Goal: Book appointment/travel/reservation

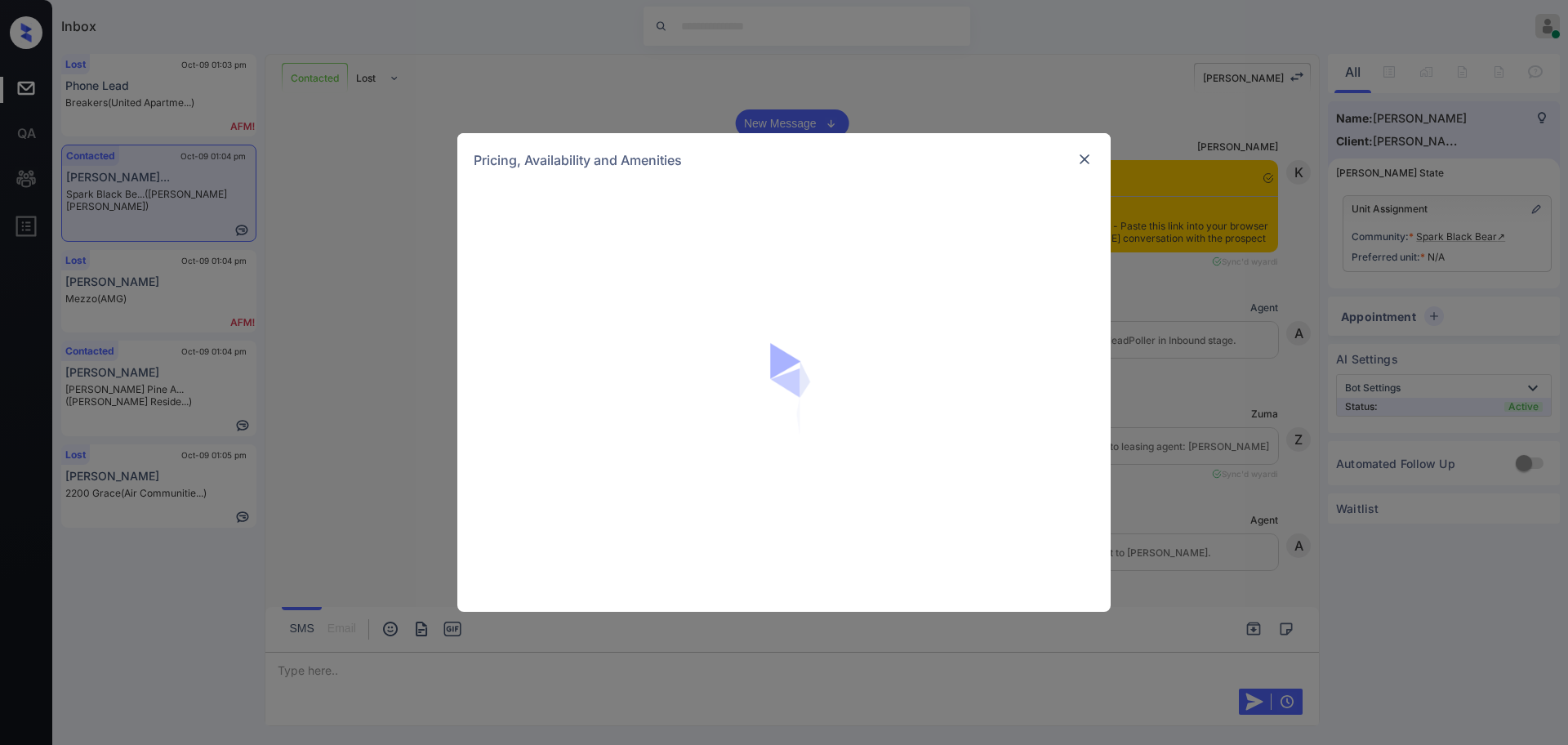
scroll to position [2992, 0]
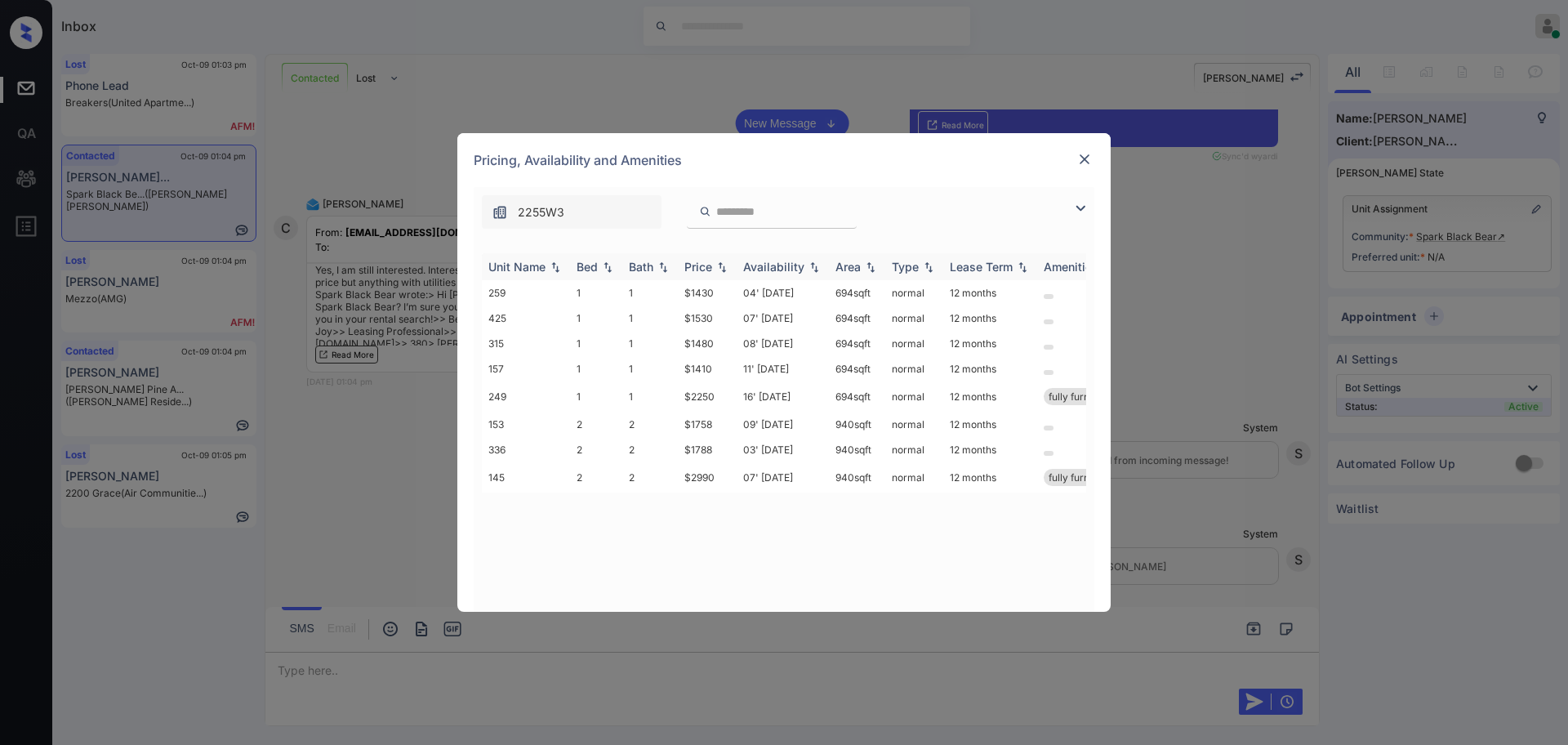
click at [577, 267] on div "Bed" at bounding box center [587, 267] width 21 height 14
drag, startPoint x: 681, startPoint y: 288, endPoint x: 731, endPoint y: 295, distance: 50.5
click at [723, 288] on td "$1758" at bounding box center [708, 292] width 59 height 26
copy td "$1758"
click at [1091, 162] on img at bounding box center [1084, 159] width 16 height 16
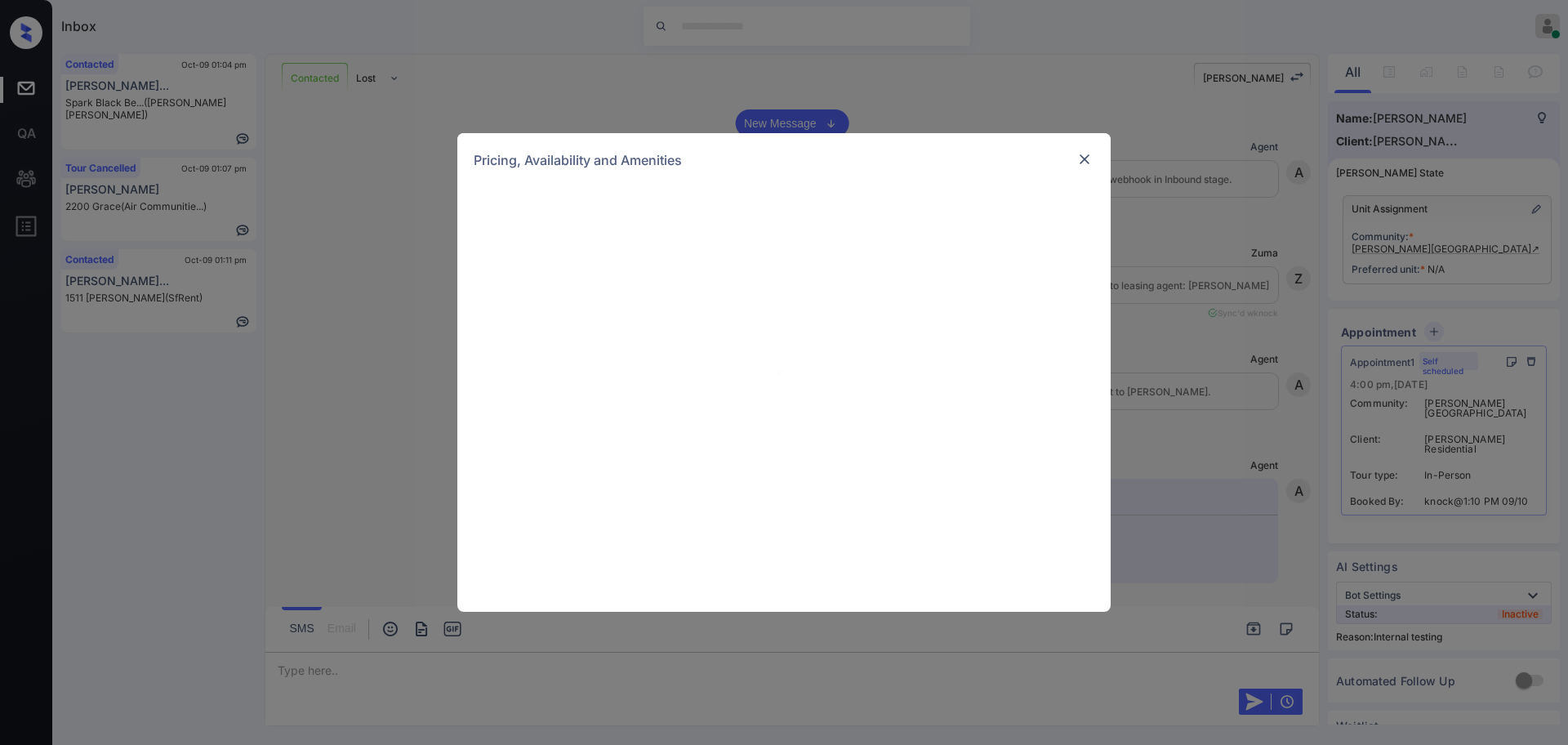
scroll to position [1997, 0]
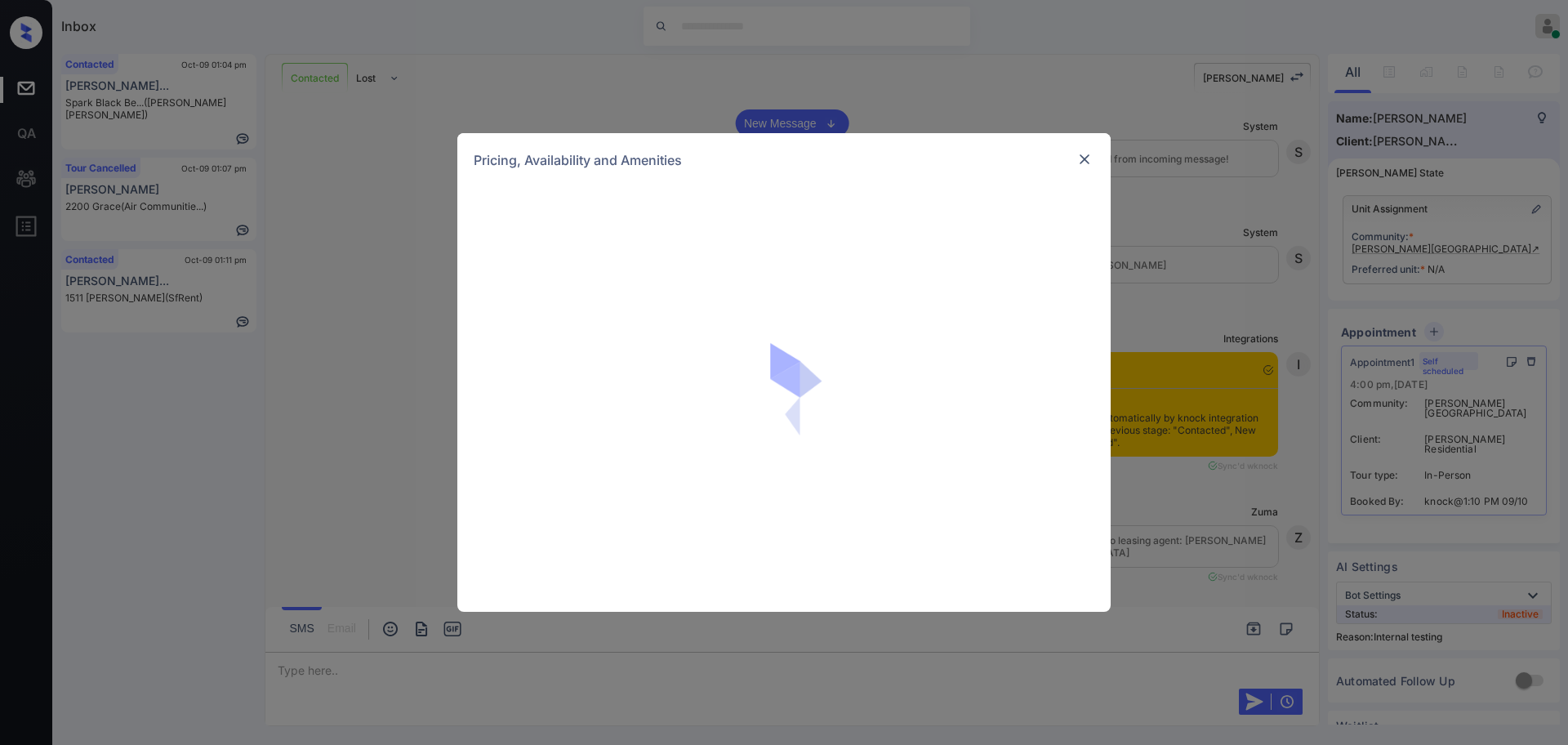
click at [416, 264] on div "Pricing, Availability and Amenities" at bounding box center [784, 372] width 1568 height 745
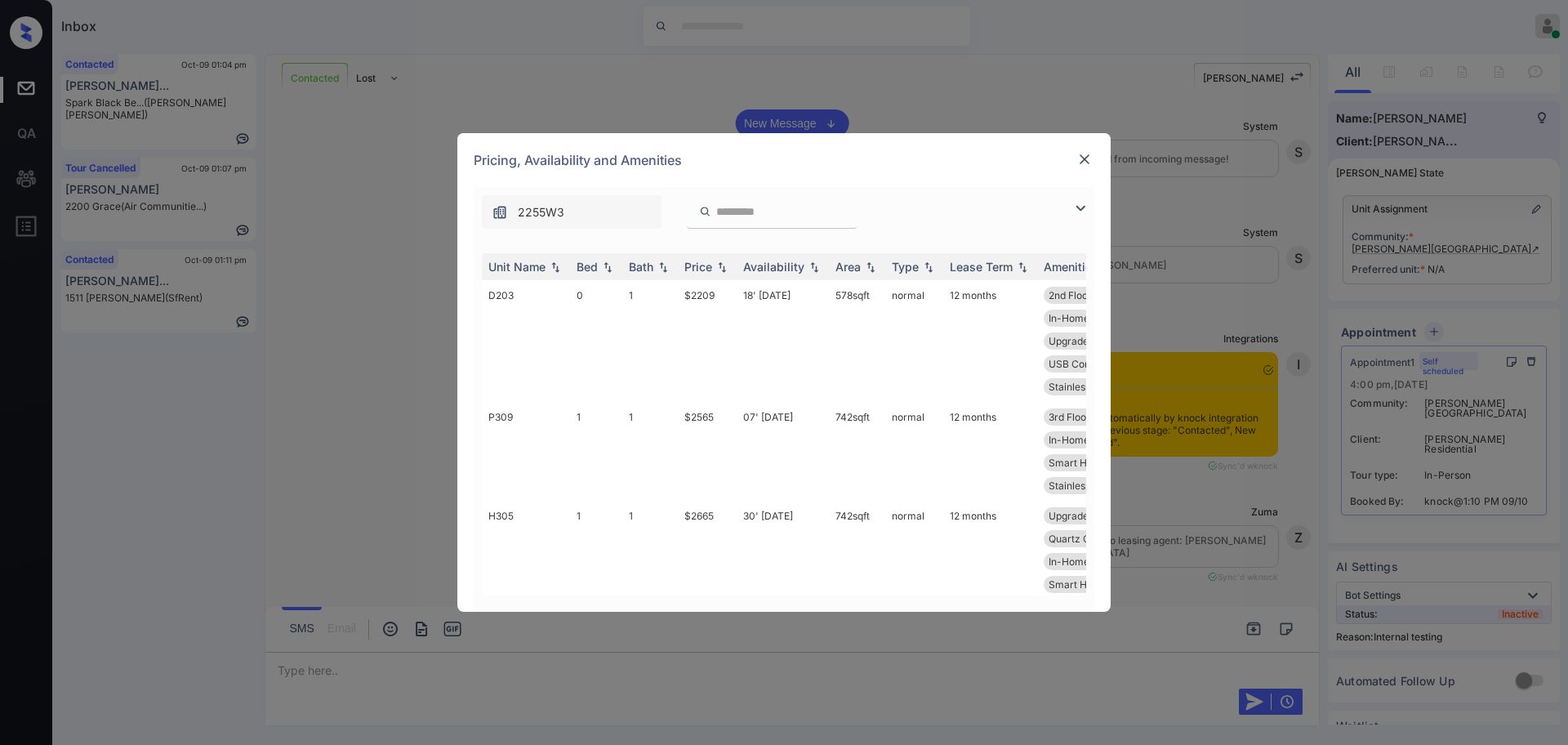
drag, startPoint x: 390, startPoint y: 305, endPoint x: 400, endPoint y: 318, distance: 16.4
click at [390, 304] on div "**********" at bounding box center [784, 372] width 1568 height 745
click at [1085, 157] on img at bounding box center [1084, 159] width 16 height 16
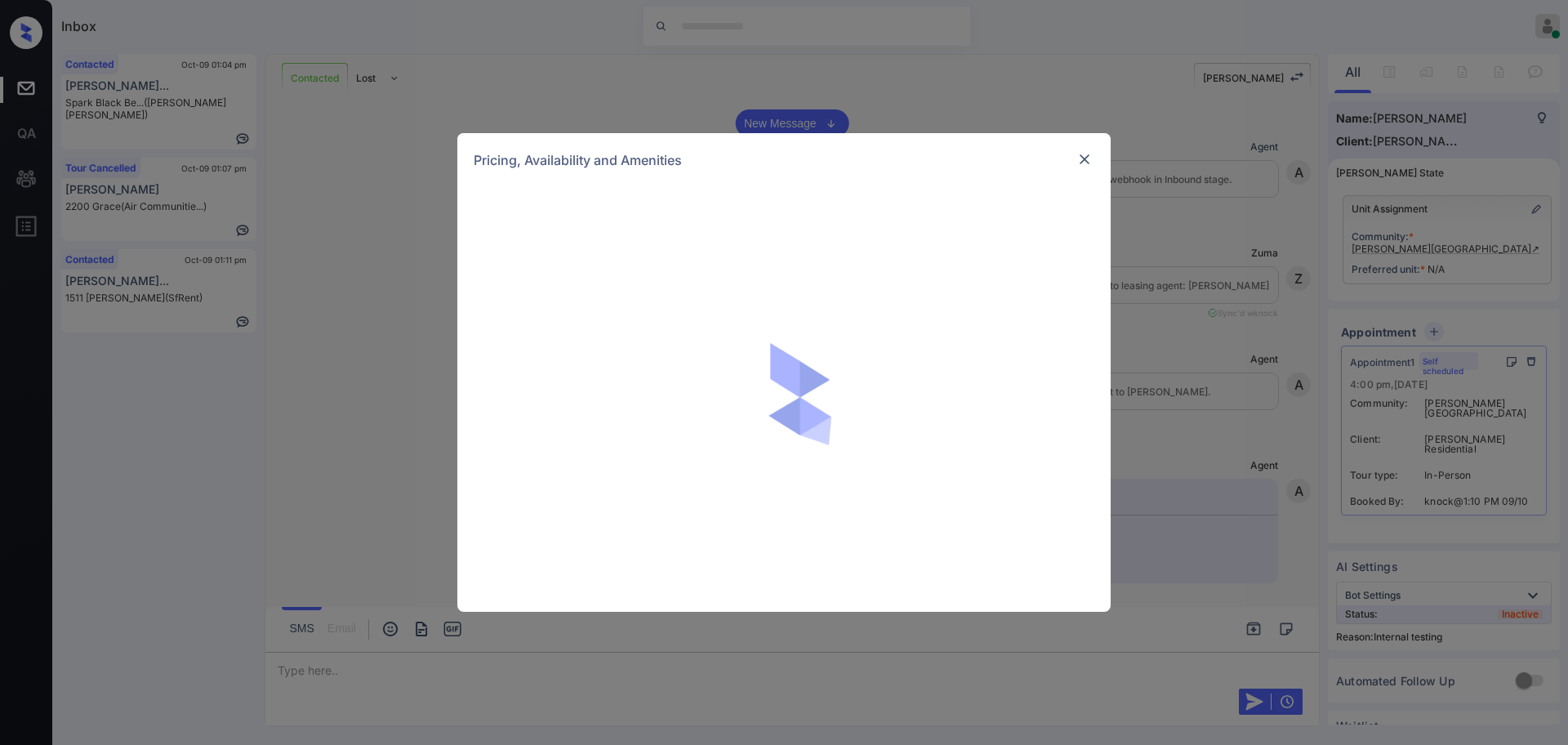
scroll to position [1691, 0]
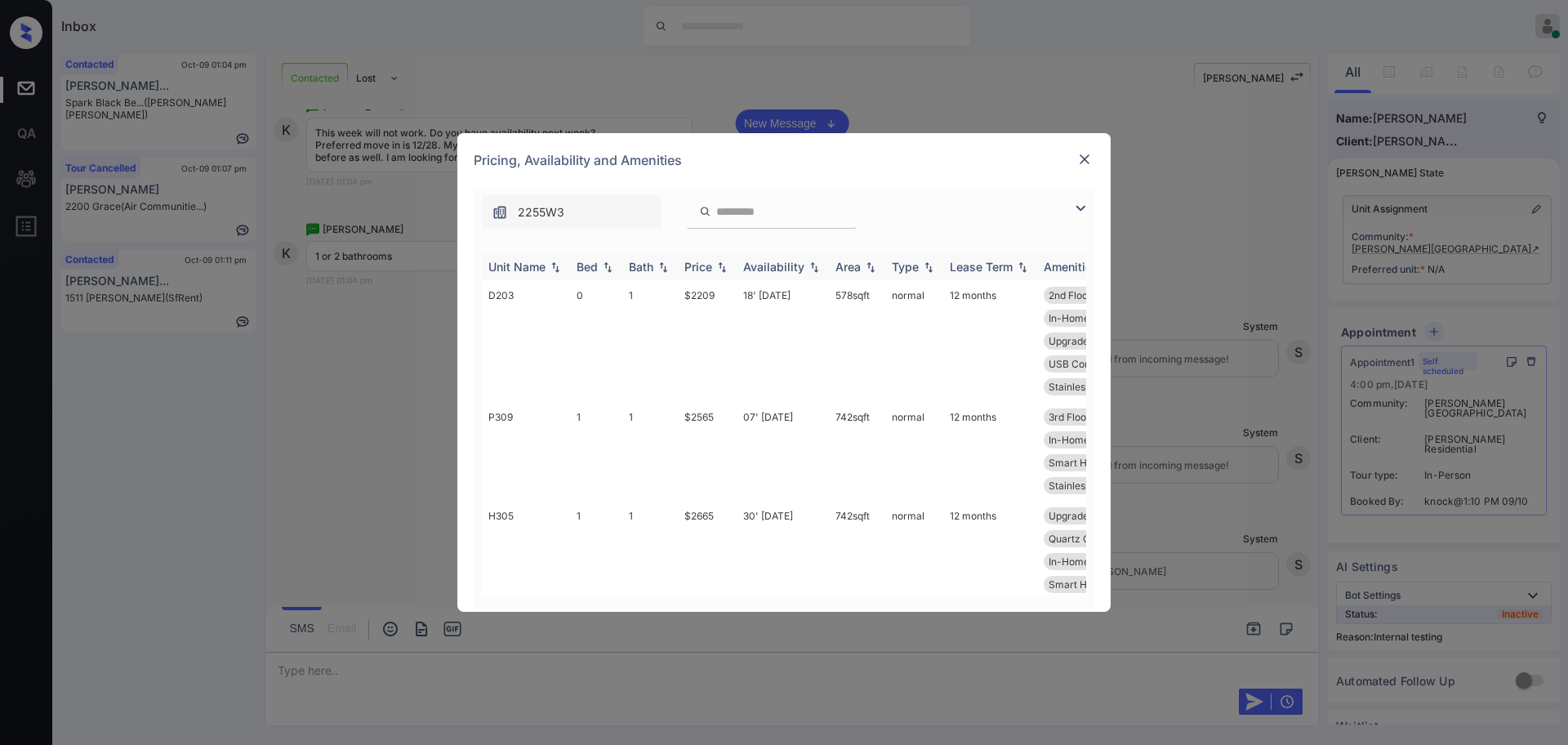
click at [587, 267] on div "Bed" at bounding box center [587, 267] width 21 height 14
click at [612, 257] on th "Bed" at bounding box center [595, 267] width 52 height 27
drag, startPoint x: 675, startPoint y: 410, endPoint x: 721, endPoint y: 410, distance: 46.0
click at [721, 410] on tr "P309 1 1 $2565 07' Oct 25 742 sqft normal 12 months 3rd Floor Vinyl Plank - P..…" at bounding box center [909, 452] width 854 height 99
copy tr "$2565"
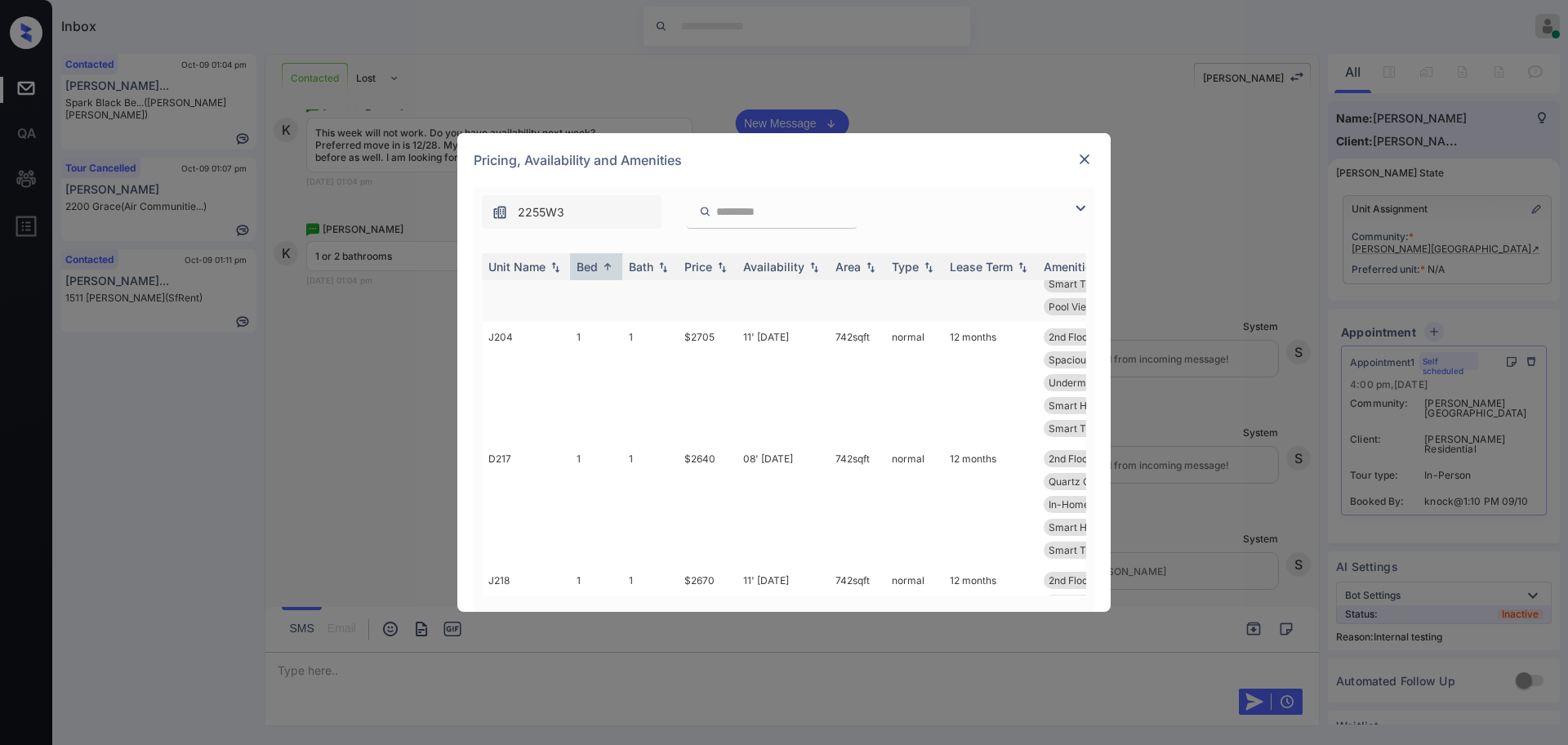
scroll to position [715, 0]
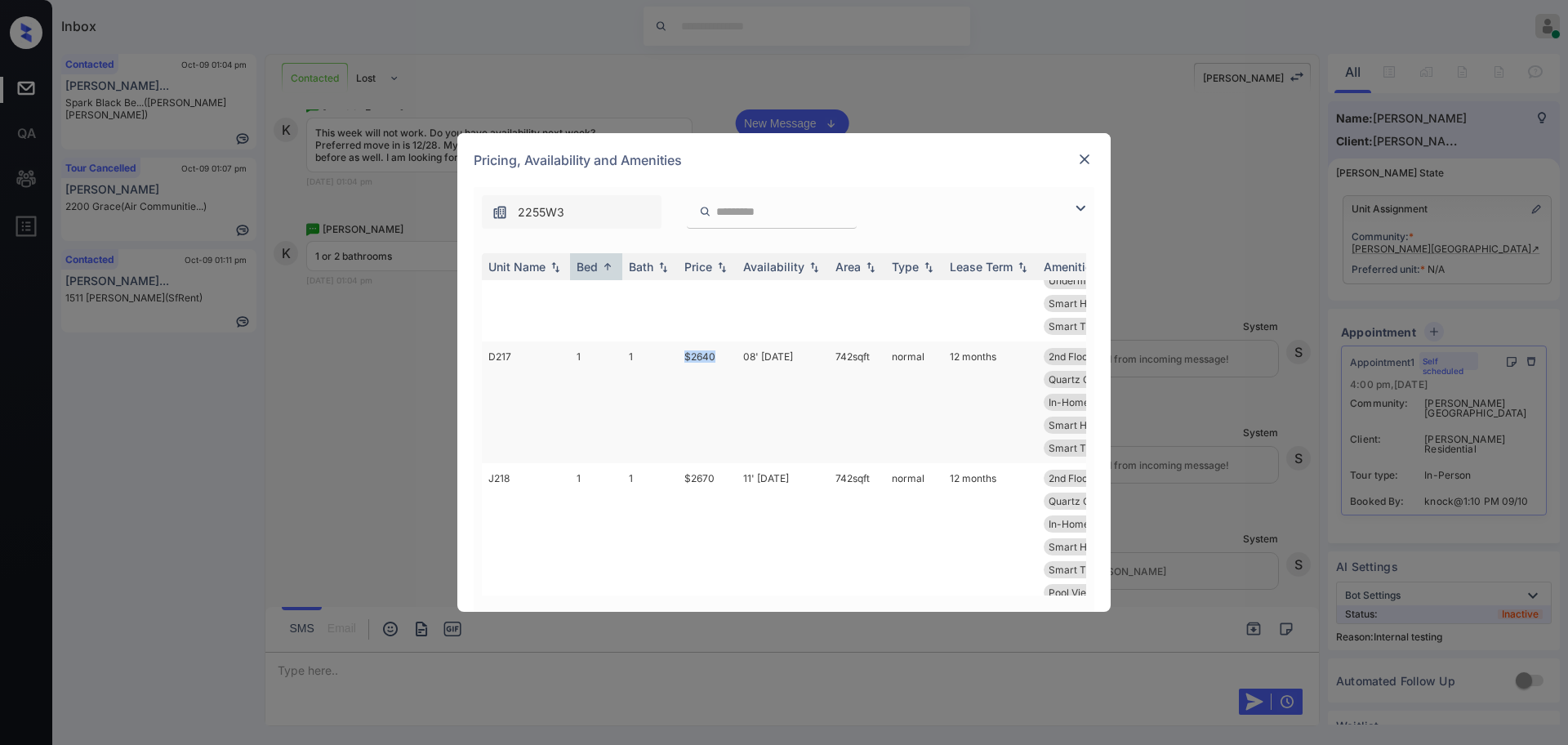
drag, startPoint x: 672, startPoint y: 358, endPoint x: 726, endPoint y: 358, distance: 54.0
click at [726, 358] on tr "D217 1 1 $2640 08' Nov 25 742 sqft normal 12 months 2nd Floor Upgrades: 1x1 Vin…" at bounding box center [909, 402] width 854 height 122
copy tr "$2640"
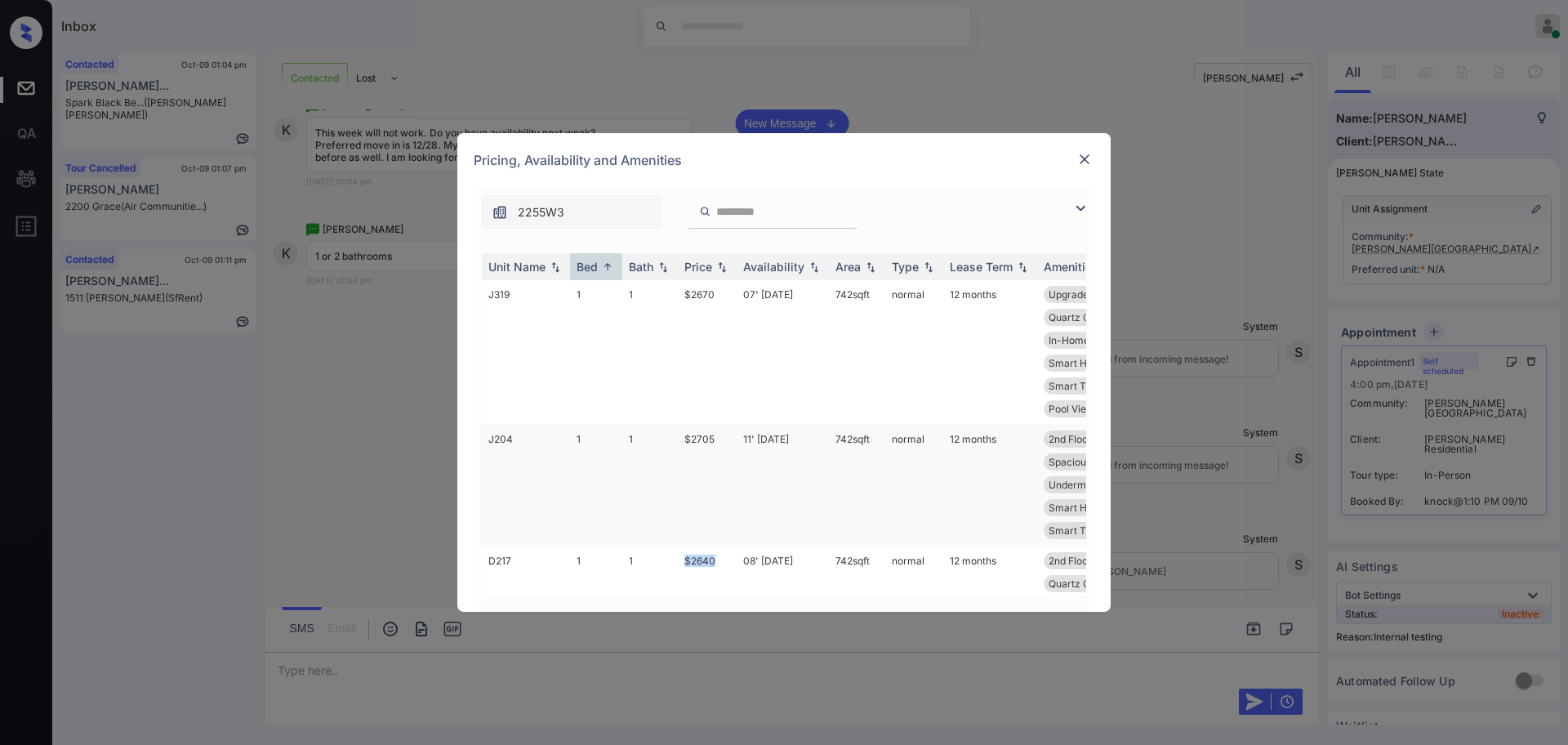
copy tr "$2640"
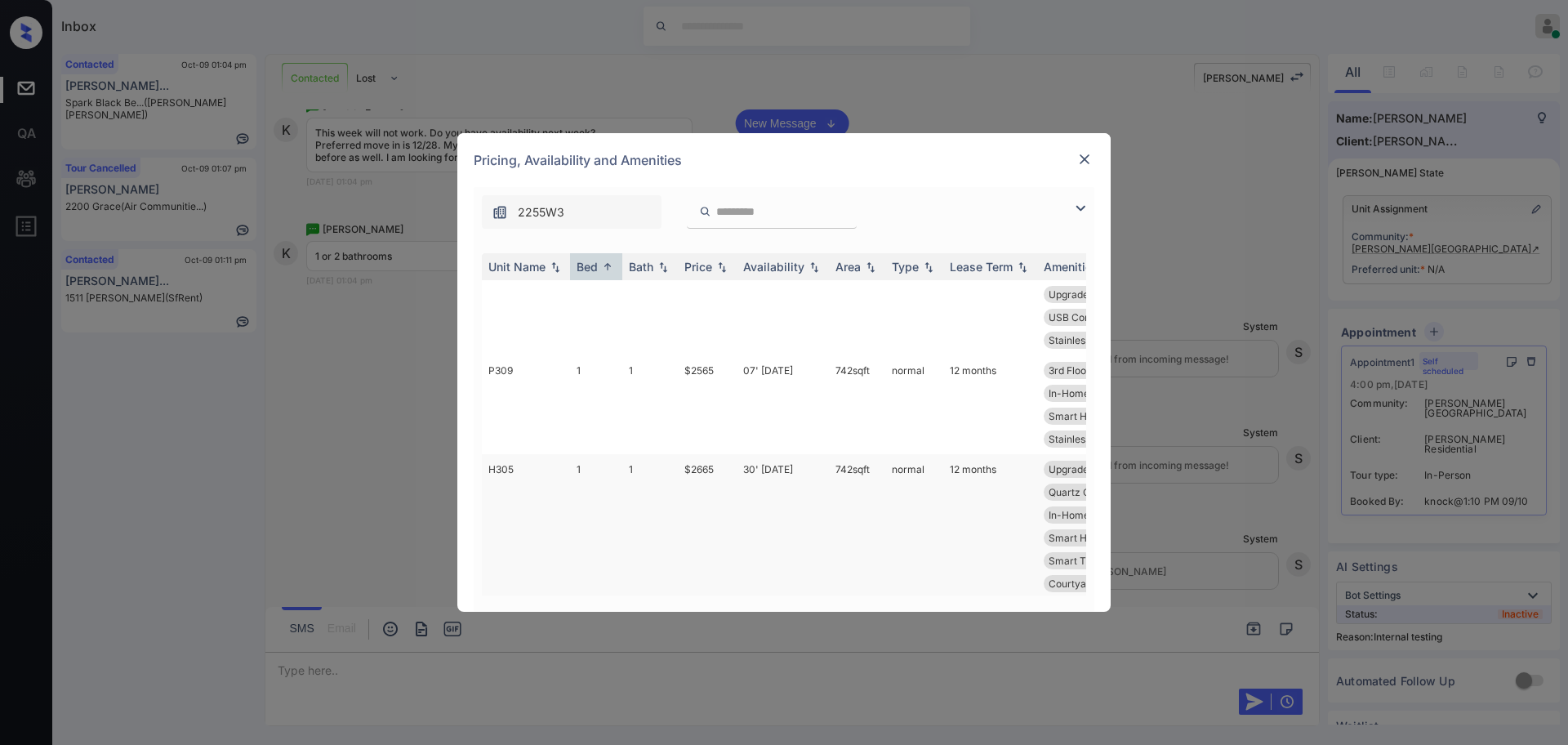
scroll to position [0, 0]
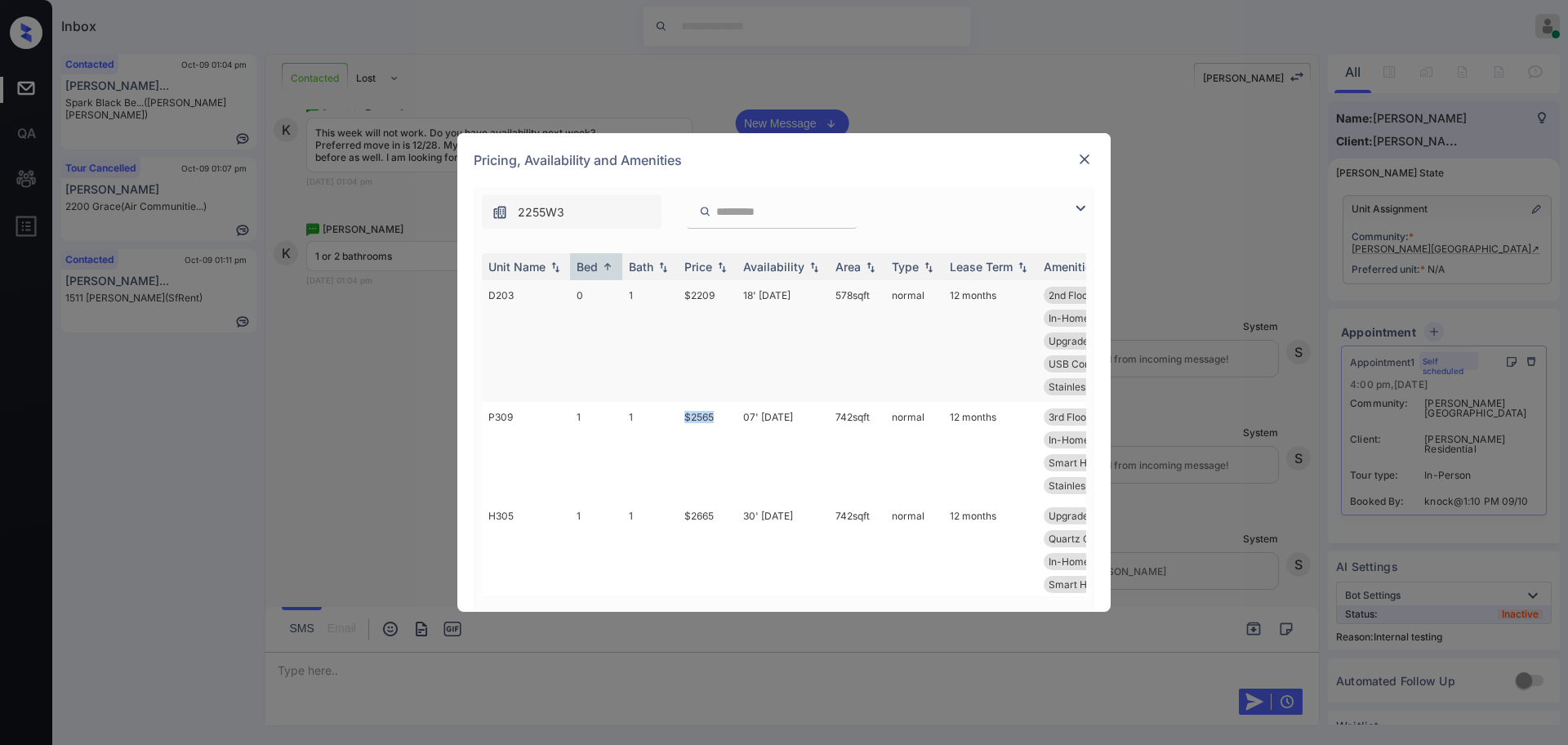
drag, startPoint x: 659, startPoint y: 415, endPoint x: 903, endPoint y: 352, distance: 252.0
click at [730, 415] on tr "P309 1 1 $2565 07' Oct 25 742 sqft normal 12 months 3rd Floor Vinyl Plank - P..…" at bounding box center [909, 452] width 854 height 99
copy tr "$2565"
click at [1087, 158] on img at bounding box center [1084, 159] width 16 height 16
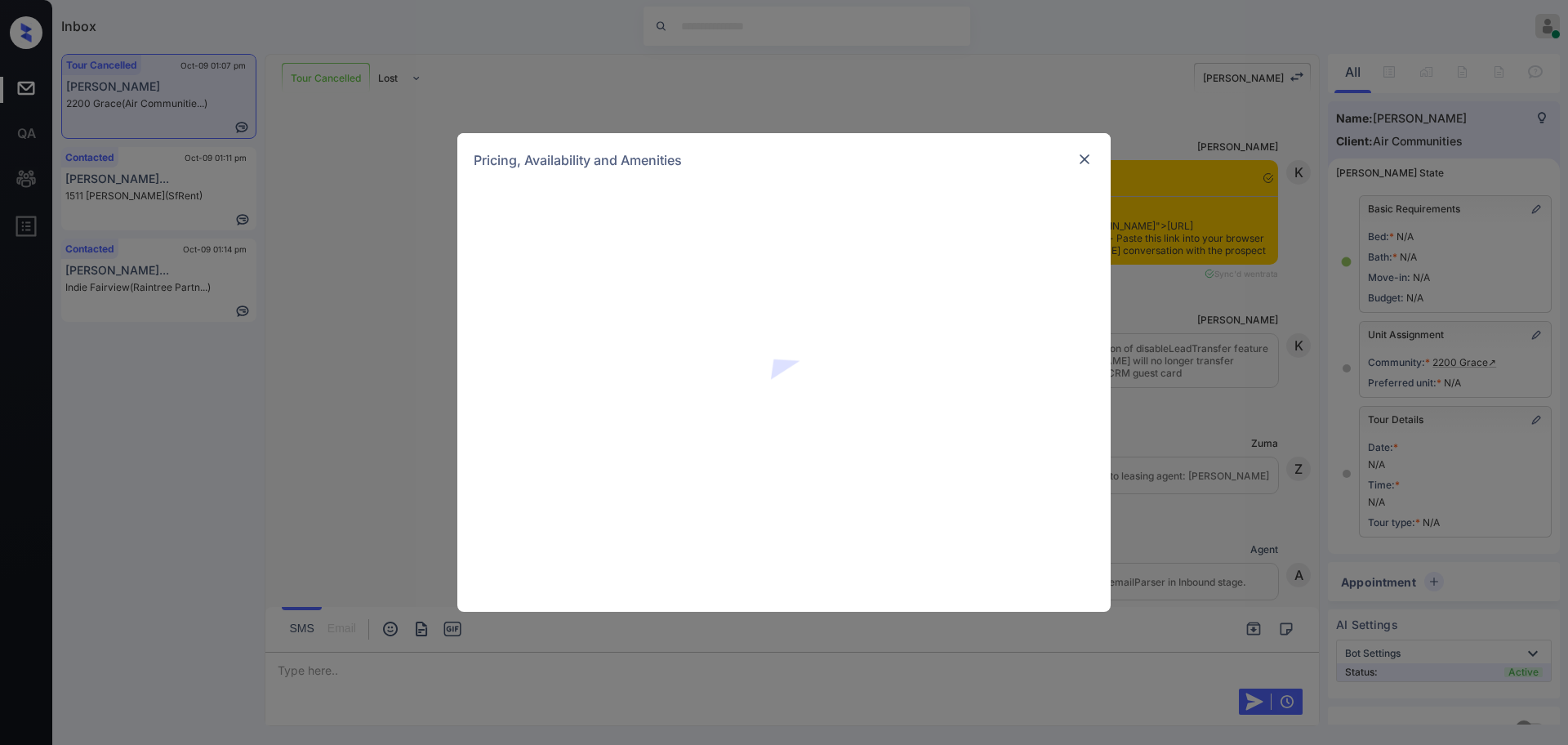
scroll to position [6449, 0]
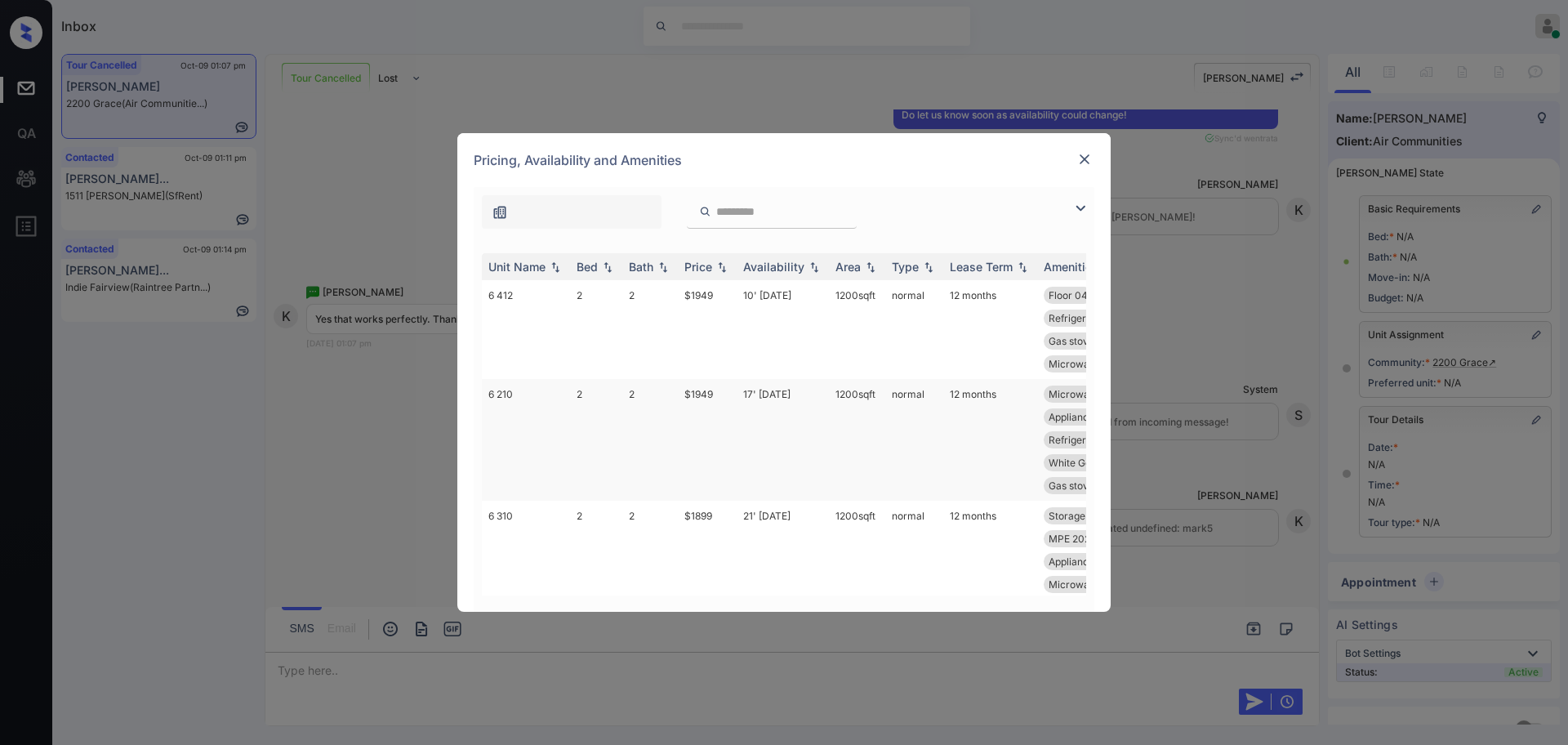
click at [746, 412] on td "17' Oct 25" at bounding box center [782, 440] width 92 height 122
click at [773, 391] on td "17' Oct 25" at bounding box center [782, 440] width 92 height 122
drag, startPoint x: 772, startPoint y: 391, endPoint x: 832, endPoint y: 374, distance: 62.4
type textarea "***"
click at [773, 390] on td "17' Oct 25" at bounding box center [782, 440] width 92 height 122
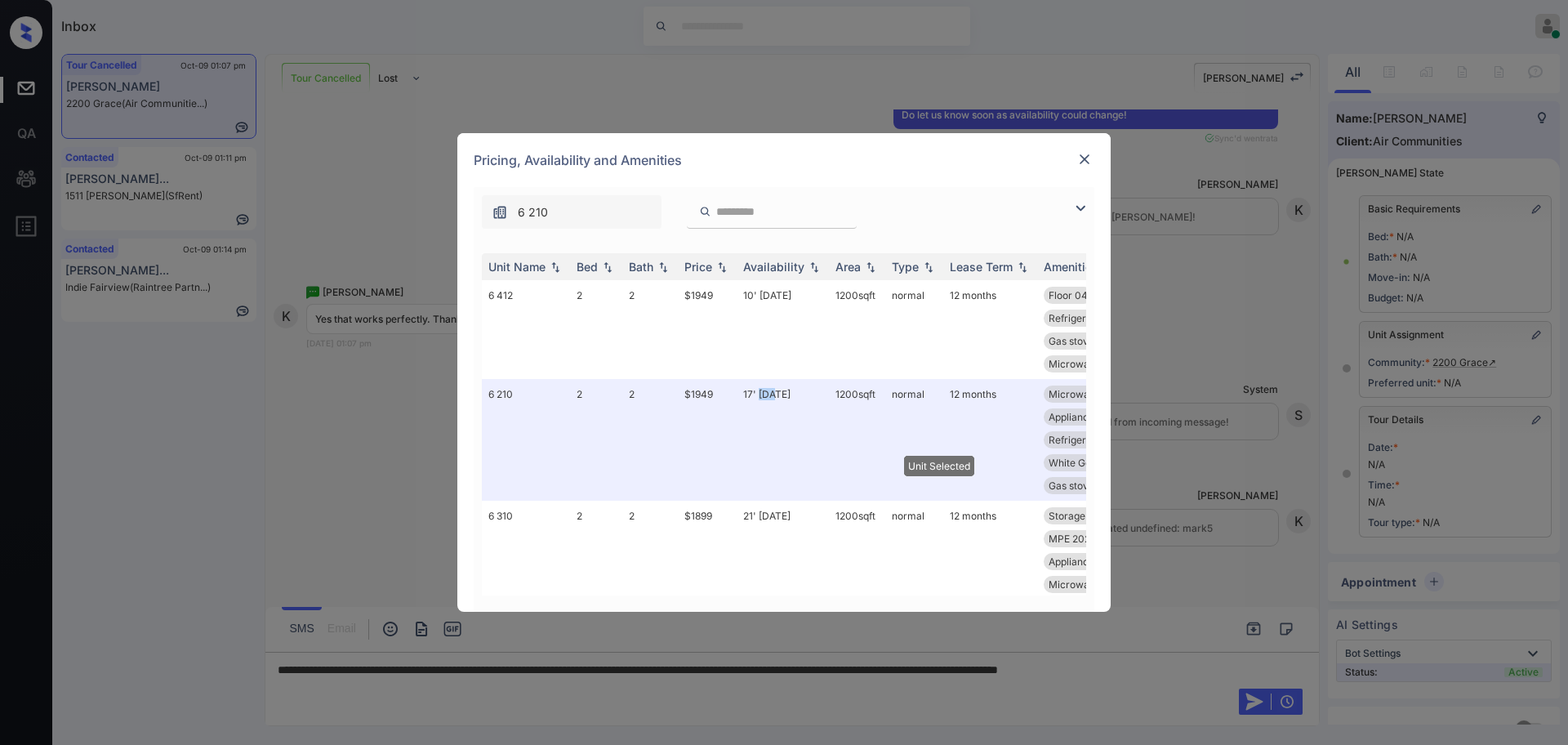
click at [1078, 151] on img at bounding box center [1084, 159] width 16 height 16
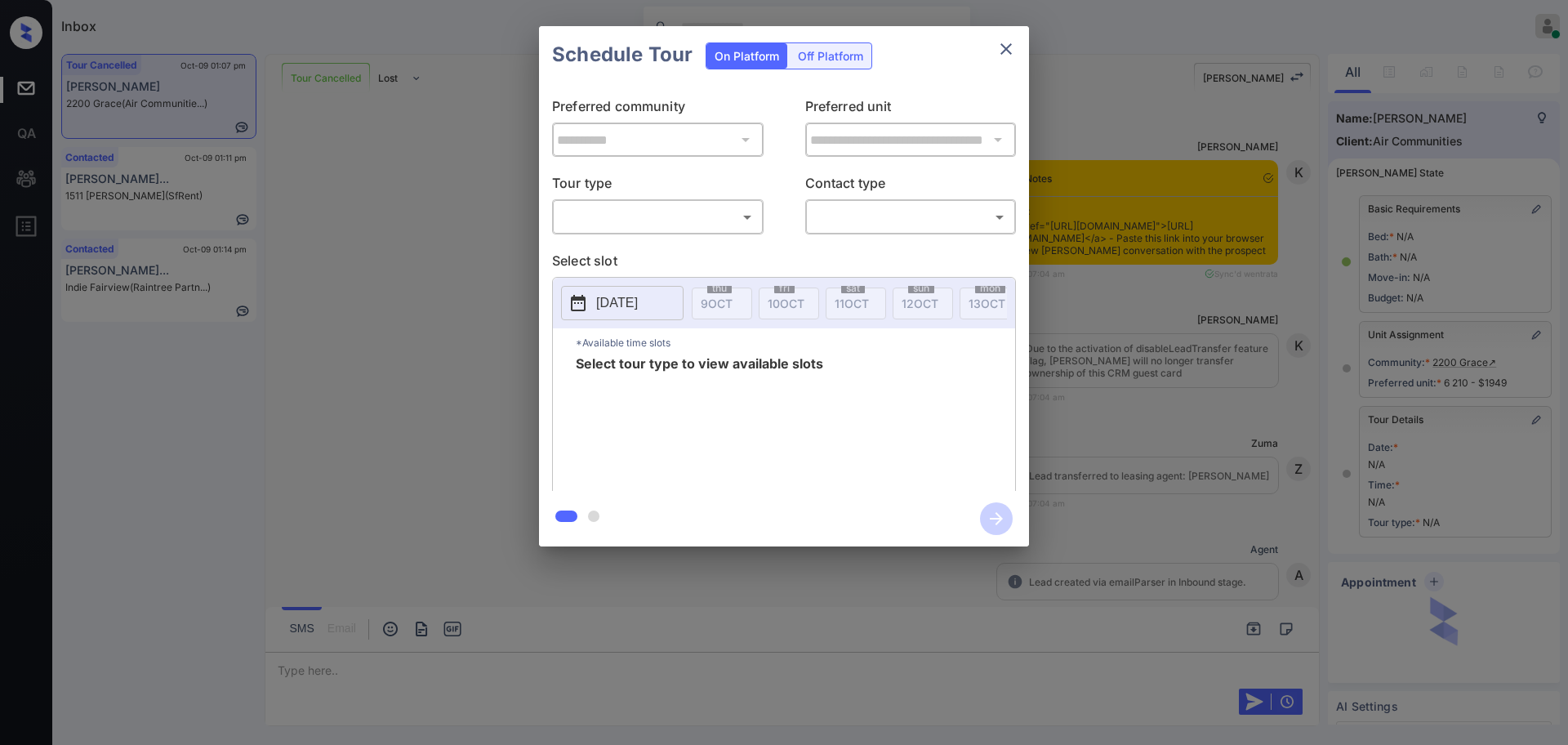
click at [695, 212] on body "Inbox [PERSON_NAME] Online Set yourself offline Set yourself on break Profile S…" at bounding box center [784, 372] width 1568 height 745
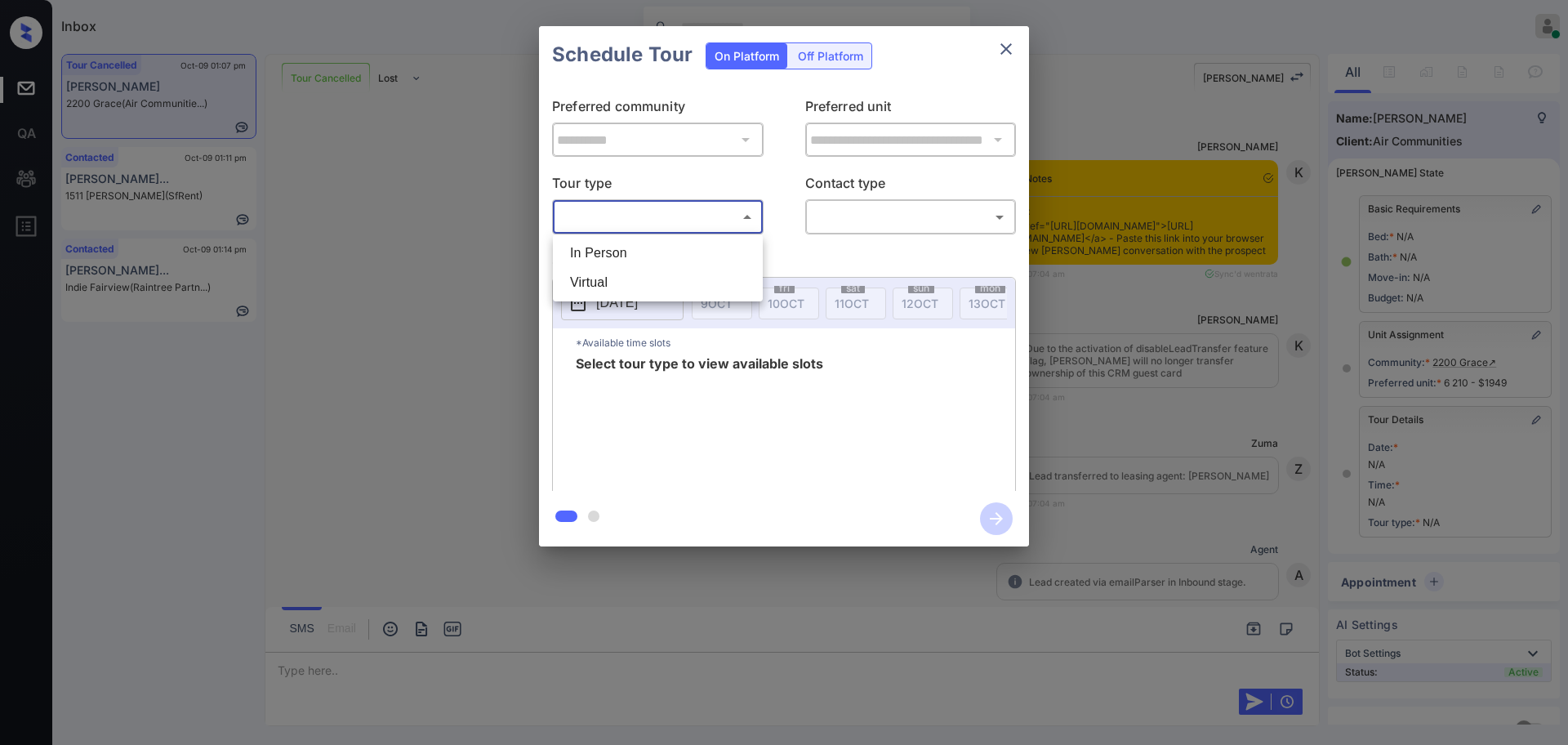
scroll to position [6149, 0]
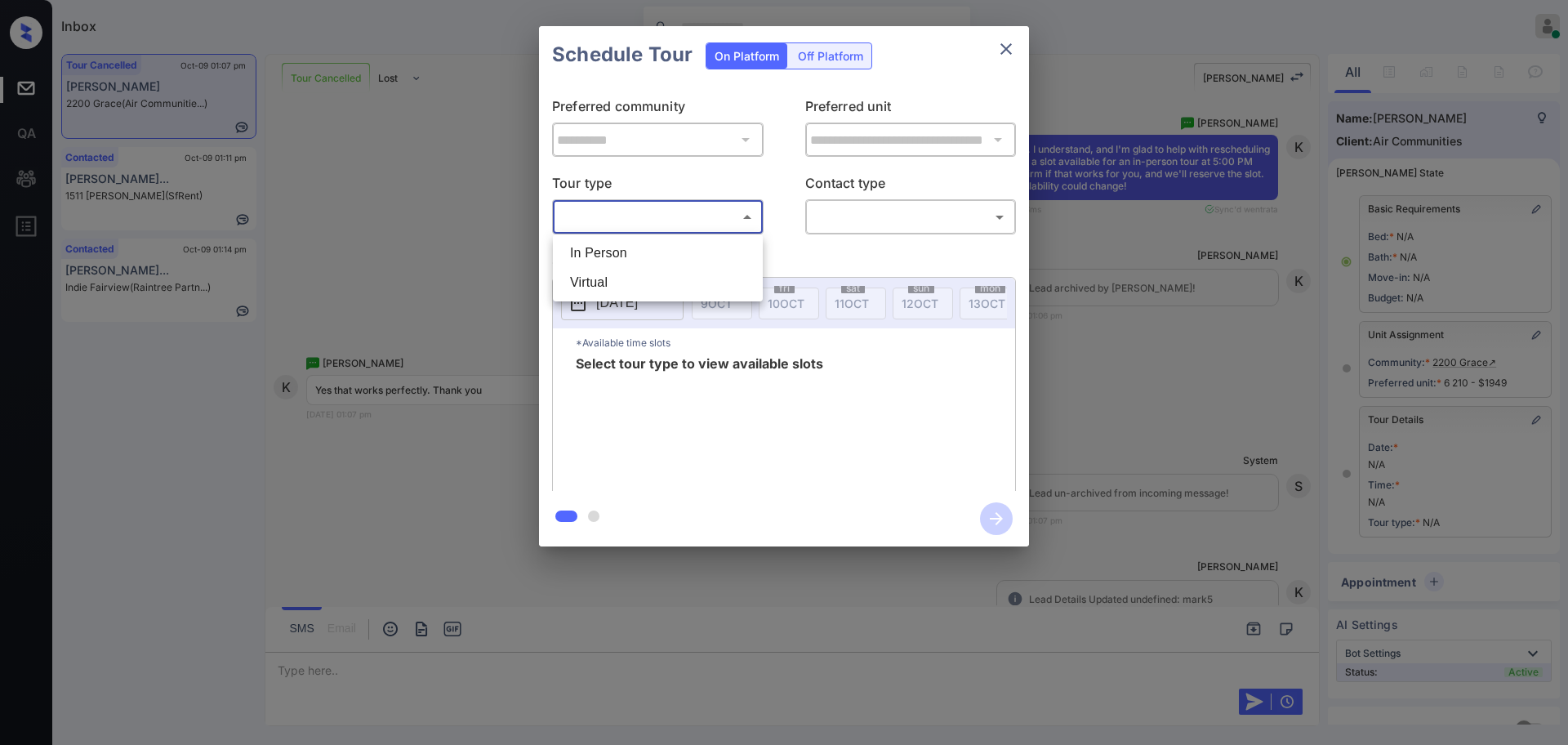
click at [678, 236] on ul "In Person Virtual" at bounding box center [657, 268] width 210 height 67
click at [677, 252] on li "In Person" at bounding box center [658, 252] width 202 height 30
type input "********"
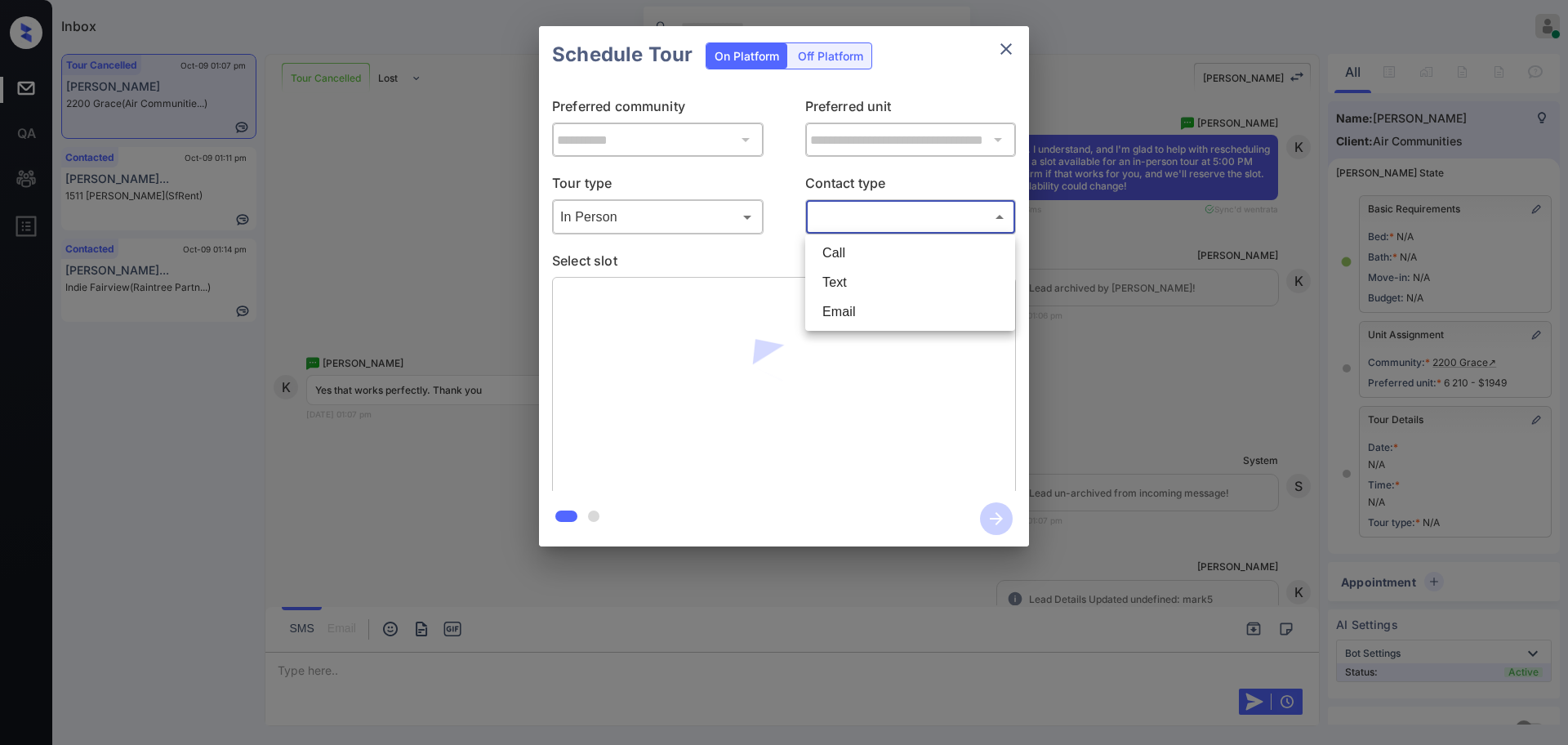
click at [846, 224] on body "Inbox Ajay Kumar Online Set yourself offline Set yourself on break Profile Swit…" at bounding box center [784, 372] width 1568 height 745
click at [848, 287] on li "Text" at bounding box center [911, 282] width 202 height 30
type input "****"
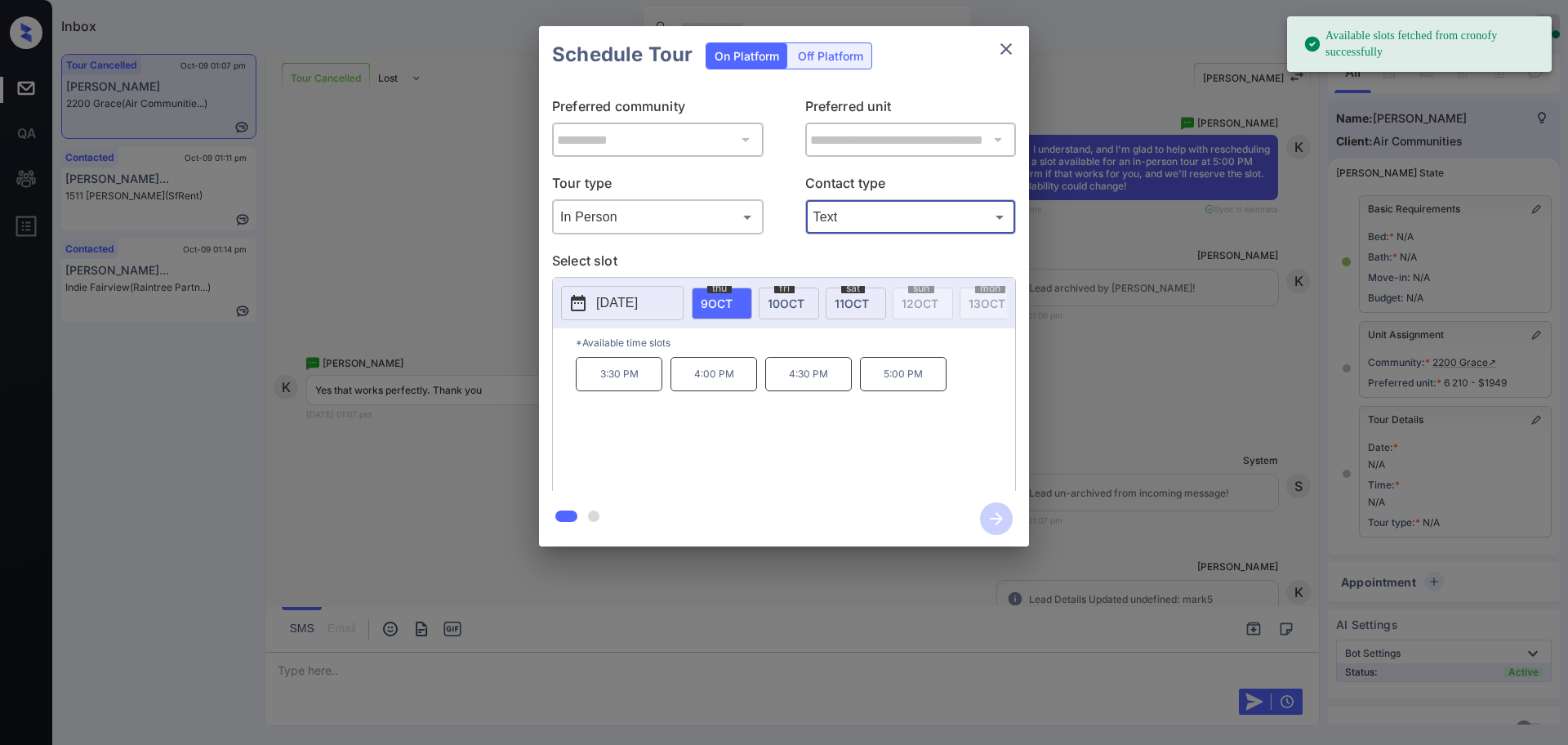
click at [1190, 405] on div "**********" at bounding box center [784, 286] width 1568 height 573
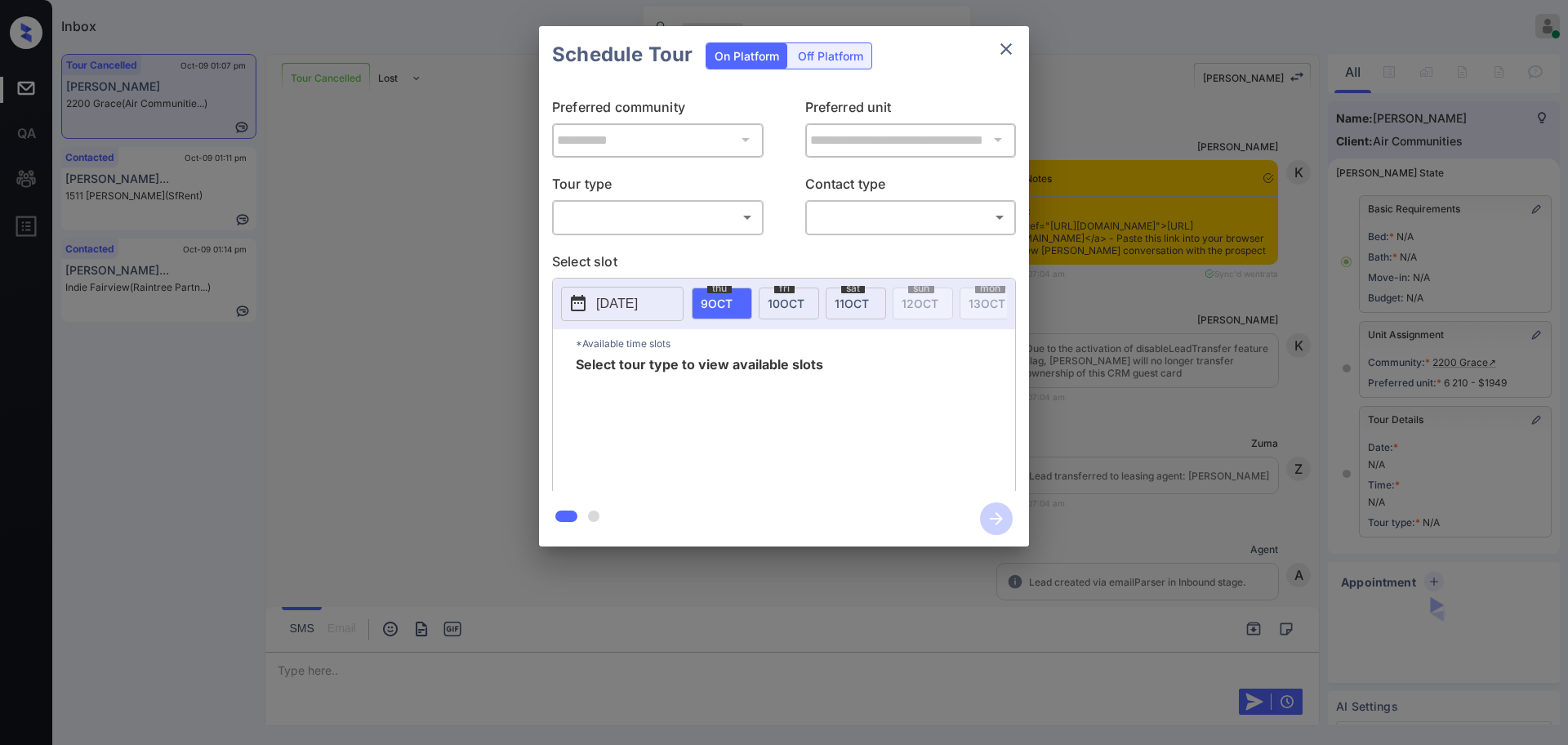
scroll to position [6149, 0]
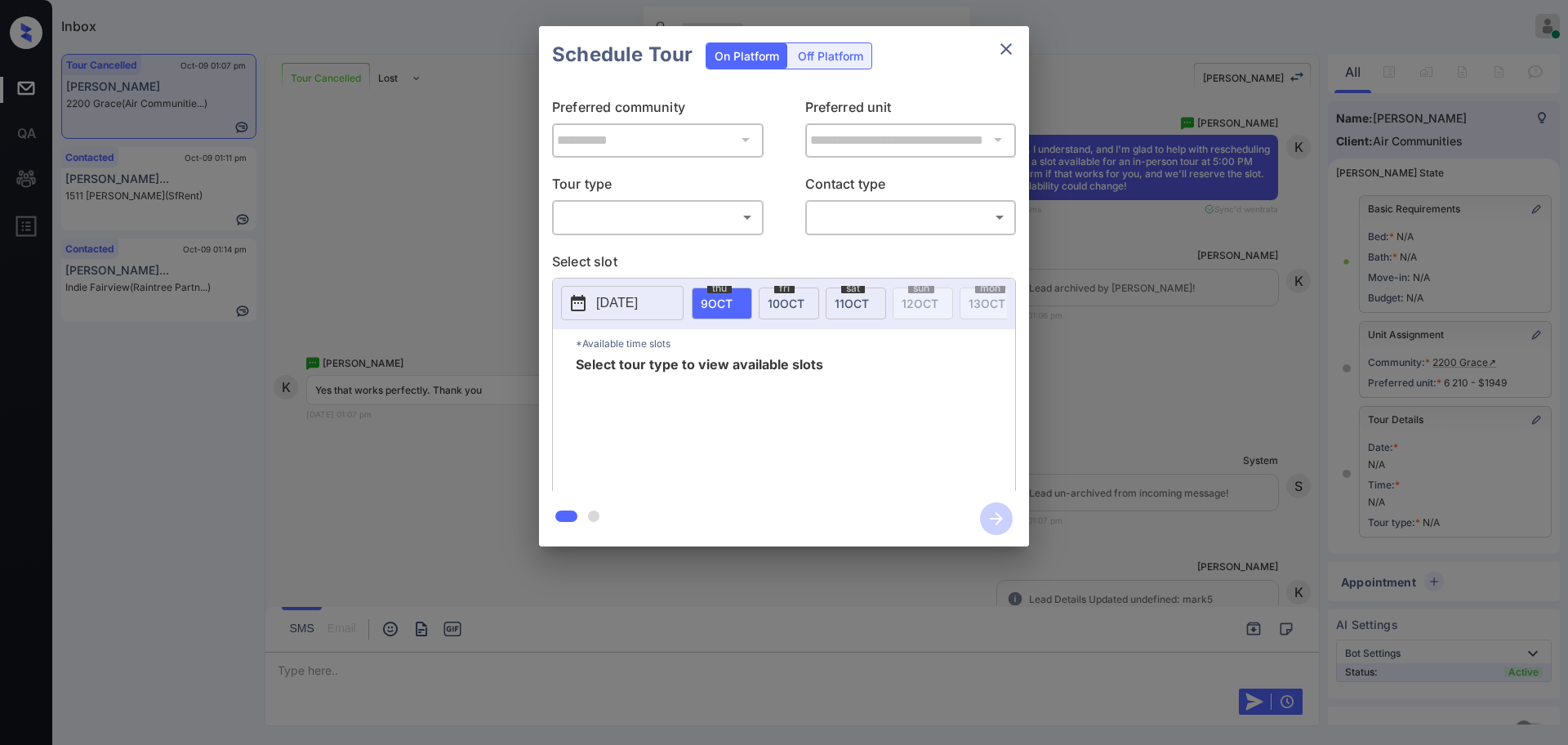
click at [681, 202] on div "​ ​" at bounding box center [658, 216] width 211 height 35
click at [681, 216] on body "Inbox Ajay Kumar Online Set yourself offline Set yourself on break Profile Swit…" at bounding box center [784, 372] width 1568 height 745
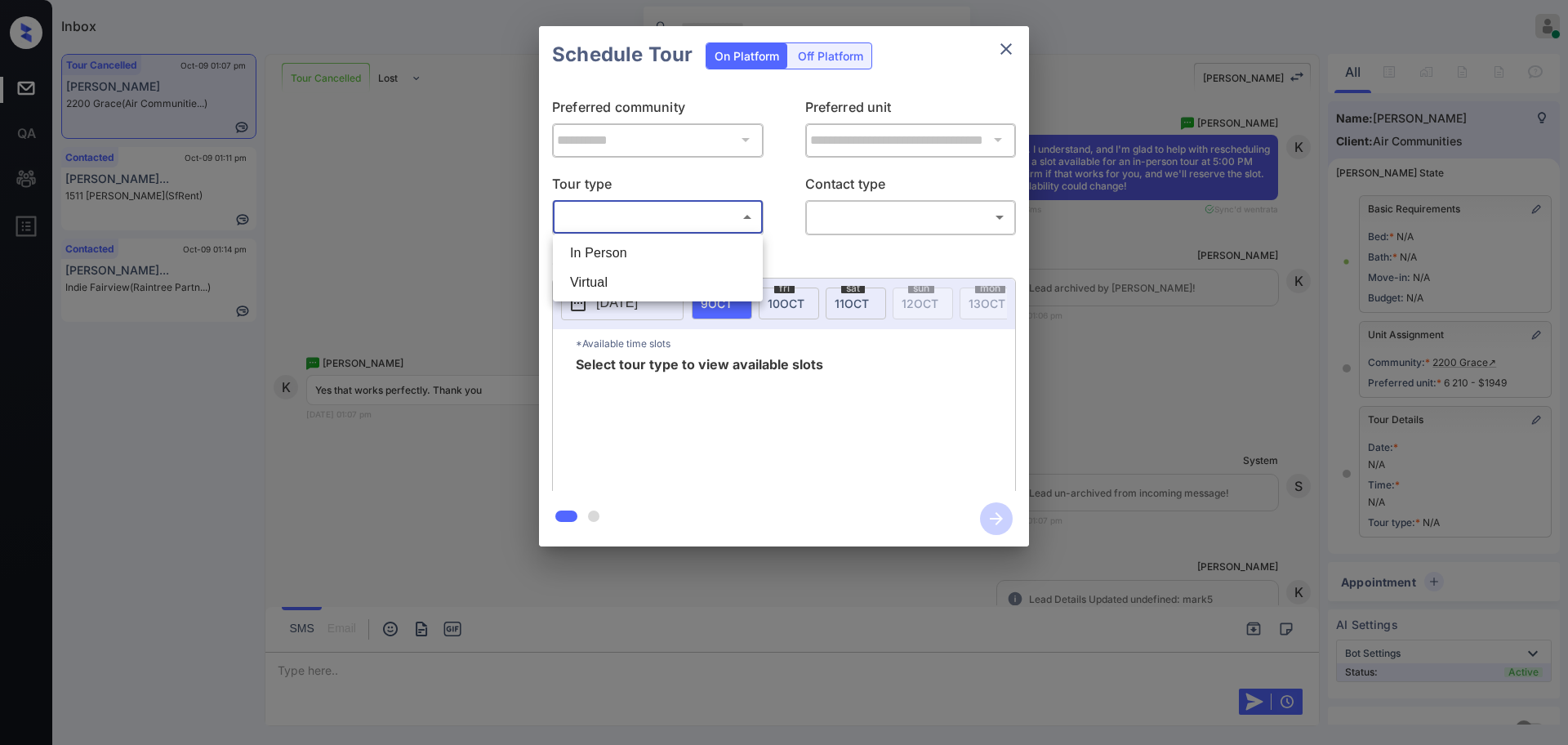
click at [660, 246] on li "In Person" at bounding box center [658, 252] width 202 height 30
type input "********"
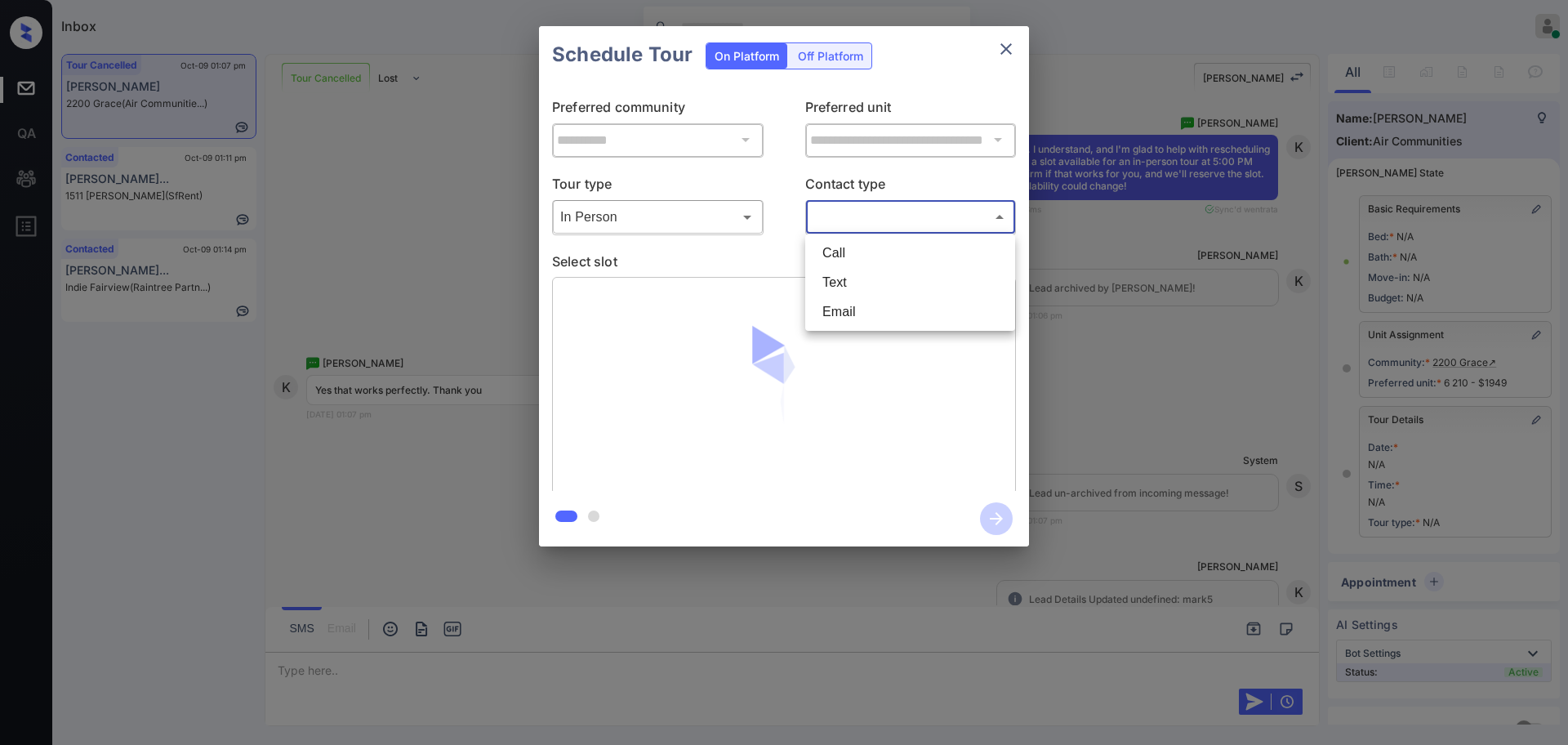
click at [895, 211] on body "Inbox Ajay Kumar Online Set yourself offline Set yourself on break Profile Swit…" at bounding box center [784, 372] width 1568 height 745
click at [849, 290] on li "Text" at bounding box center [911, 282] width 202 height 30
type input "****"
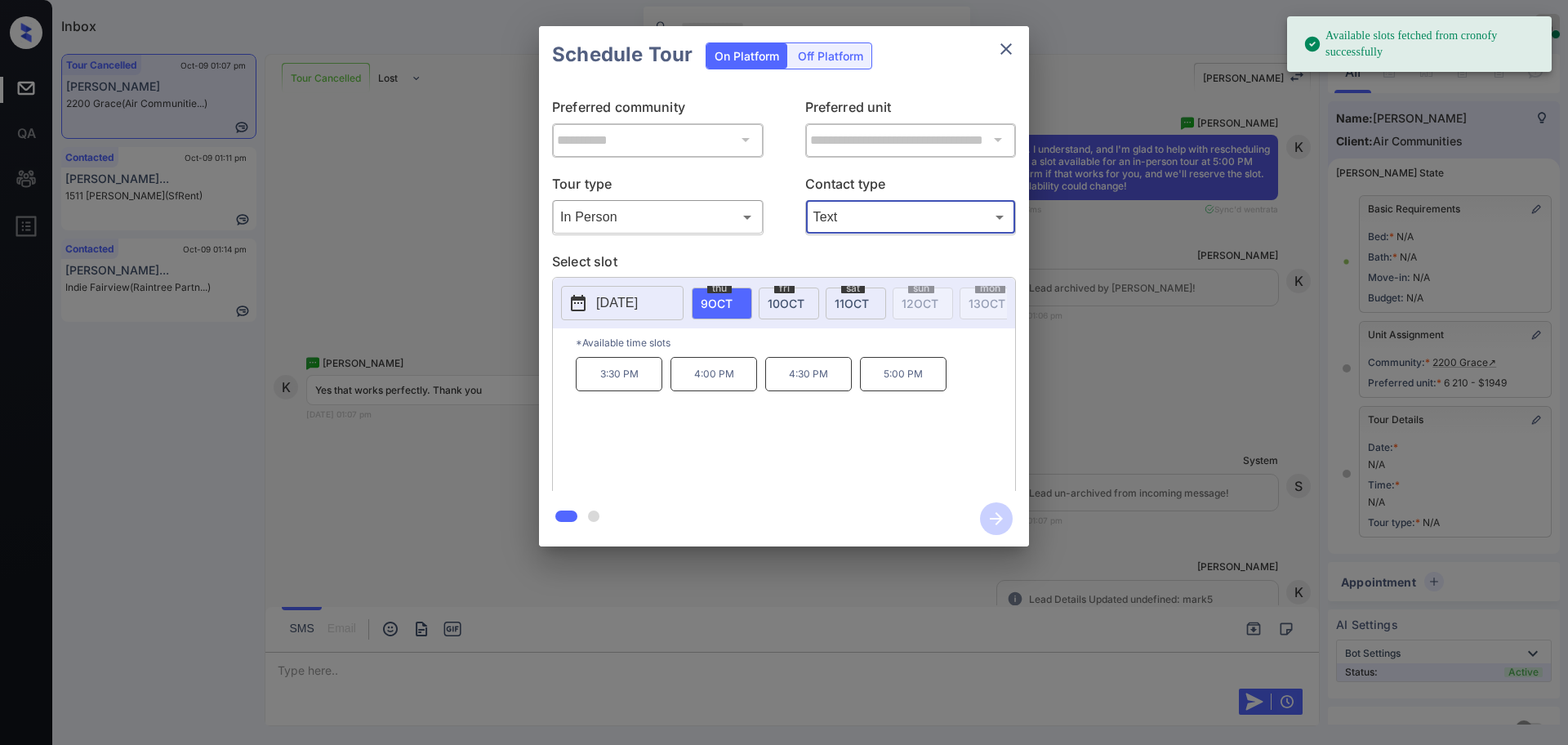
click at [616, 302] on p "2025-10-09" at bounding box center [617, 303] width 42 height 20
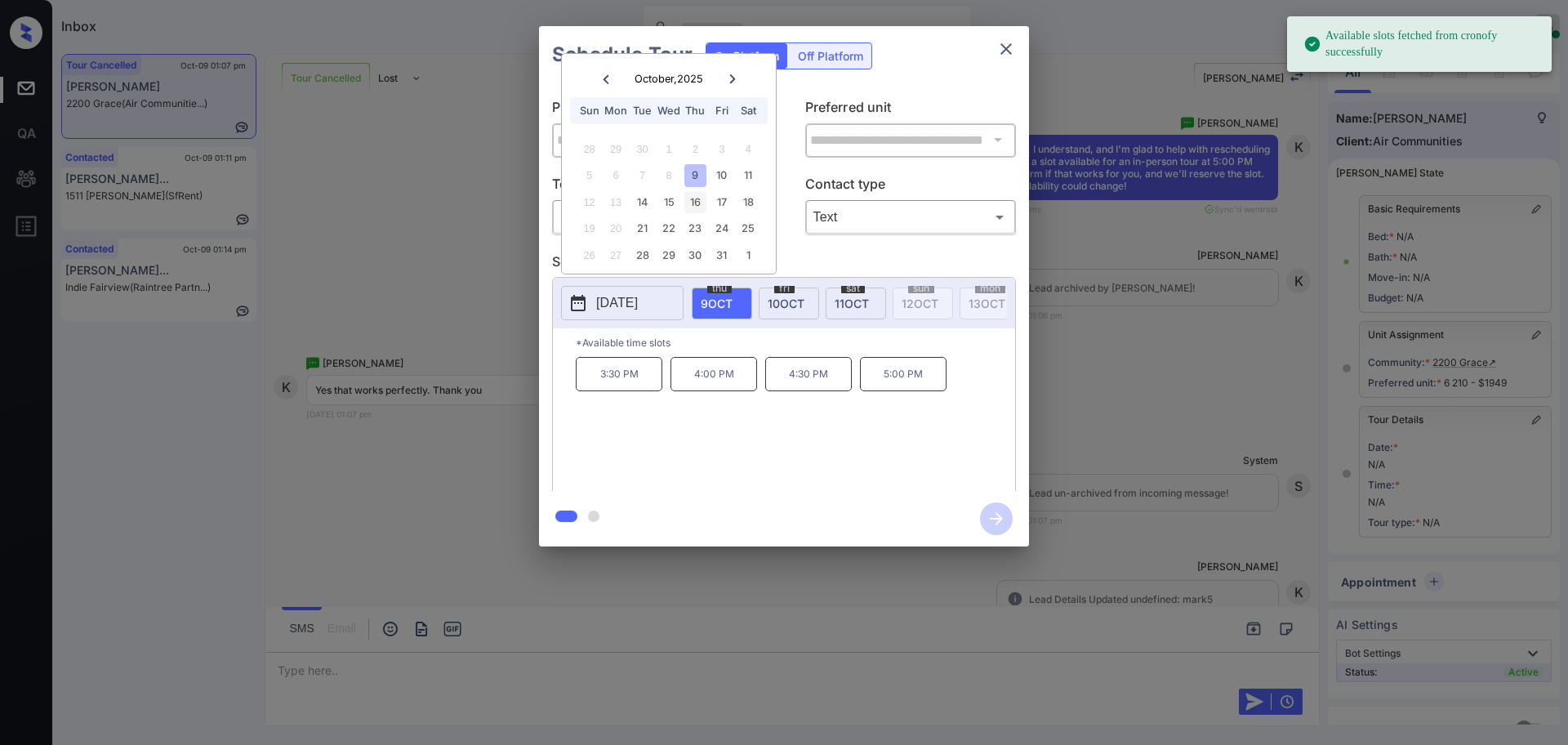
click at [696, 209] on div "16" at bounding box center [694, 202] width 22 height 22
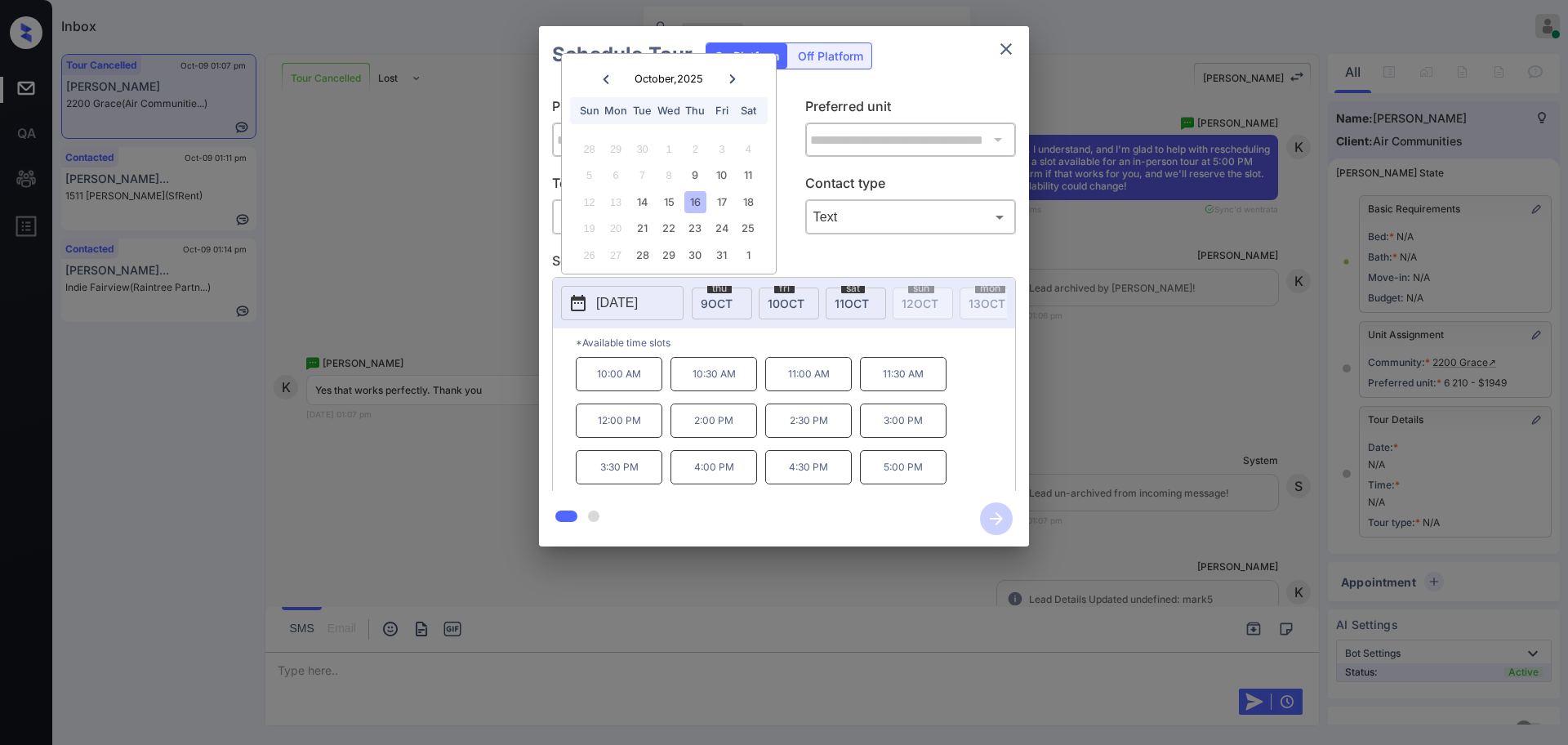
click at [895, 476] on p "5:00 PM" at bounding box center [903, 467] width 87 height 34
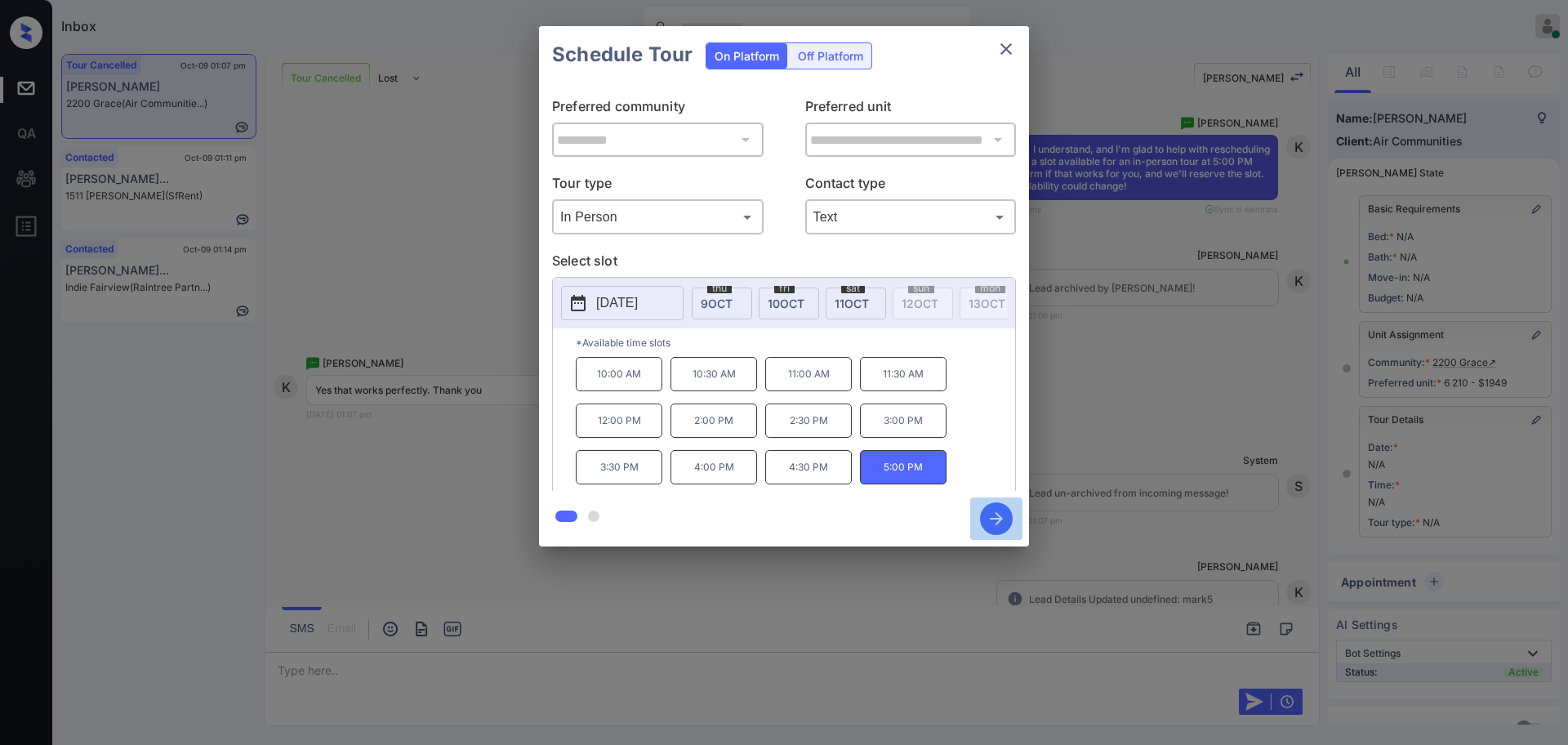
click at [994, 516] on icon "button" at bounding box center [996, 518] width 32 height 32
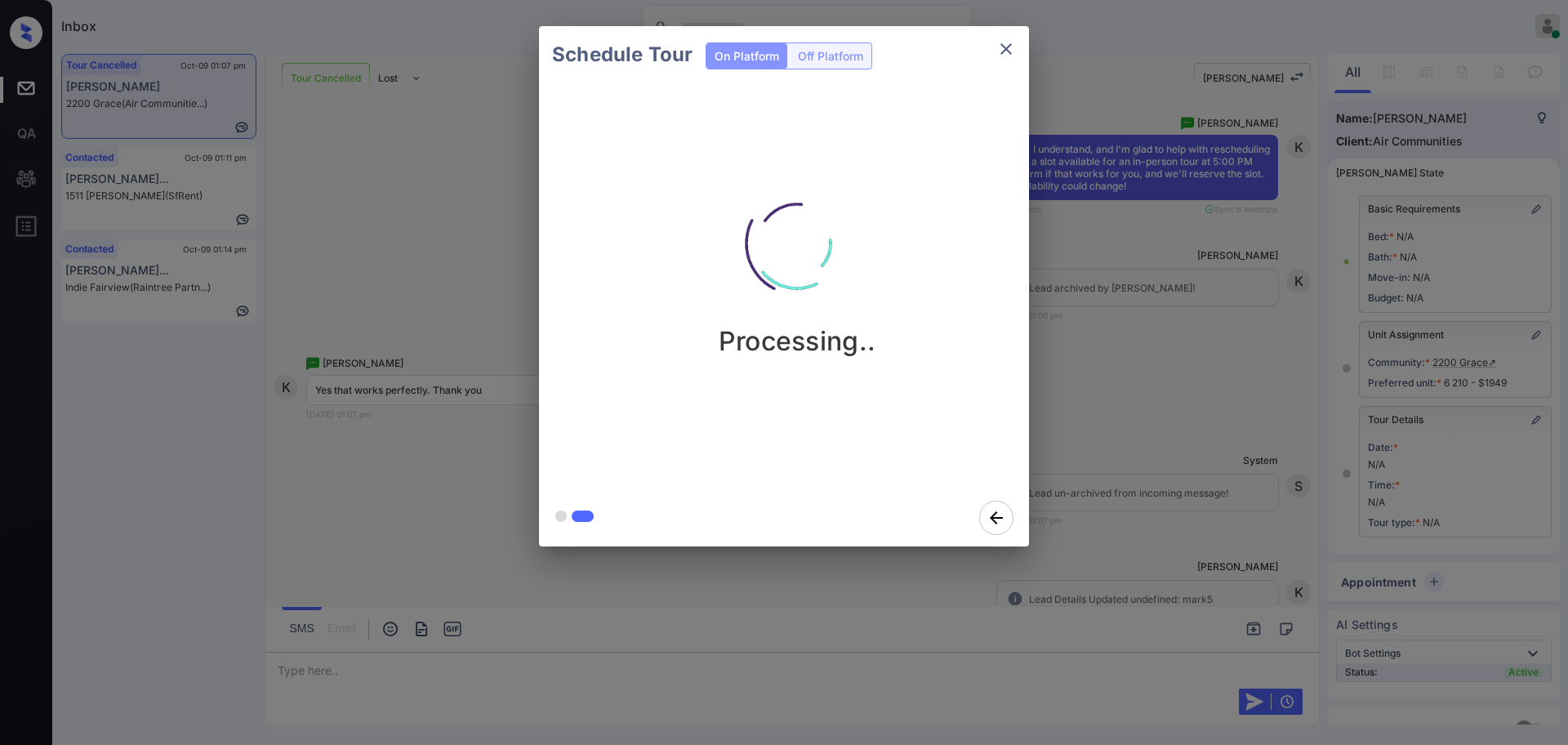
click at [1129, 472] on div "Schedule Tour On Platform Off Platform Processing.." at bounding box center [784, 286] width 1568 height 573
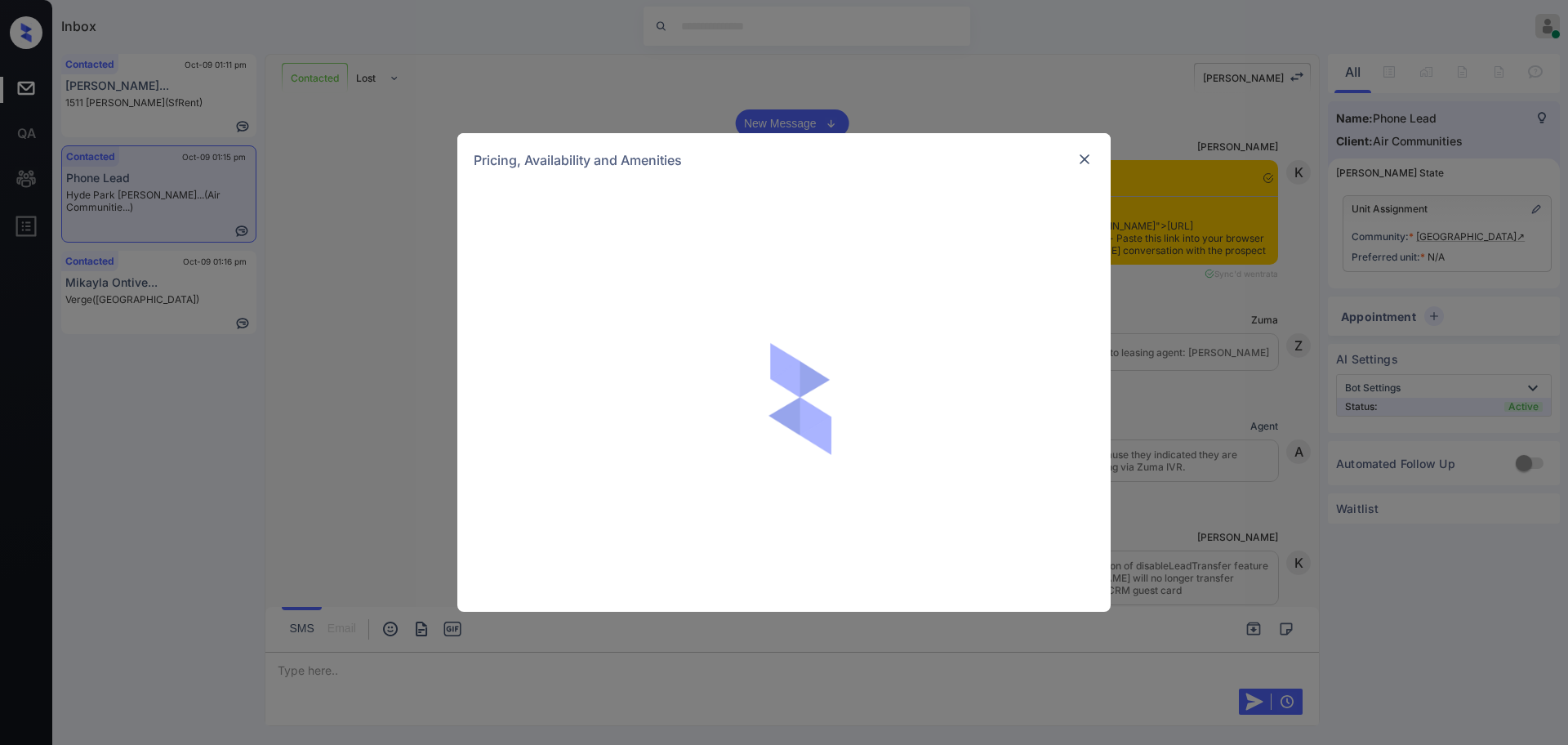
scroll to position [554, 0]
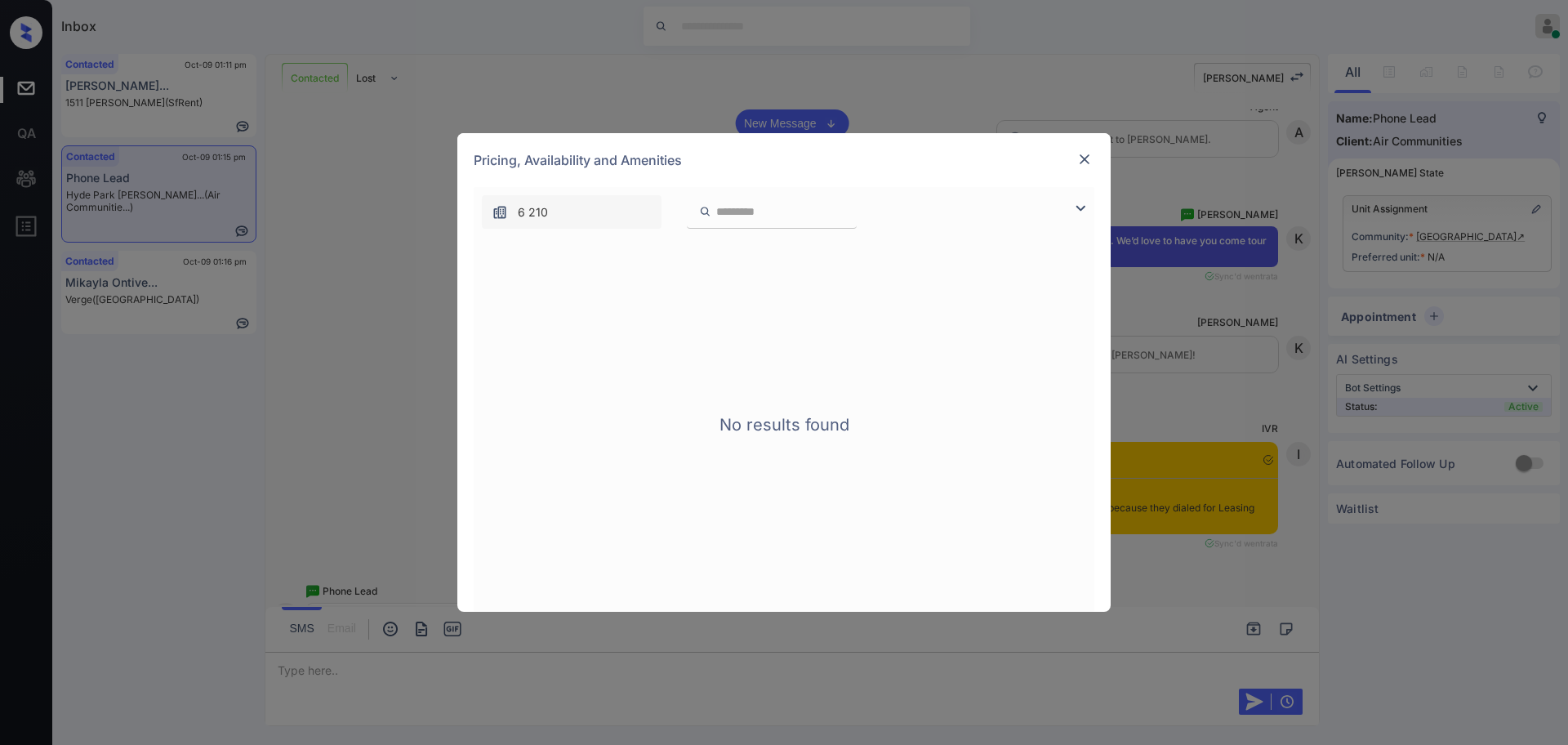
click at [1085, 157] on img at bounding box center [1084, 159] width 16 height 16
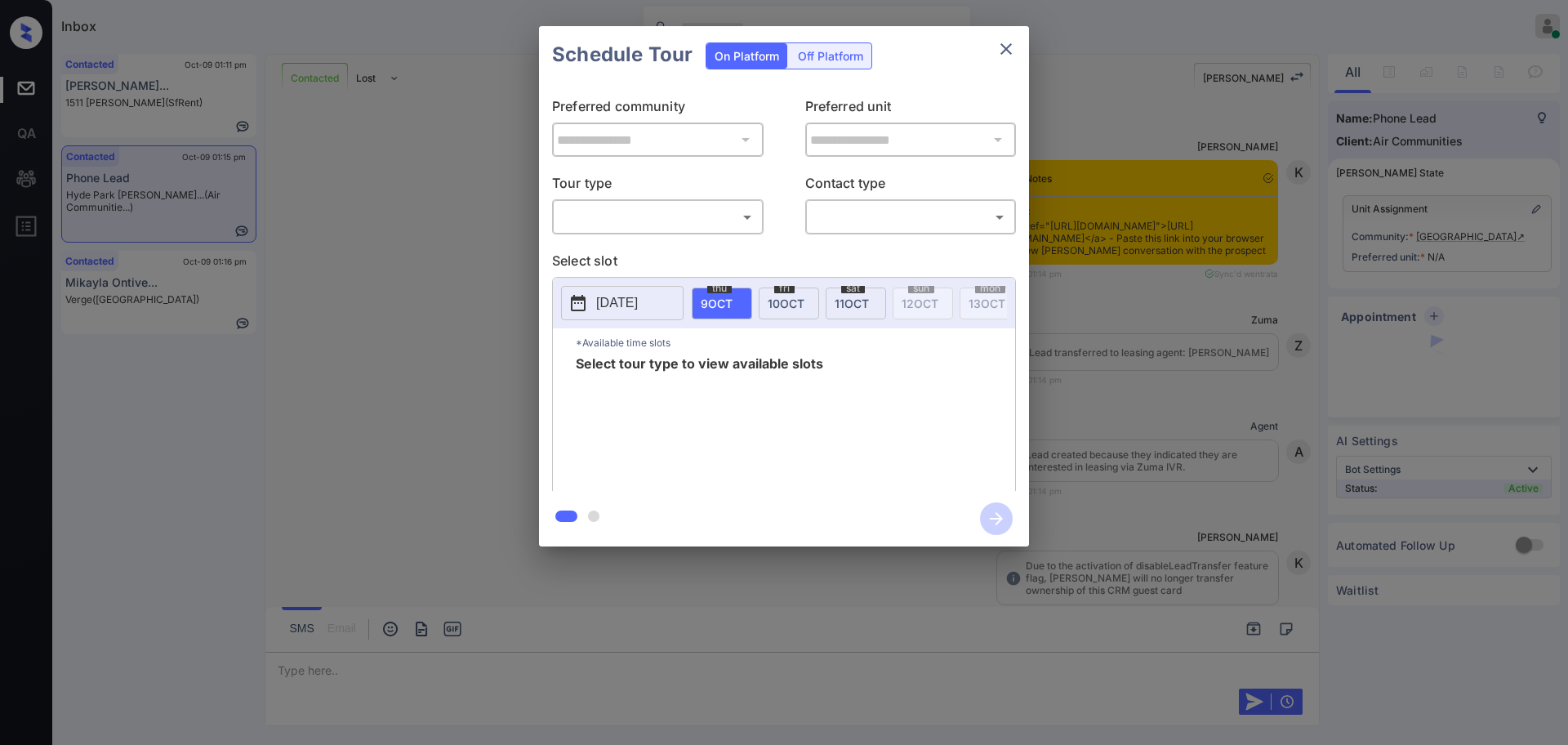
scroll to position [554, 0]
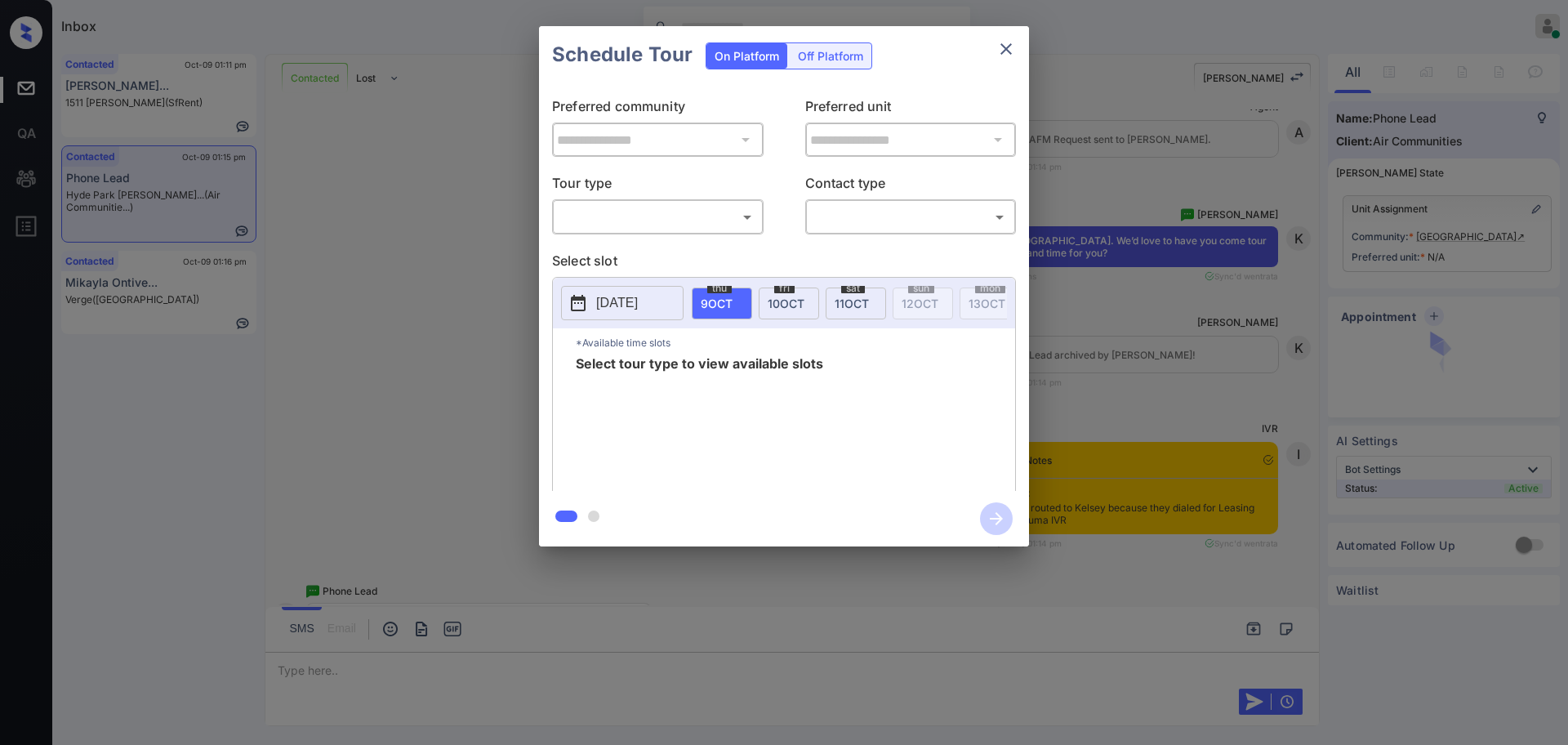
click at [633, 226] on body "Inbox Ajay Kumar Online Set yourself offline Set yourself on break Profile Swit…" at bounding box center [784, 372] width 1568 height 745
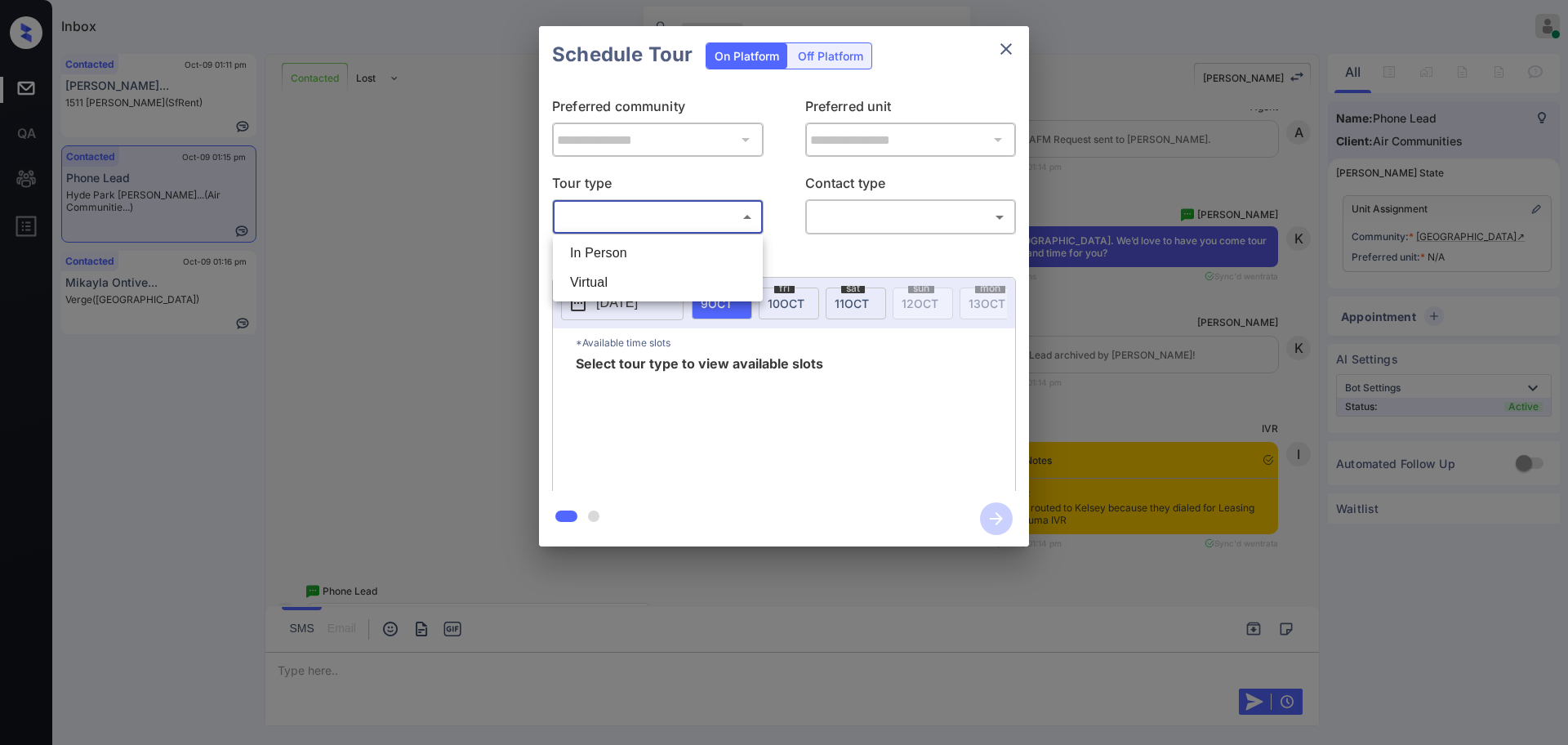
drag, startPoint x: 619, startPoint y: 250, endPoint x: 949, endPoint y: 133, distance: 350.1
click at [626, 250] on li "In Person" at bounding box center [658, 252] width 202 height 30
type input "********"
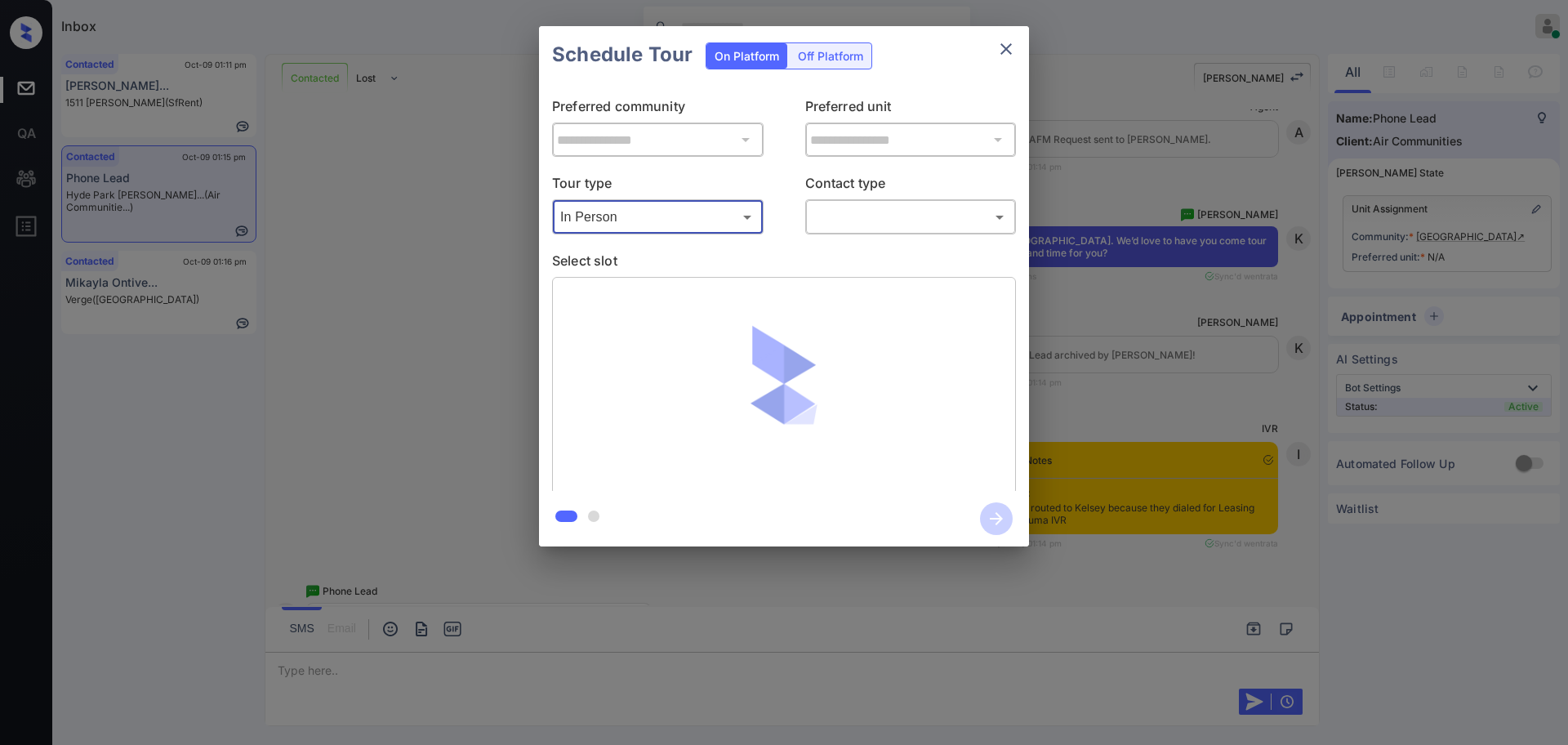
click at [1009, 50] on icon "close" at bounding box center [1006, 49] width 20 height 20
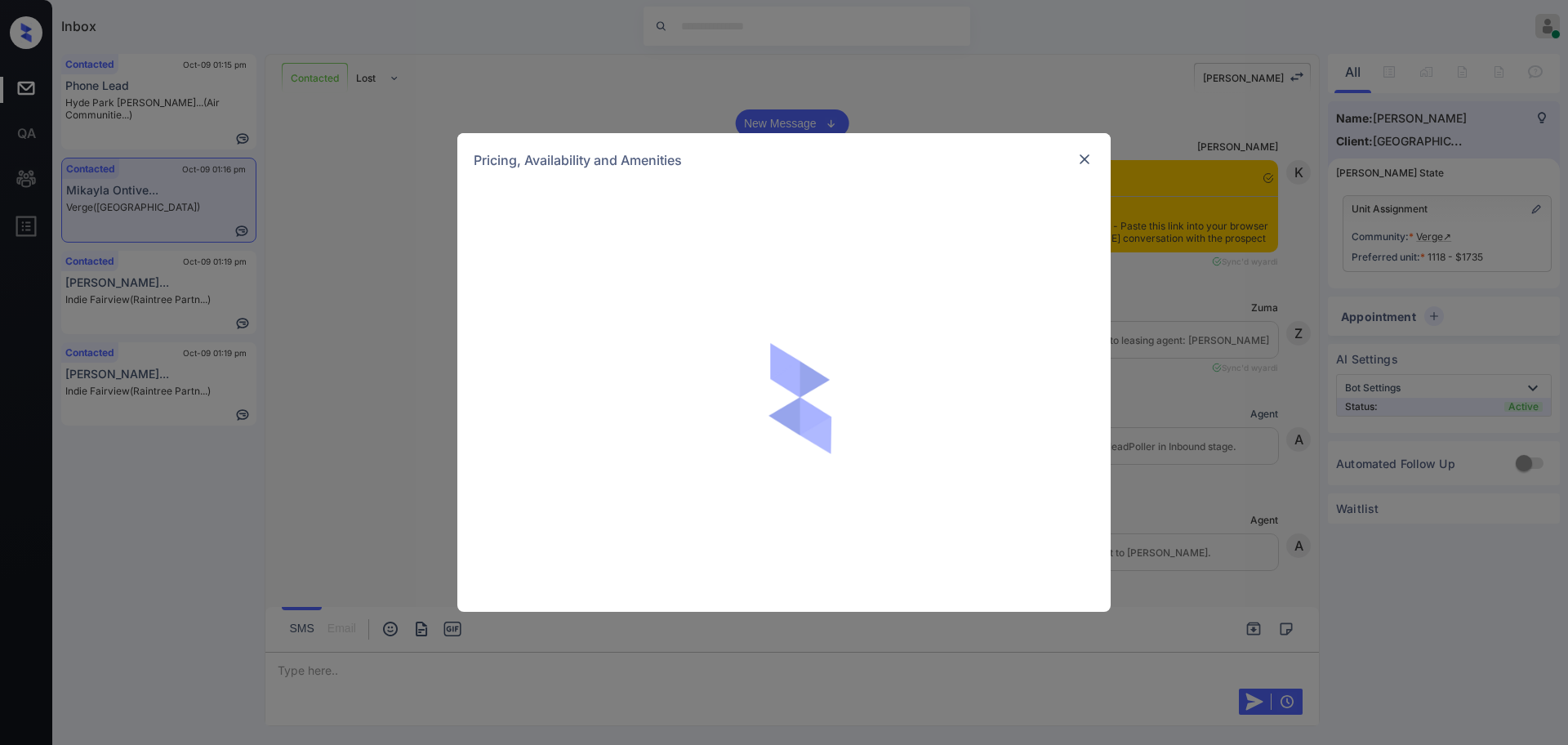
scroll to position [1228, 0]
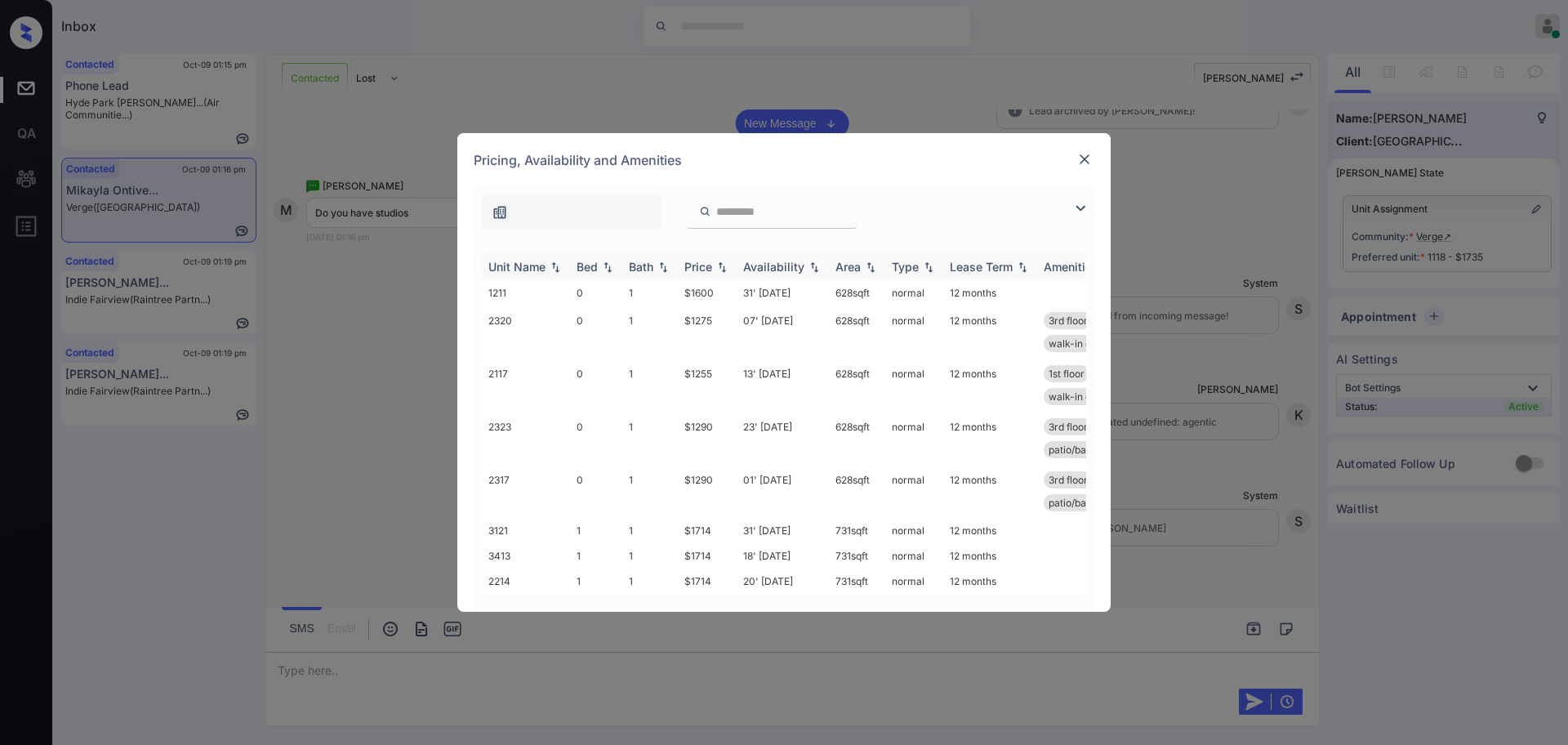
click at [603, 263] on img at bounding box center [607, 267] width 16 height 11
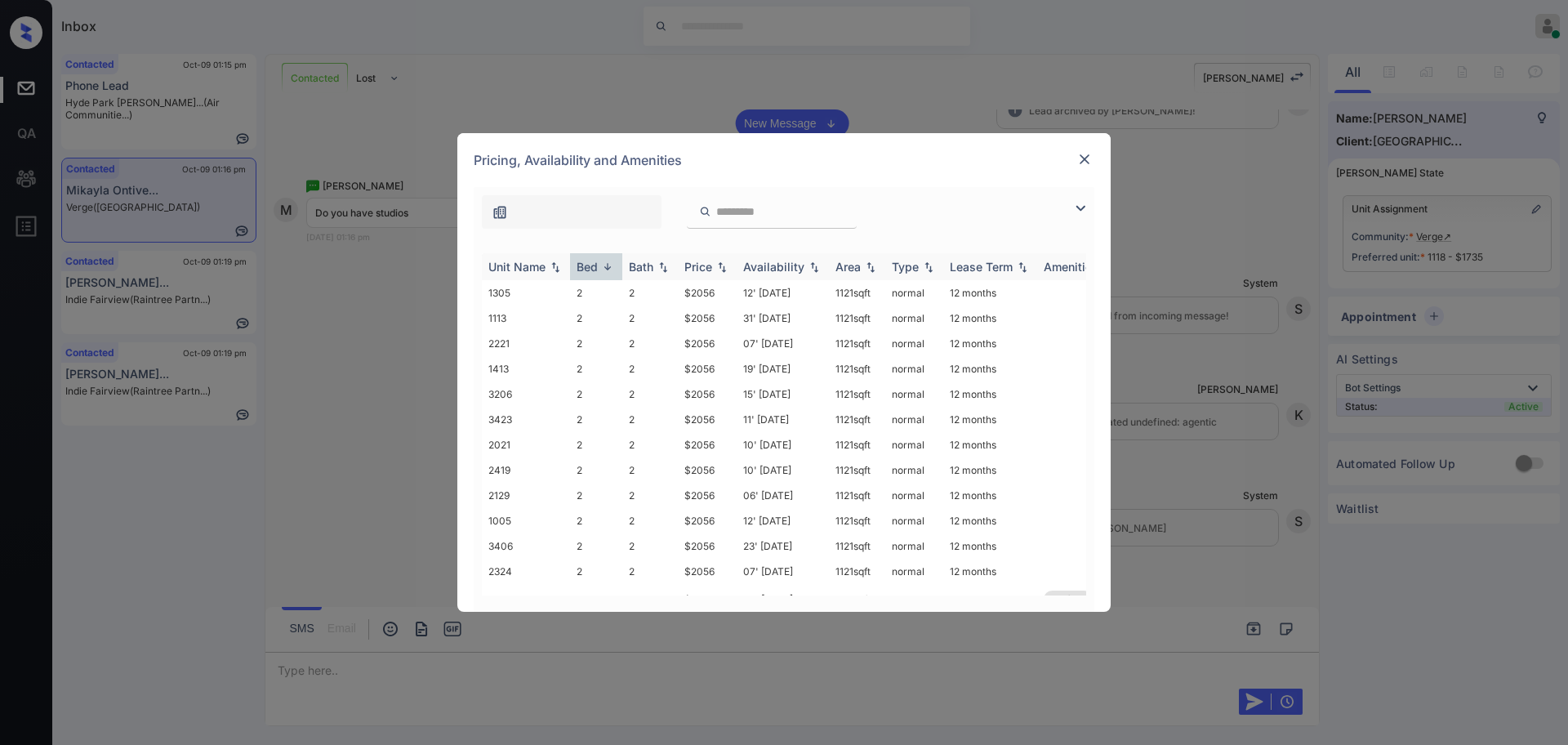
click at [598, 266] on div "Bed" at bounding box center [587, 267] width 21 height 14
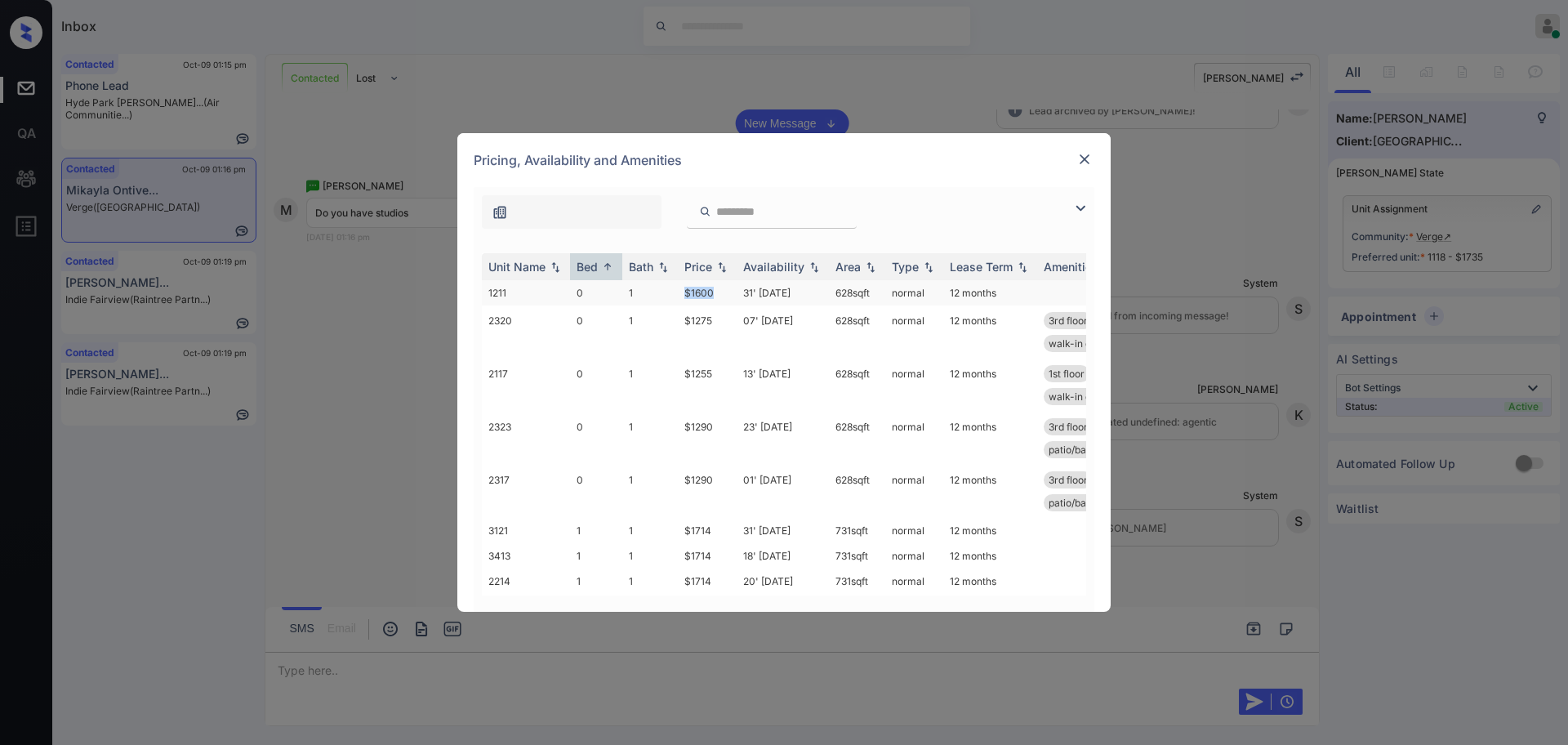
drag, startPoint x: 679, startPoint y: 296, endPoint x: 972, endPoint y: 283, distance: 293.3
click at [731, 296] on td "$1600" at bounding box center [708, 292] width 59 height 26
copy td "$1600"
drag, startPoint x: 677, startPoint y: 480, endPoint x: 722, endPoint y: 478, distance: 45.0
click at [722, 478] on tr "2317 0 1 $1290 01' [DATE] 628 sqft normal 12 months 3rd floor city view Wood-St…" at bounding box center [909, 492] width 854 height 53
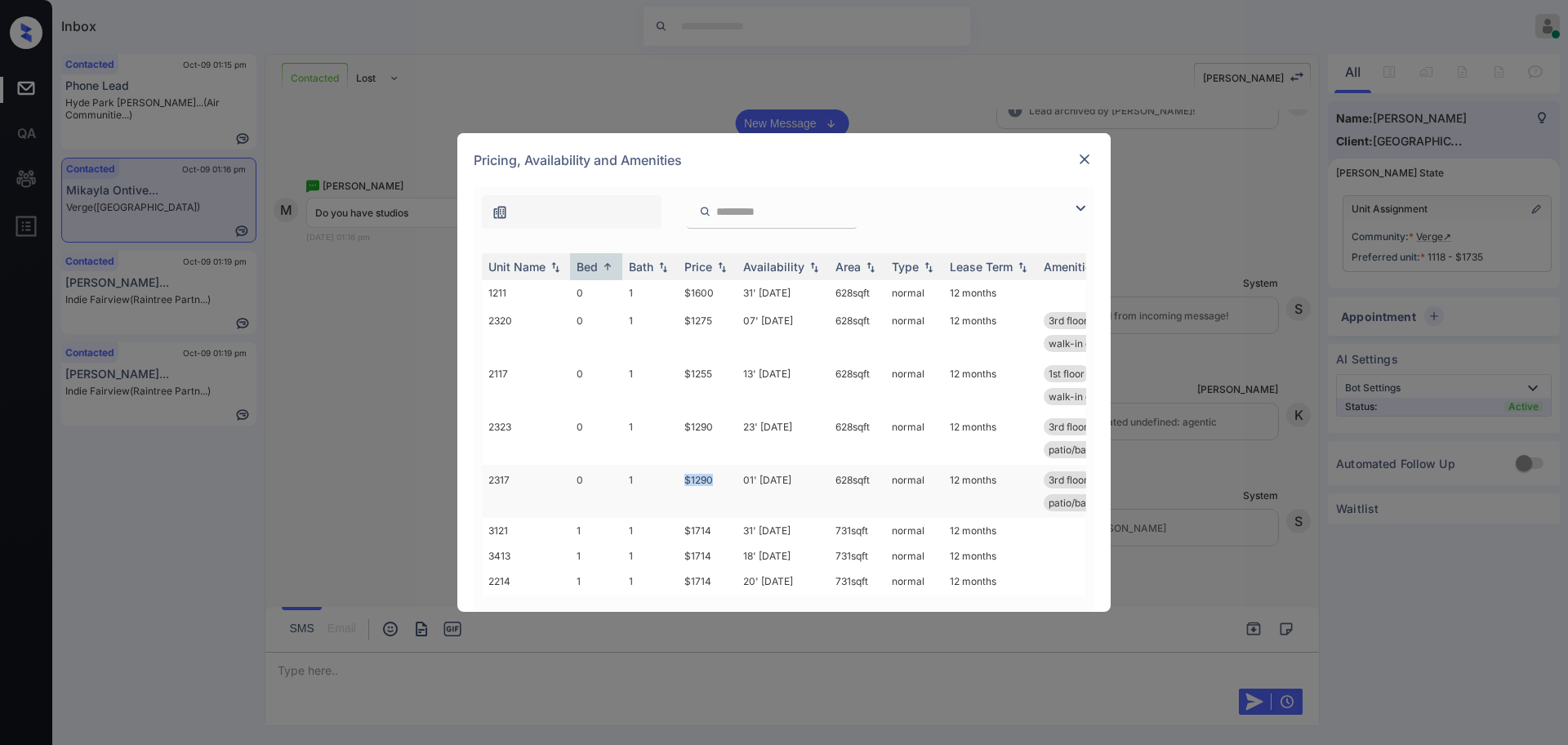
copy tr "$1290"
drag, startPoint x: 675, startPoint y: 377, endPoint x: 740, endPoint y: 375, distance: 65.0
click at [730, 375] on tr "2117 0 1 $1255 13' Aug 25 628 sqft normal 12 months 1st floor Wood-Style Floo..…" at bounding box center [909, 385] width 854 height 53
copy tr "$1255"
click at [1082, 159] on img at bounding box center [1084, 159] width 16 height 16
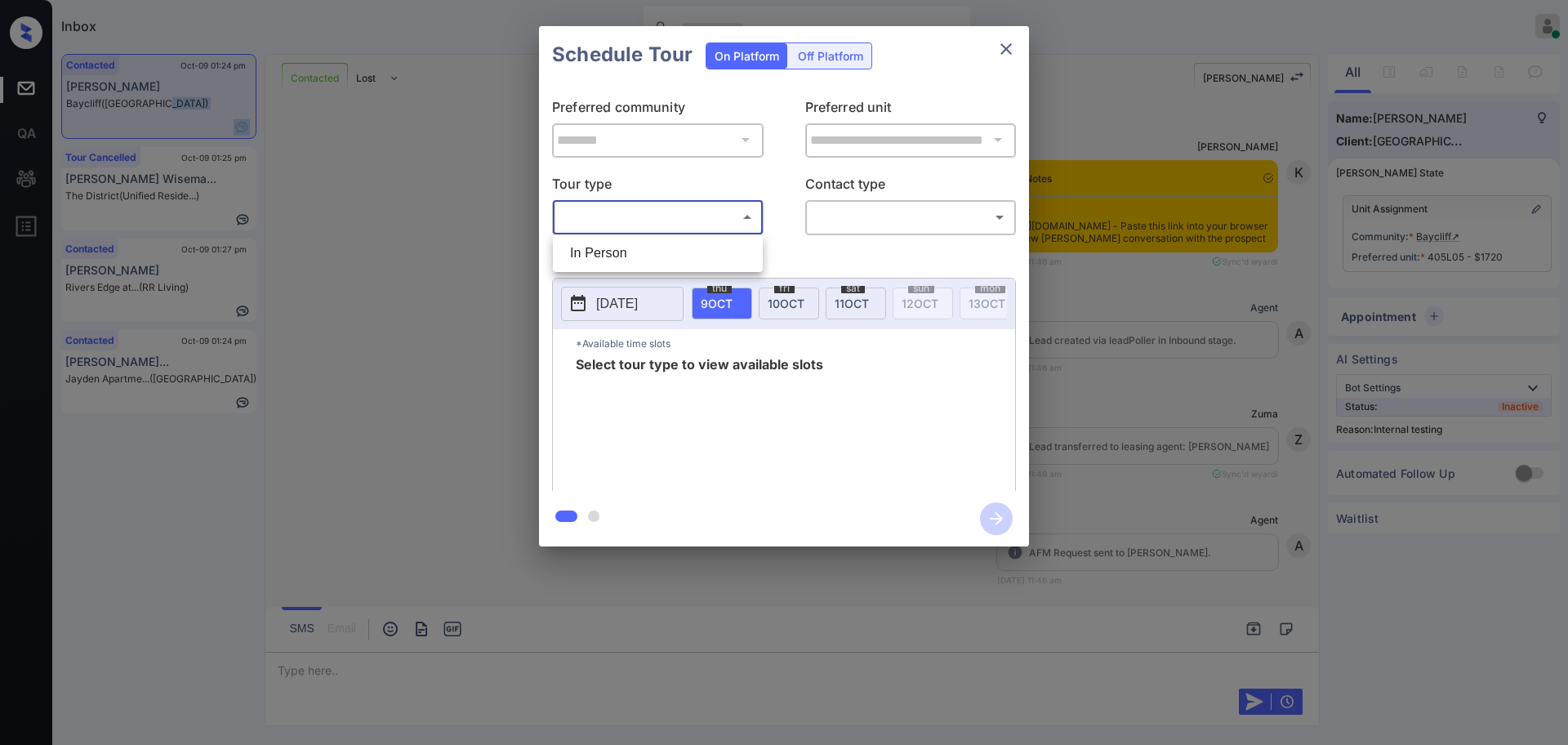
scroll to position [4040, 0]
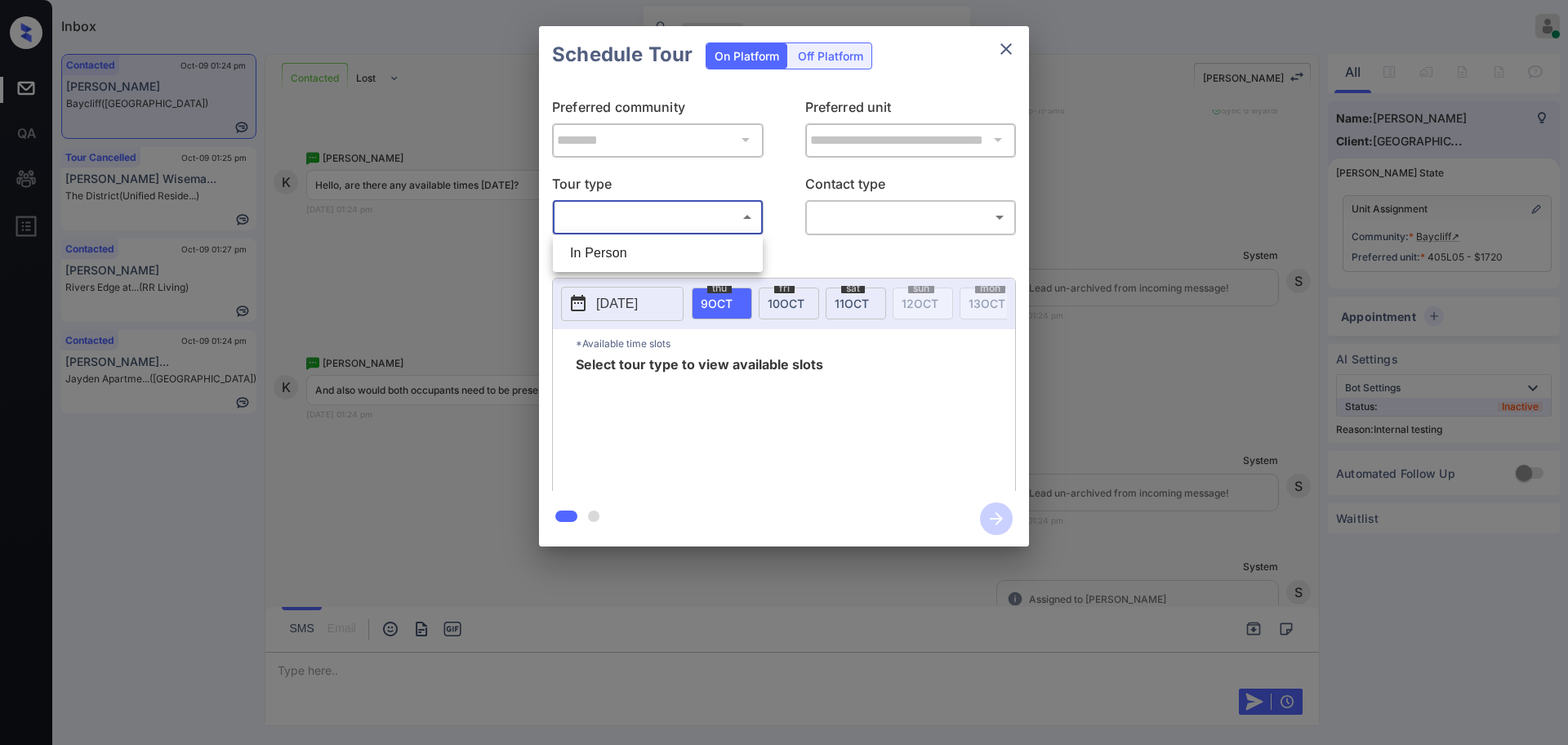
click at [619, 237] on ul "In Person" at bounding box center [657, 252] width 210 height 37
click at [640, 248] on li "In Person" at bounding box center [658, 252] width 202 height 30
type input "********"
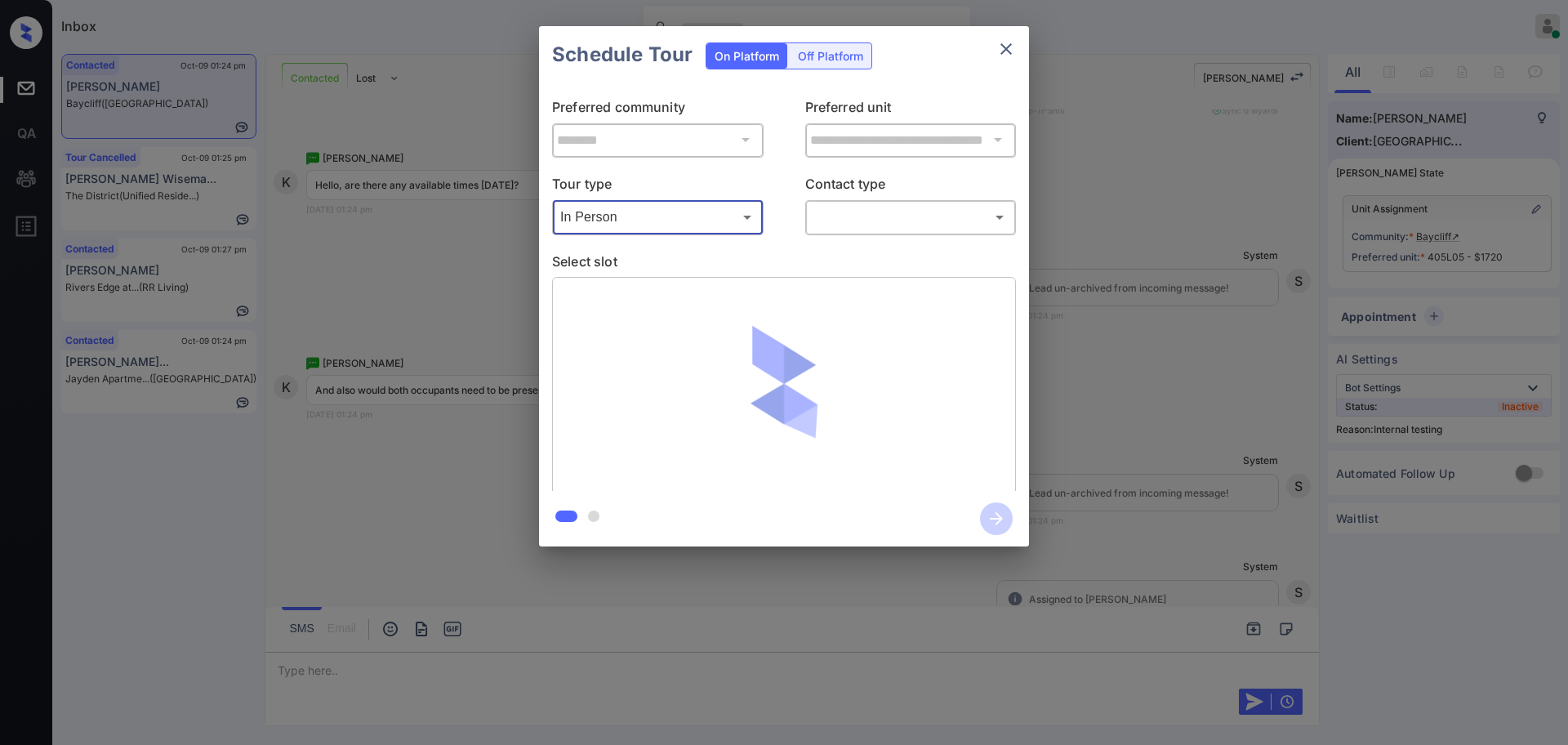
click at [874, 226] on body "Inbox Ajay Kumar Online Set yourself offline Set yourself on break Profile Swit…" at bounding box center [784, 372] width 1568 height 745
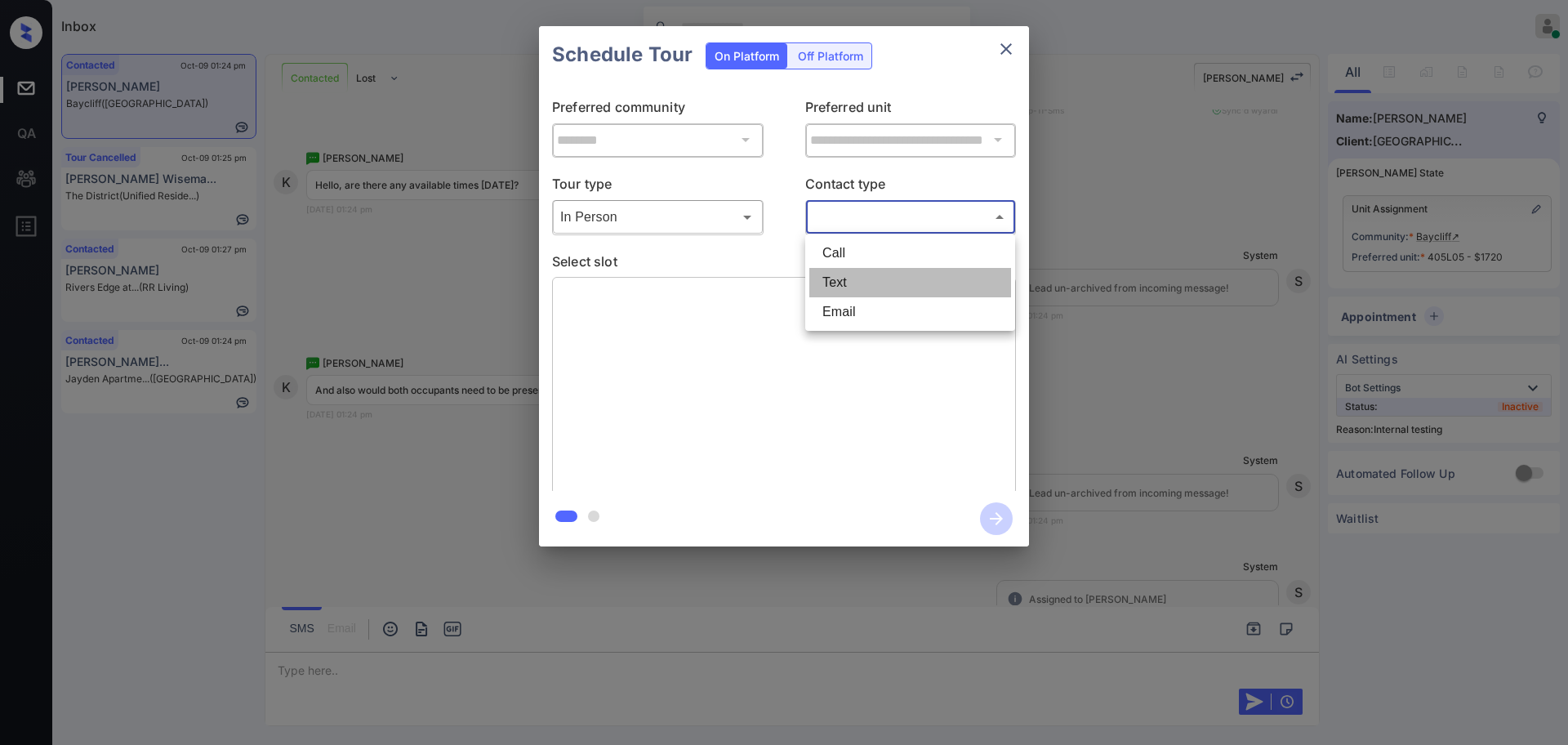
click at [846, 272] on li "Text" at bounding box center [911, 282] width 202 height 30
type input "****"
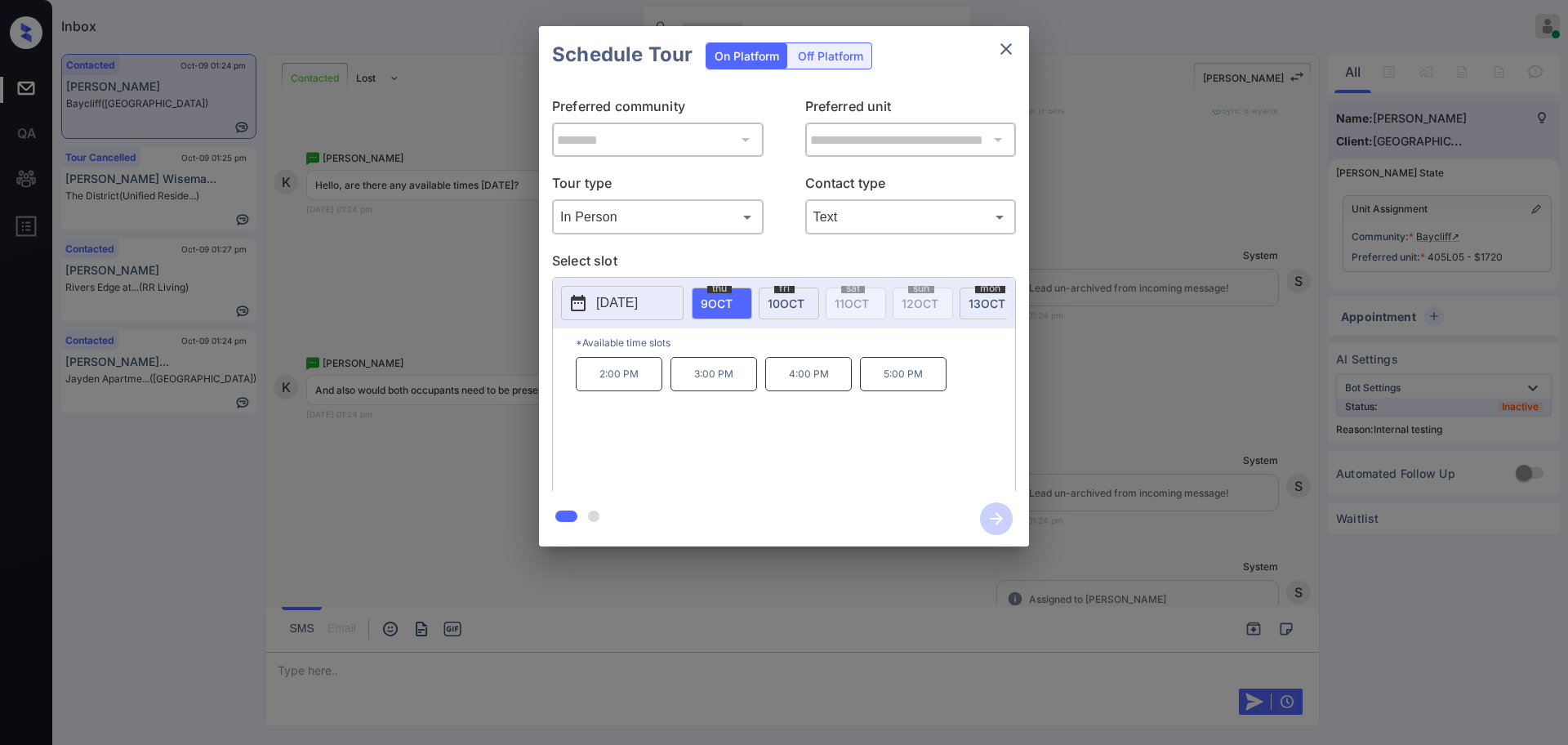
click at [782, 302] on span "10 OCT" at bounding box center [786, 303] width 37 height 14
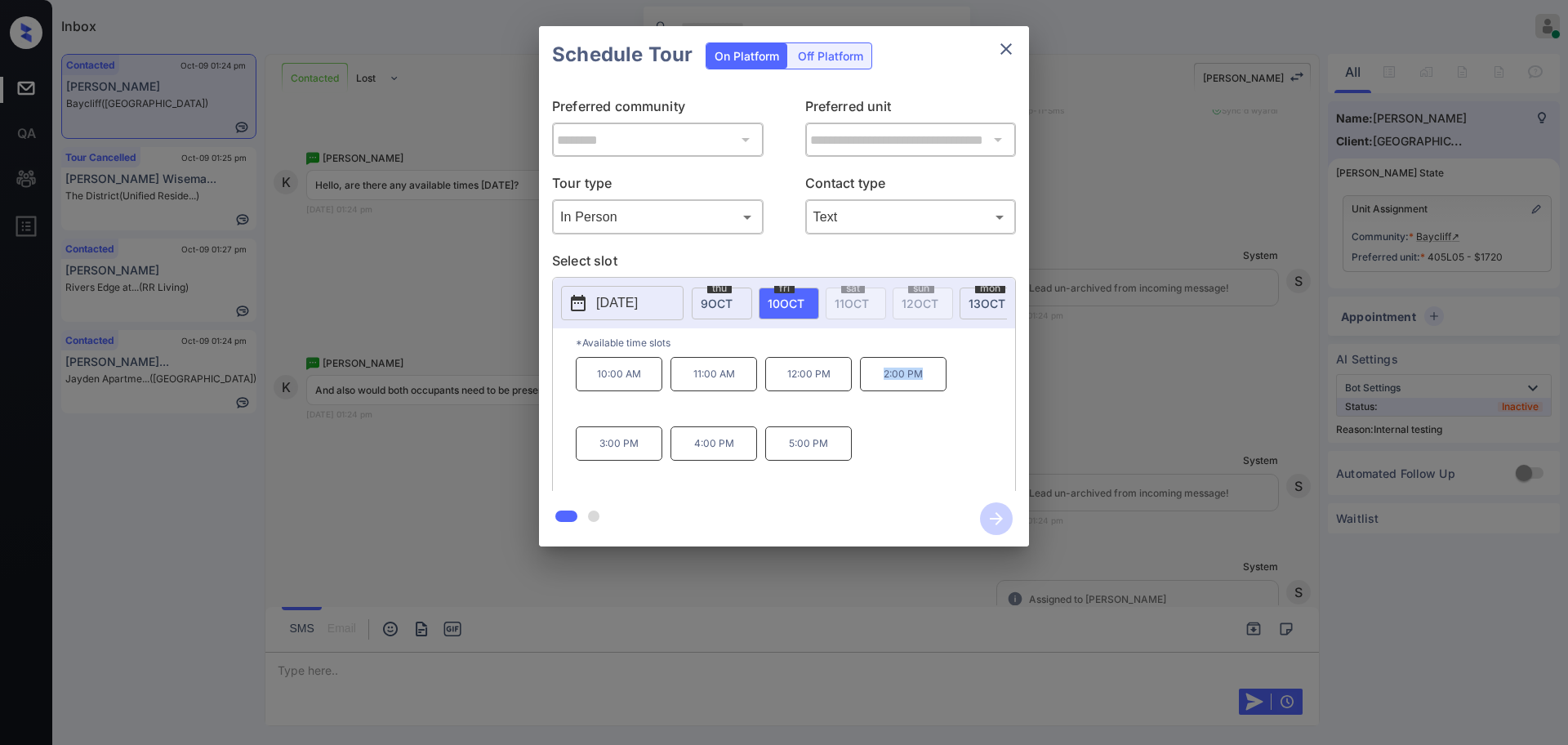
drag, startPoint x: 872, startPoint y: 388, endPoint x: 942, endPoint y: 389, distance: 70.0
click at [942, 389] on p "2:00 PM" at bounding box center [903, 374] width 87 height 34
copy p "2:00 PM"
click at [1003, 57] on icon "close" at bounding box center [1006, 49] width 20 height 20
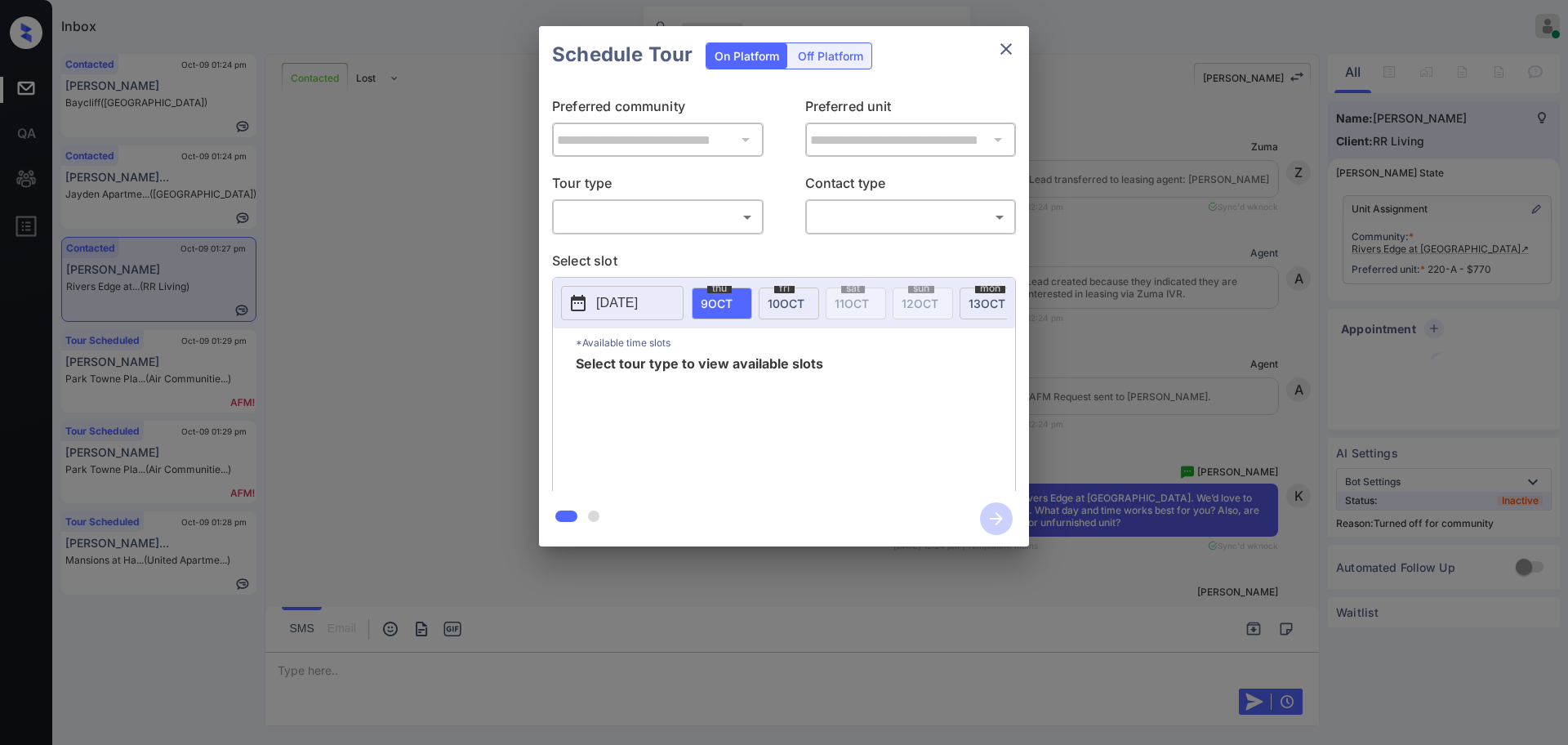
scroll to position [1725, 0]
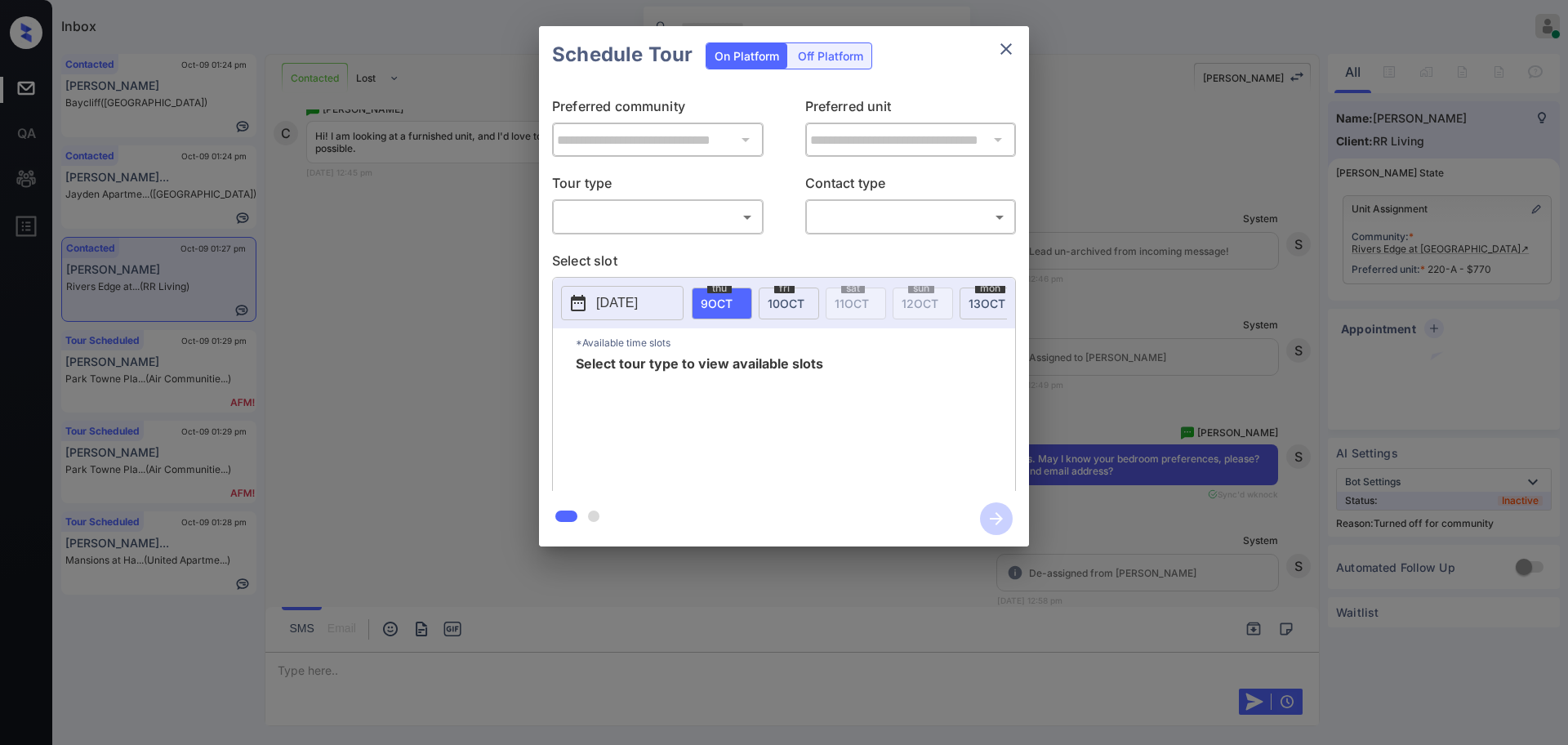
click at [663, 231] on div "​ ​" at bounding box center [658, 216] width 211 height 35
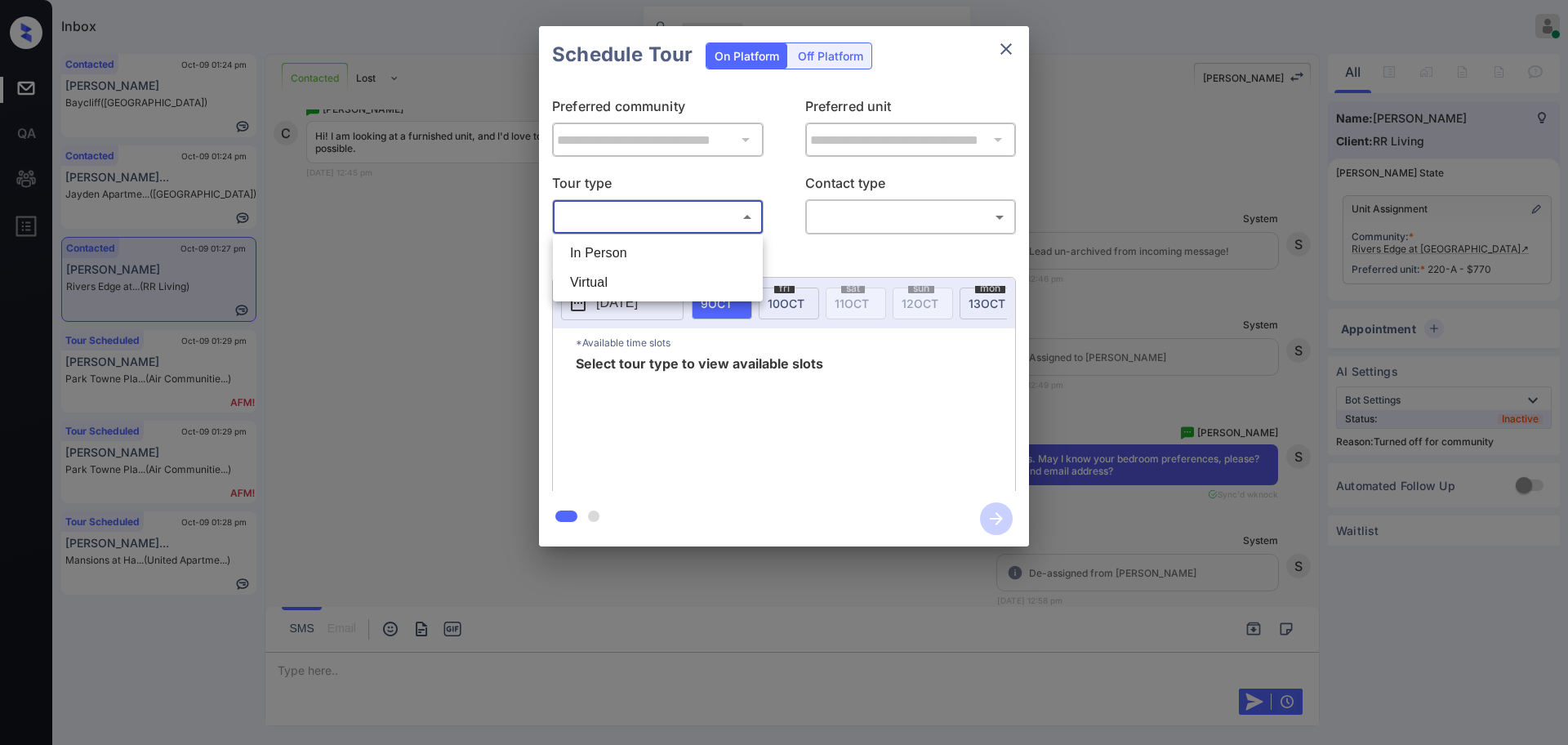
click at [642, 211] on body "Inbox Ajay Kumar Online Set yourself offline Set yourself on break Profile Swit…" at bounding box center [784, 372] width 1568 height 745
click at [624, 252] on li "In Person" at bounding box center [658, 252] width 202 height 30
type input "********"
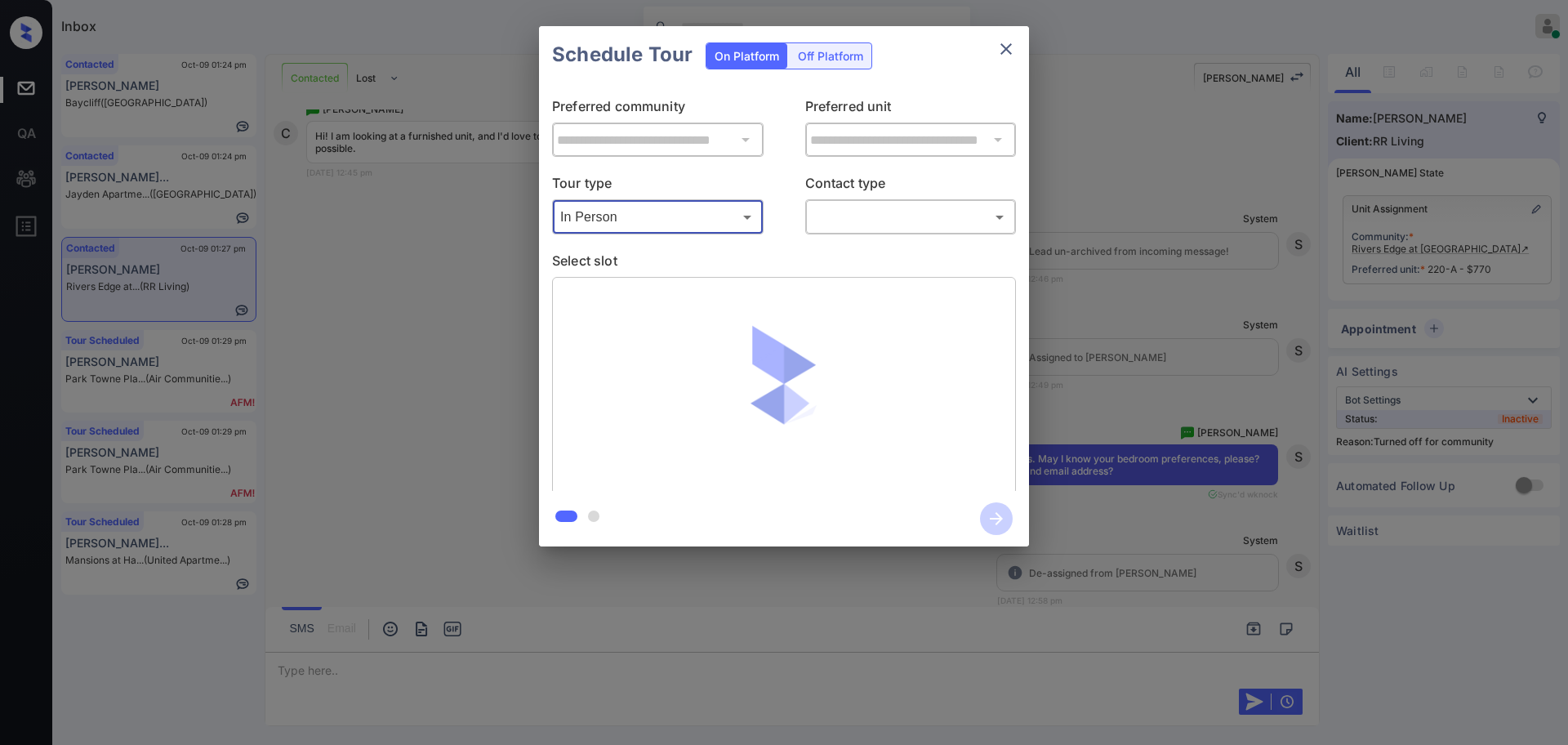
click at [822, 218] on body "Inbox Ajay Kumar Online Set yourself offline Set yourself on break Profile Swit…" at bounding box center [784, 372] width 1568 height 745
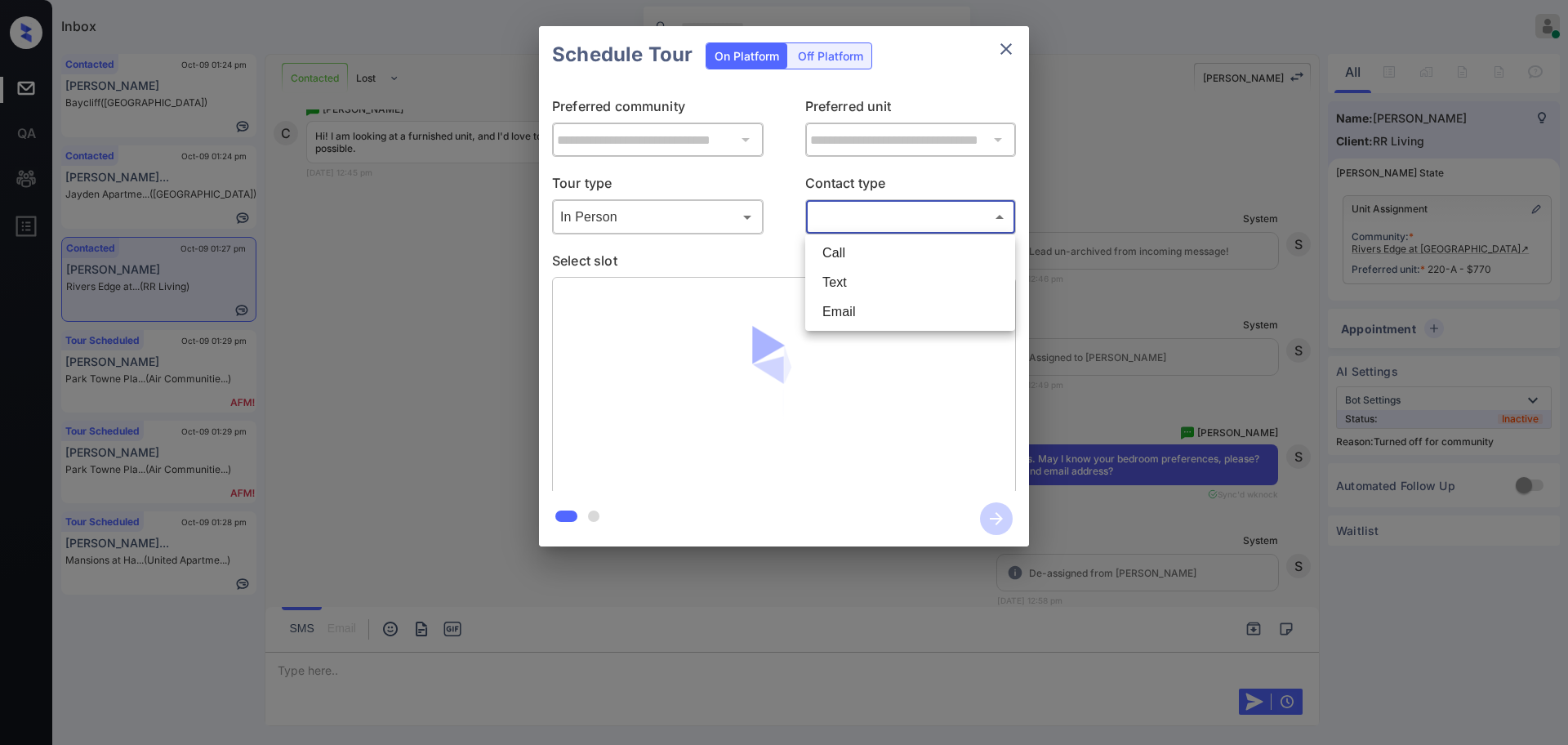
click at [848, 279] on li "Text" at bounding box center [911, 282] width 202 height 30
type input "****"
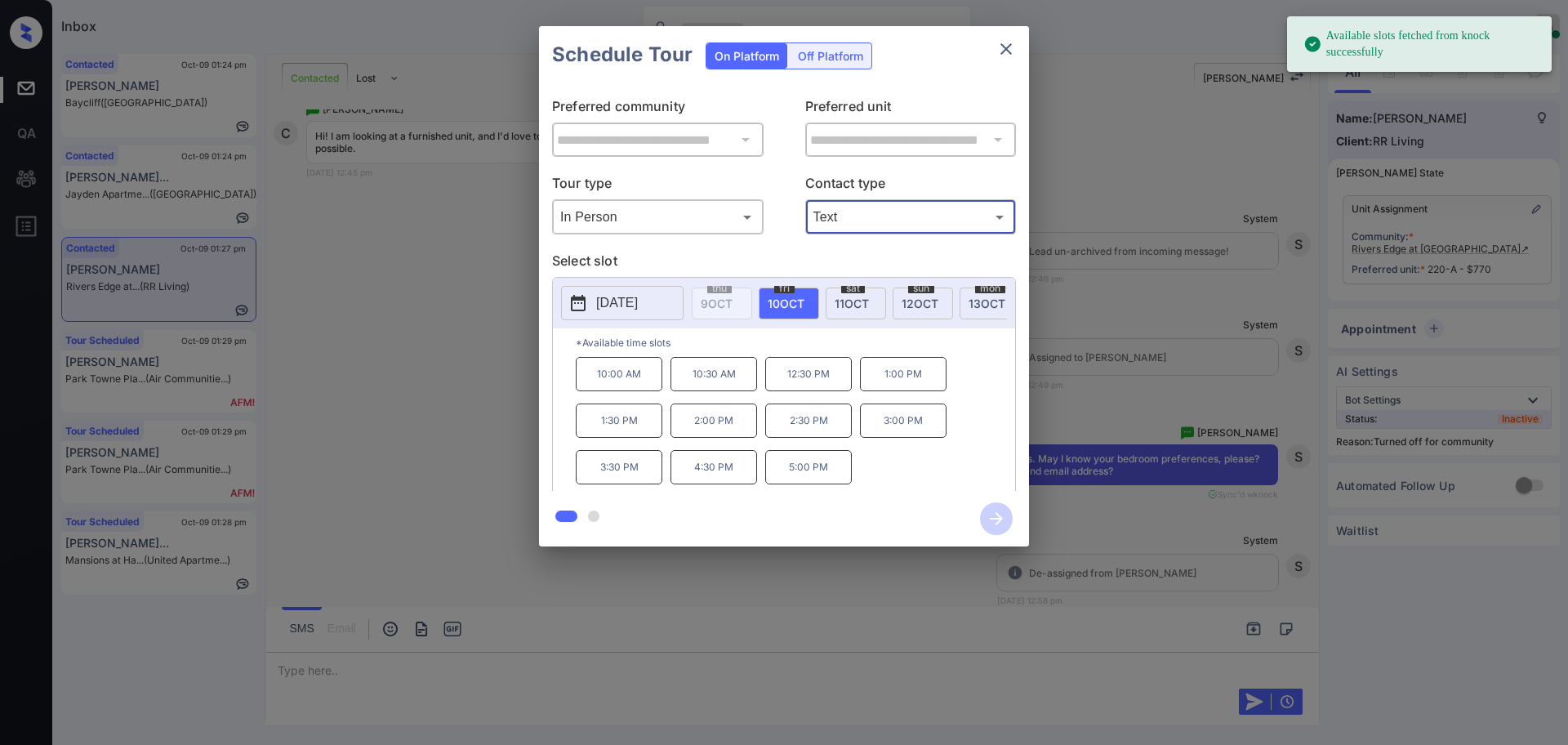
click at [780, 302] on span "[DATE]" at bounding box center [786, 303] width 37 height 14
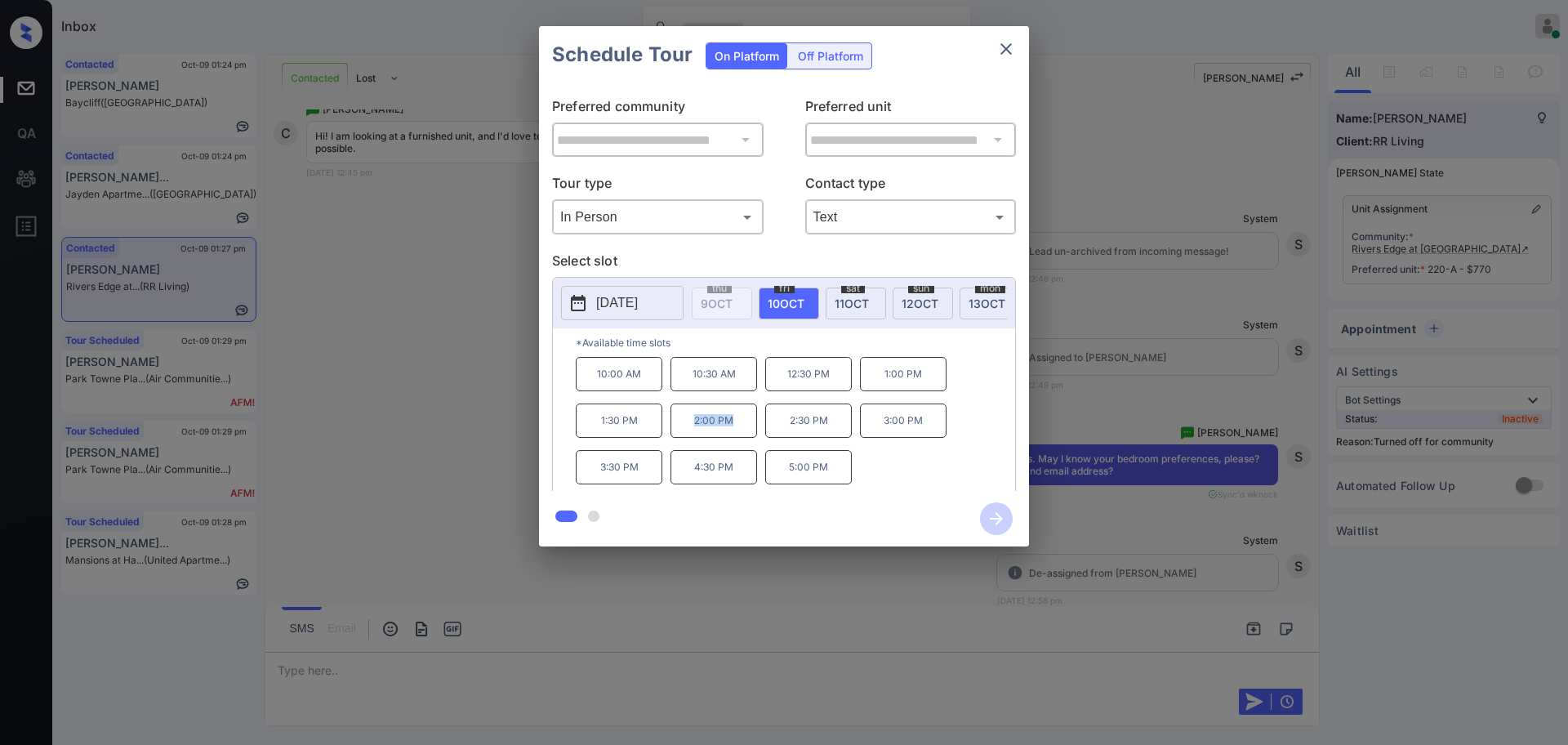
drag, startPoint x: 677, startPoint y: 433, endPoint x: 885, endPoint y: 333, distance: 230.8
click at [735, 434] on p "2:00 PM" at bounding box center [714, 421] width 87 height 34
copy p "2:00 PM"
drag, startPoint x: 1032, startPoint y: 37, endPoint x: 1022, endPoint y: 39, distance: 10.2
click at [1022, 39] on div "**********" at bounding box center [784, 286] width 1568 height 573
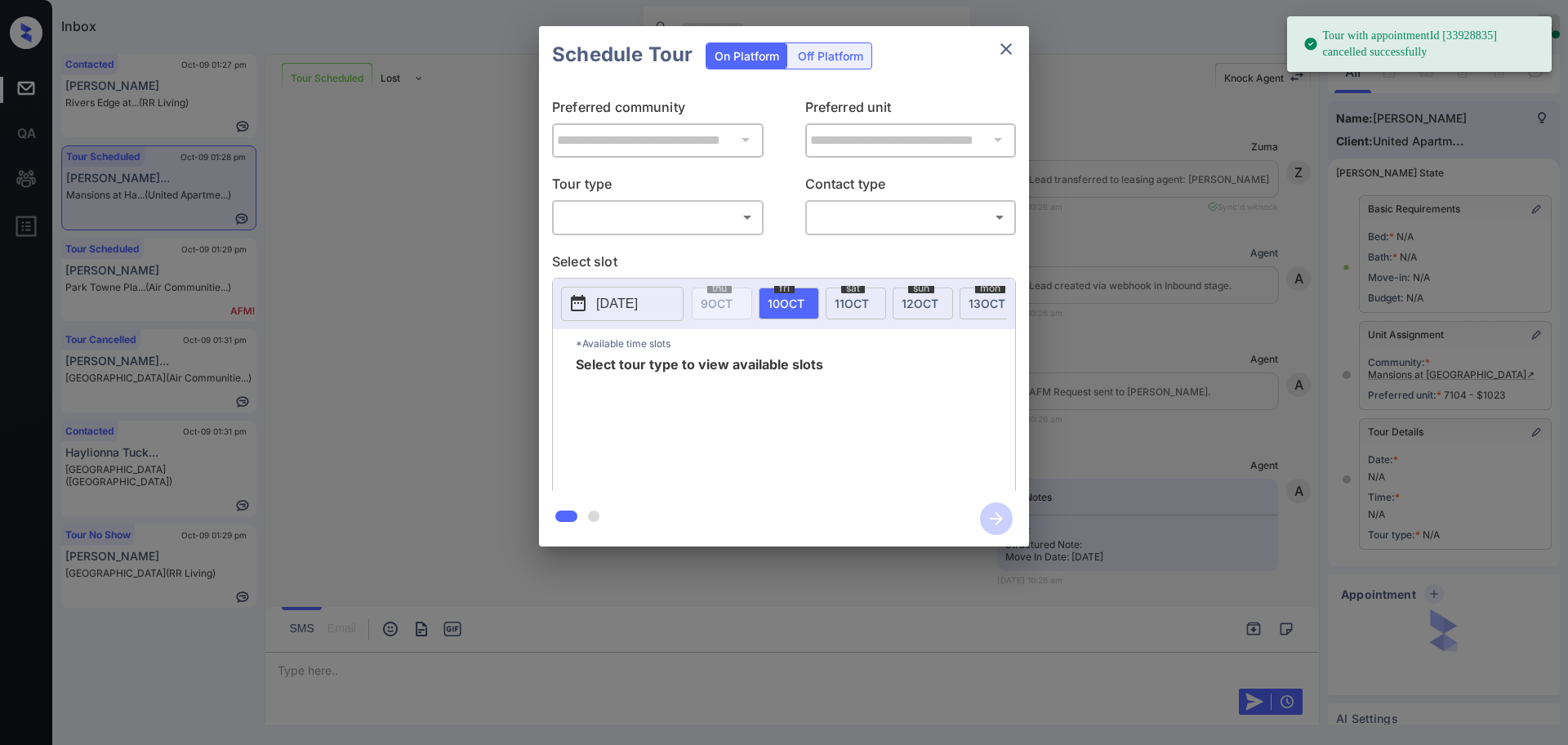
click at [690, 209] on body "Tour with appointmentId [33928835] cancelled successfully Inbox [PERSON_NAME] O…" at bounding box center [784, 372] width 1568 height 745
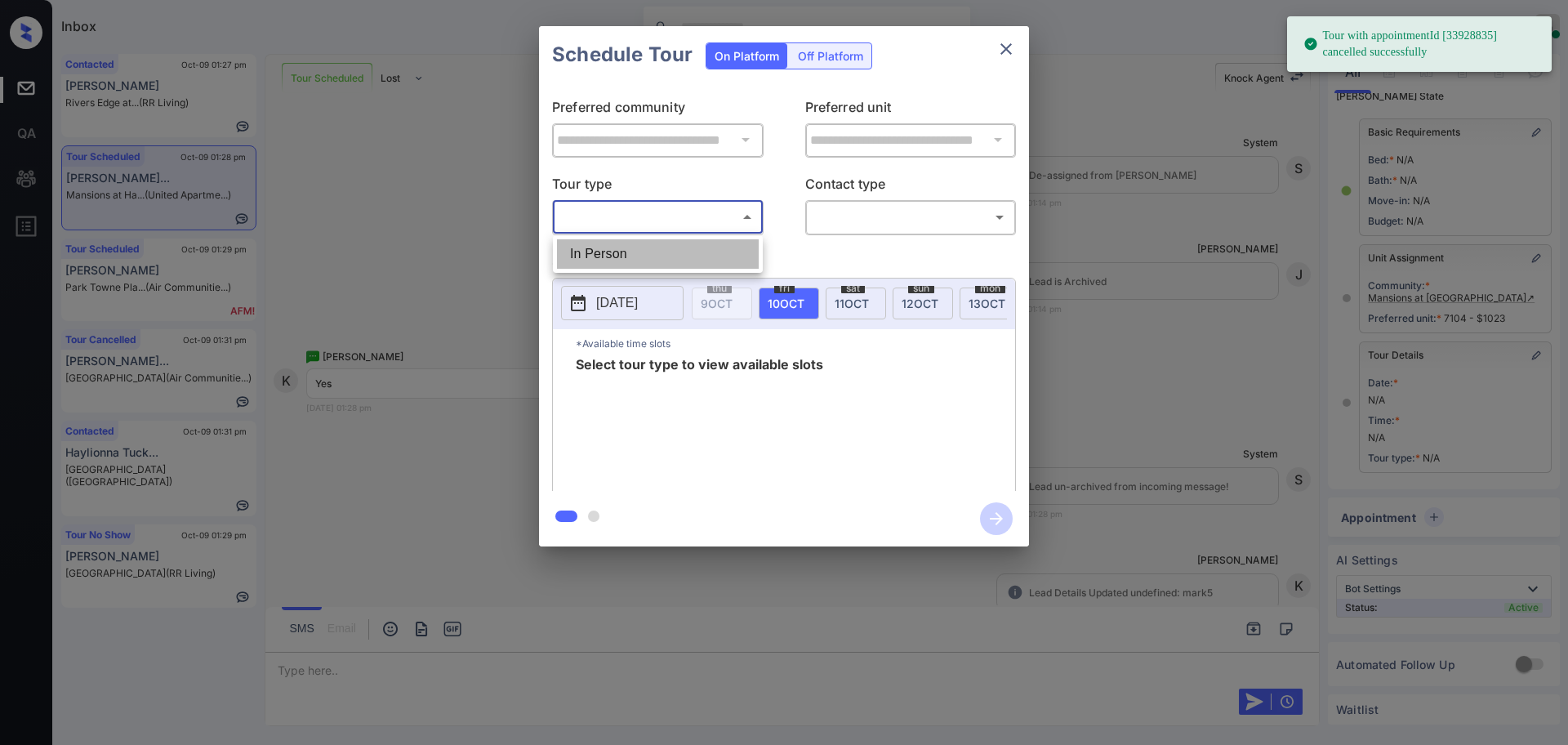
click at [642, 255] on li "In Person" at bounding box center [658, 253] width 202 height 30
type input "********"
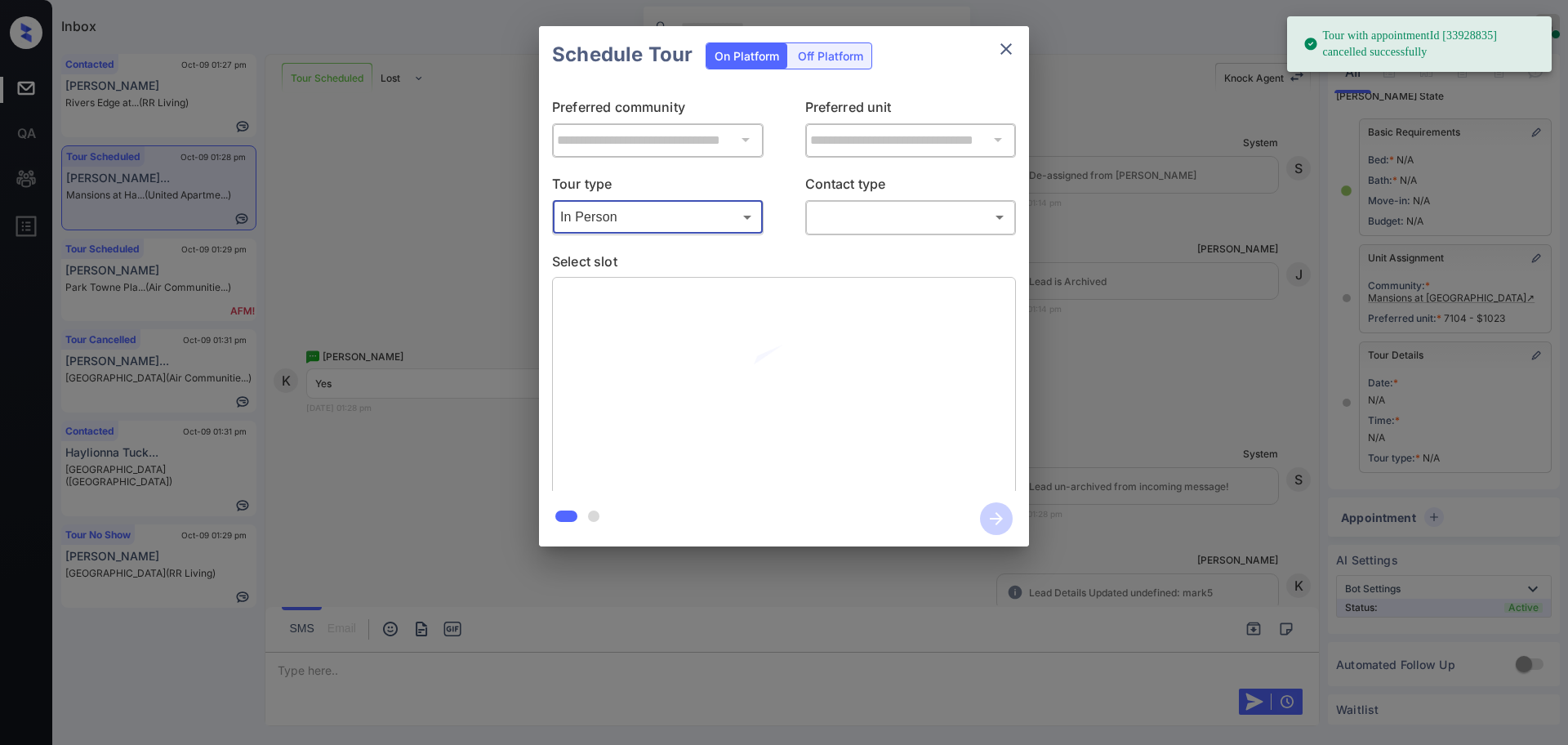
drag, startPoint x: 807, startPoint y: 226, endPoint x: 842, endPoint y: 220, distance: 35.5
click at [815, 221] on div "​ ​" at bounding box center [911, 216] width 211 height 35
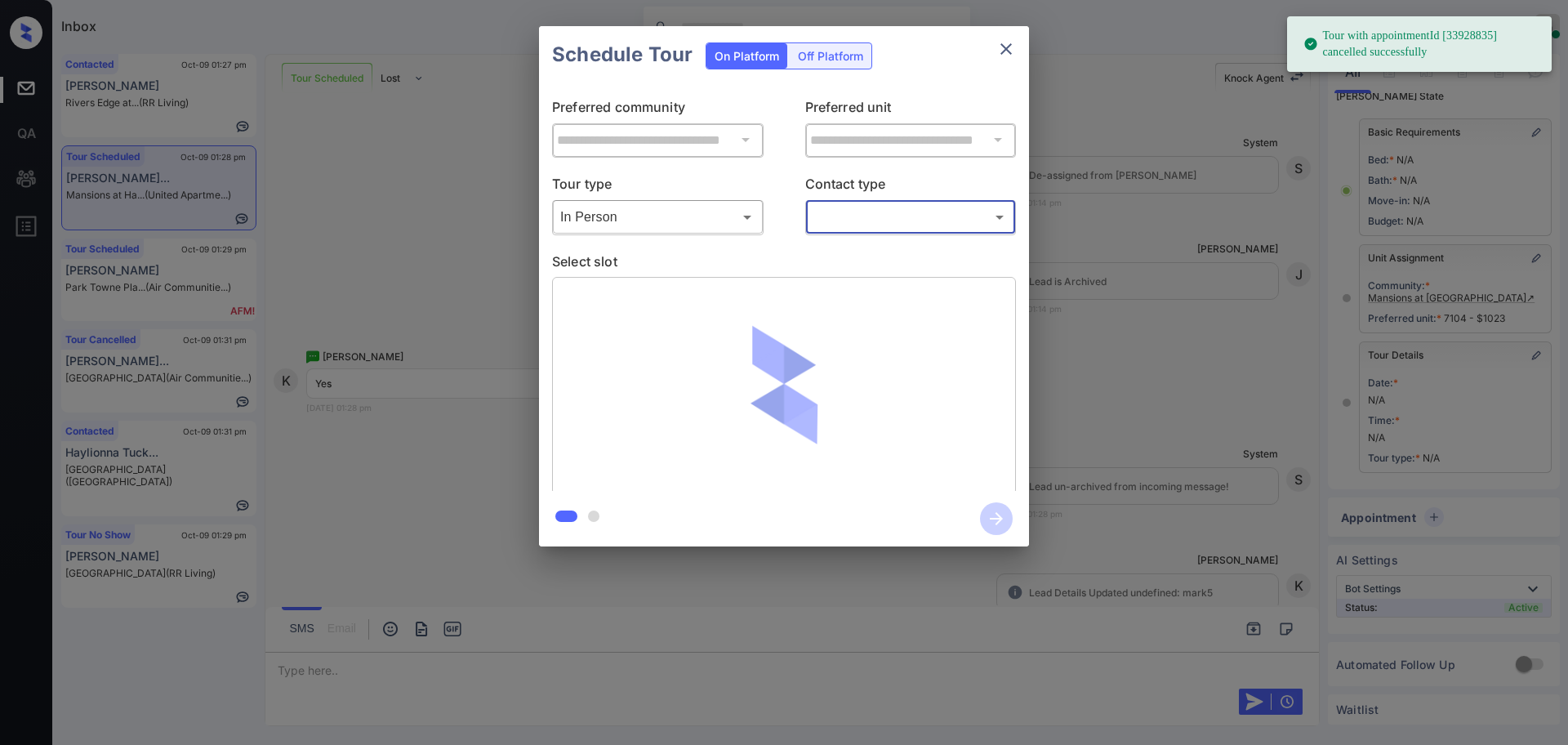
click at [842, 220] on body "Tour with appointmentId [33928835] cancelled successfully Inbox [PERSON_NAME] O…" at bounding box center [784, 372] width 1568 height 745
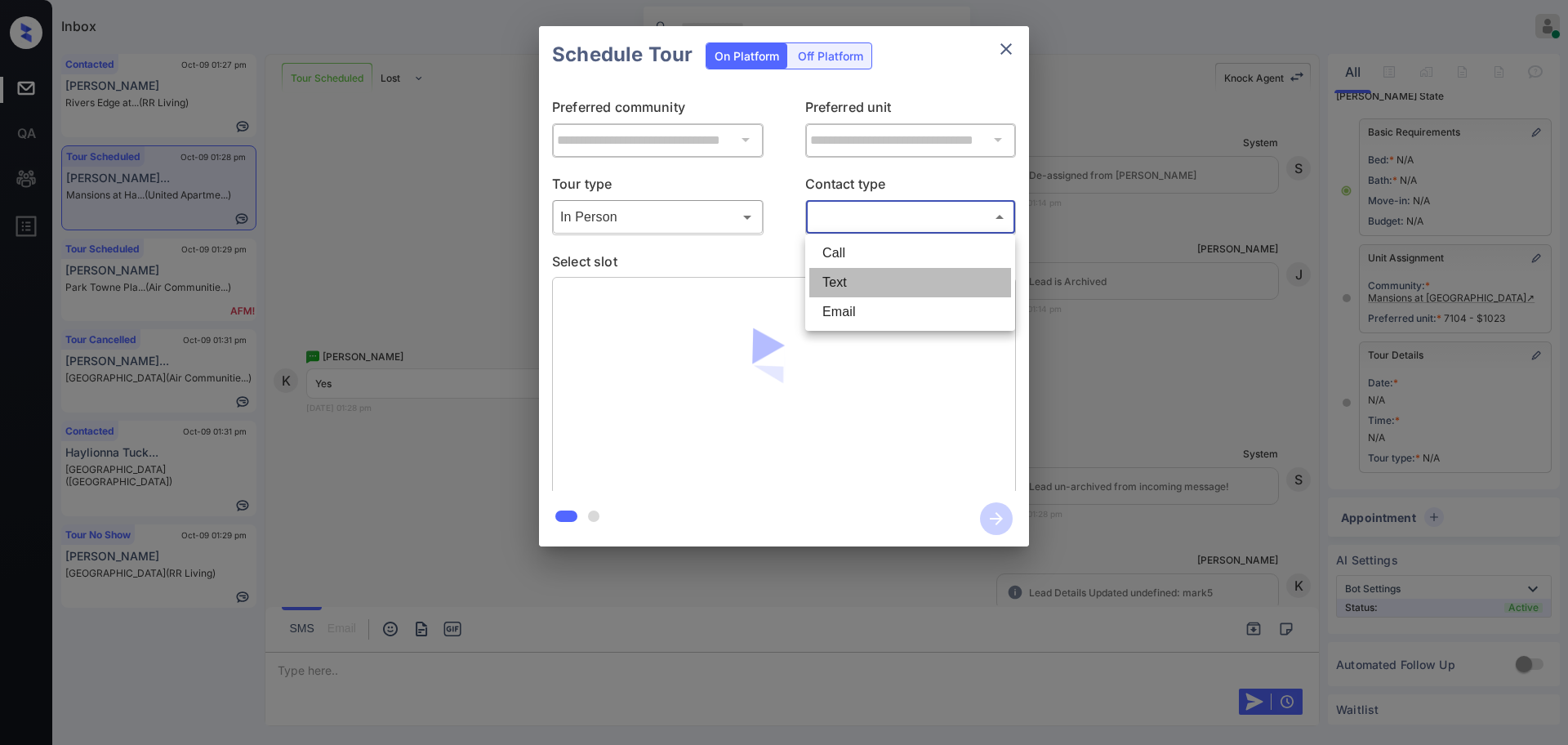
click at [840, 289] on li "Text" at bounding box center [911, 282] width 202 height 30
type input "****"
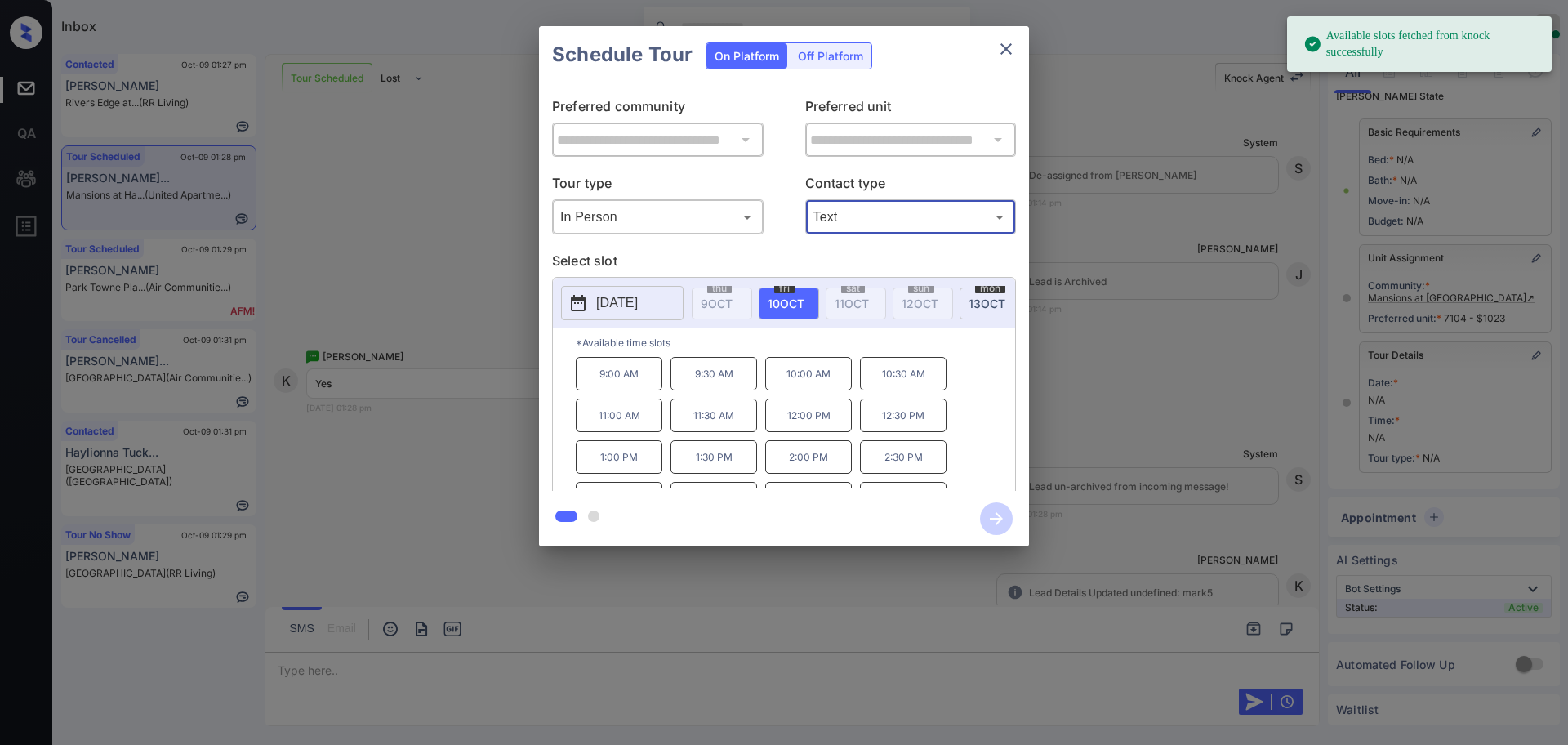
click at [638, 306] on p "[DATE]" at bounding box center [617, 303] width 42 height 20
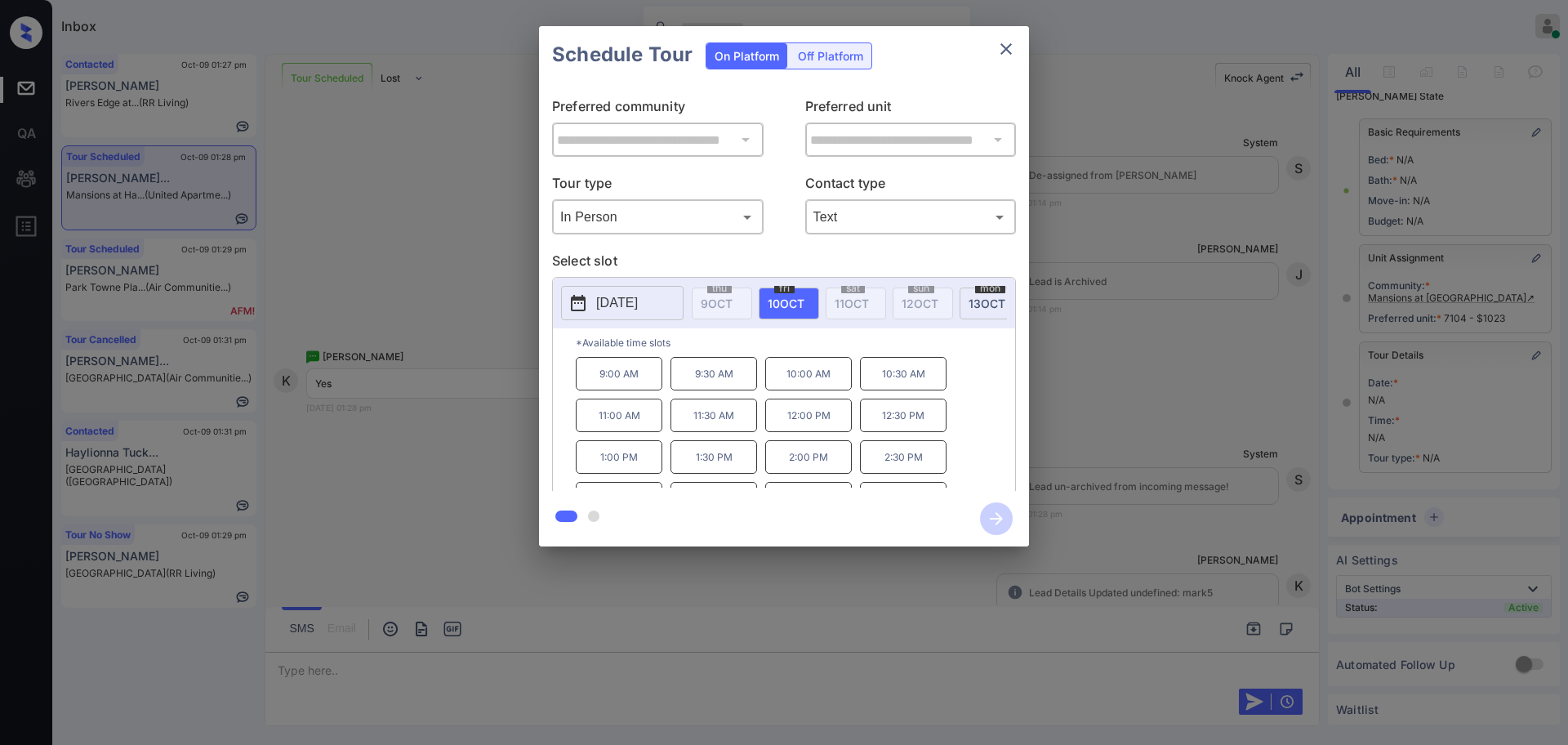
click at [310, 666] on div at bounding box center [784, 372] width 1568 height 745
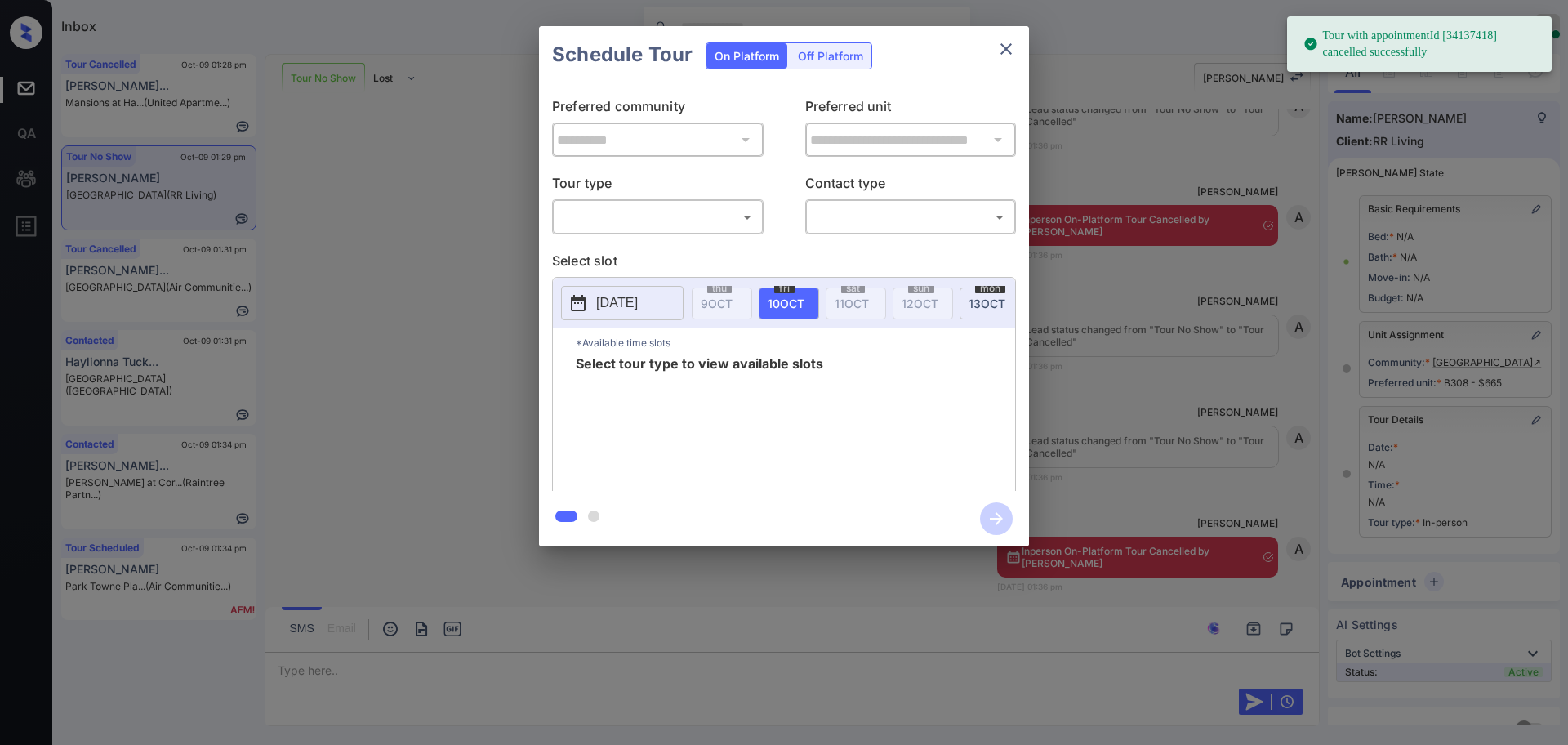
scroll to position [81, 0]
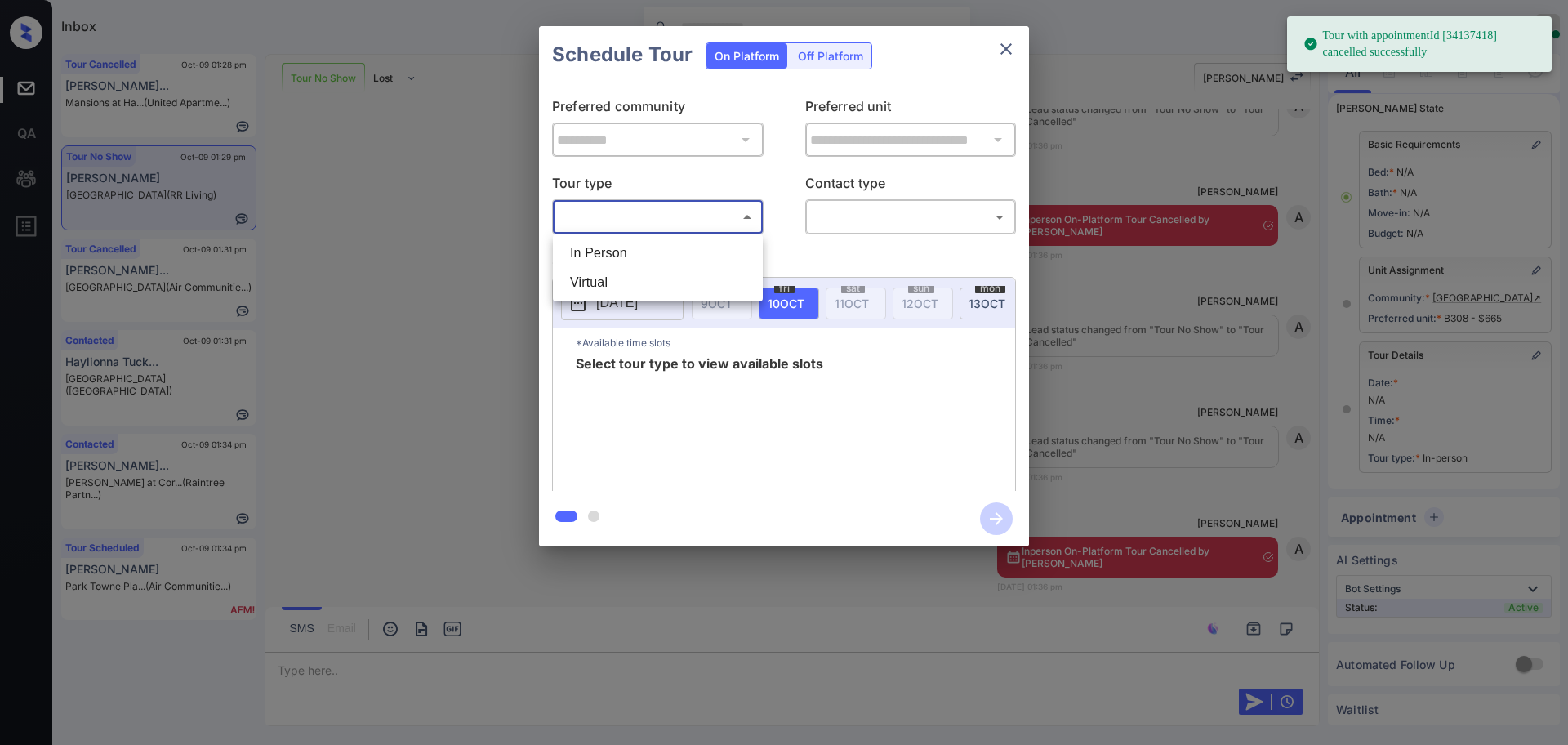
drag, startPoint x: 614, startPoint y: 214, endPoint x: 611, endPoint y: 239, distance: 25.2
click at [614, 213] on body "Tour with appointmentId [34137418] cancelled successfully Inbox Ajay Kumar Onli…" at bounding box center [784, 372] width 1568 height 745
click at [609, 255] on li "In Person" at bounding box center [658, 252] width 202 height 30
type input "********"
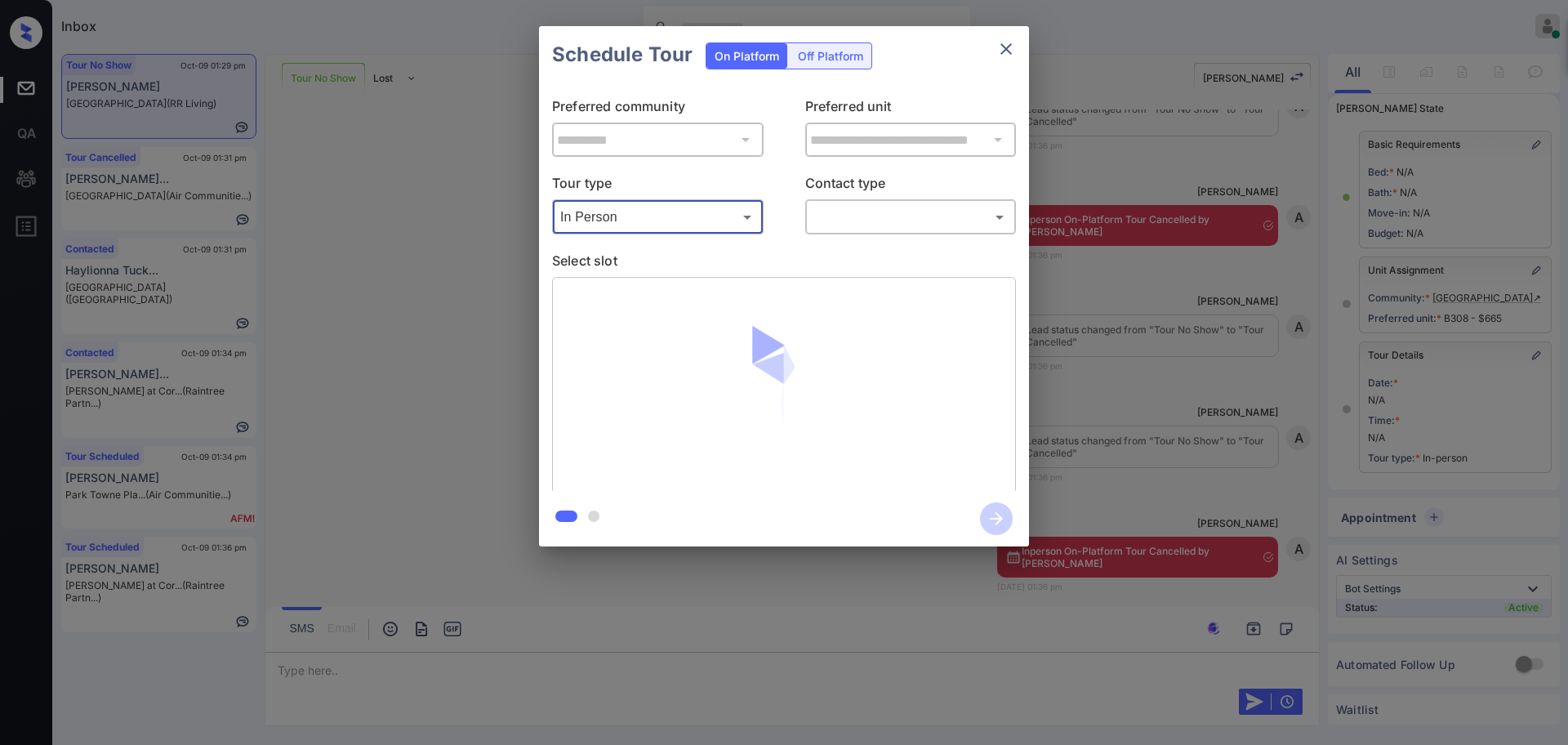
click at [811, 219] on body "Tour with appointmentId [34137418] cancelled successfully Inbox Ajay Kumar Onli…" at bounding box center [784, 372] width 1568 height 745
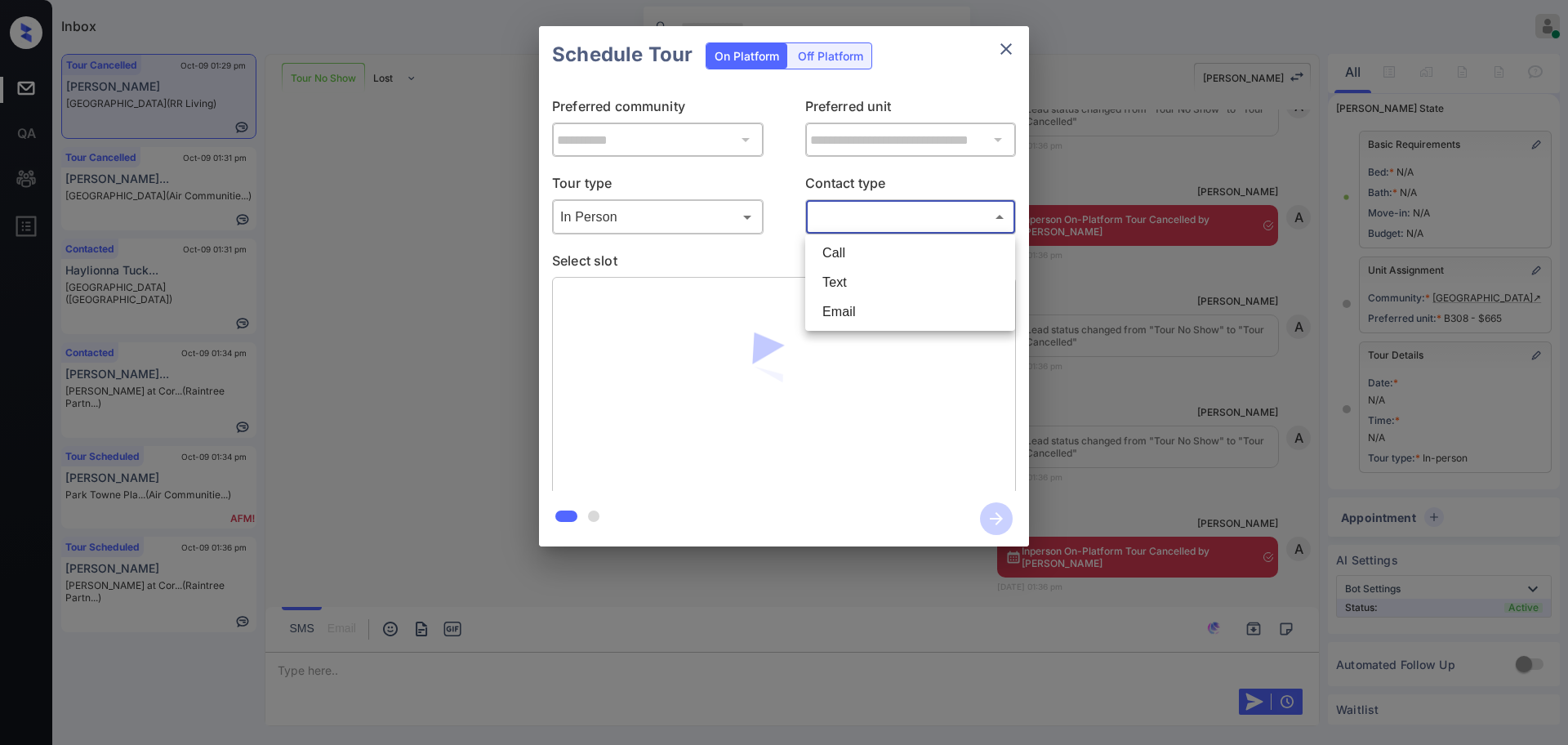
click at [822, 276] on li "Text" at bounding box center [911, 282] width 202 height 30
type input "****"
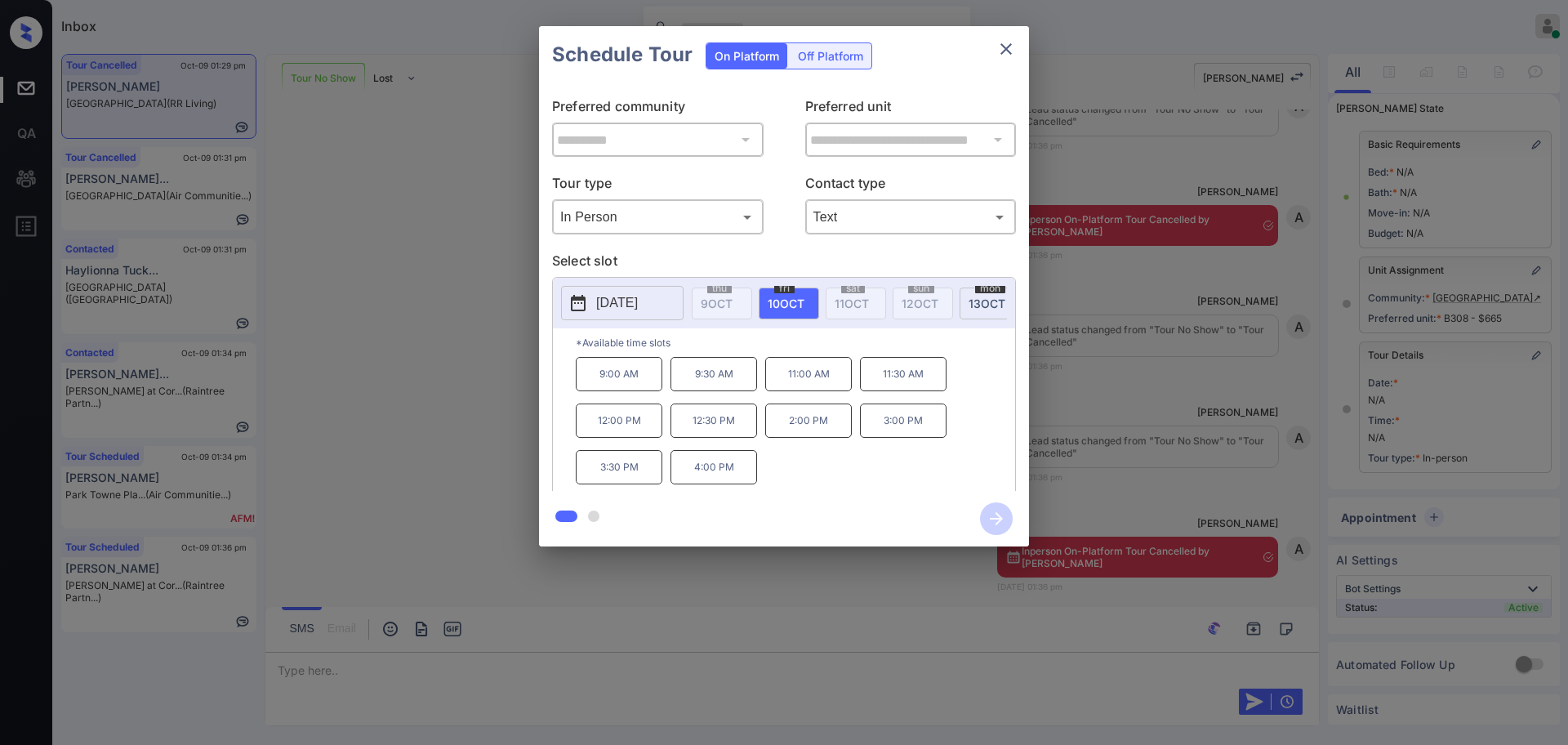
click at [730, 257] on p "Select slot" at bounding box center [784, 263] width 464 height 26
click at [673, 261] on p "Select slot" at bounding box center [784, 263] width 464 height 26
click at [638, 310] on p "[DATE]" at bounding box center [617, 303] width 42 height 20
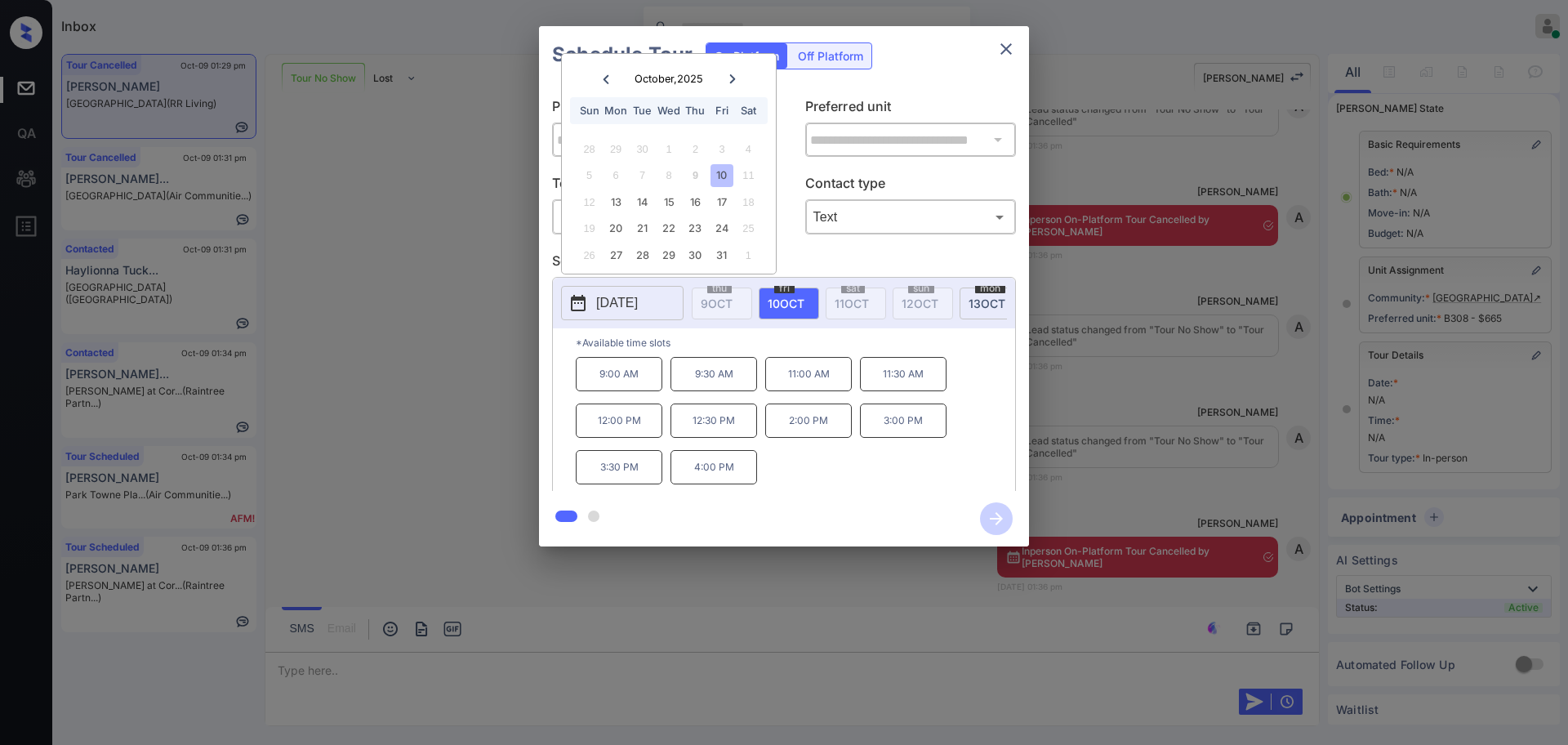
click at [311, 659] on div at bounding box center [784, 372] width 1568 height 745
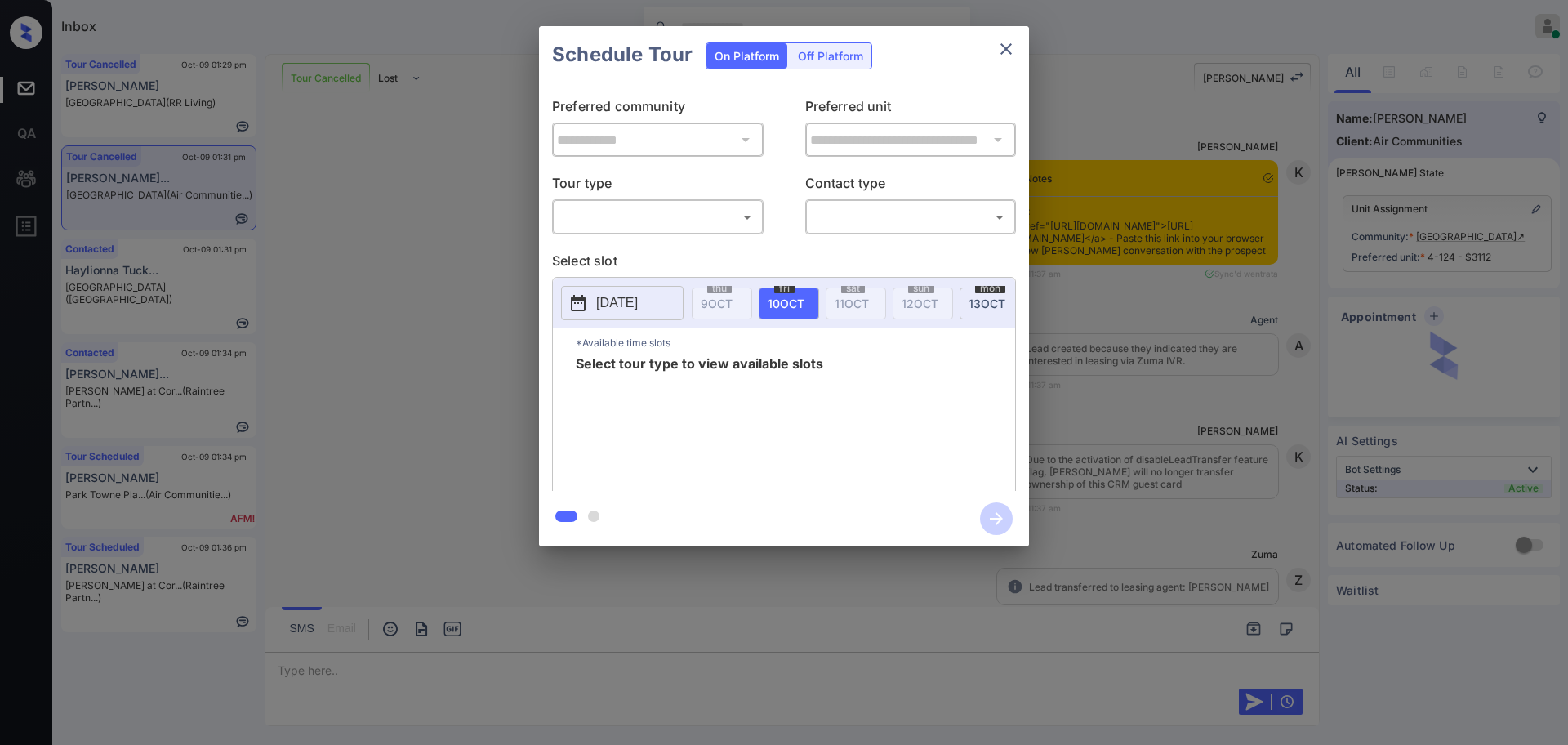
scroll to position [8582, 0]
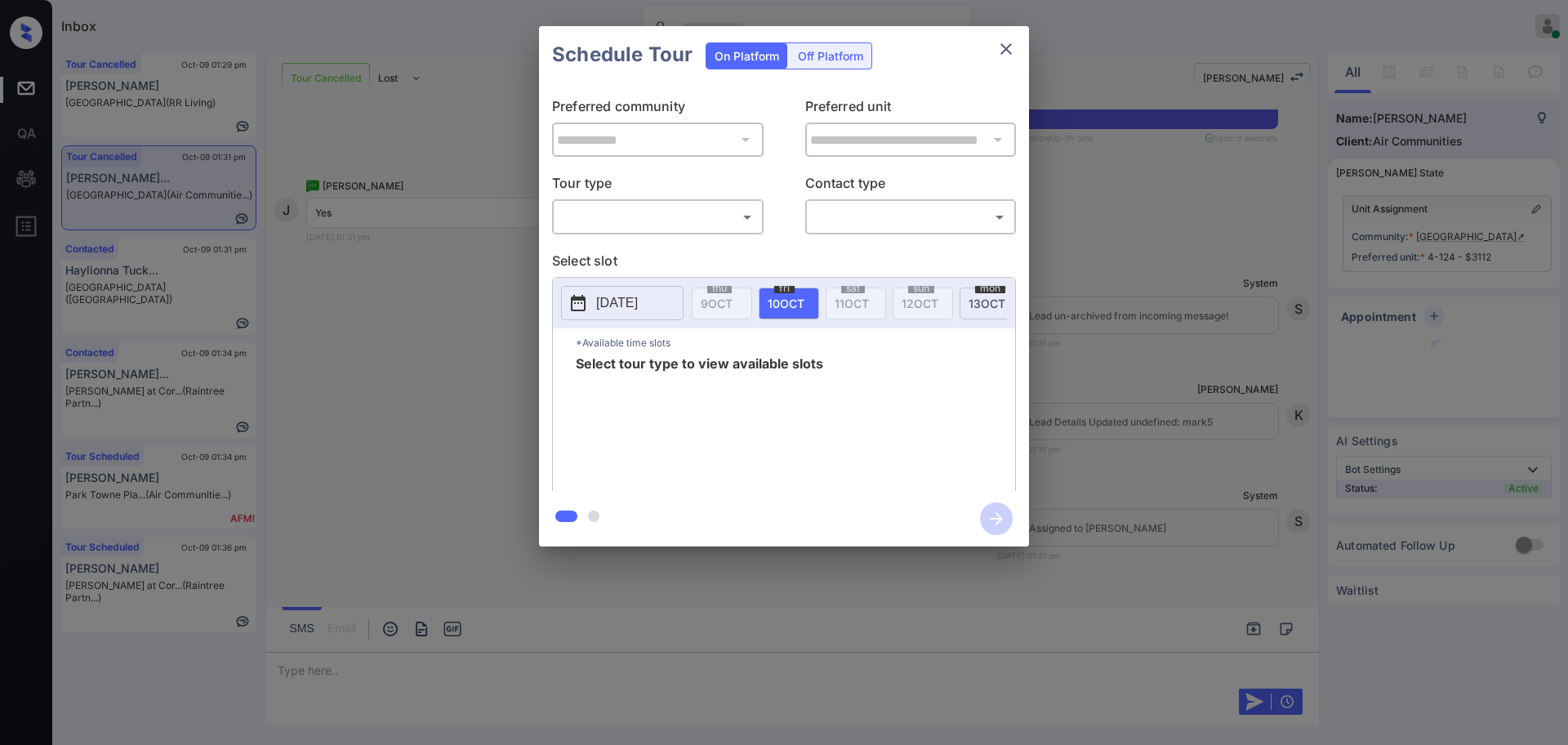
click at [651, 207] on body "Inbox [PERSON_NAME] Online Set yourself offline Set yourself on break Profile S…" at bounding box center [784, 372] width 1568 height 745
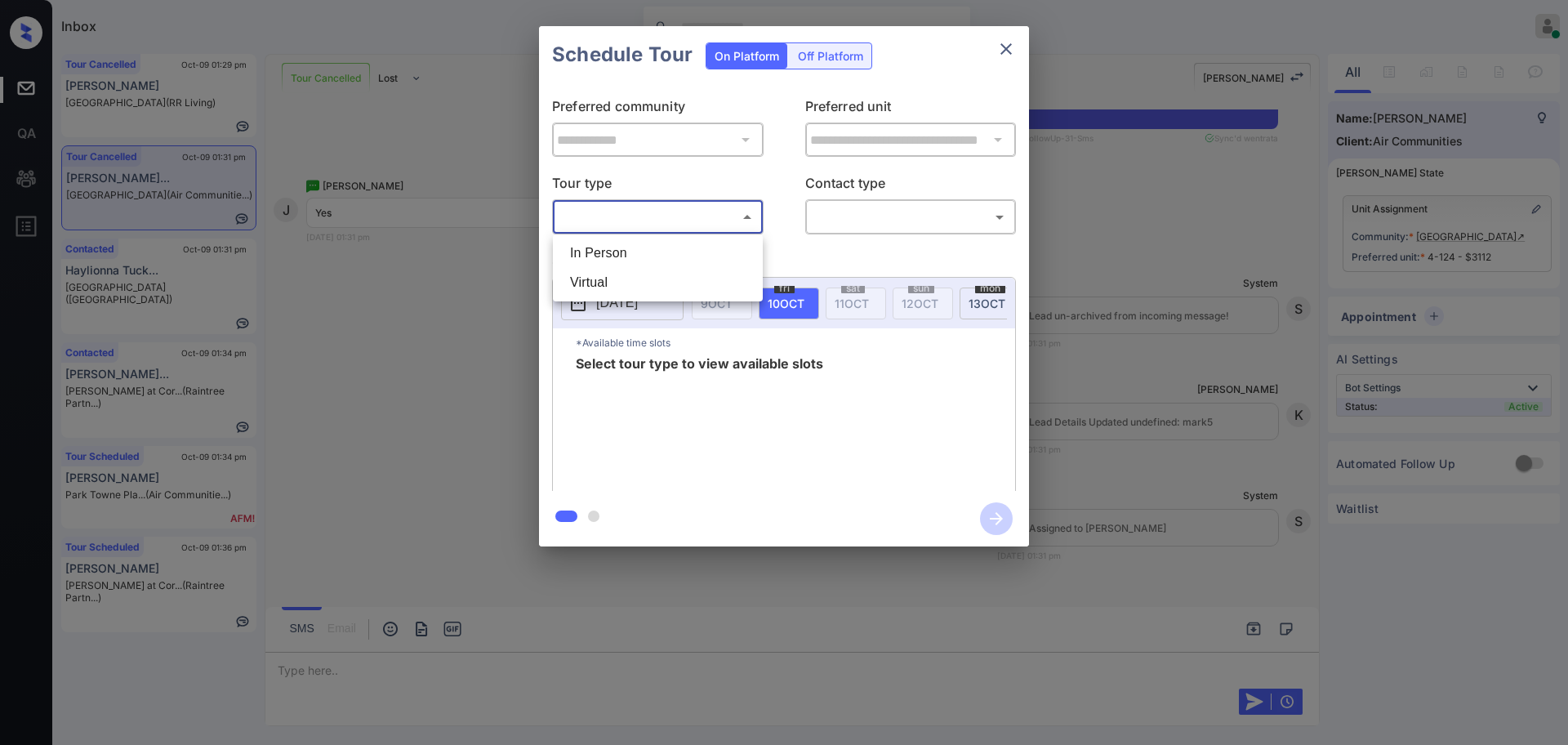
click at [633, 252] on li "In Person" at bounding box center [658, 252] width 202 height 30
type input "********"
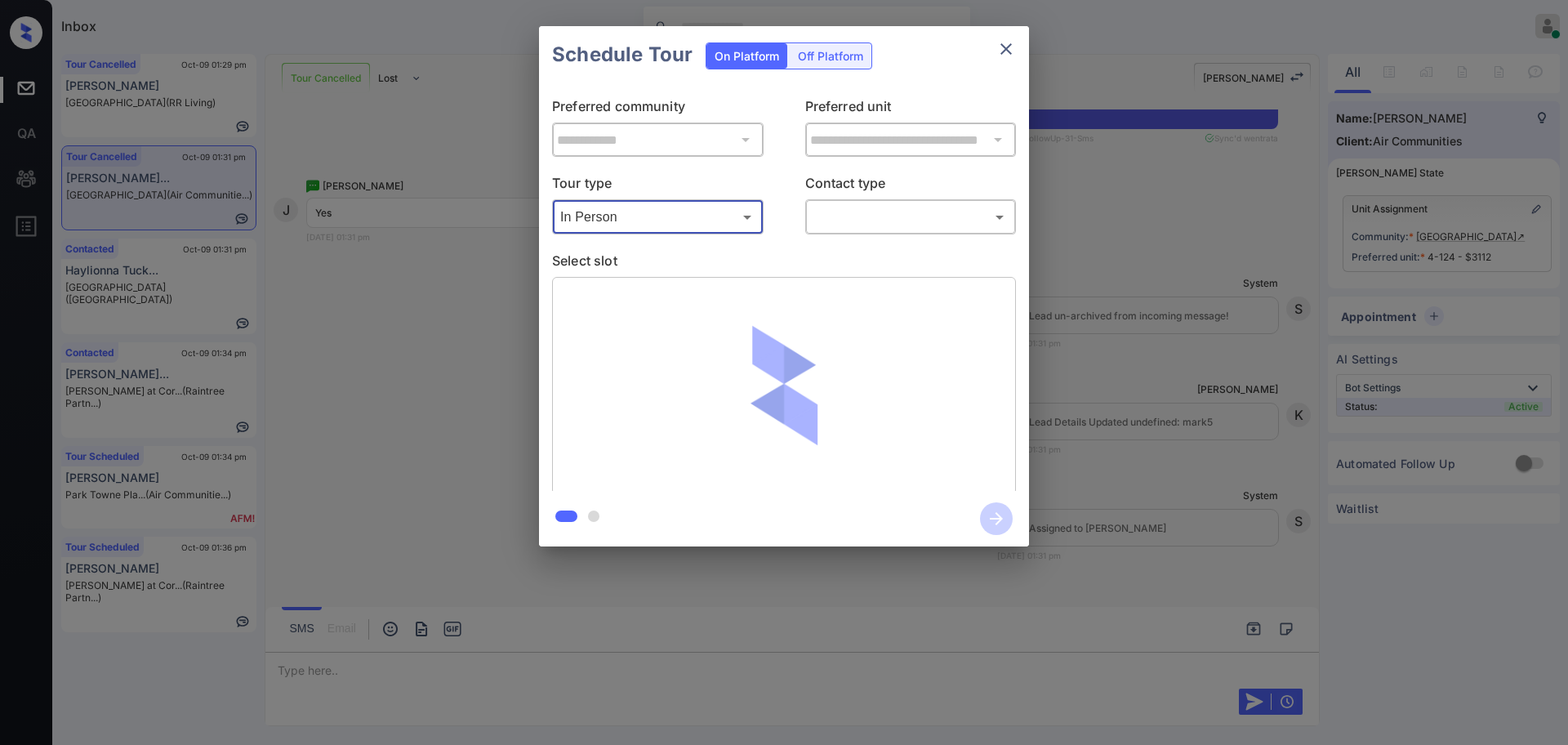
click at [885, 207] on body "Inbox Ajay Kumar Online Set yourself offline Set yourself on break Profile Swit…" at bounding box center [784, 372] width 1568 height 745
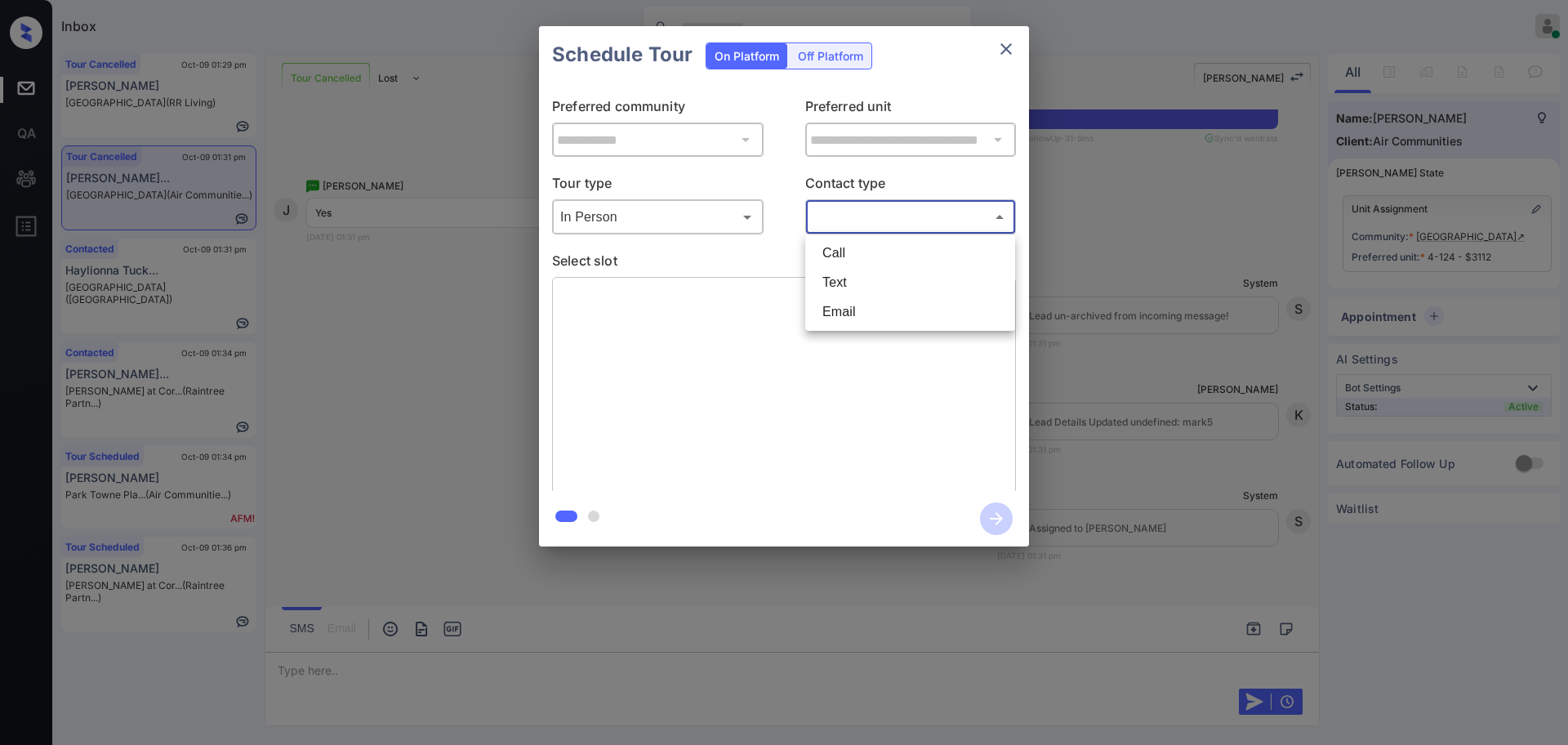
click at [834, 275] on li "Text" at bounding box center [911, 282] width 202 height 30
type input "****"
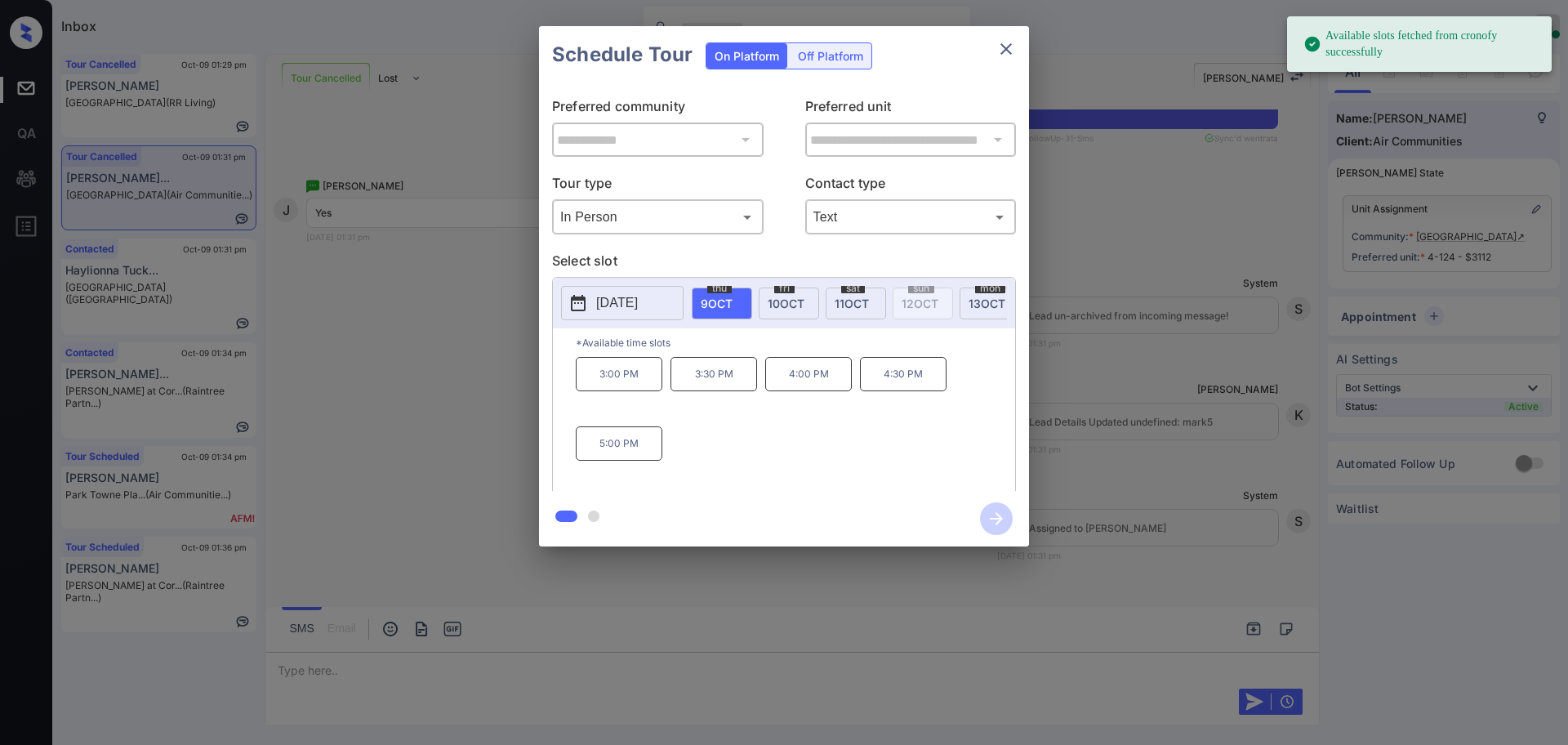
click at [630, 312] on p "[DATE]" at bounding box center [617, 303] width 42 height 20
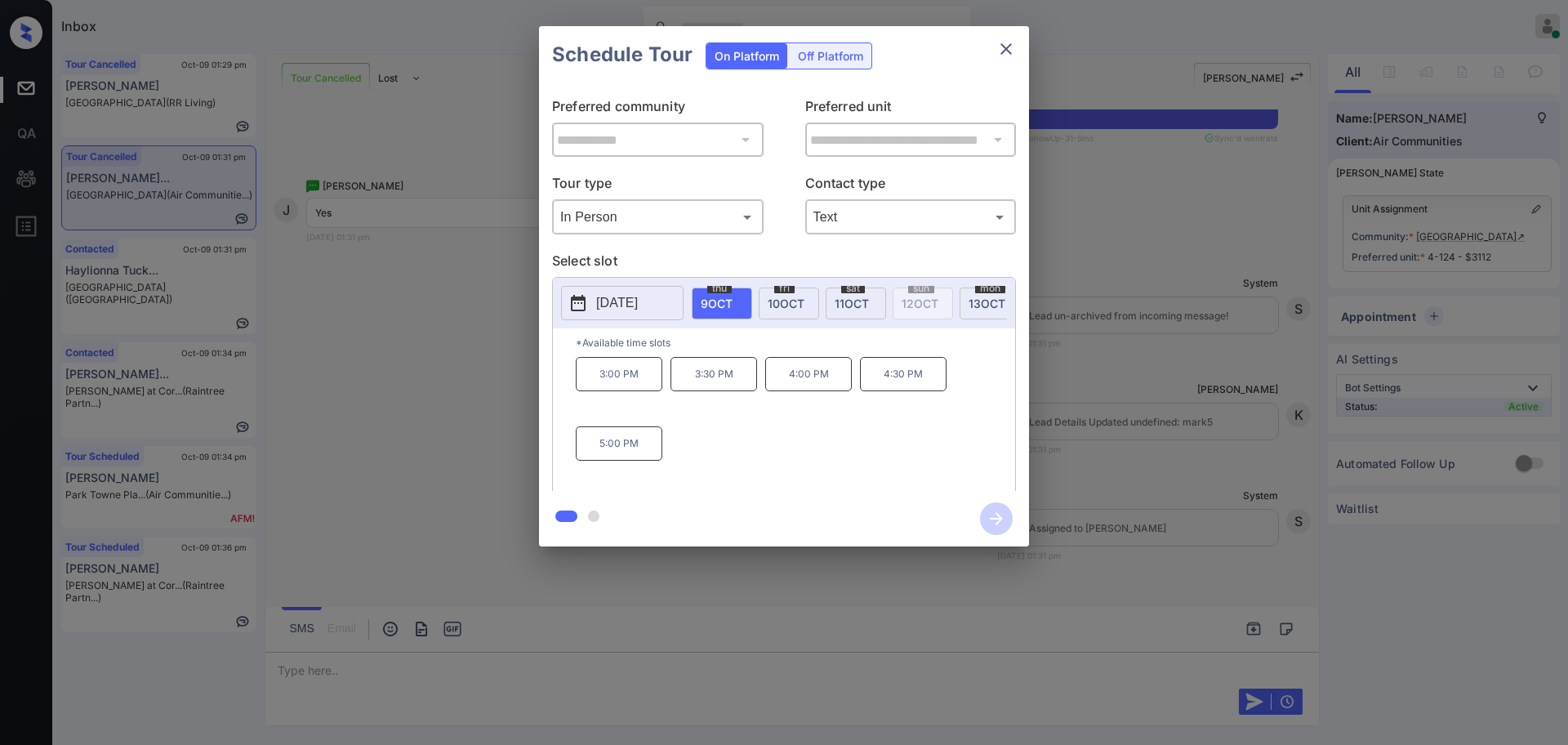
click at [353, 671] on div at bounding box center [784, 372] width 1568 height 745
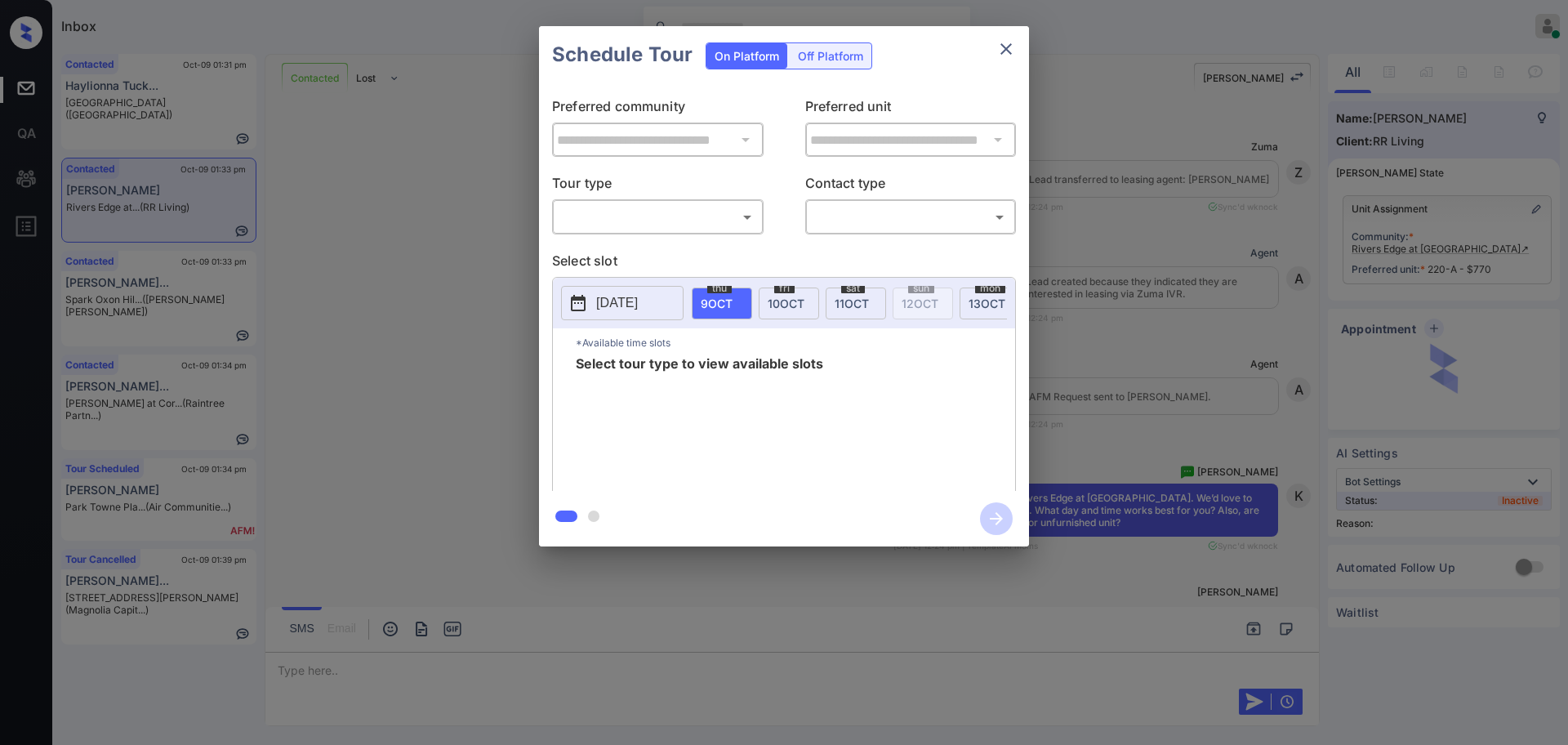
scroll to position [4206, 0]
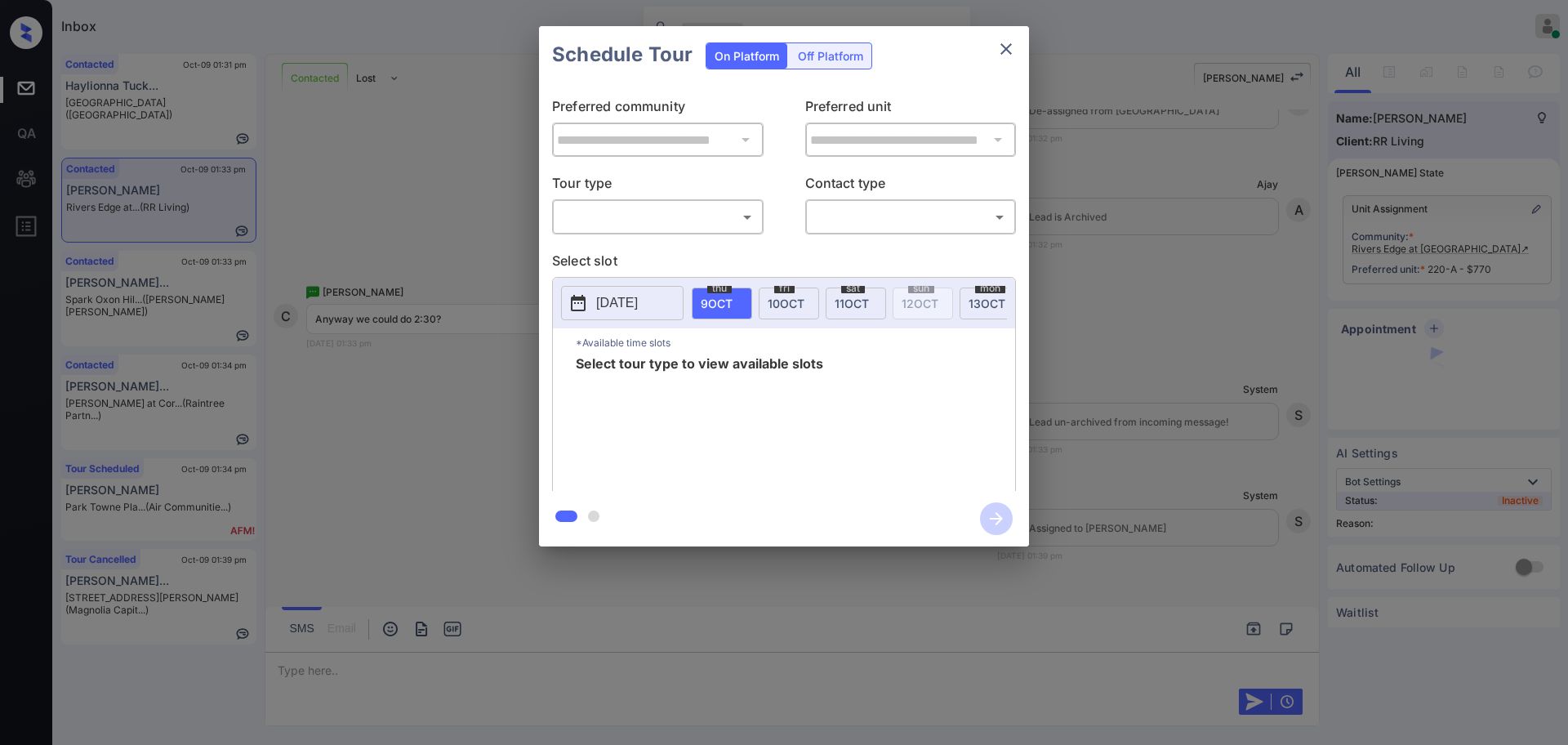
click at [650, 209] on body "Inbox [PERSON_NAME] Online Set yourself offline Set yourself on break Profile S…" at bounding box center [784, 372] width 1568 height 745
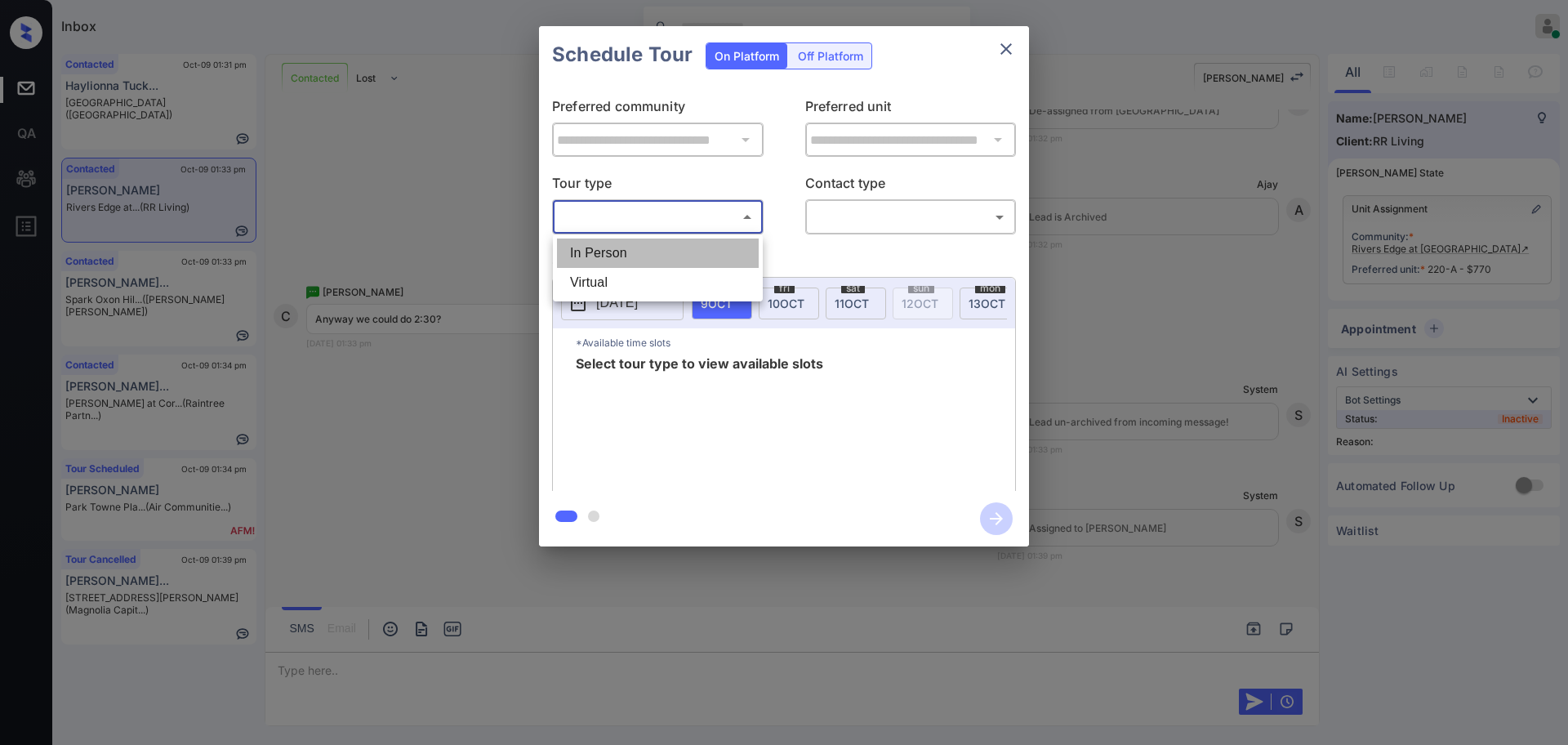
click at [630, 238] on li "In Person" at bounding box center [658, 252] width 202 height 30
type input "********"
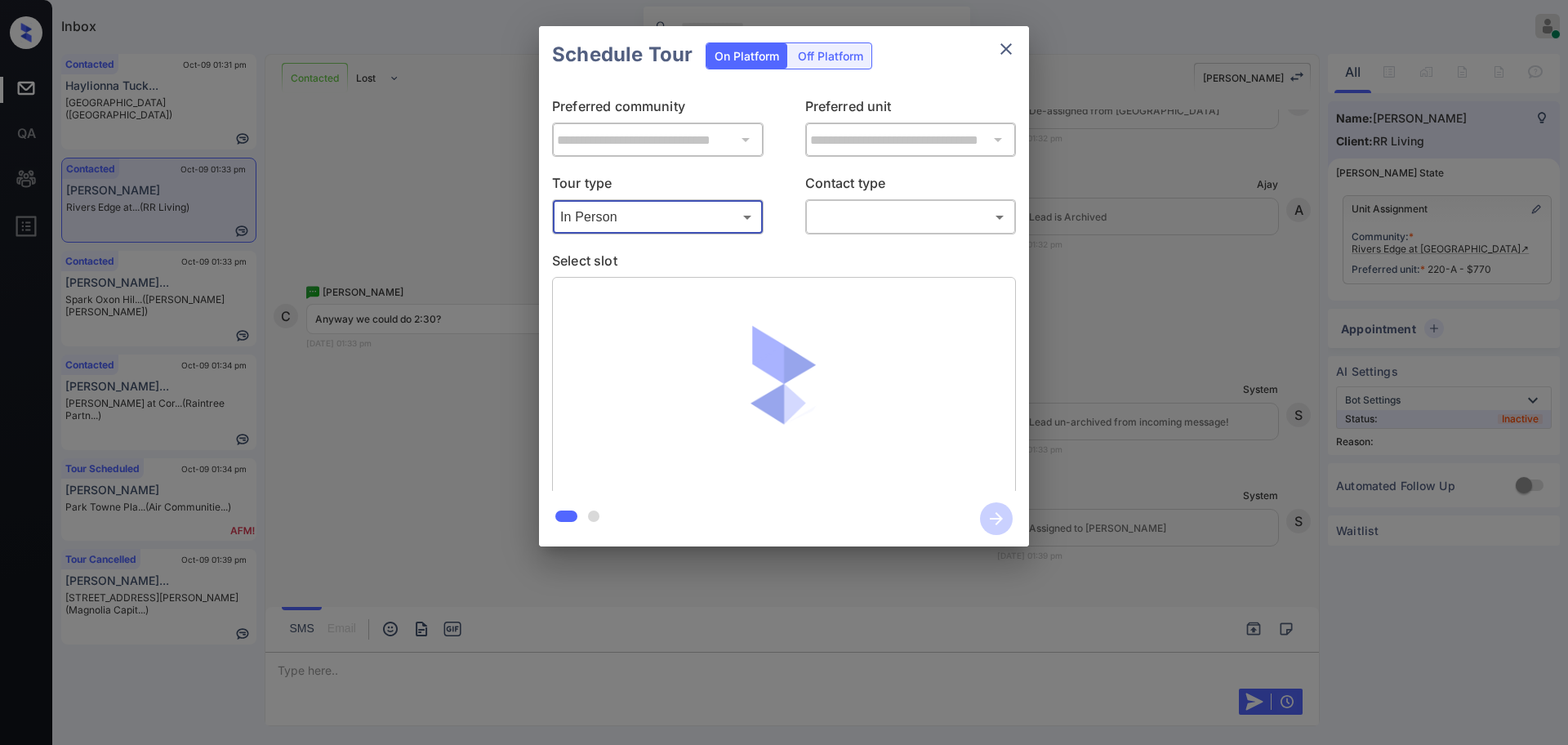
click at [893, 201] on div "​ ​" at bounding box center [911, 216] width 211 height 35
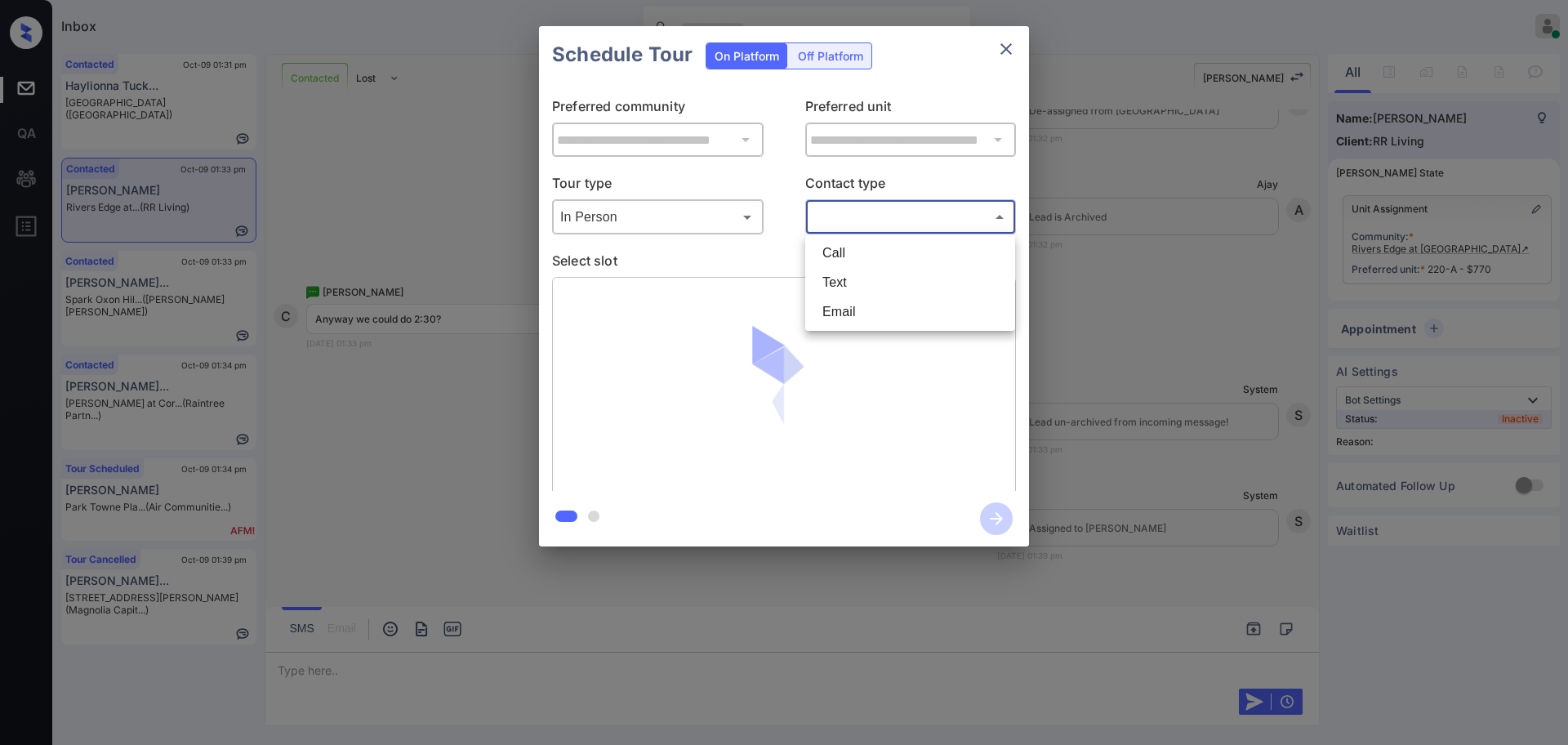
click at [869, 228] on body "Inbox [PERSON_NAME] Online Set yourself offline Set yourself on break Profile S…" at bounding box center [784, 372] width 1568 height 745
click at [847, 272] on li "Text" at bounding box center [911, 282] width 202 height 30
type input "****"
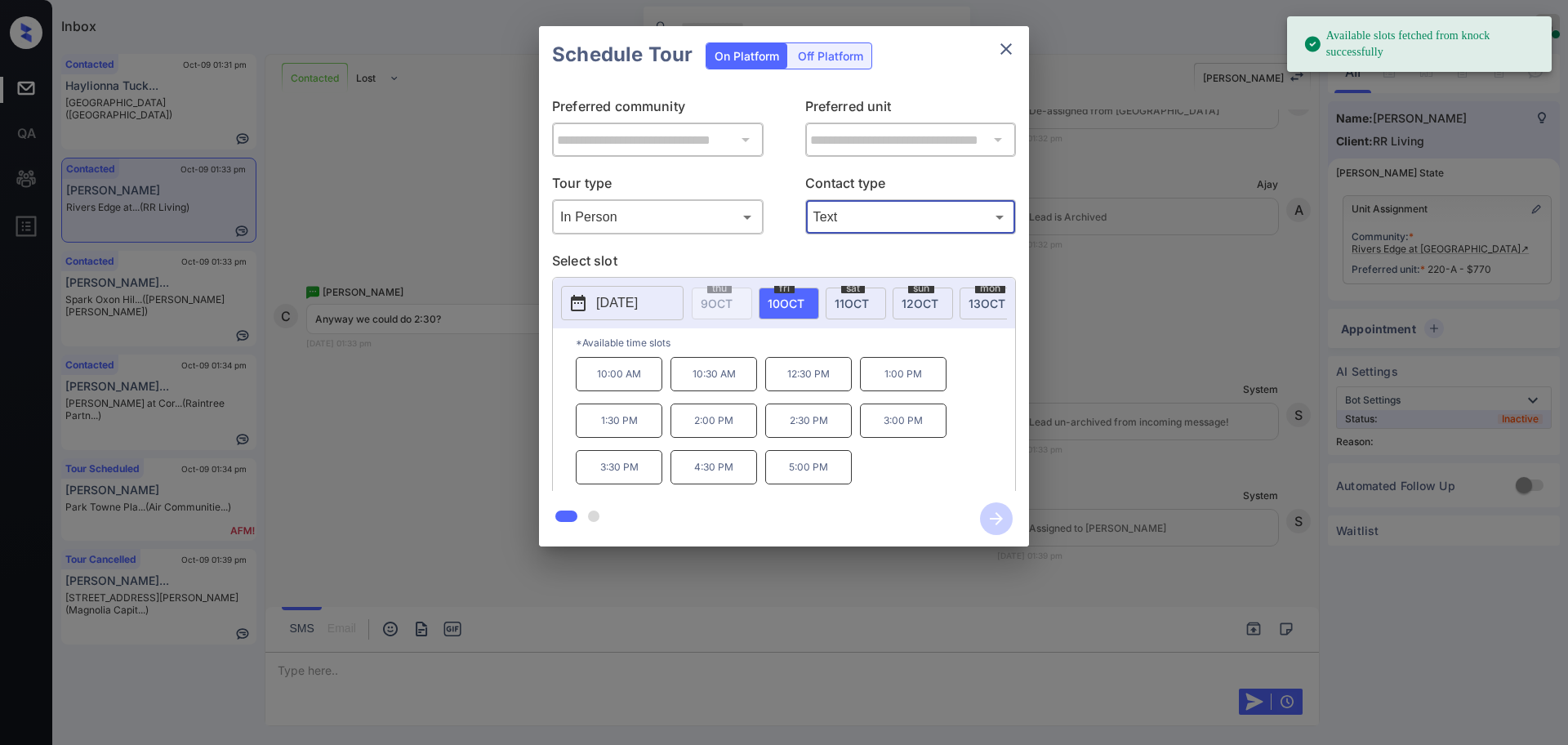
click at [792, 305] on span "[DATE]" at bounding box center [786, 303] width 37 height 14
click at [1100, 492] on div "**********" at bounding box center [784, 286] width 1568 height 573
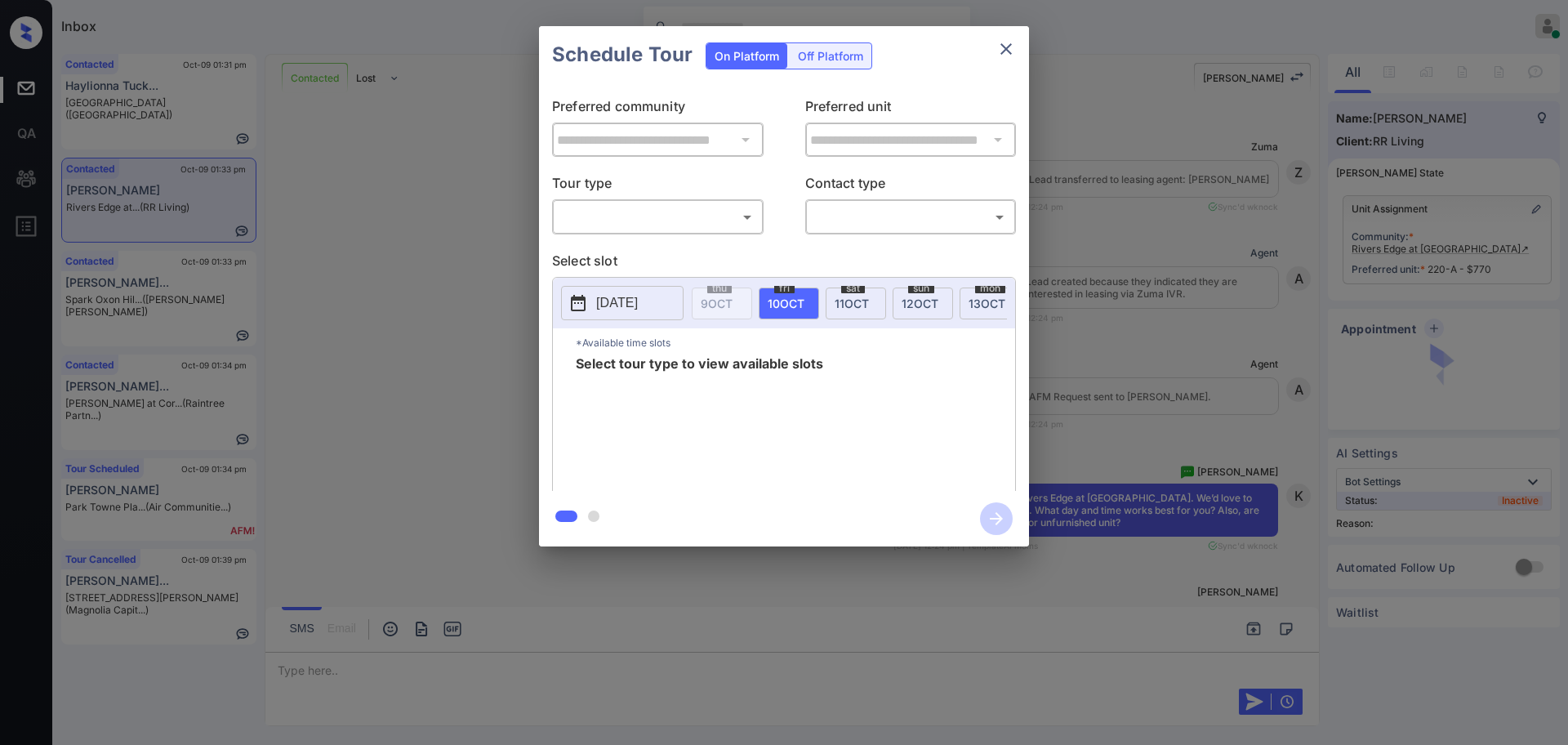
scroll to position [4418, 0]
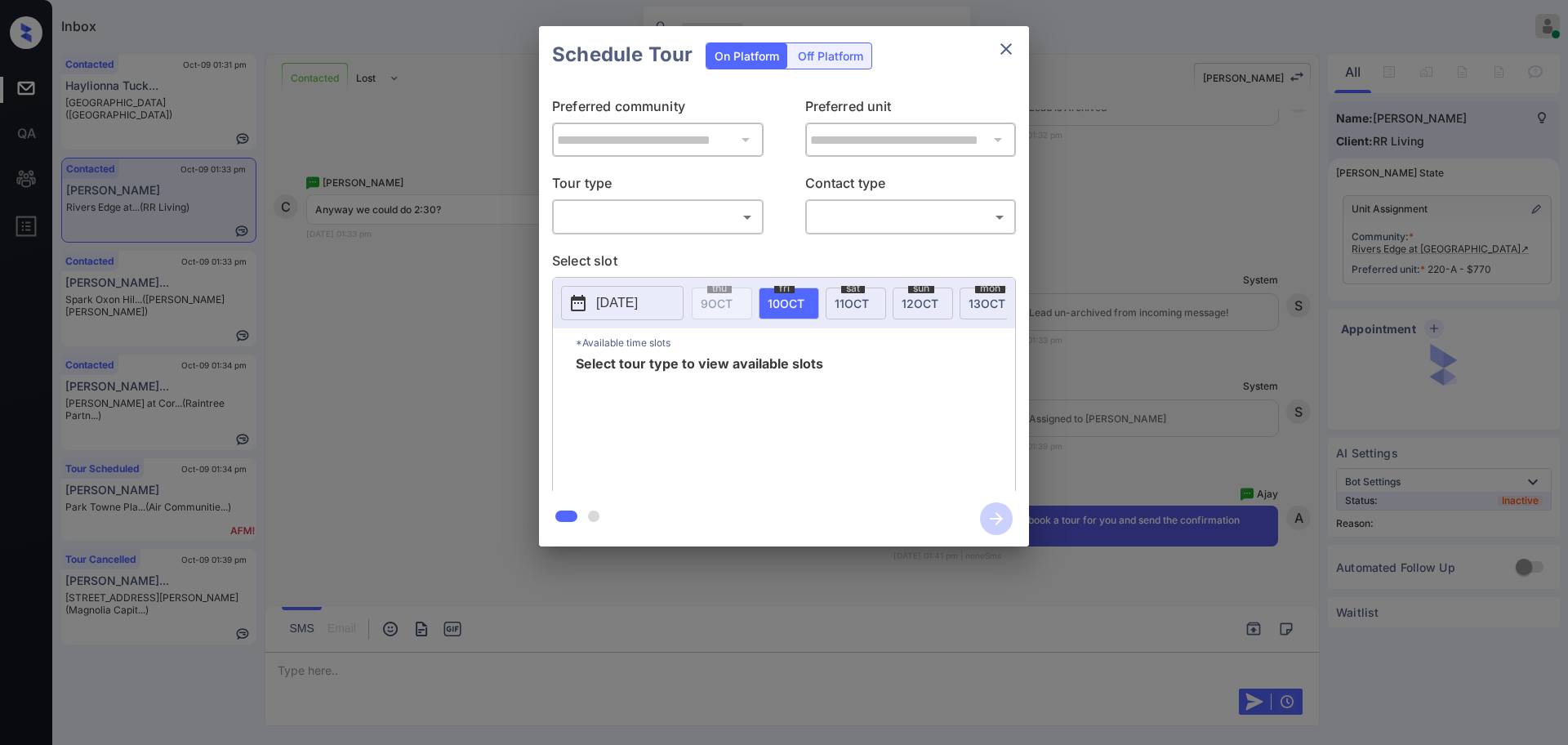
click at [609, 221] on body "Inbox [PERSON_NAME] Online Set yourself offline Set yourself on break Profile S…" at bounding box center [784, 372] width 1568 height 745
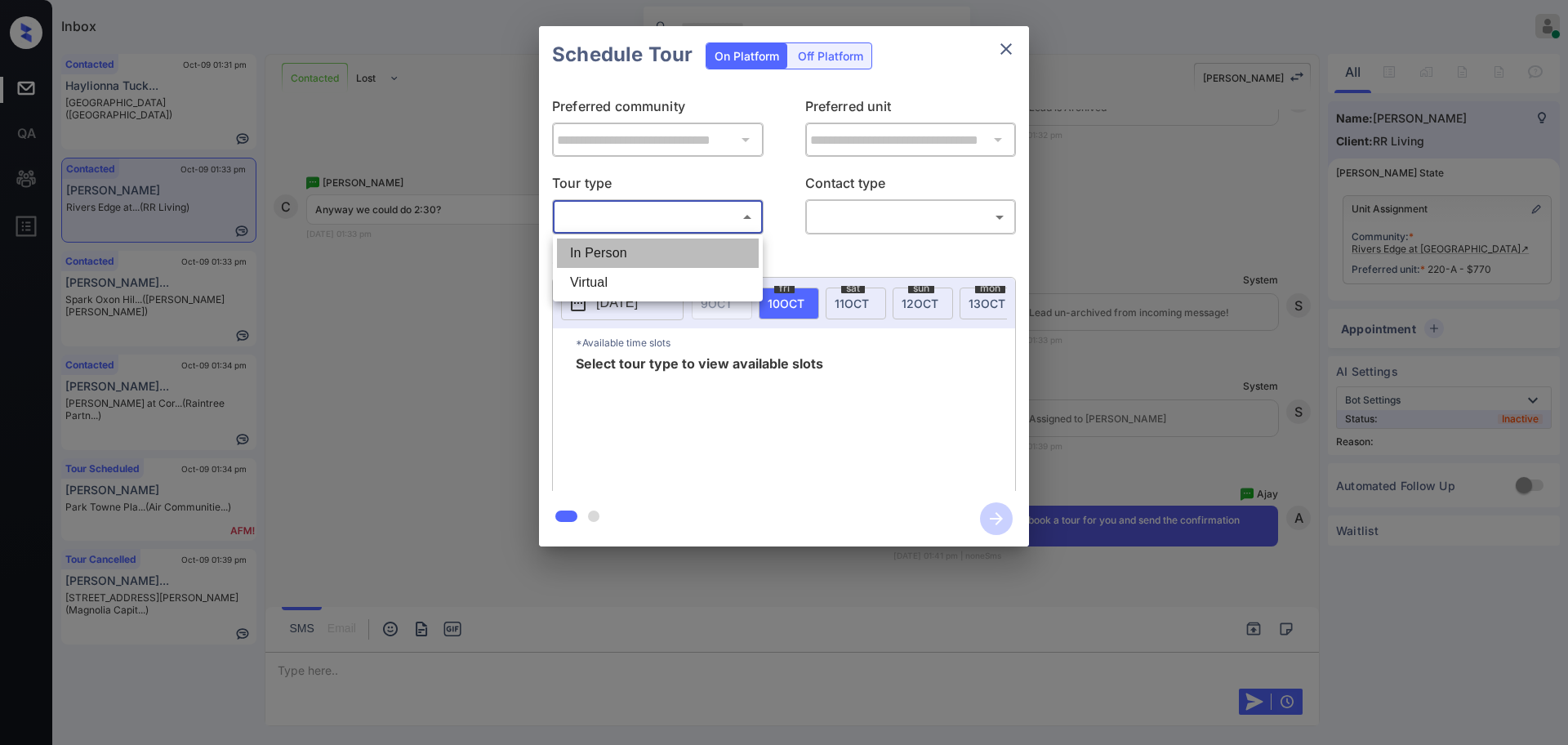
click at [604, 256] on li "In Person" at bounding box center [658, 252] width 202 height 30
type input "********"
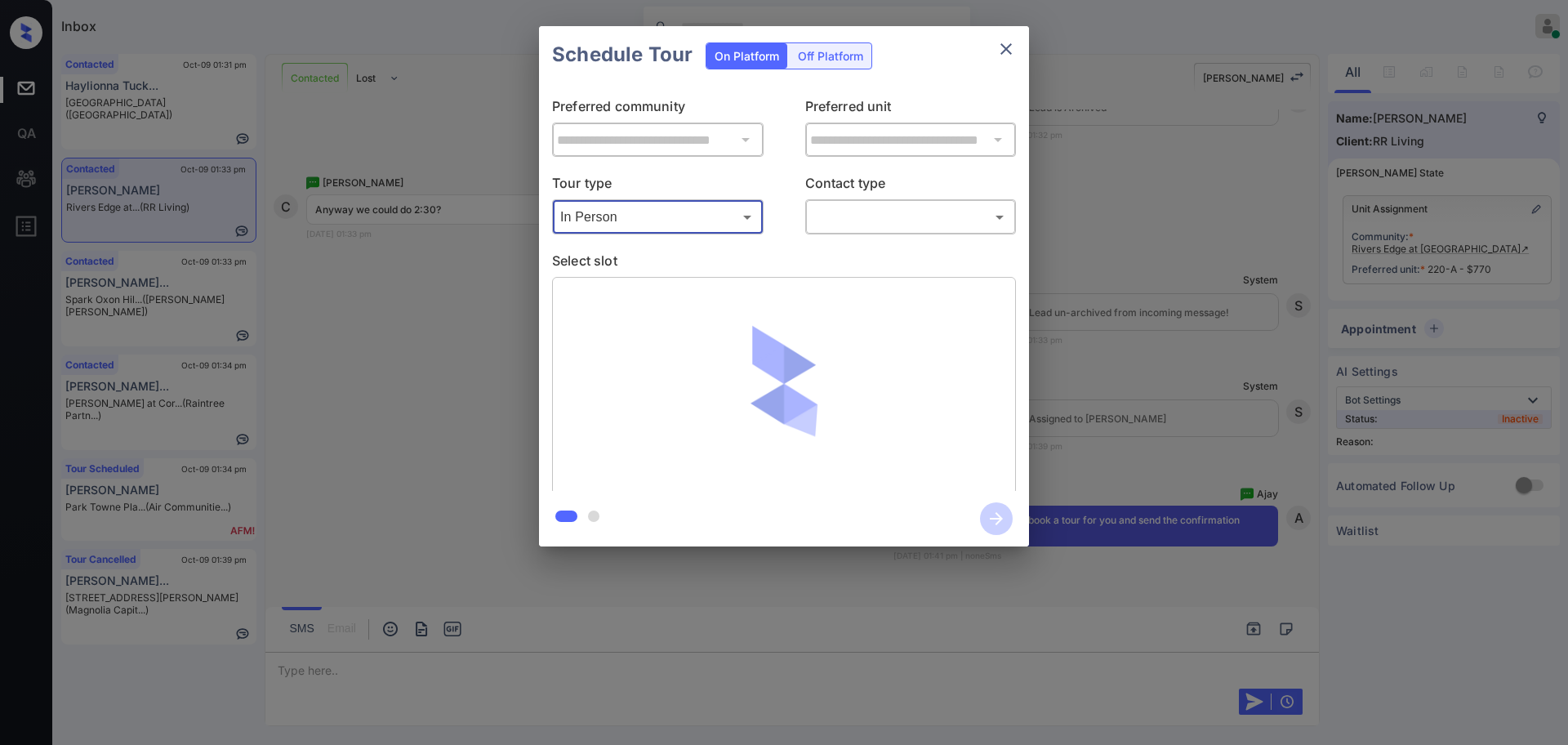
click at [849, 207] on body "Inbox [PERSON_NAME] Online Set yourself offline Set yourself on break Profile S…" at bounding box center [784, 372] width 1568 height 745
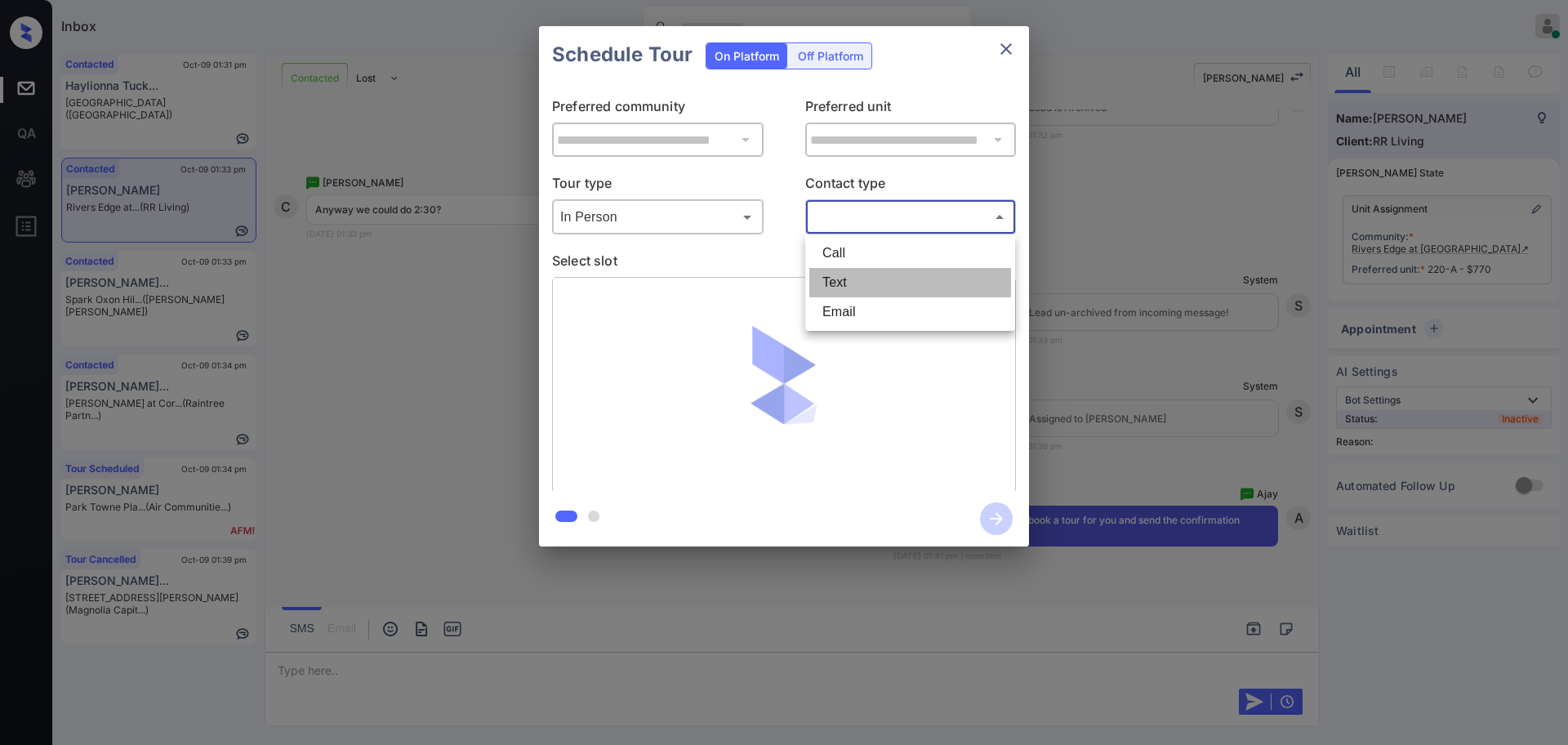
click at [839, 282] on li "Text" at bounding box center [911, 282] width 202 height 30
type input "****"
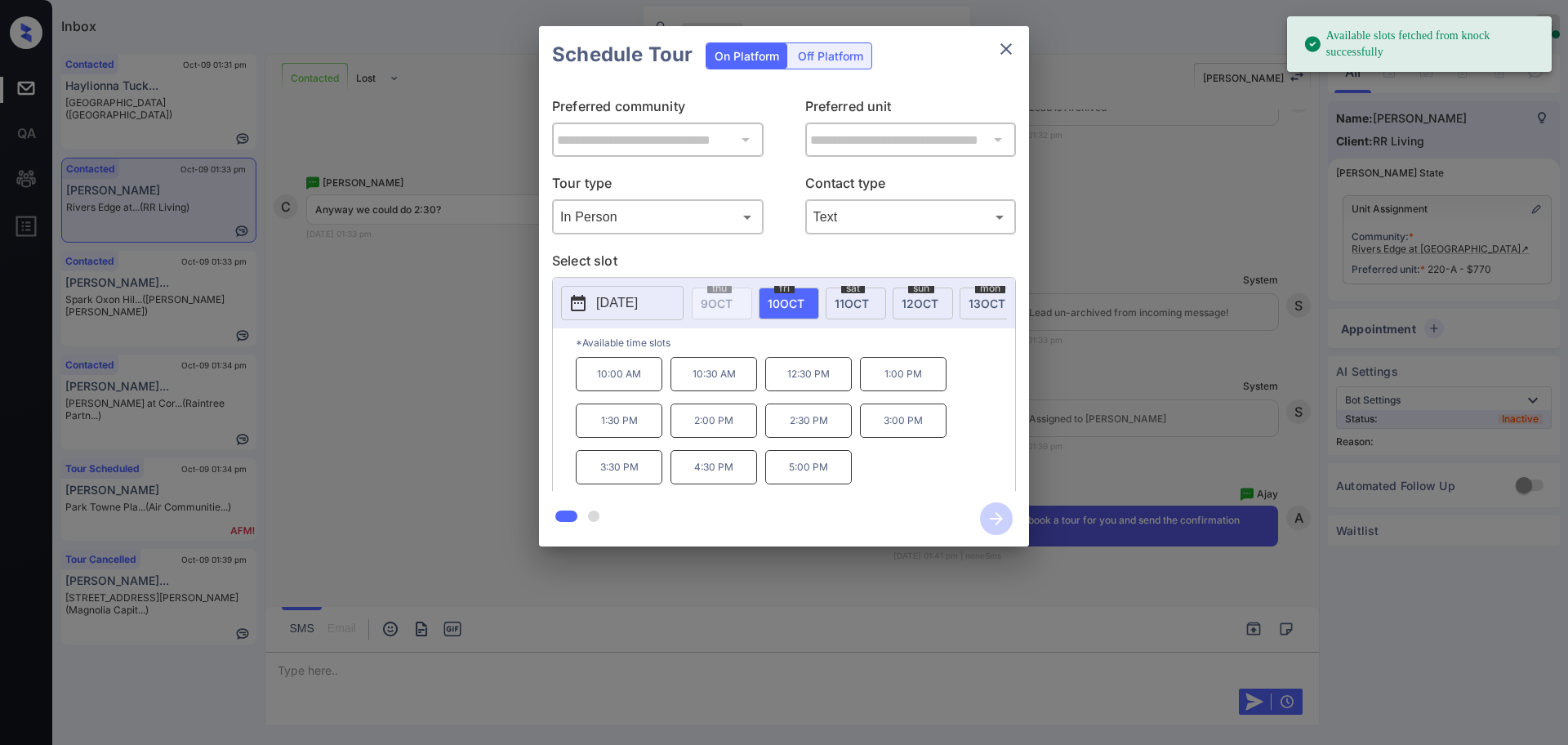
click at [780, 301] on span "[DATE]" at bounding box center [786, 303] width 37 height 14
click at [839, 438] on p "2:30 PM" at bounding box center [808, 421] width 87 height 34
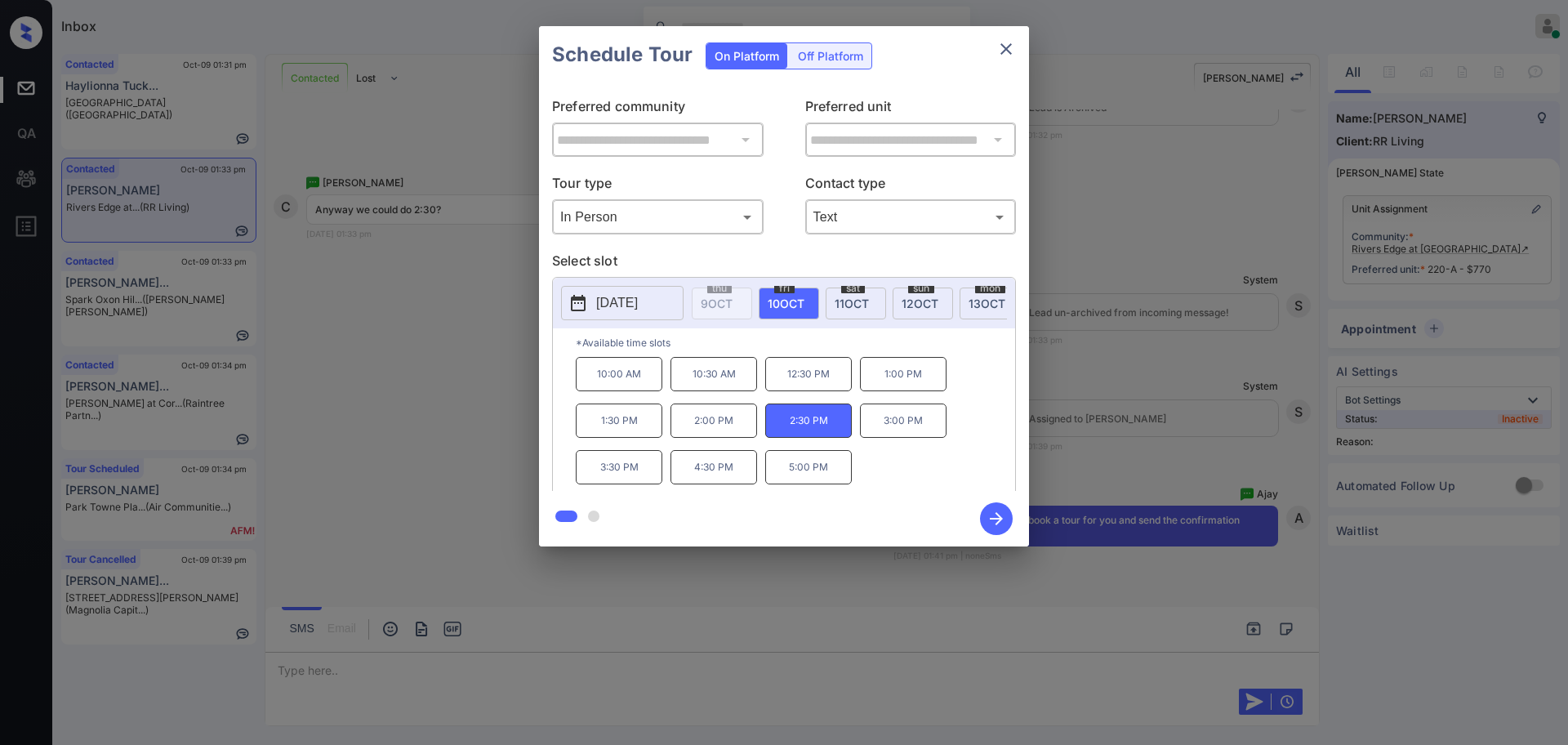
click at [982, 507] on button "button" at bounding box center [996, 518] width 52 height 43
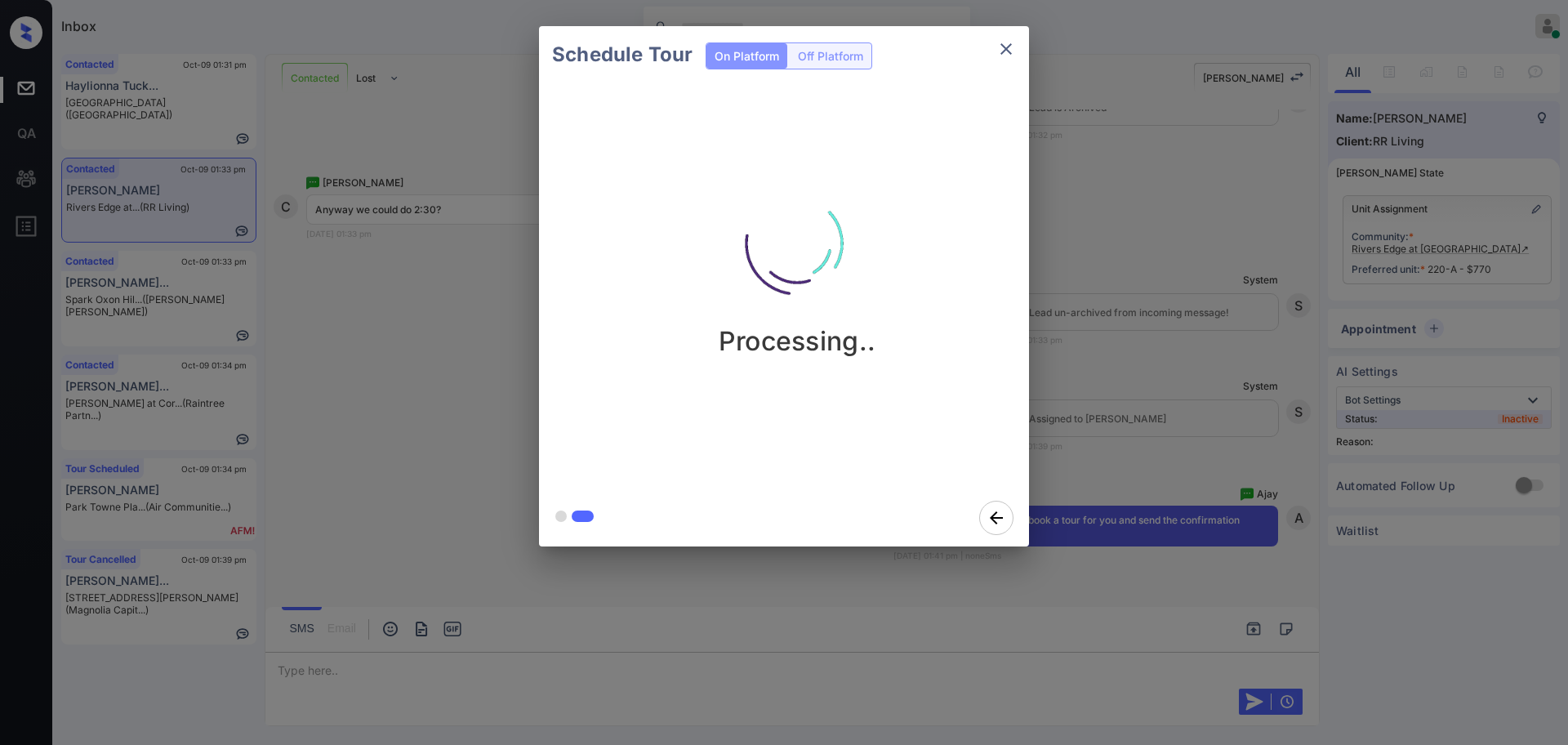
click at [1146, 417] on div "Schedule Tour On Platform Off Platform Processing.." at bounding box center [784, 286] width 1568 height 573
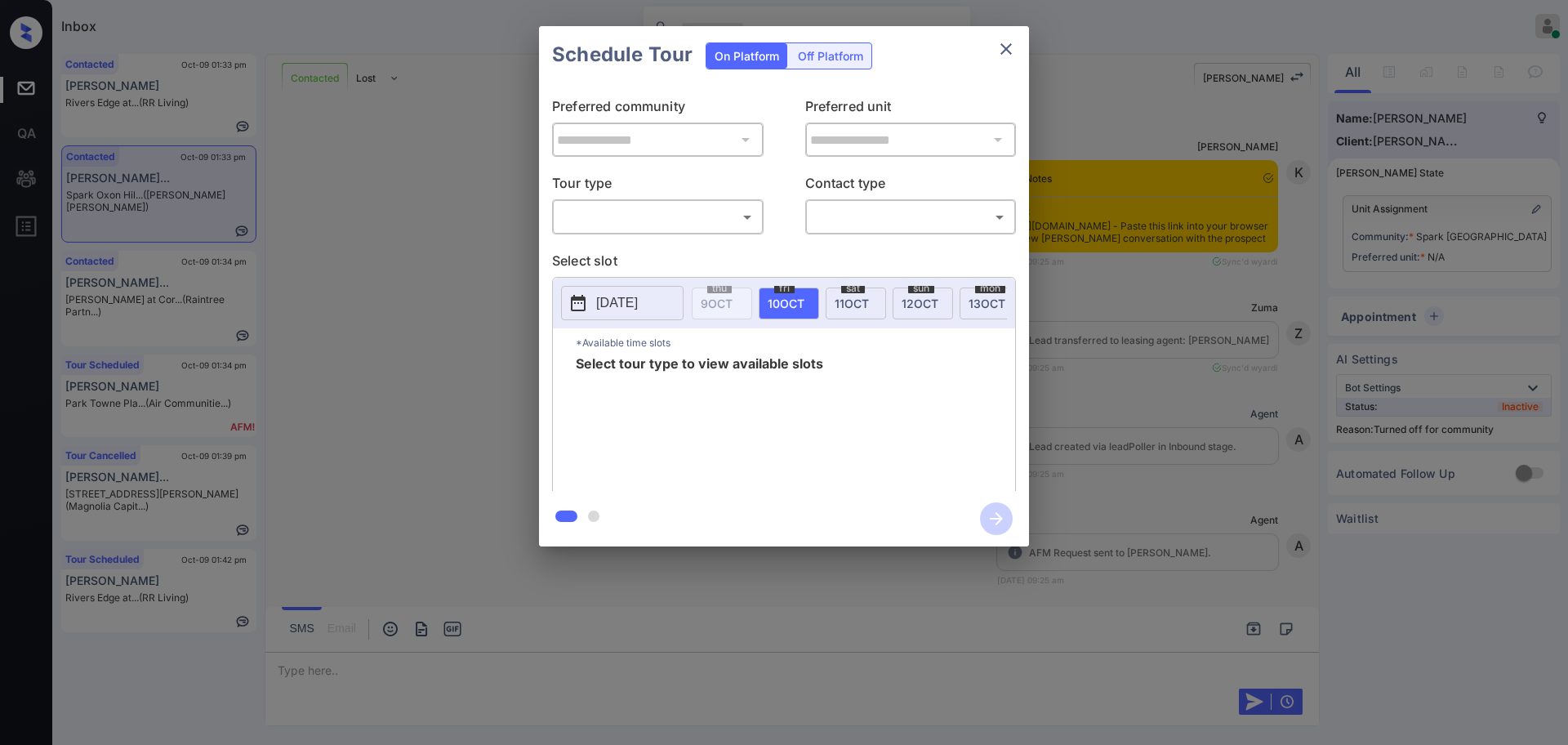
scroll to position [825, 0]
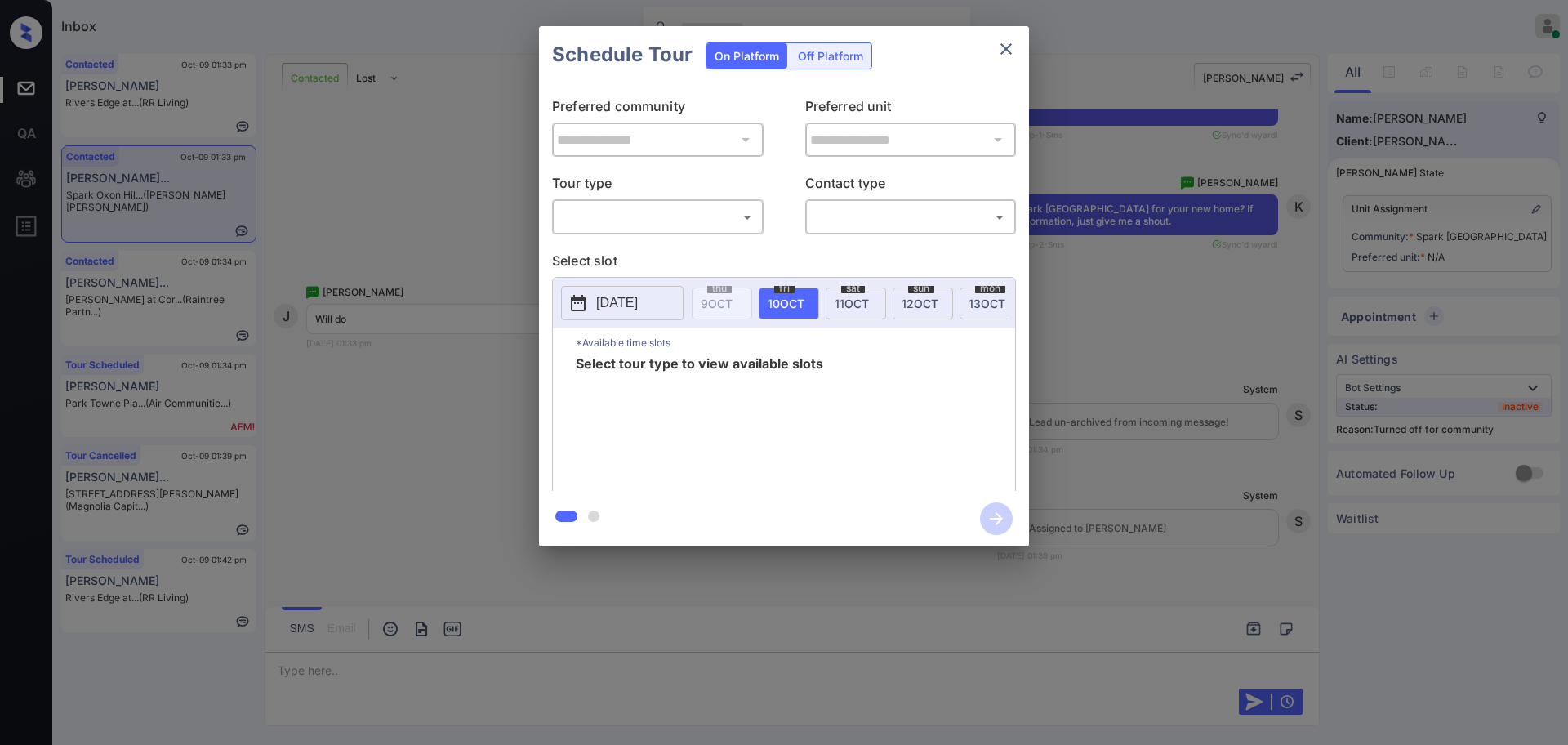
click at [656, 218] on body "Inbox [PERSON_NAME] Online Set yourself offline Set yourself on break Profile S…" at bounding box center [784, 372] width 1568 height 745
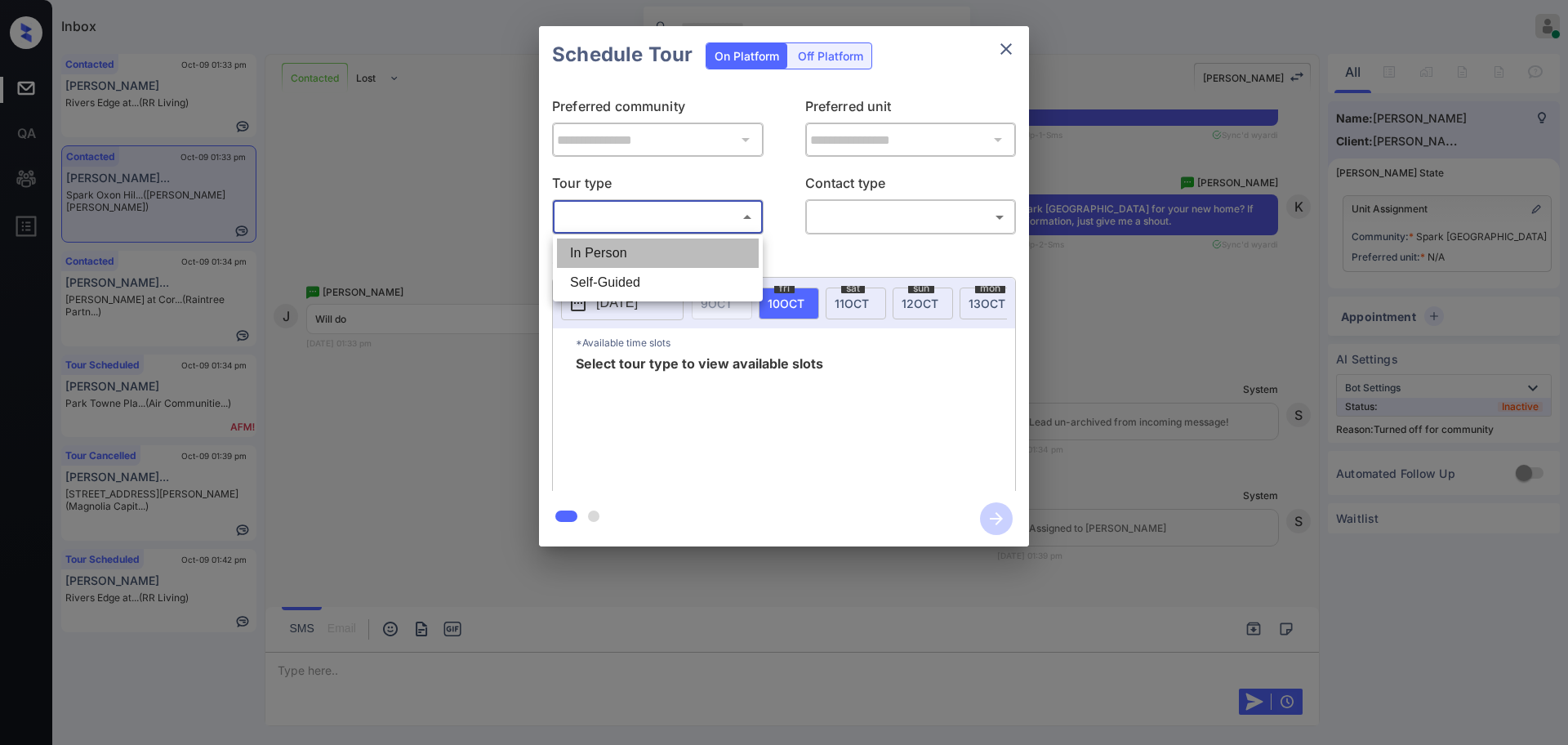
click at [627, 240] on li "In Person" at bounding box center [658, 252] width 202 height 30
type input "********"
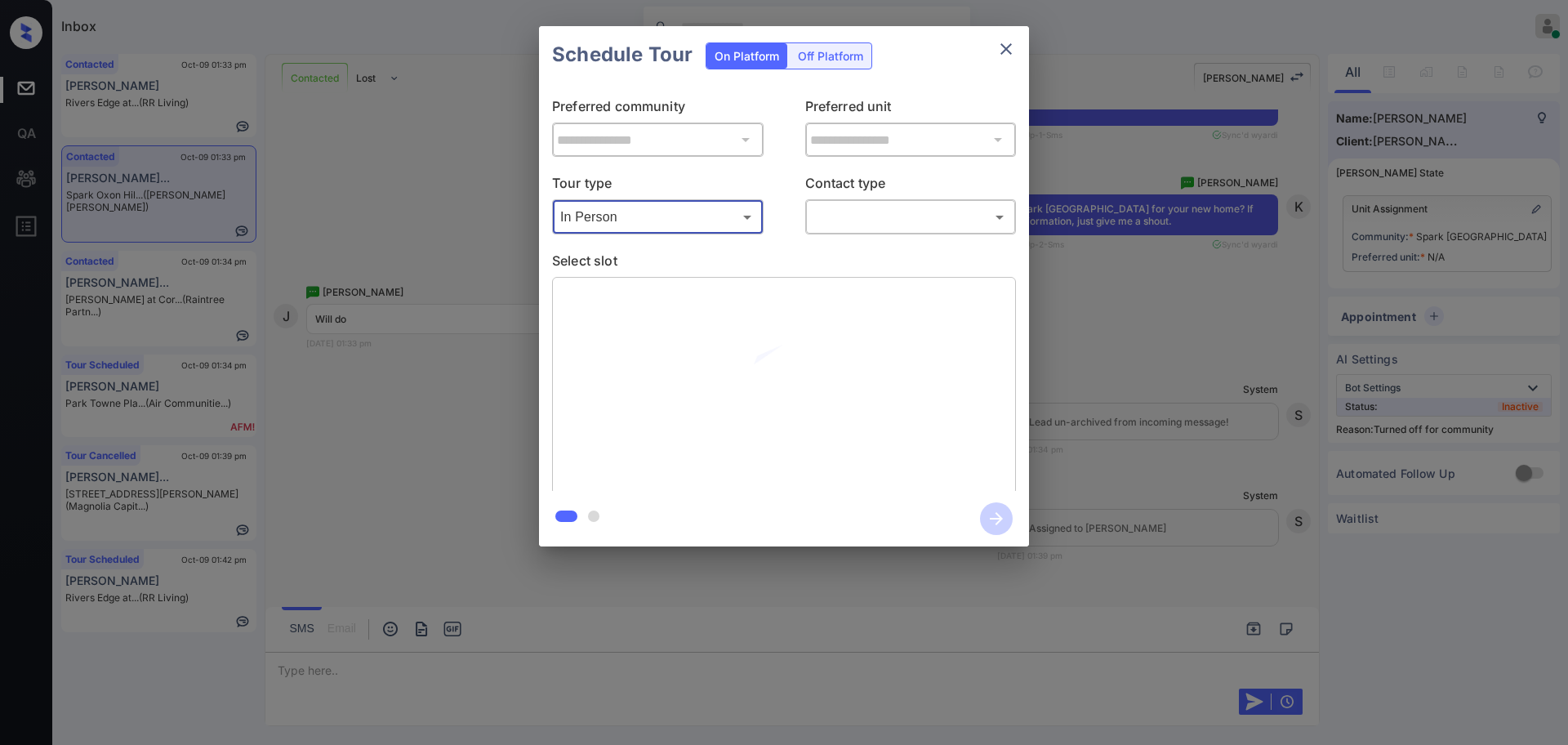
click at [831, 214] on body "Inbox Ajay Kumar Online Set yourself offline Set yourself on break Profile Swit…" at bounding box center [784, 372] width 1568 height 745
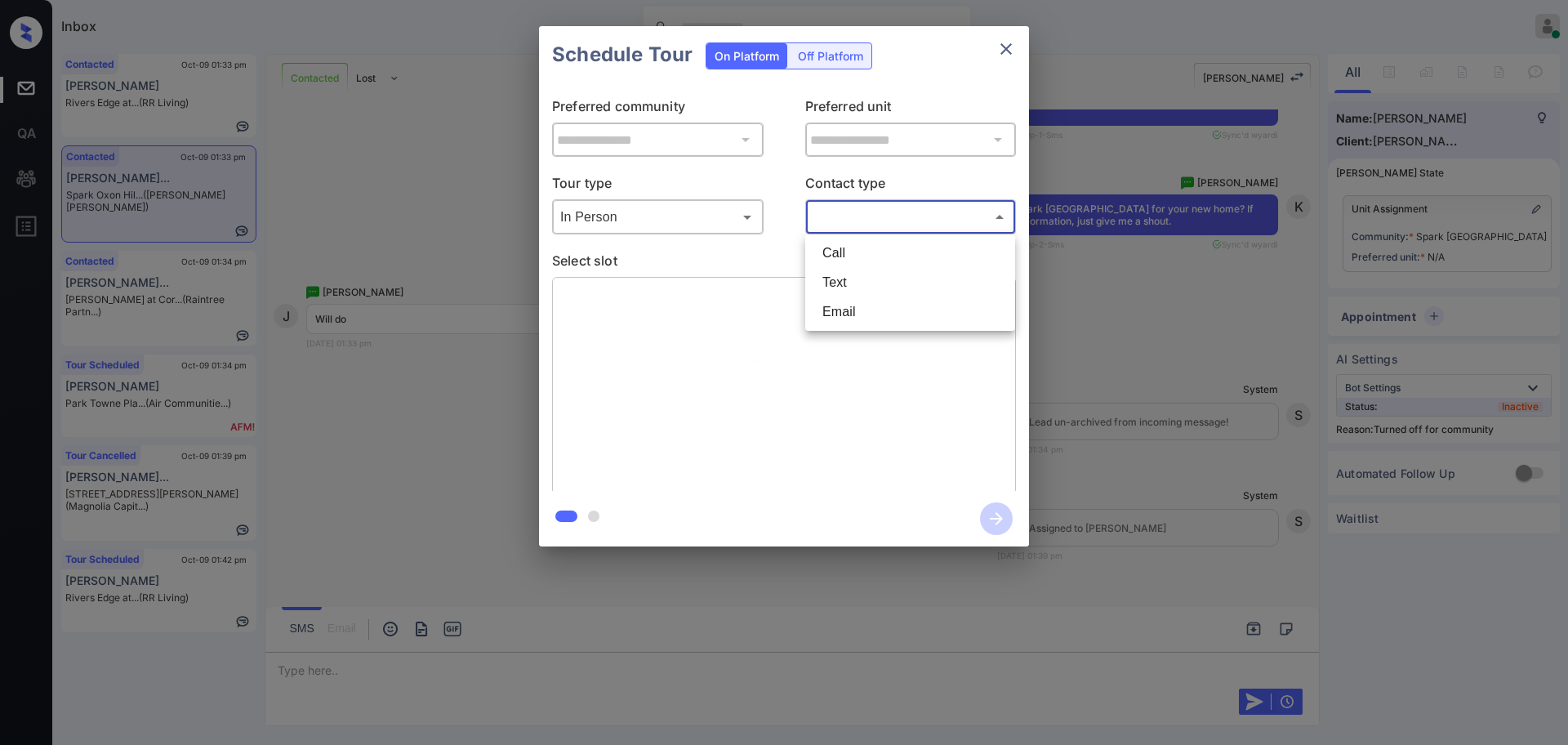
click at [824, 277] on li "Text" at bounding box center [911, 282] width 202 height 30
type input "****"
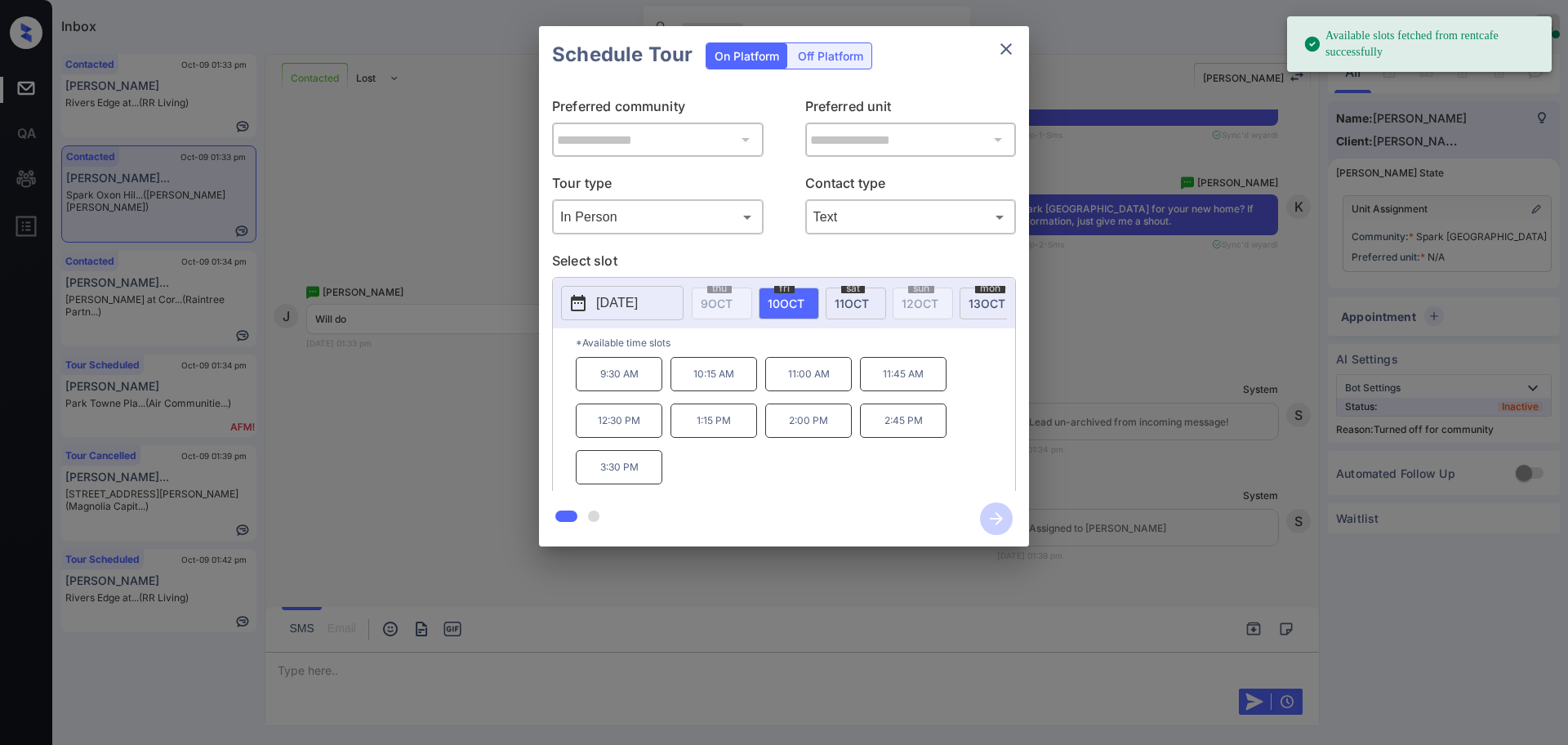
click at [634, 300] on p "2025-10-10" at bounding box center [617, 303] width 42 height 20
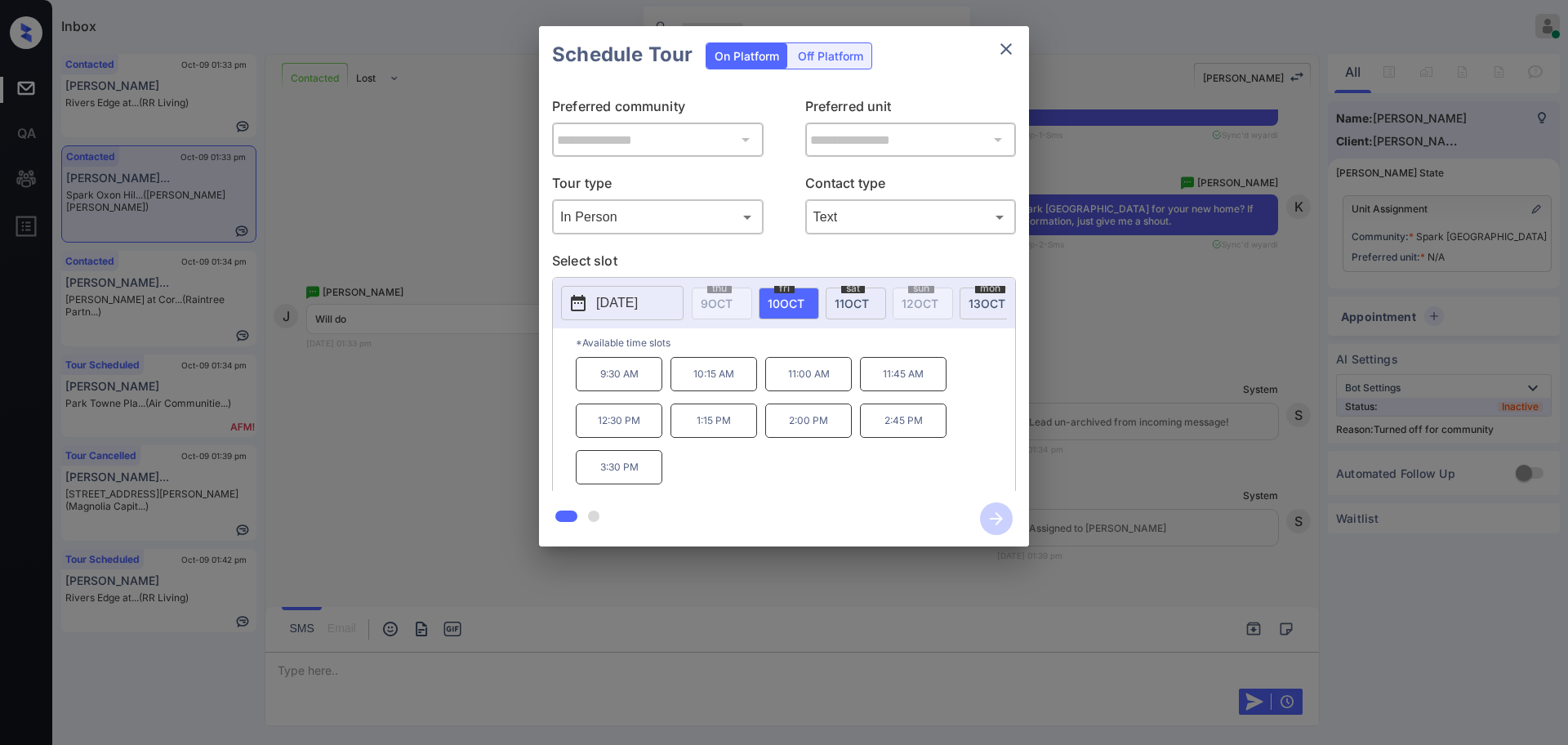
click at [330, 684] on div at bounding box center [784, 372] width 1568 height 745
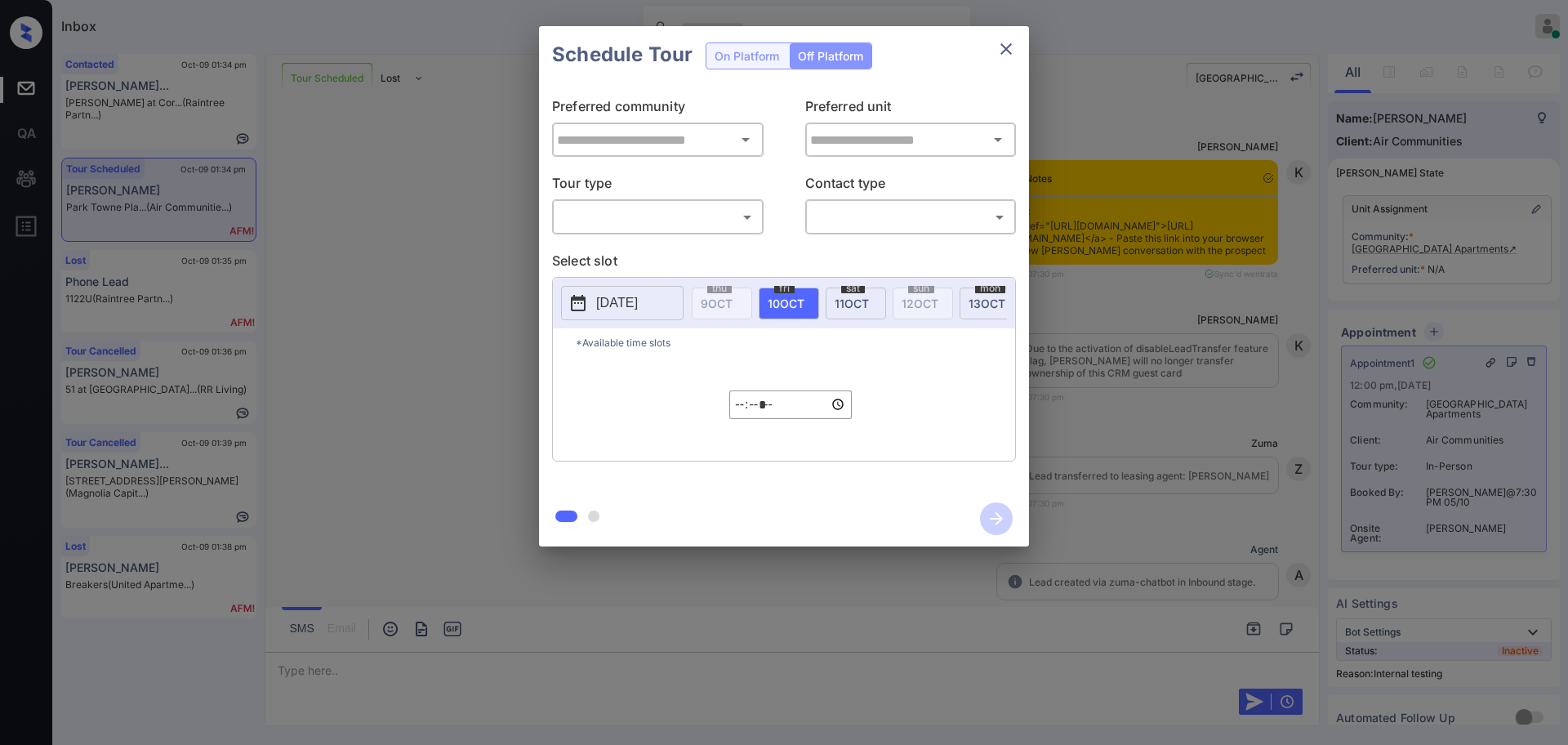
scroll to position [3883, 0]
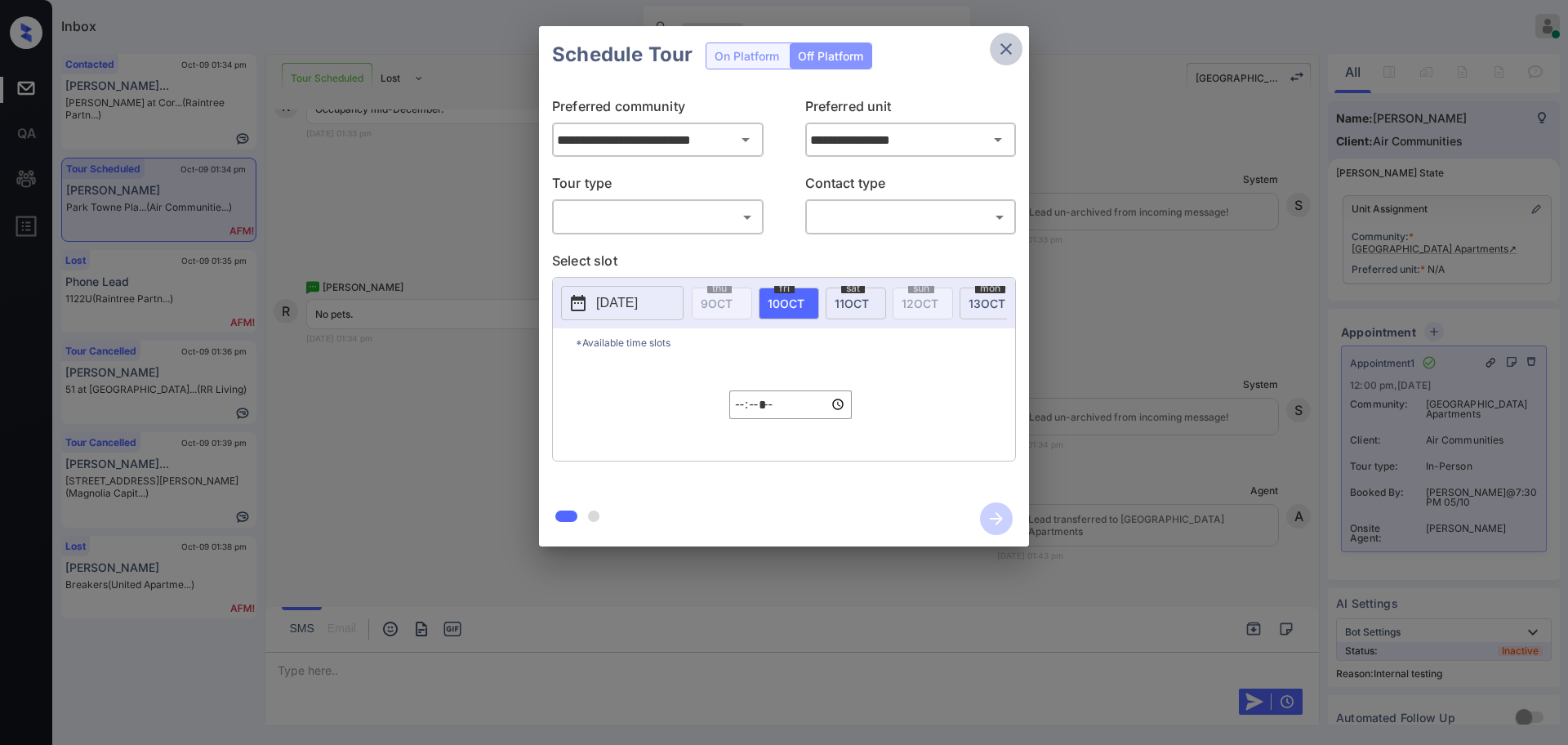
click at [1017, 47] on button "close" at bounding box center [1006, 49] width 32 height 32
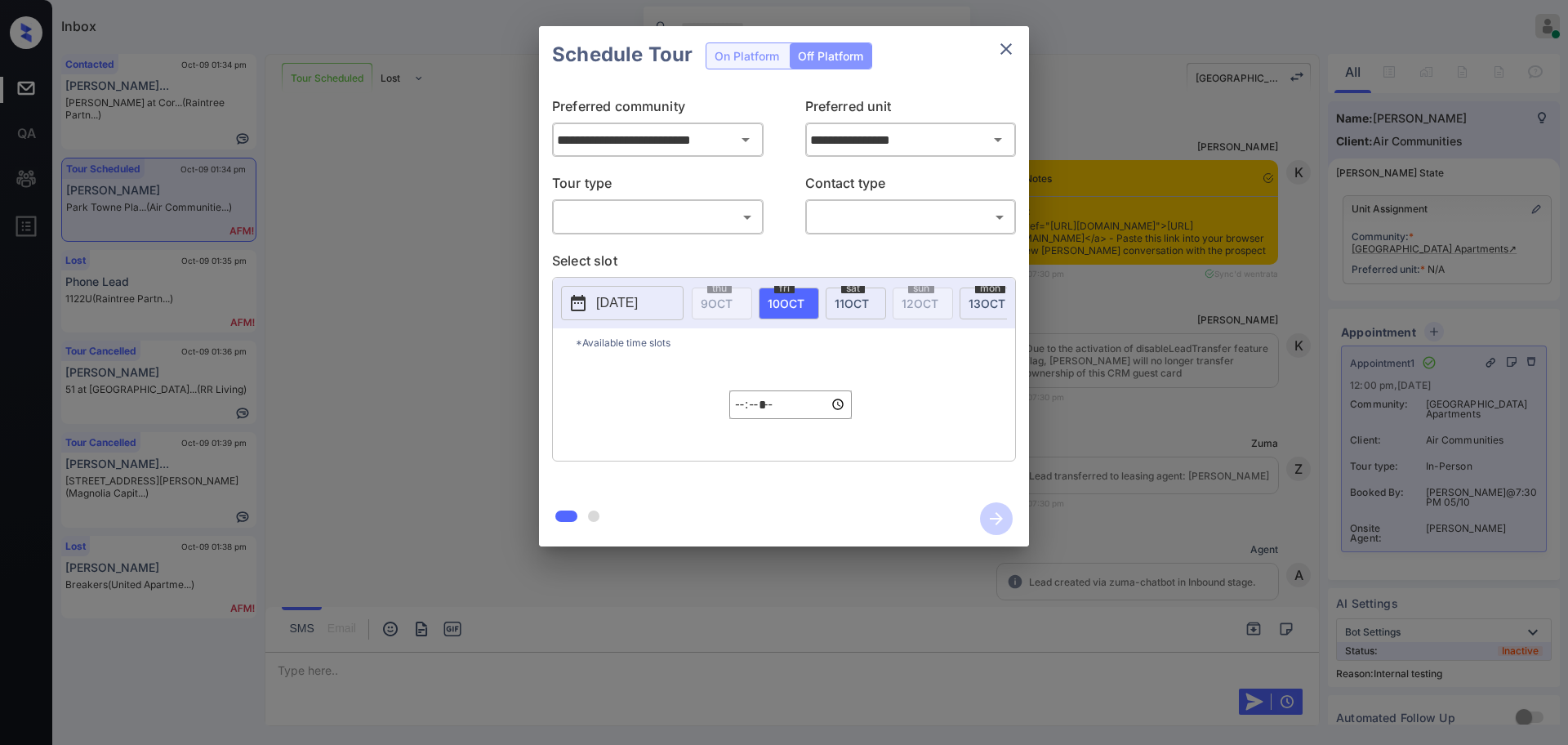
scroll to position [3883, 0]
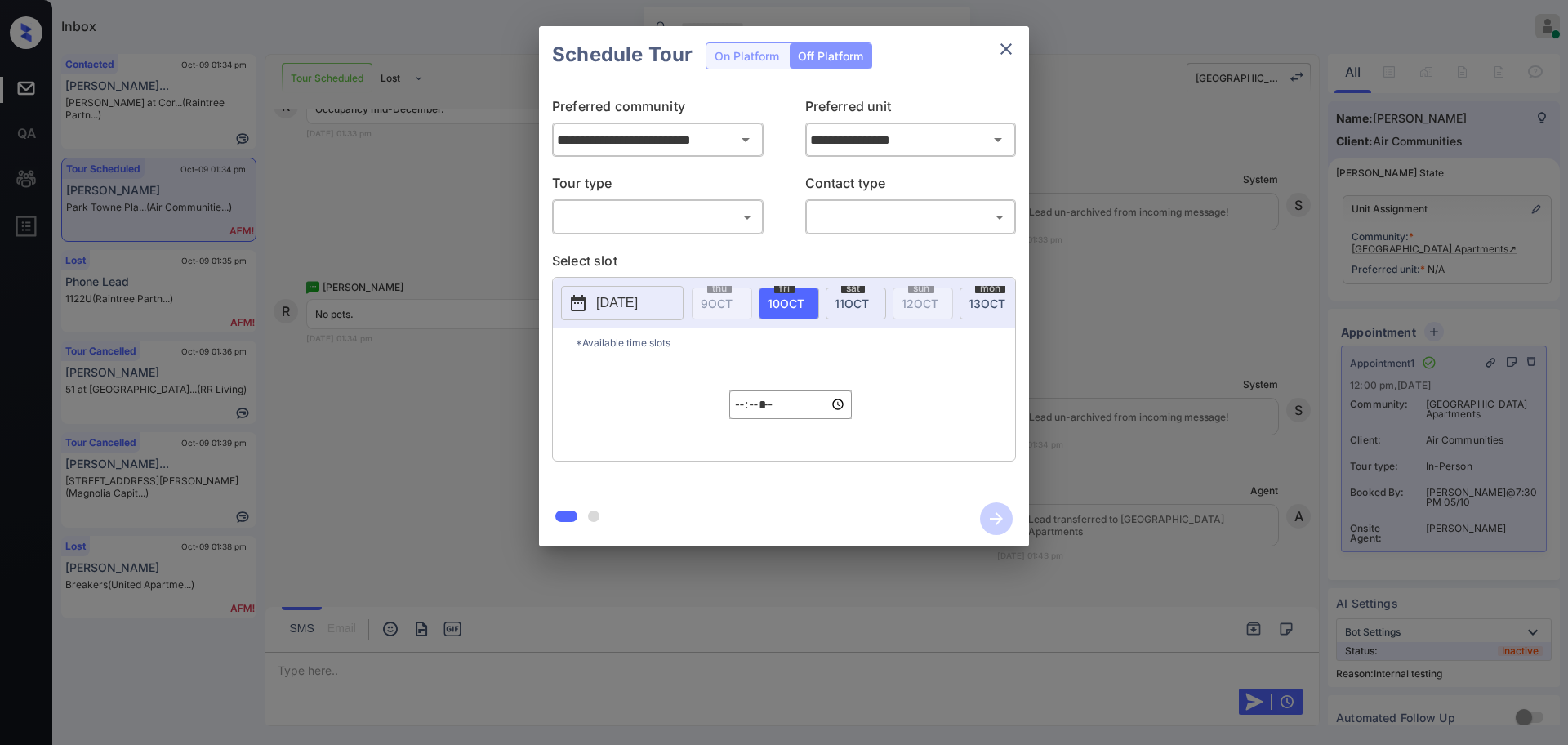
click at [1005, 45] on icon "close" at bounding box center [1006, 49] width 20 height 20
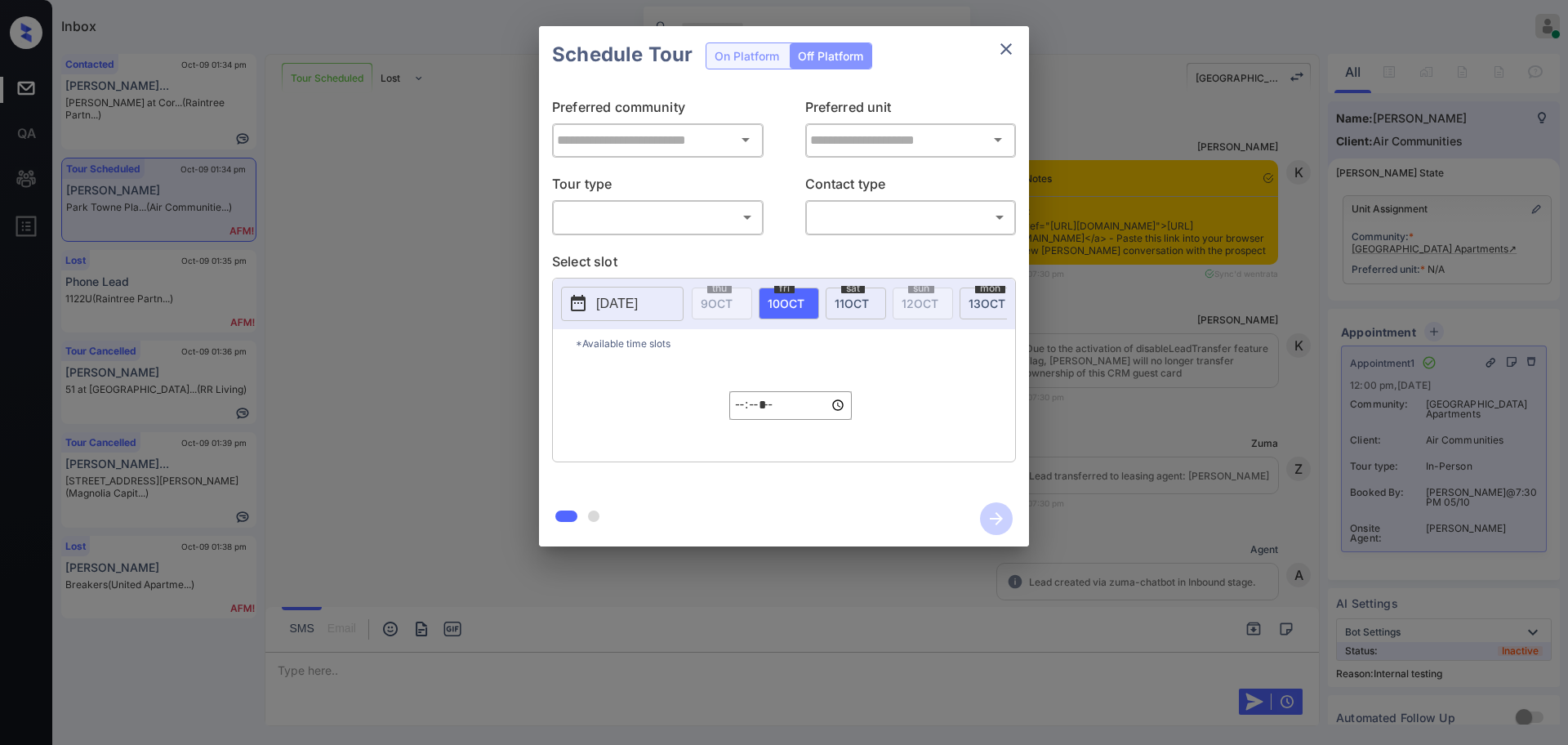
type input "**********"
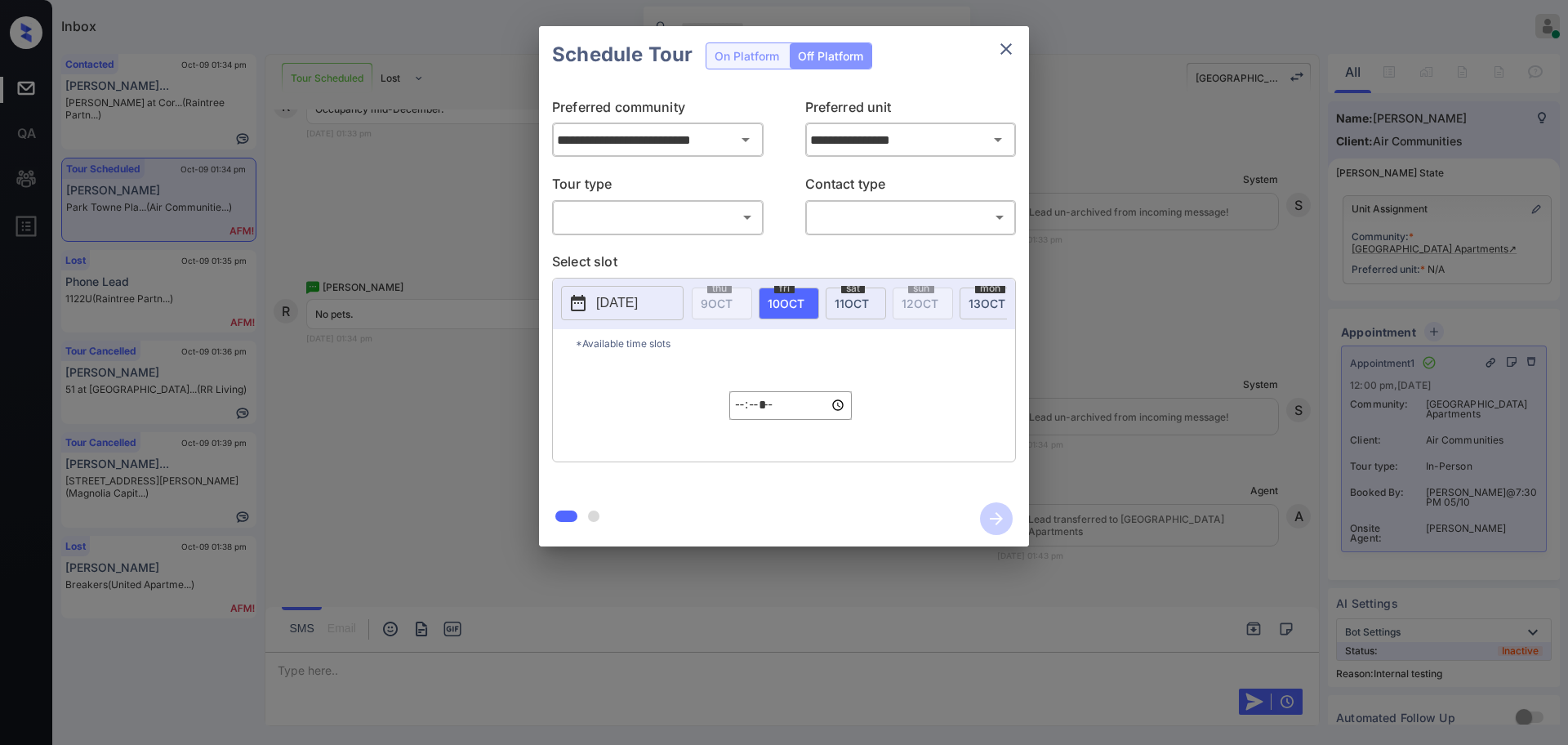
click at [1000, 49] on icon "close" at bounding box center [1006, 49] width 20 height 20
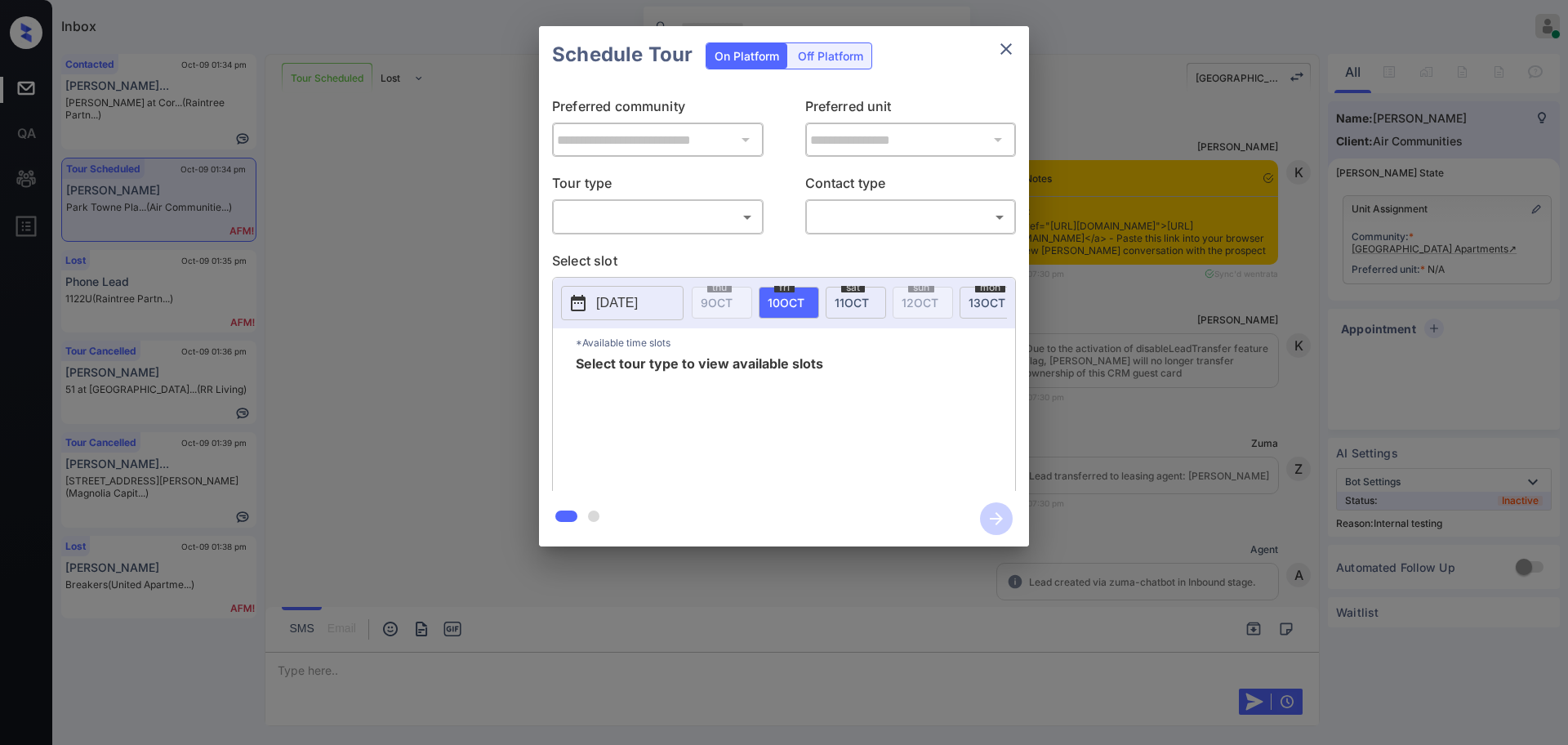
scroll to position [5055, 0]
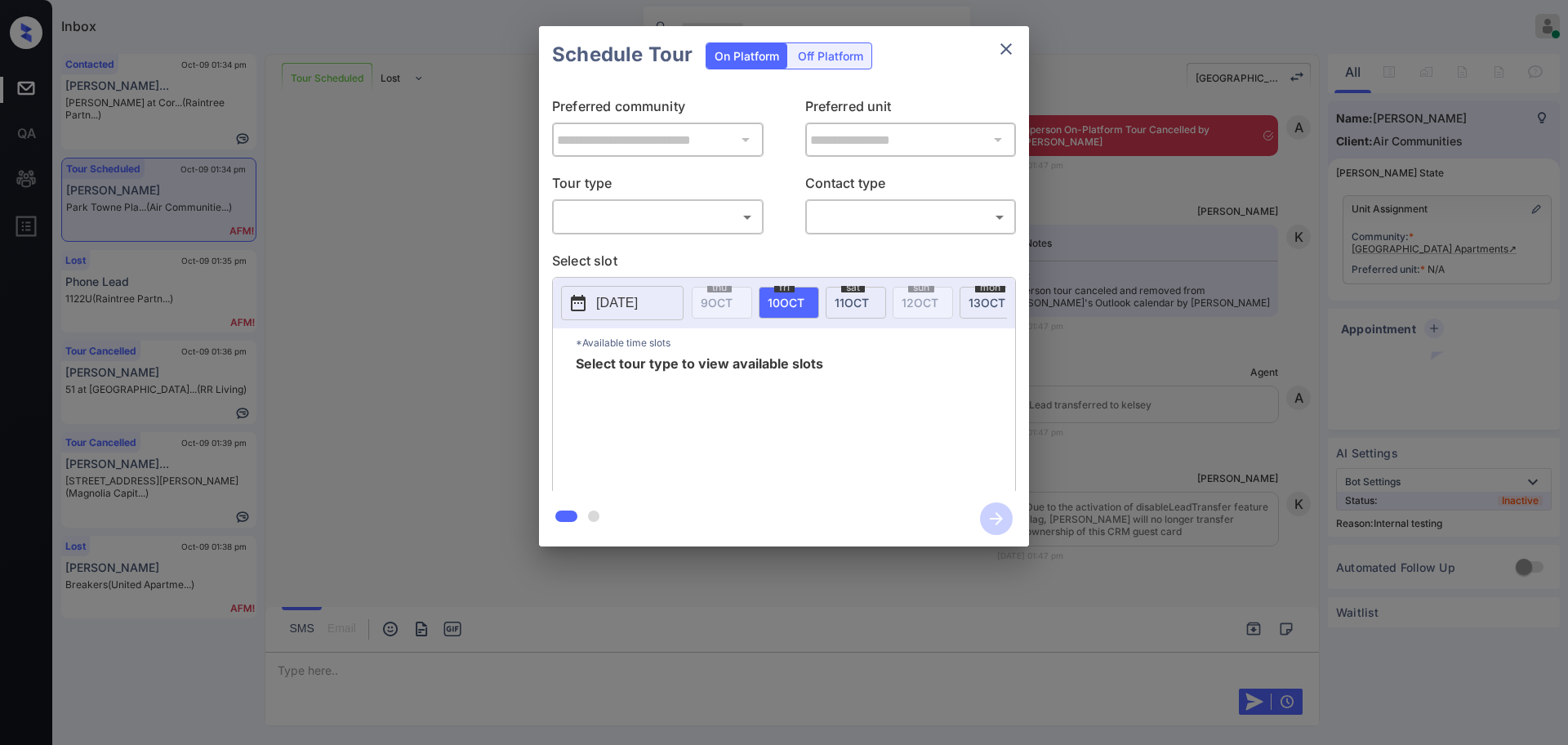
click at [584, 214] on body "Inbox [PERSON_NAME] Online Set yourself offline Set yourself on break Profile S…" at bounding box center [784, 372] width 1568 height 745
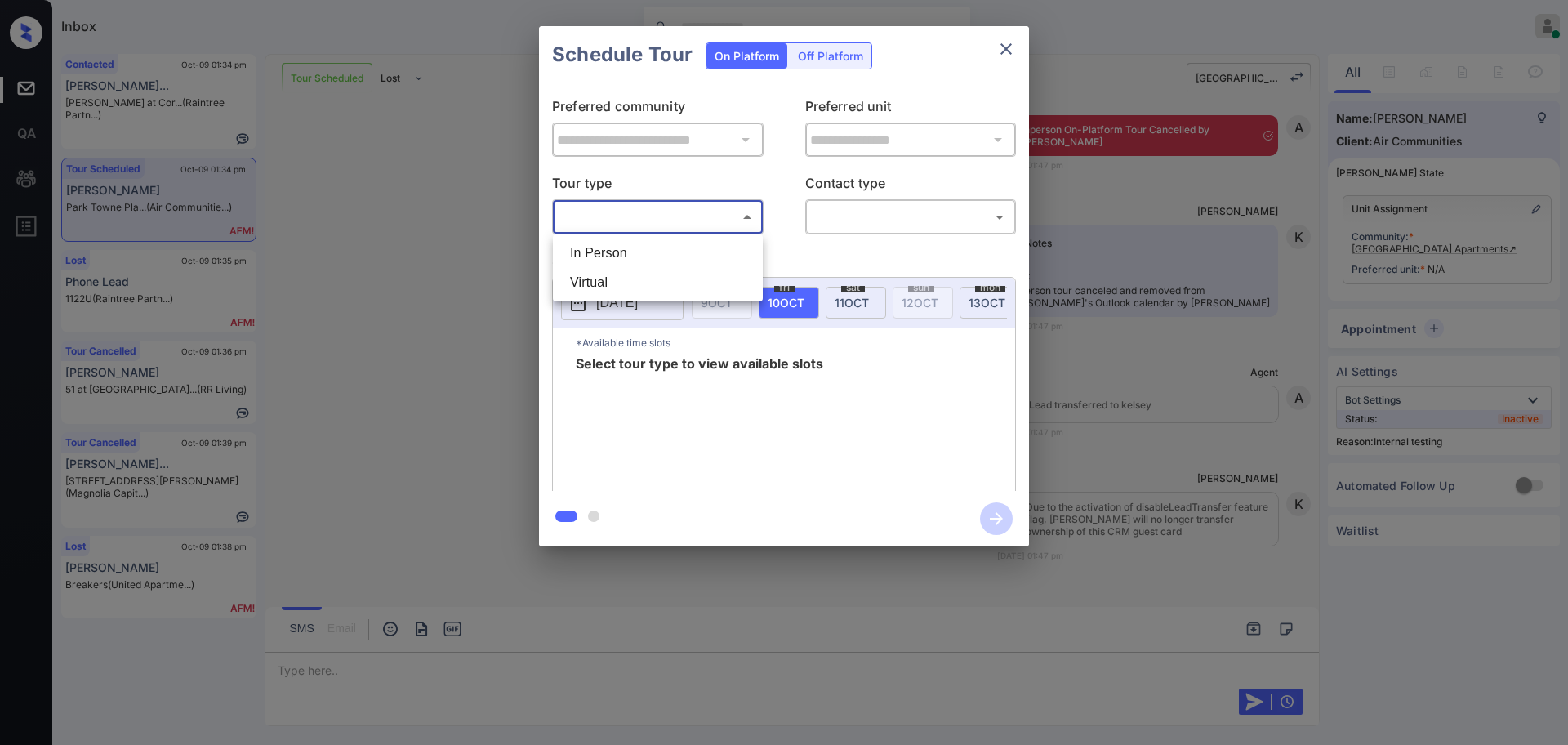
click at [614, 252] on li "In Person" at bounding box center [658, 252] width 202 height 30
type input "********"
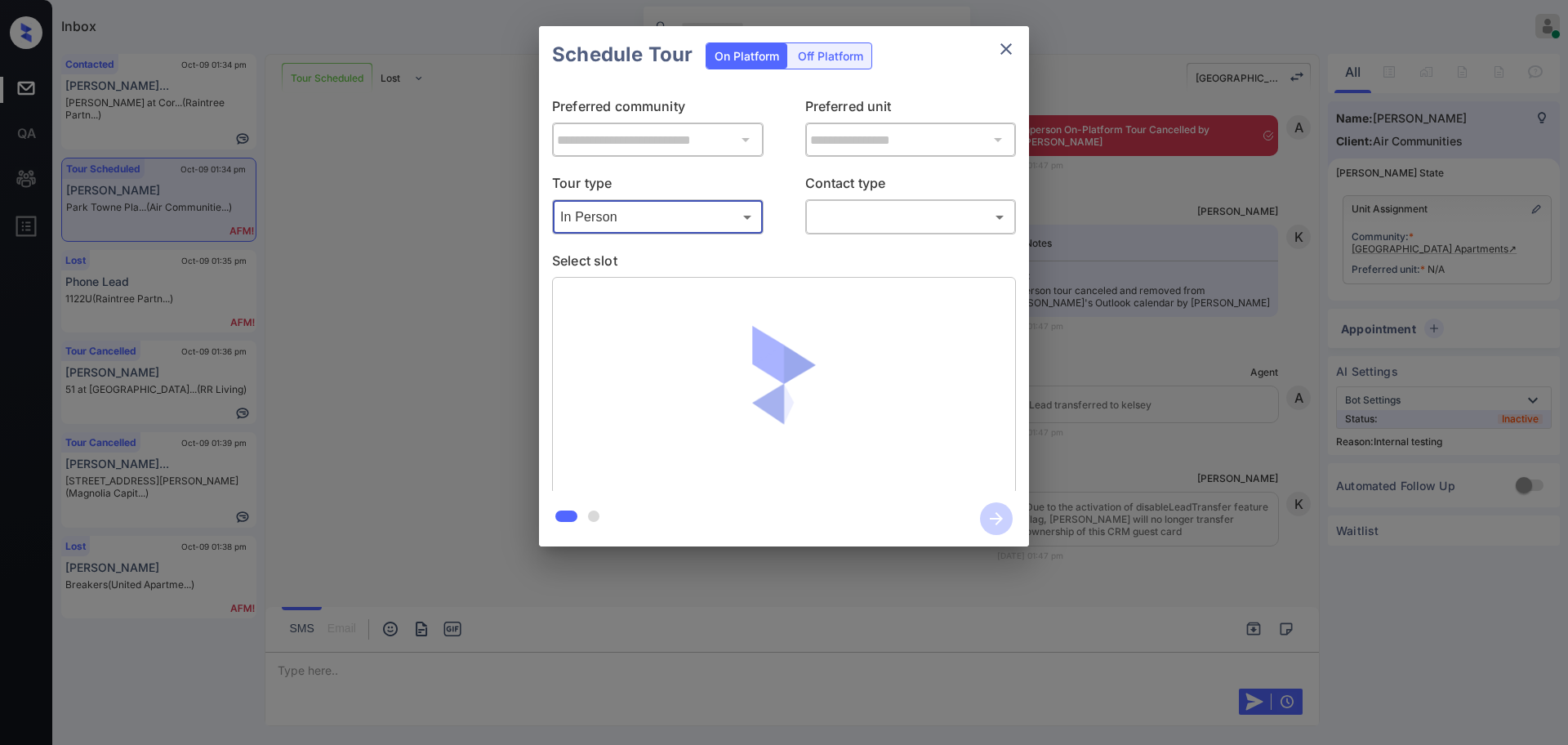
click at [834, 225] on body "Inbox Ajay Kumar Online Set yourself offline Set yourself on break Profile Swit…" at bounding box center [784, 372] width 1568 height 745
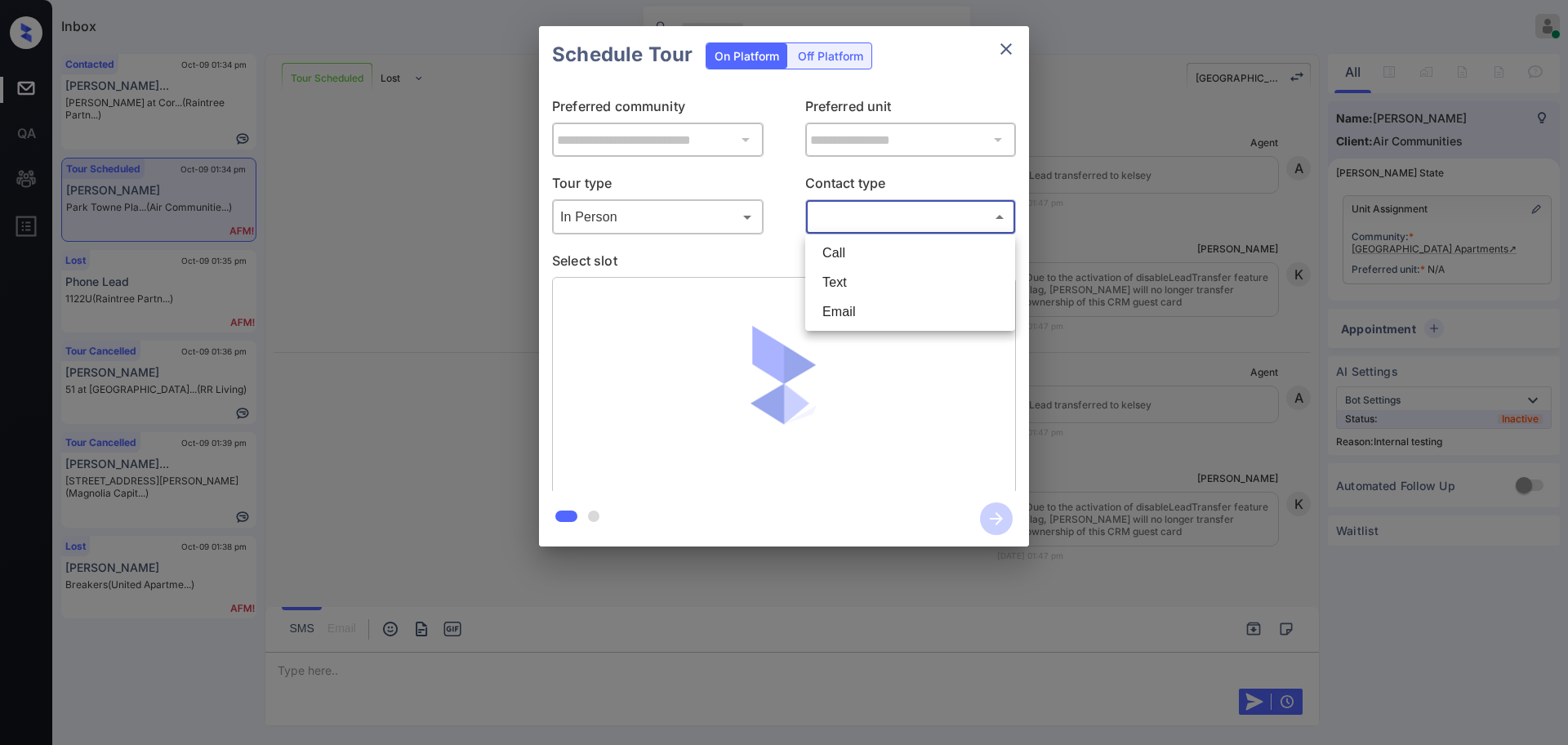
click at [838, 276] on li "Text" at bounding box center [911, 282] width 202 height 30
type input "****"
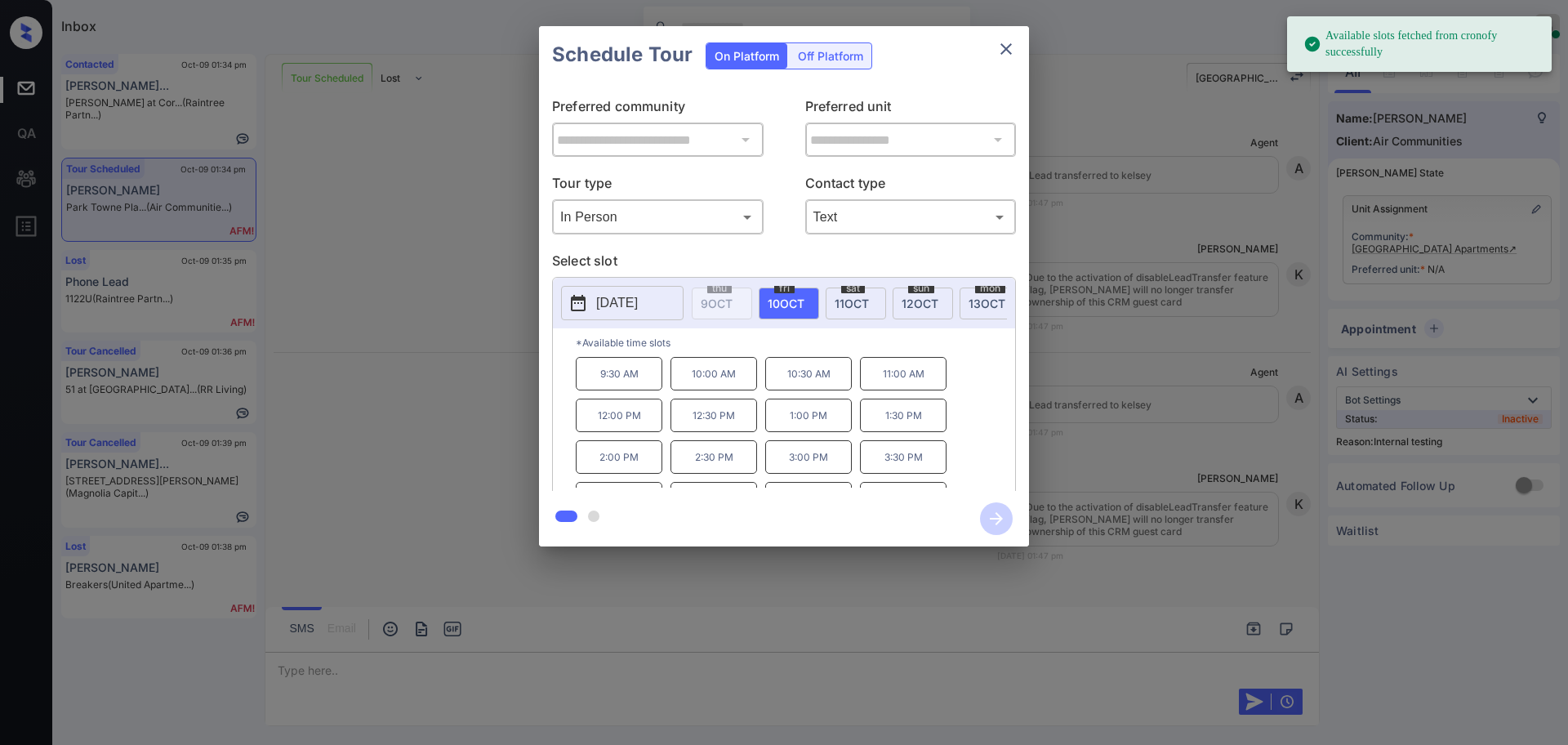
click at [638, 298] on p "2025-10-10" at bounding box center [617, 303] width 42 height 20
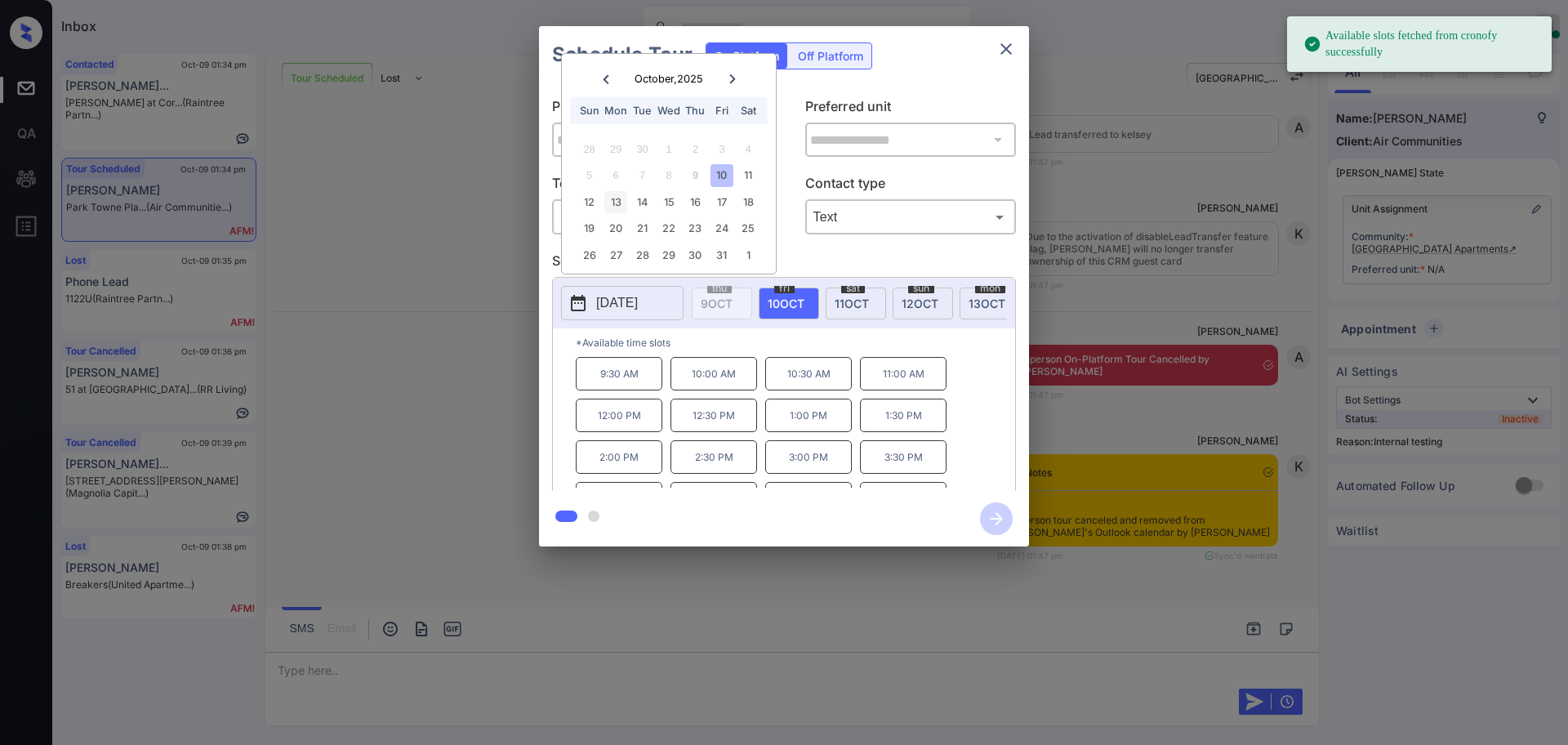
scroll to position [5585, 0]
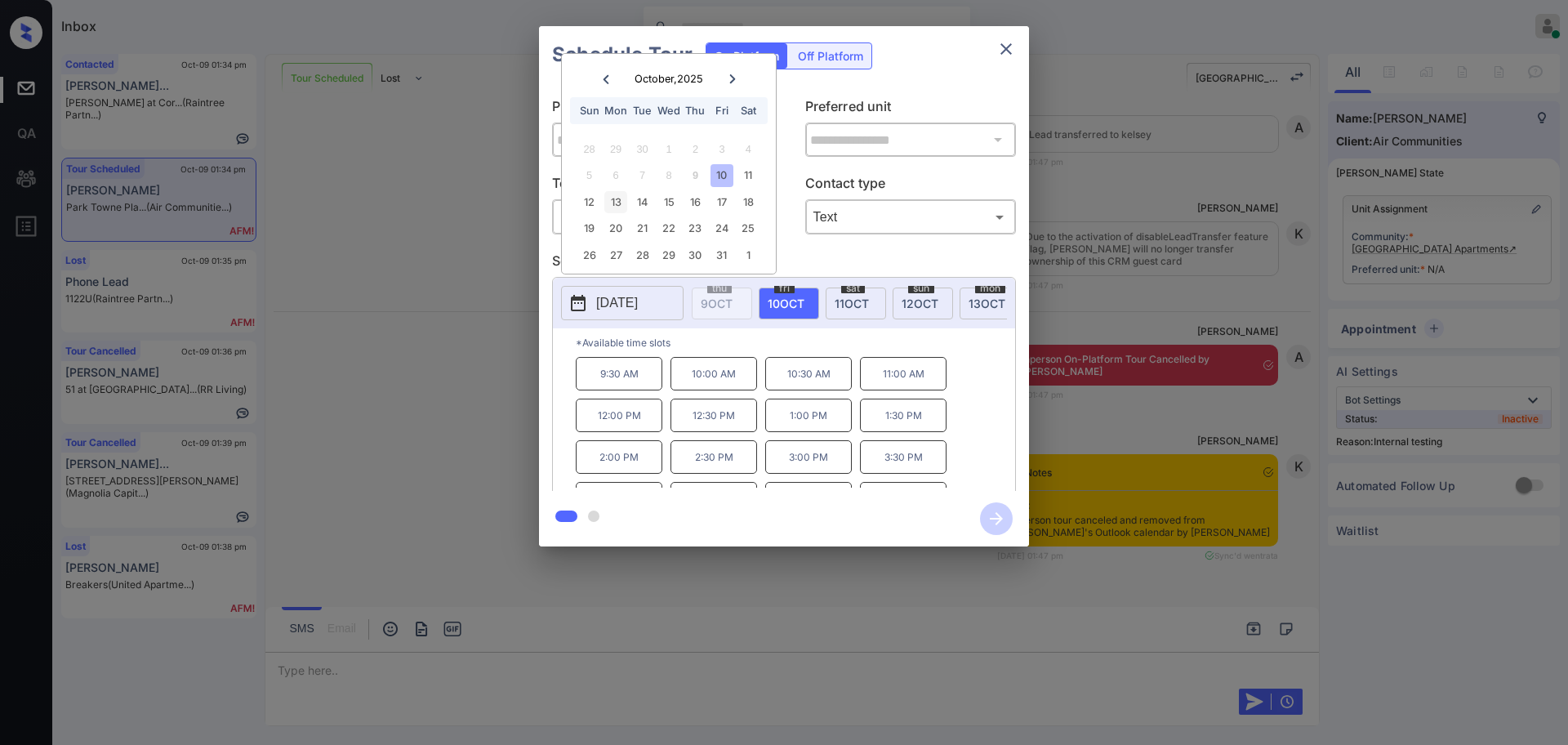
click at [617, 202] on div "13" at bounding box center [614, 202] width 22 height 22
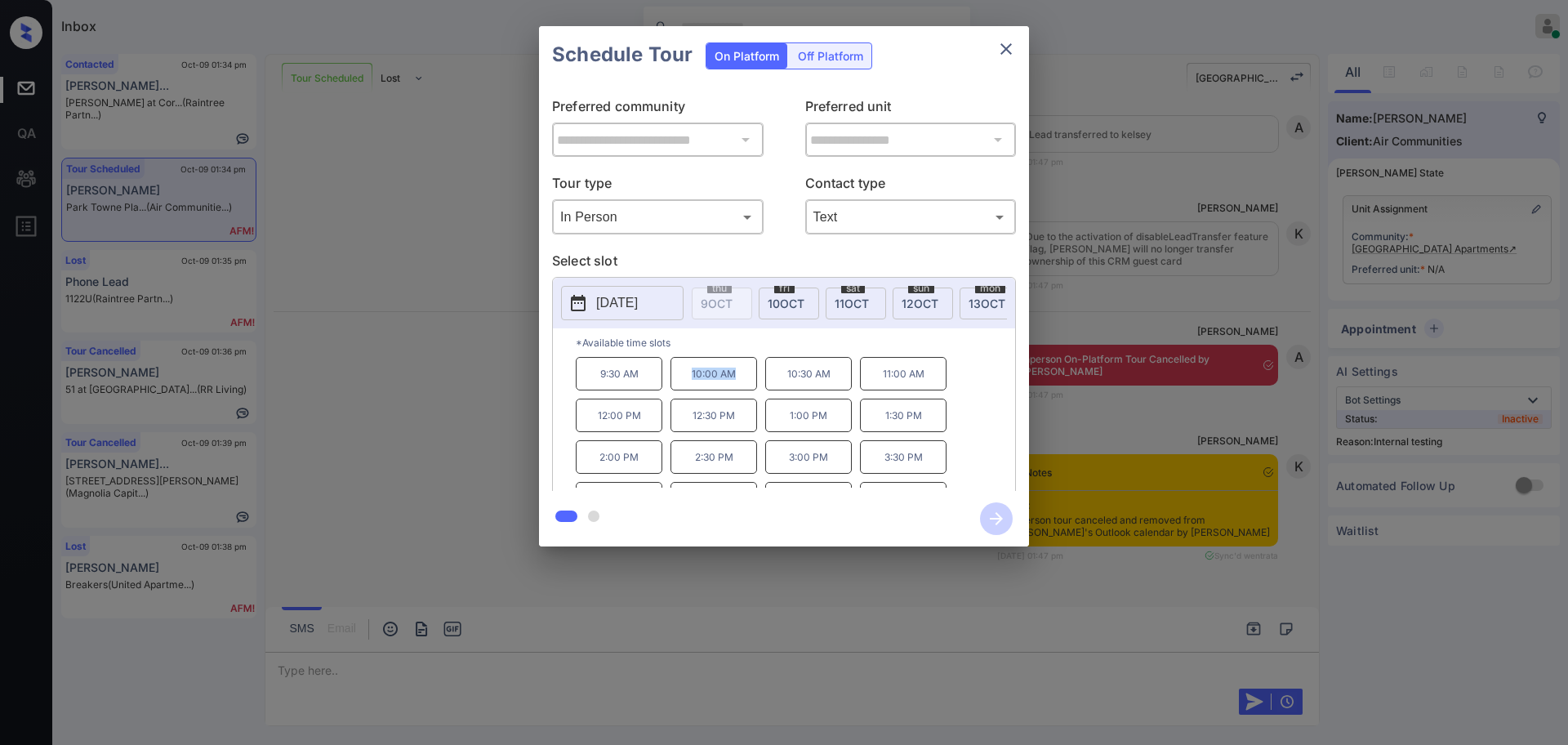
drag, startPoint x: 676, startPoint y: 389, endPoint x: 1045, endPoint y: 186, distance: 421.2
click at [749, 391] on p "10:00 AM" at bounding box center [714, 373] width 87 height 33
copy p "10:00 AM"
click at [1011, 44] on icon "close" at bounding box center [1006, 49] width 11 height 11
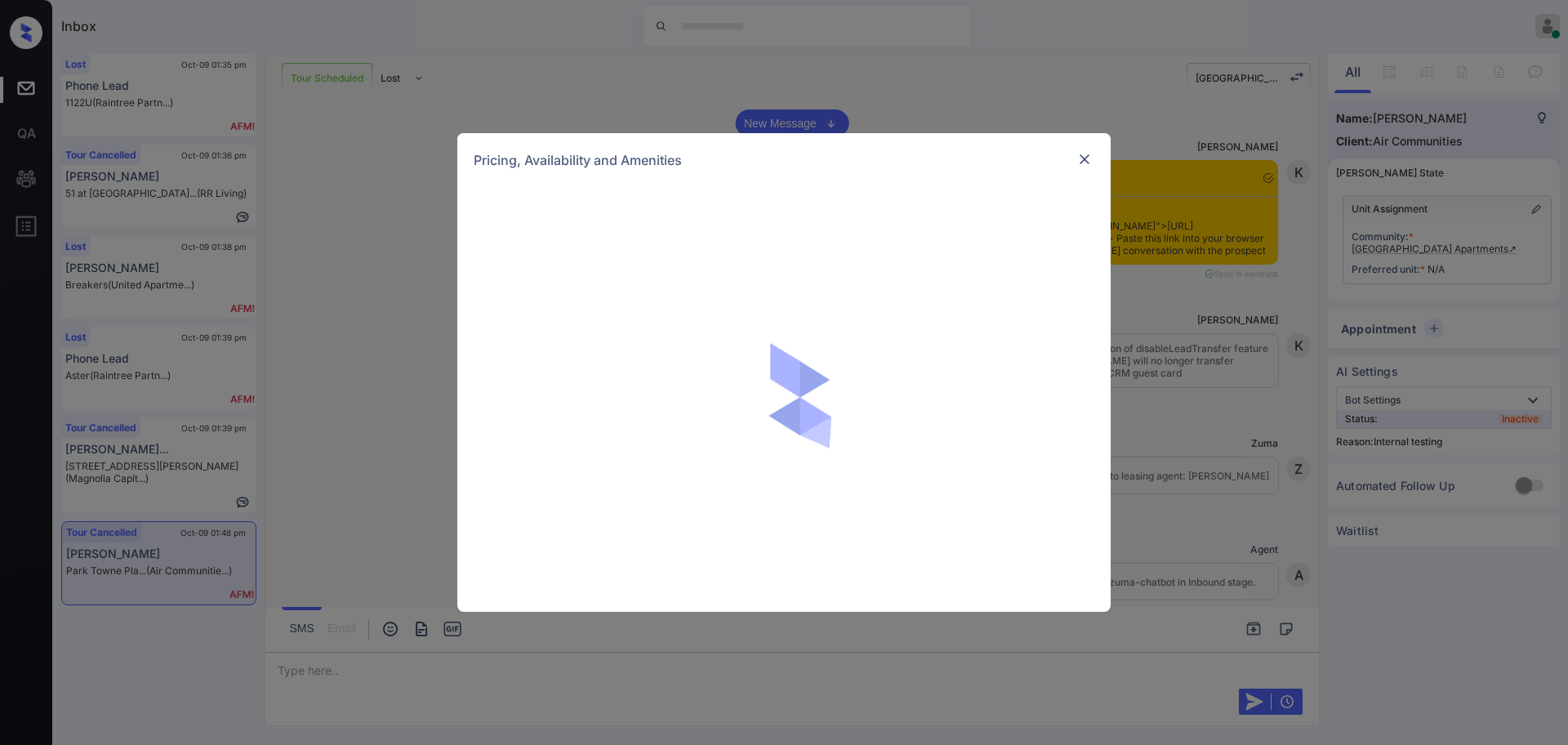
scroll to position [5948, 0]
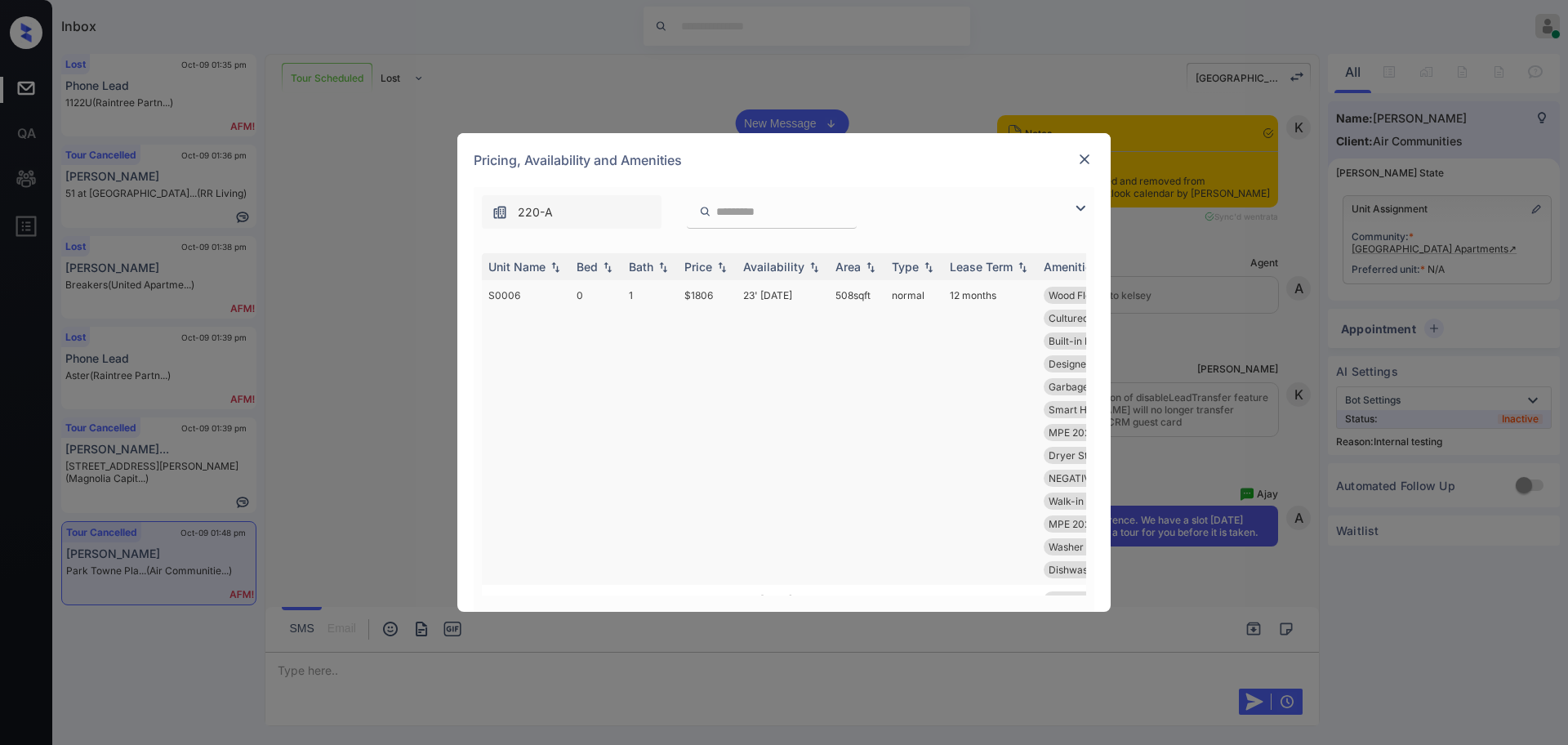
click at [702, 296] on td "$1806" at bounding box center [708, 433] width 59 height 305
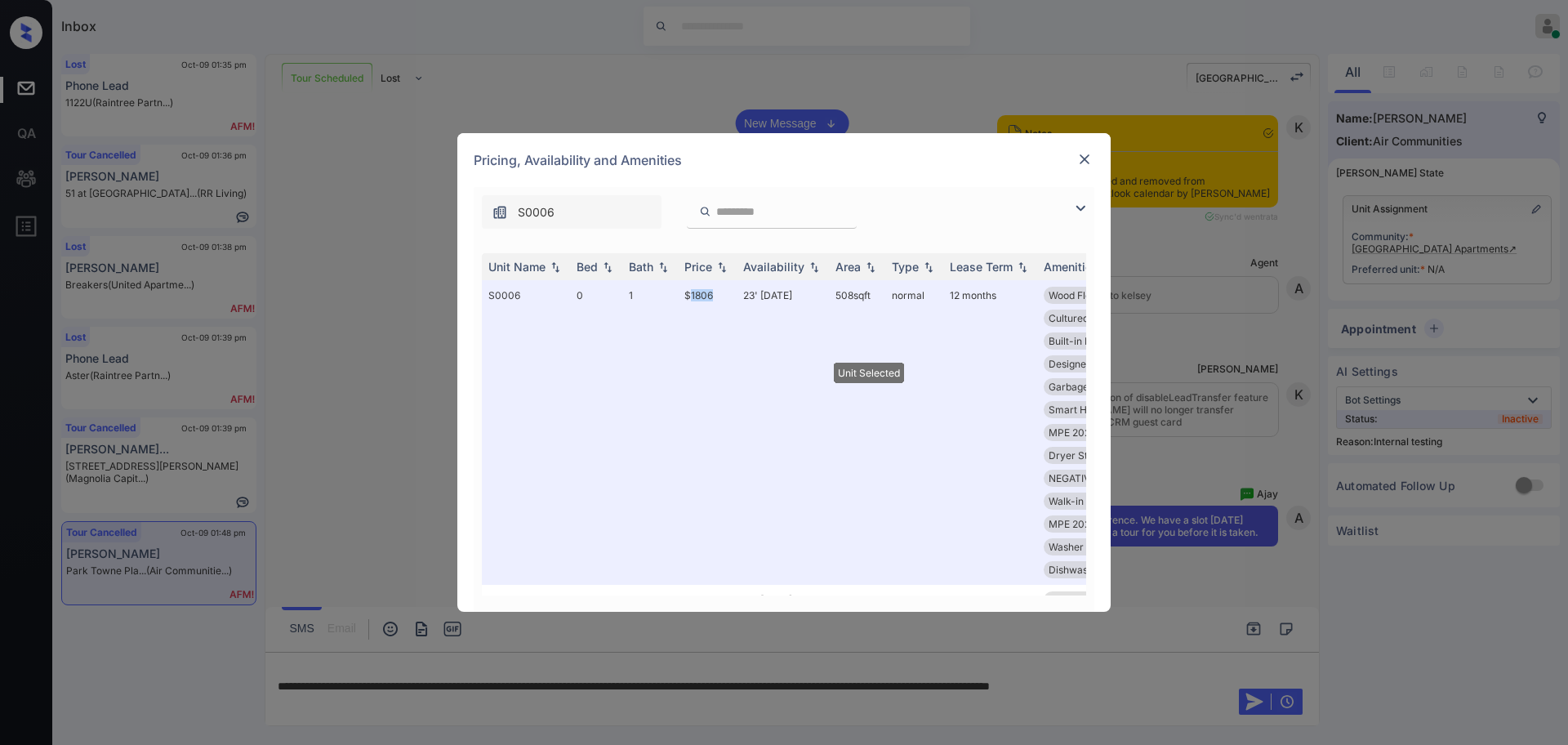
click at [1078, 156] on img at bounding box center [1084, 159] width 16 height 16
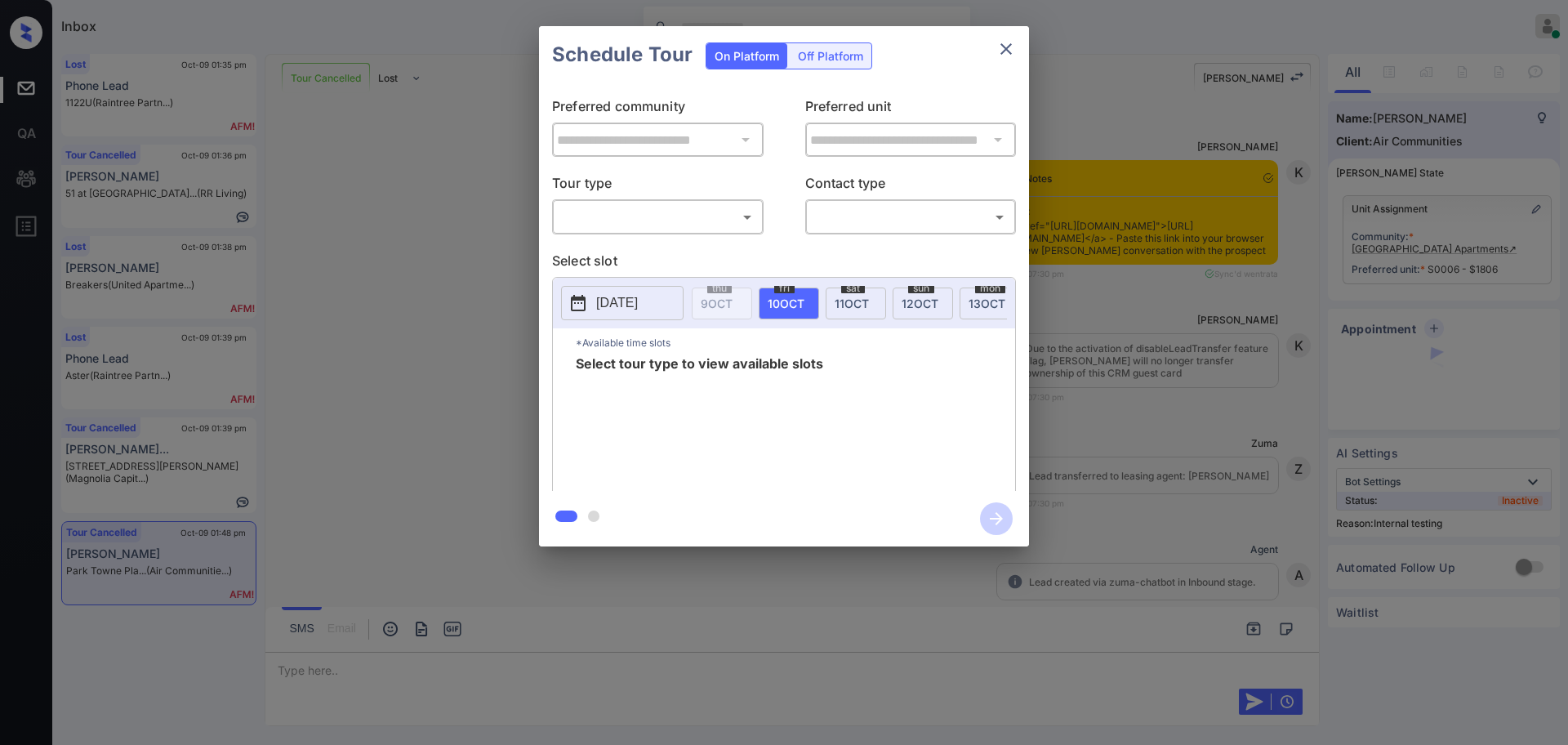
scroll to position [6056, 0]
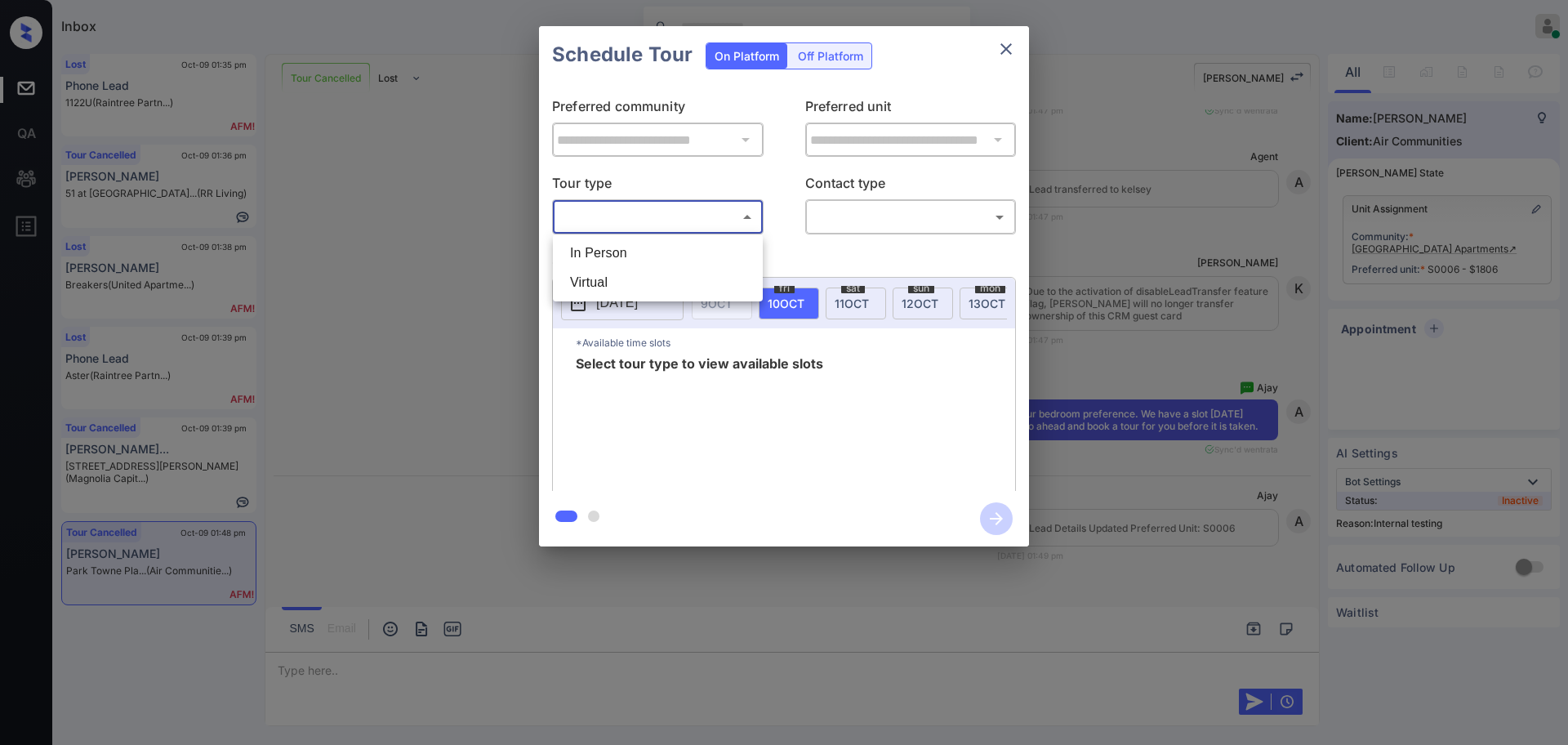
click at [727, 218] on body "Inbox Ajay Kumar Online Set yourself offline Set yourself on break Profile Swit…" at bounding box center [784, 372] width 1568 height 745
click at [654, 253] on li "In Person" at bounding box center [658, 252] width 202 height 30
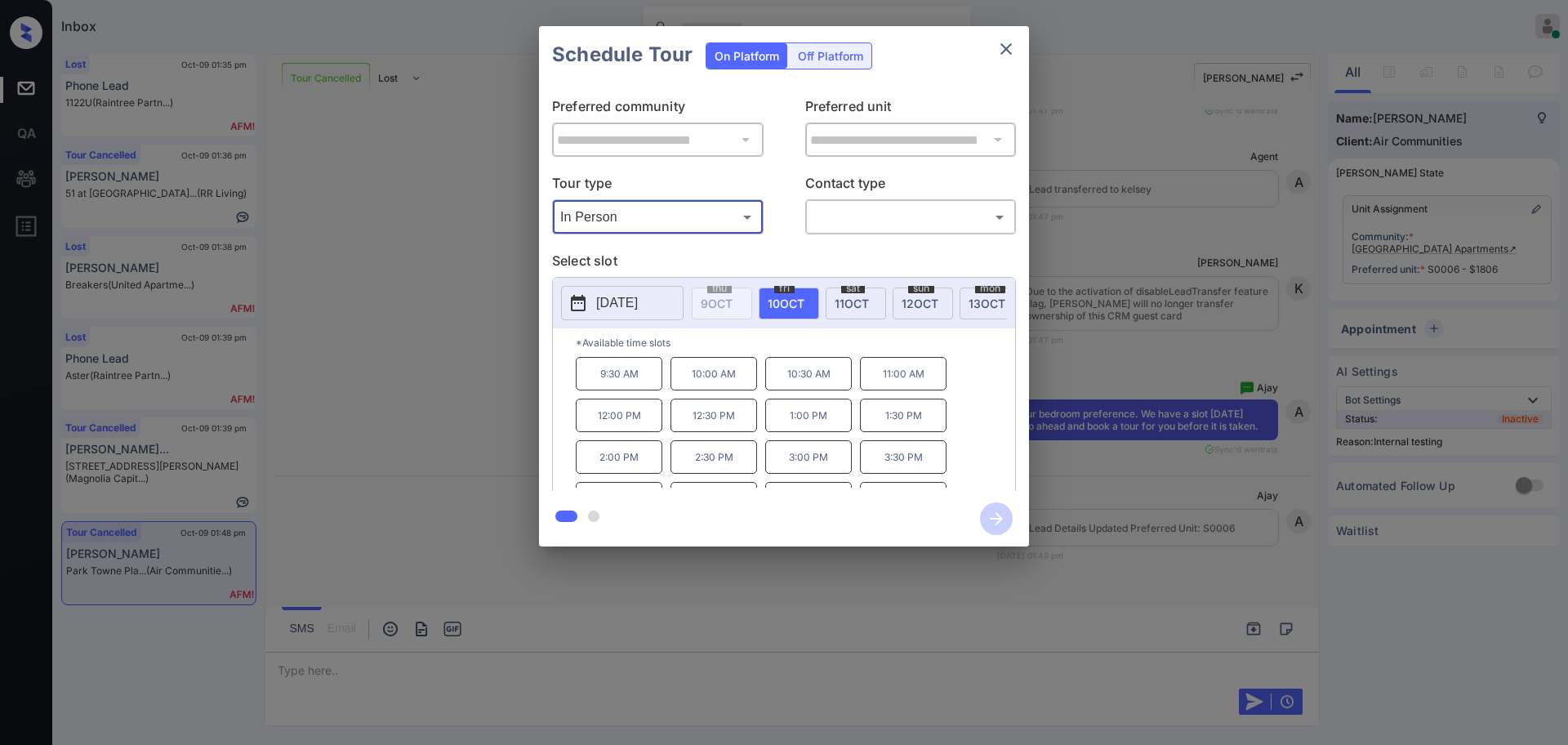
type input "********"
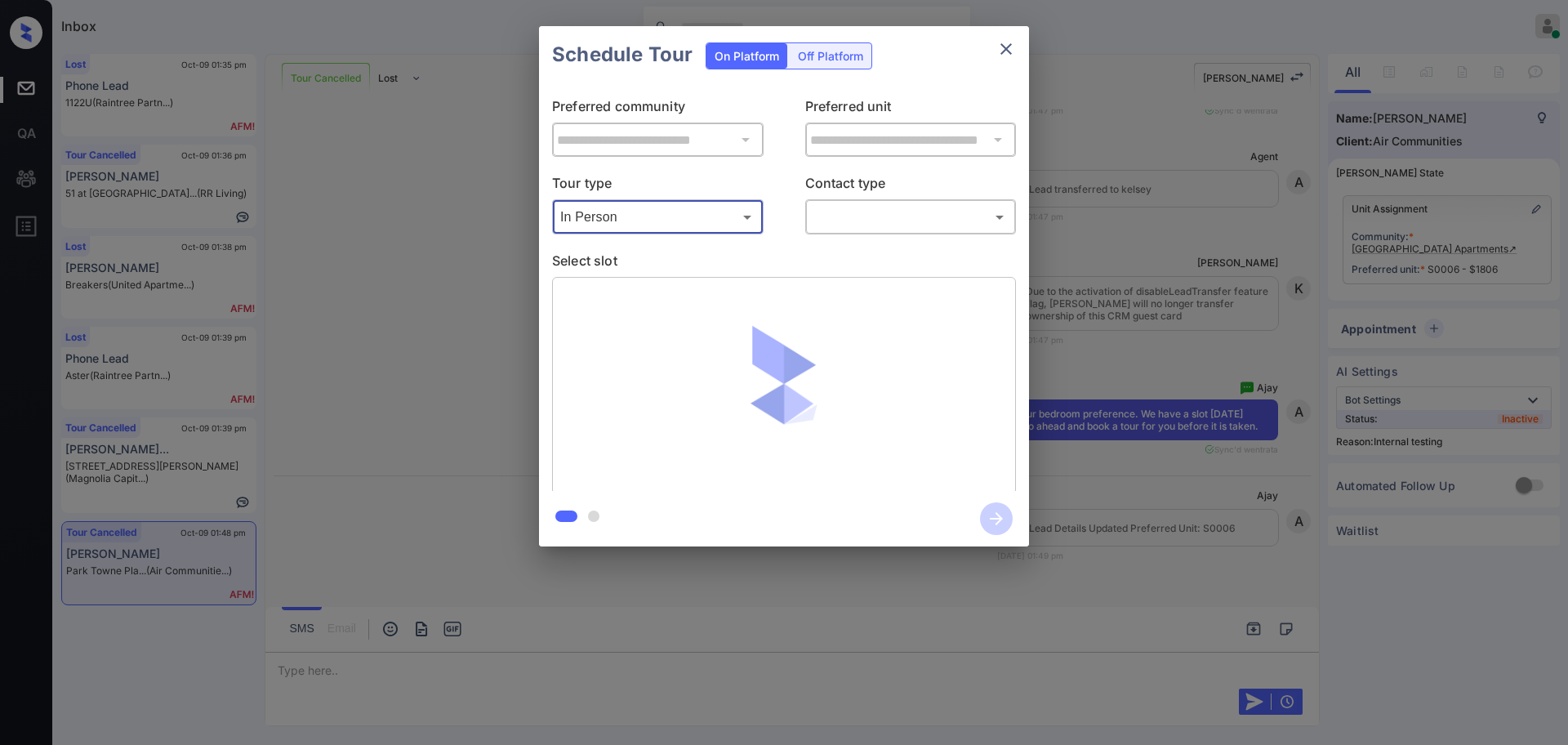
click at [854, 215] on body "Inbox Ajay Kumar Online Set yourself offline Set yourself on break Profile Swit…" at bounding box center [784, 372] width 1568 height 745
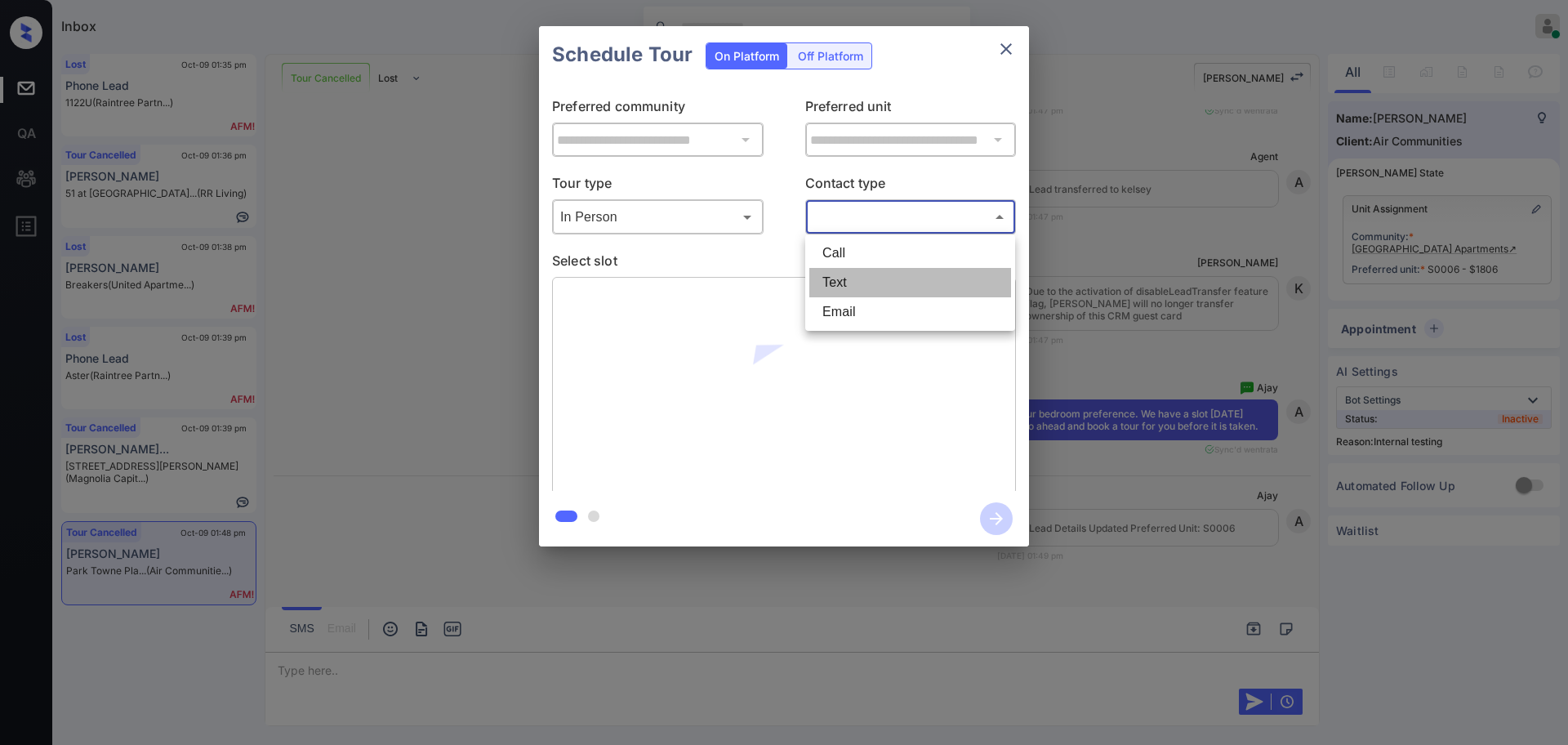
click at [854, 278] on li "Text" at bounding box center [911, 282] width 202 height 30
type input "****"
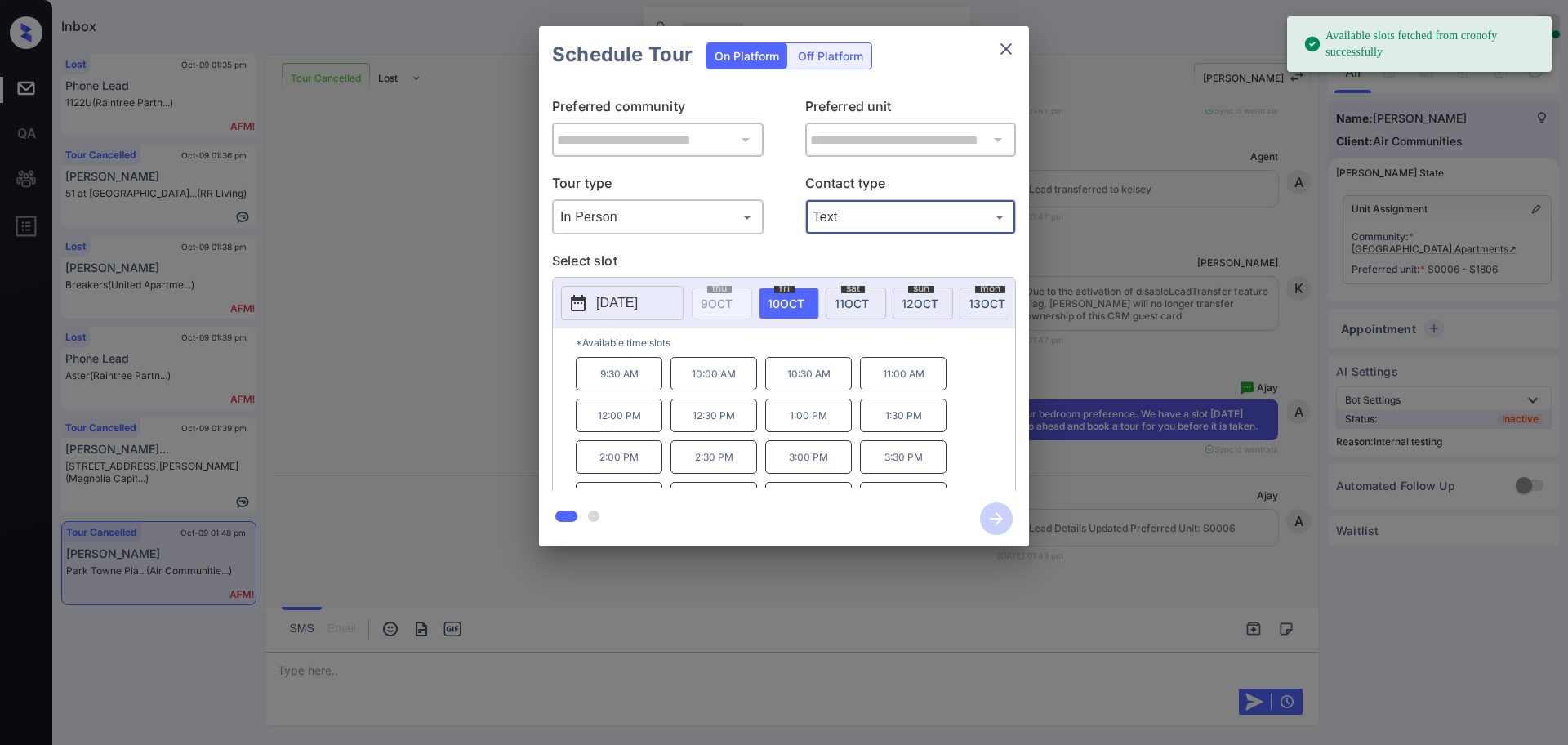
click at [638, 307] on p "[DATE]" at bounding box center [617, 303] width 42 height 20
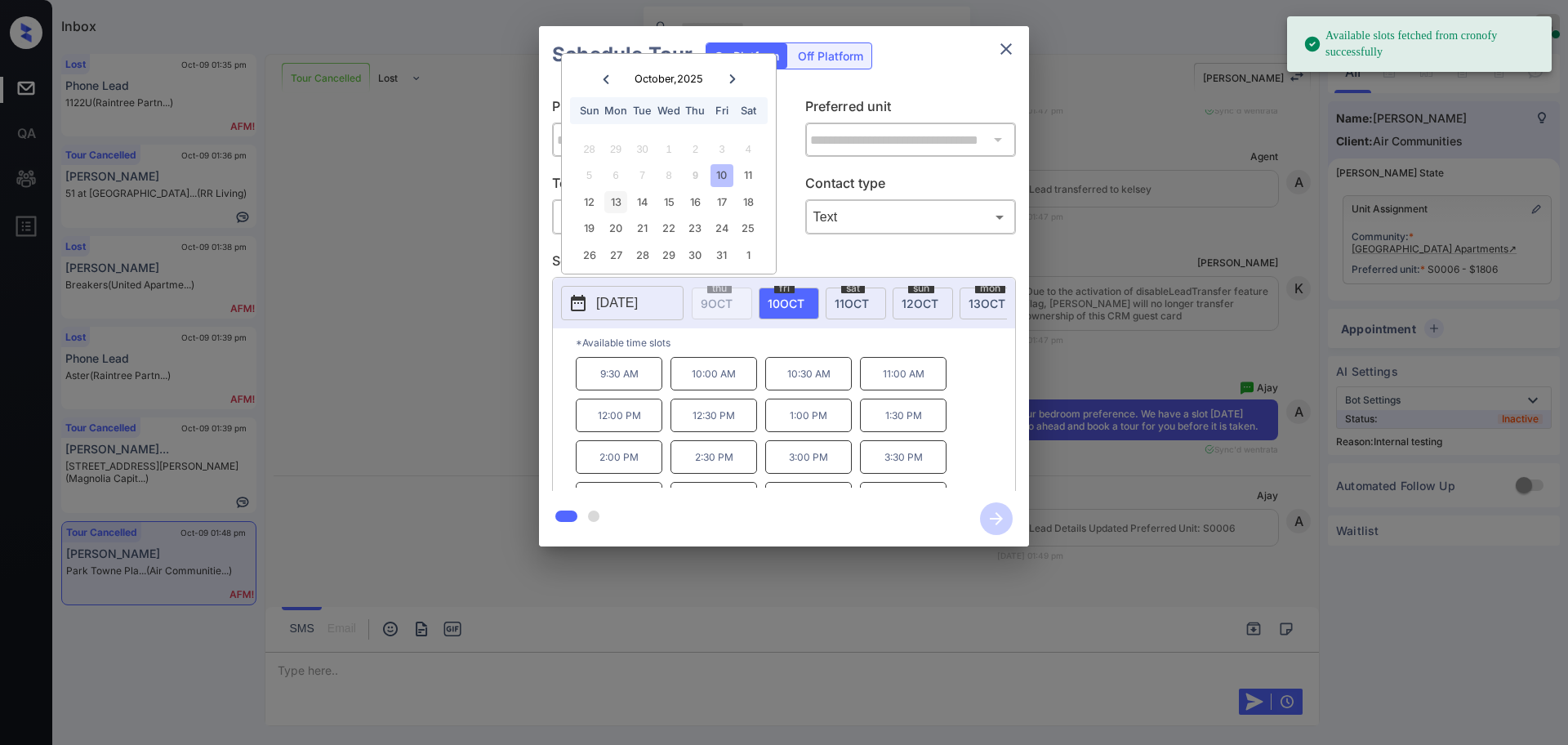
click at [615, 210] on div "13" at bounding box center [614, 202] width 22 height 22
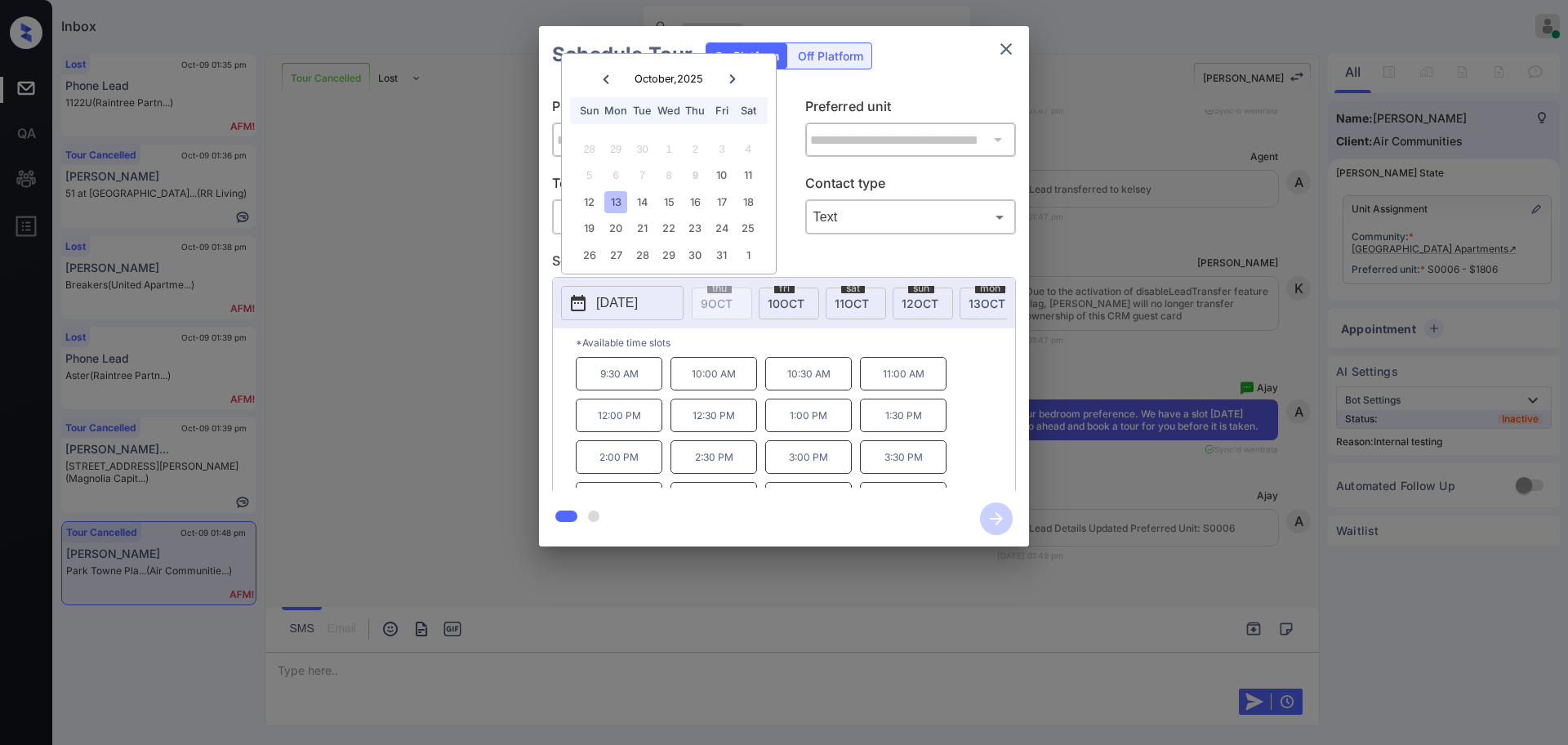
click at [711, 387] on p "10:00 AM" at bounding box center [714, 373] width 87 height 33
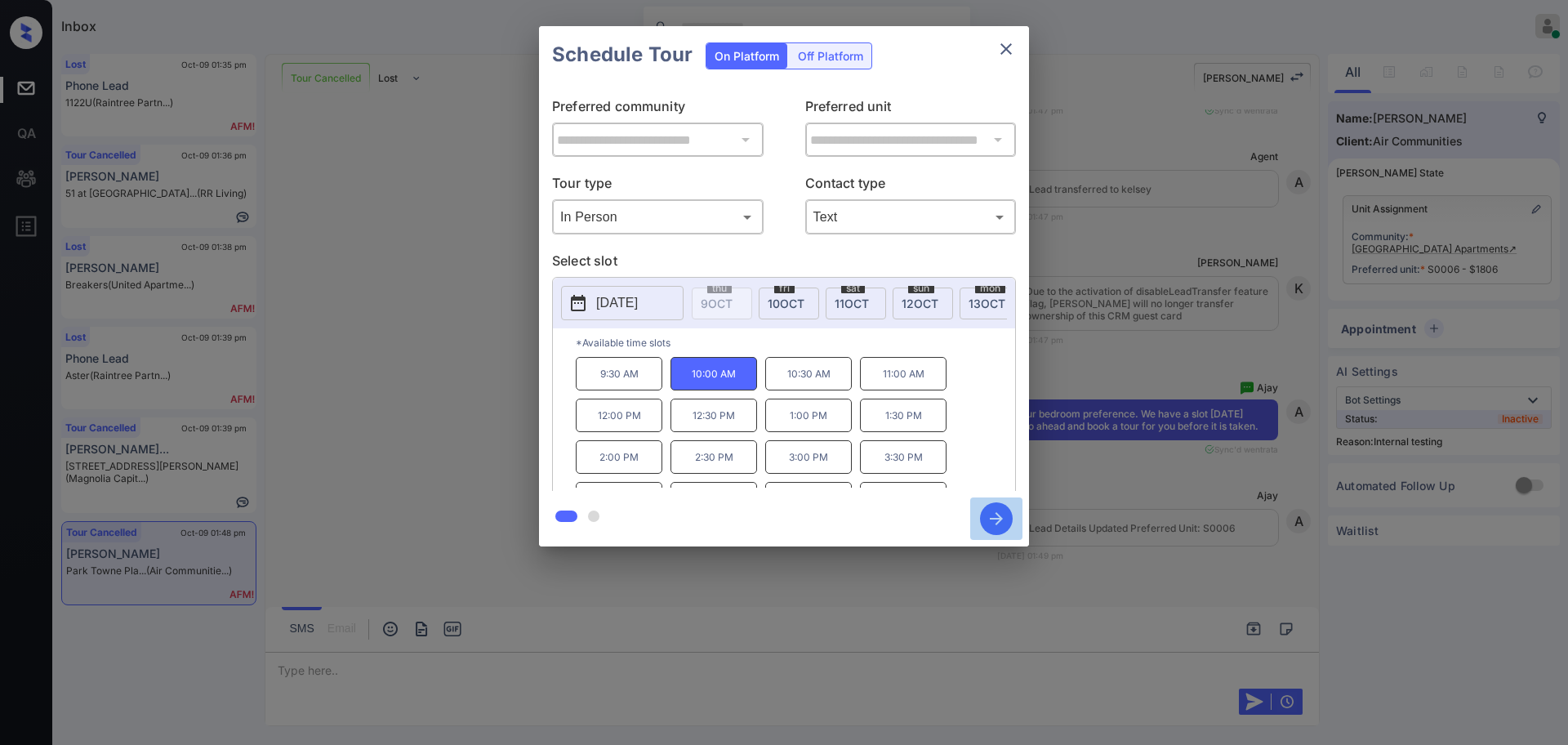
click at [995, 514] on icon "button" at bounding box center [996, 518] width 32 height 32
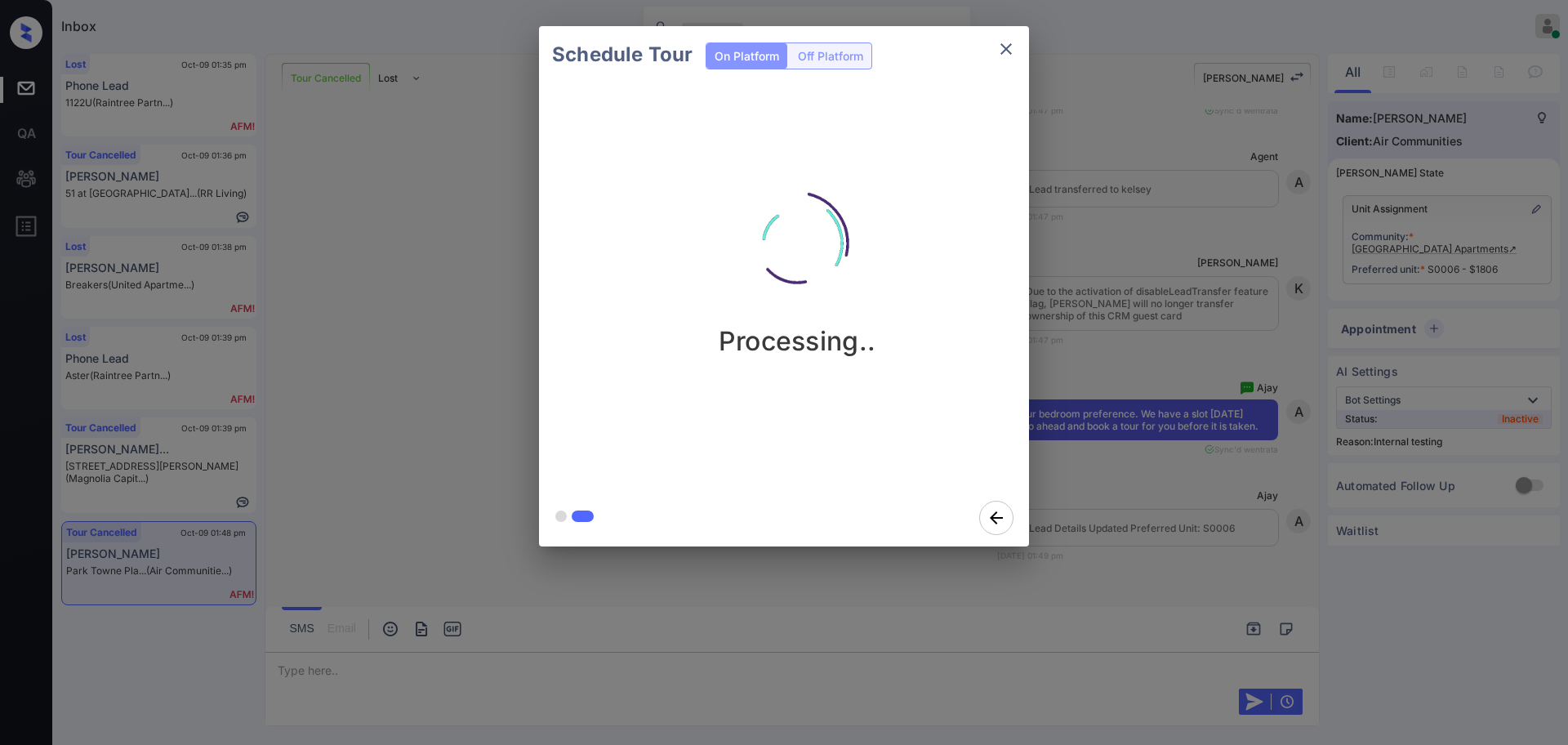
click at [1086, 457] on div "Schedule Tour On Platform Off Platform Processing.." at bounding box center [784, 286] width 1568 height 573
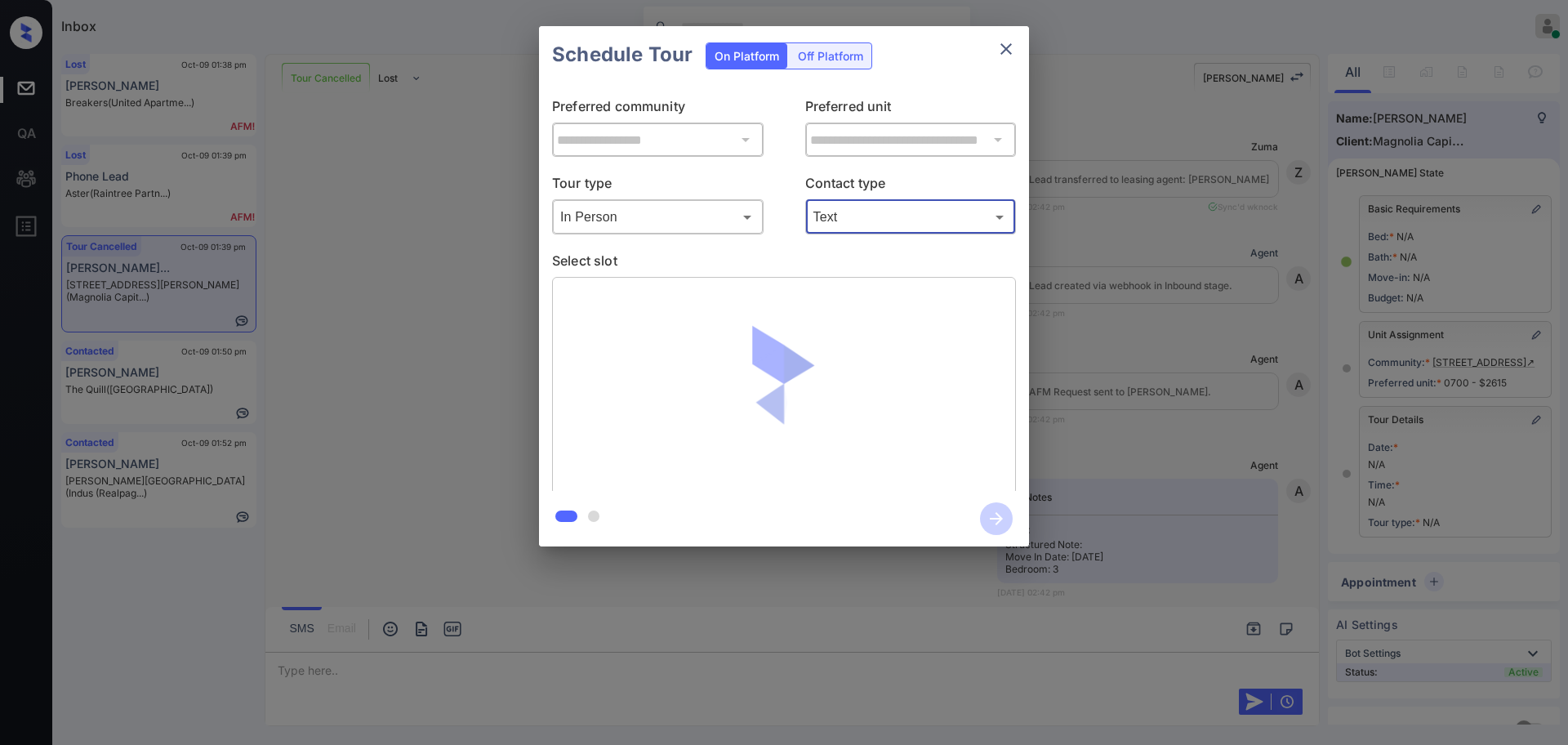
scroll to position [6906, 0]
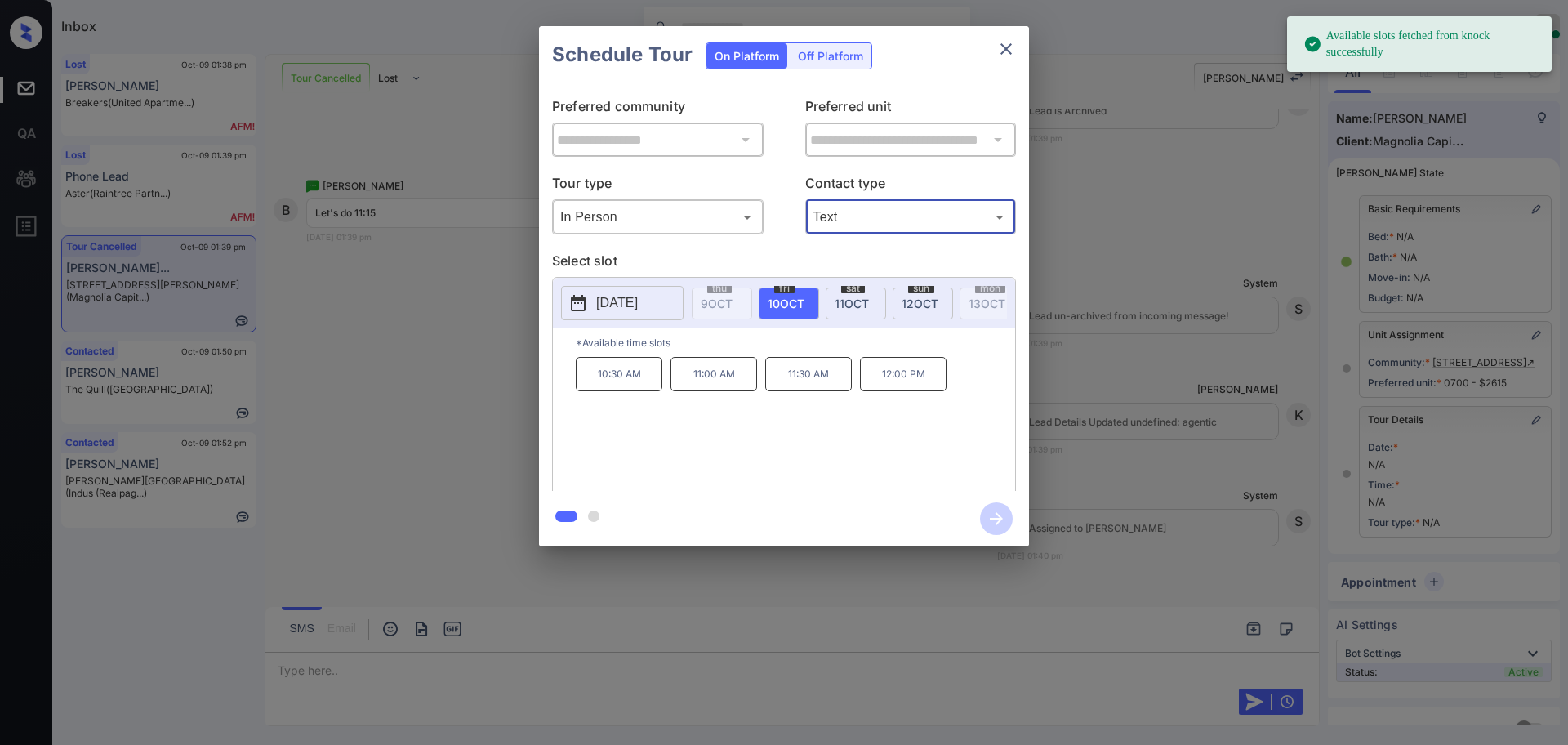
click at [792, 299] on span "10 OCT" at bounding box center [786, 303] width 37 height 14
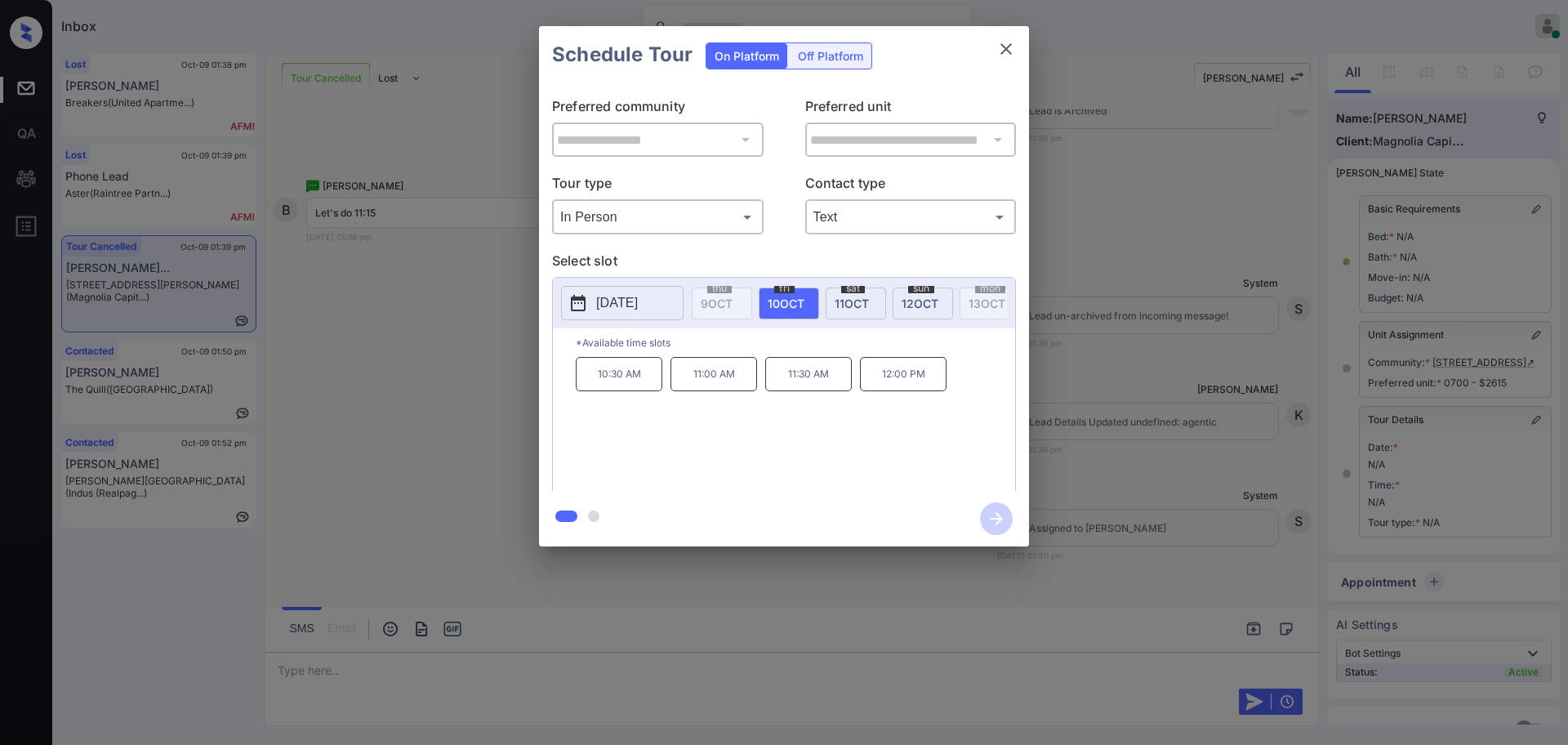
click at [794, 389] on p "11:30 AM" at bounding box center [808, 374] width 87 height 34
click at [988, 518] on icon "button" at bounding box center [996, 518] width 32 height 32
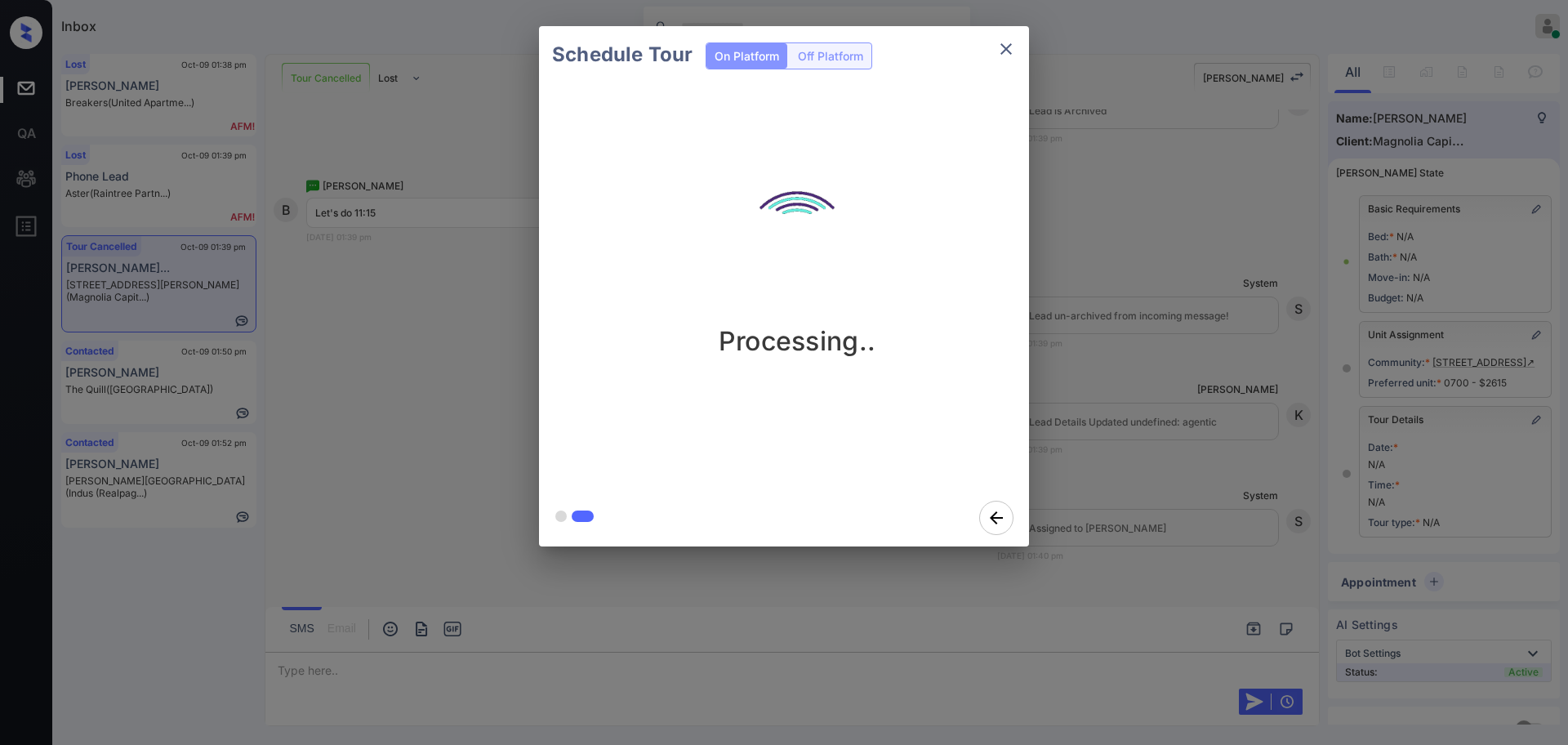
click at [1146, 451] on div "Schedule Tour On Platform Off Platform Processing.." at bounding box center [784, 286] width 1568 height 573
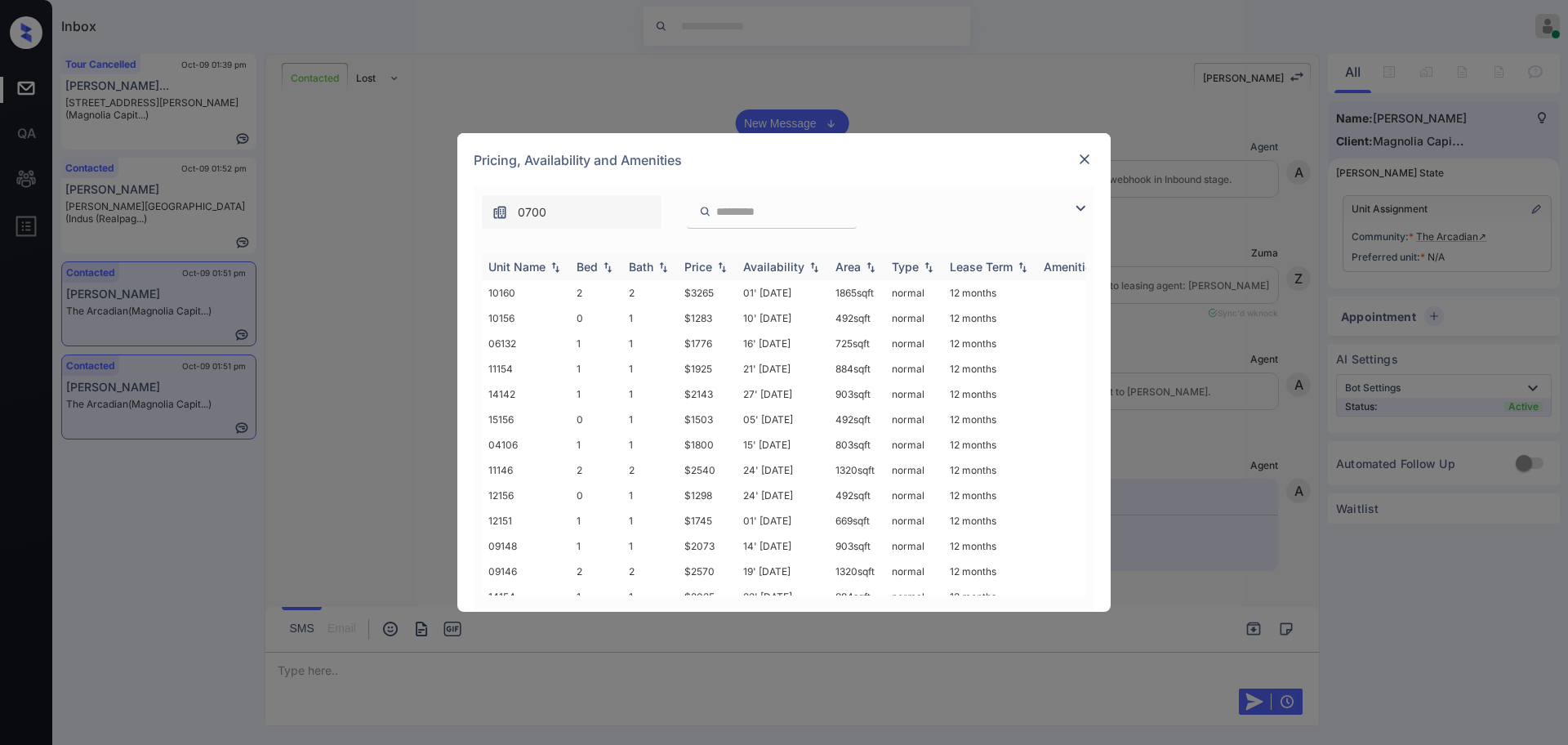
scroll to position [816, 0]
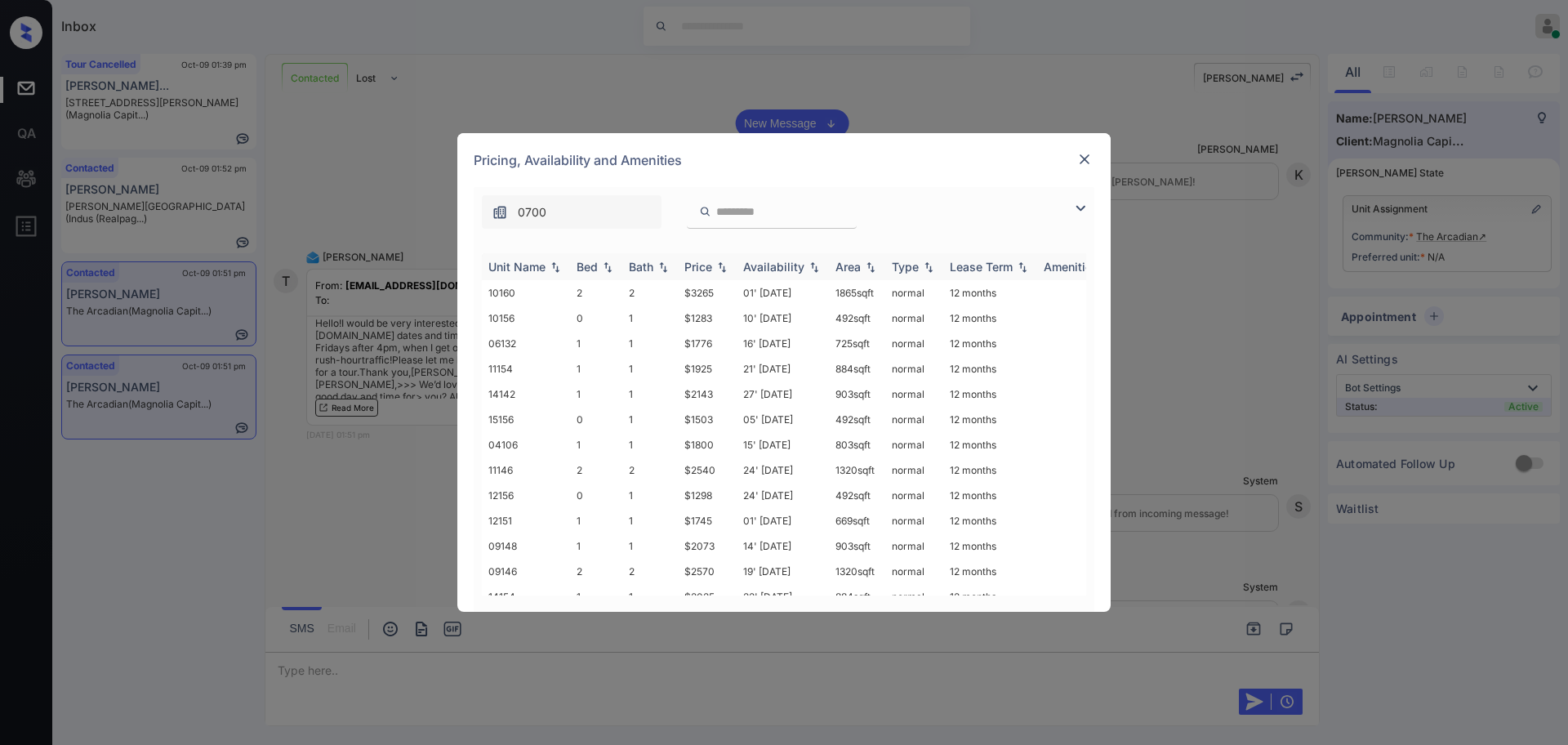
click at [593, 269] on div "Bed" at bounding box center [587, 267] width 21 height 14
click at [593, 268] on div "Bed" at bounding box center [587, 267] width 21 height 14
drag, startPoint x: 669, startPoint y: 346, endPoint x: 868, endPoint y: 328, distance: 199.8
click at [717, 345] on tr "12156 0 1 $1298 24' [DATE] 492 sqft normal 12 months" at bounding box center [909, 343] width 854 height 26
copy tr "$1298"
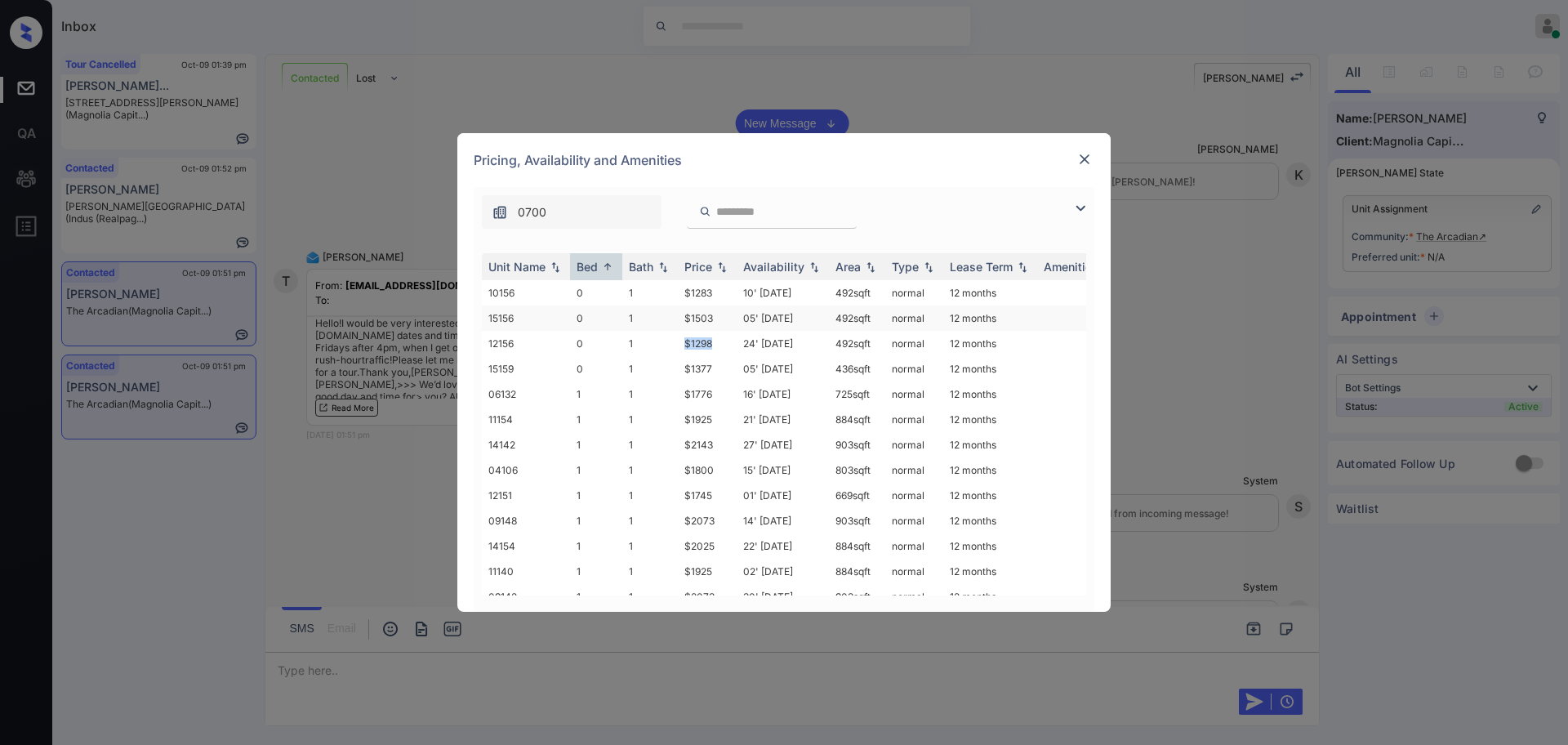
copy tr "$1298"
drag, startPoint x: 679, startPoint y: 292, endPoint x: 767, endPoint y: 291, distance: 88.0
click at [724, 292] on td "$1283" at bounding box center [708, 292] width 59 height 26
copy td "$1283"
click at [1079, 161] on img at bounding box center [1084, 159] width 16 height 16
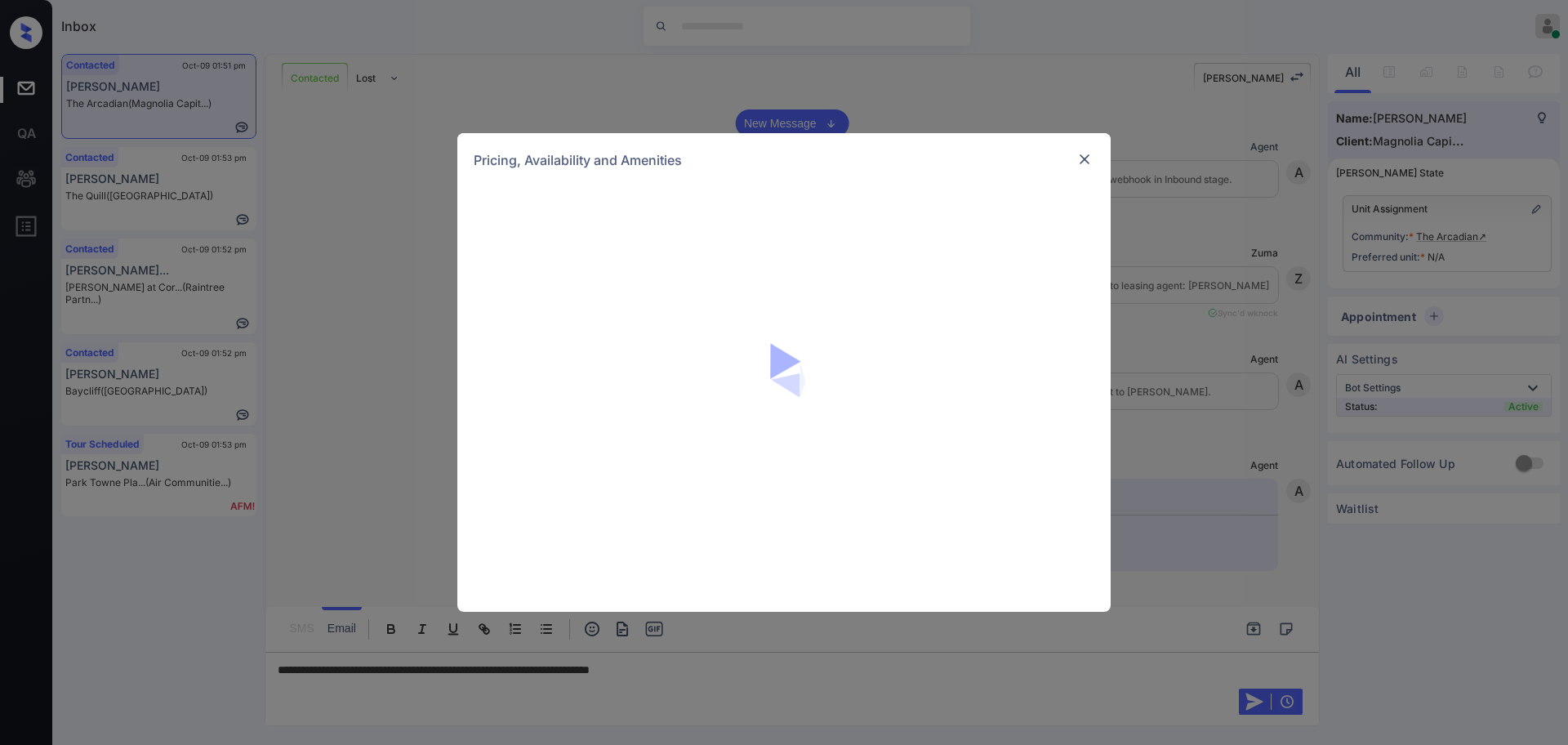
scroll to position [816, 0]
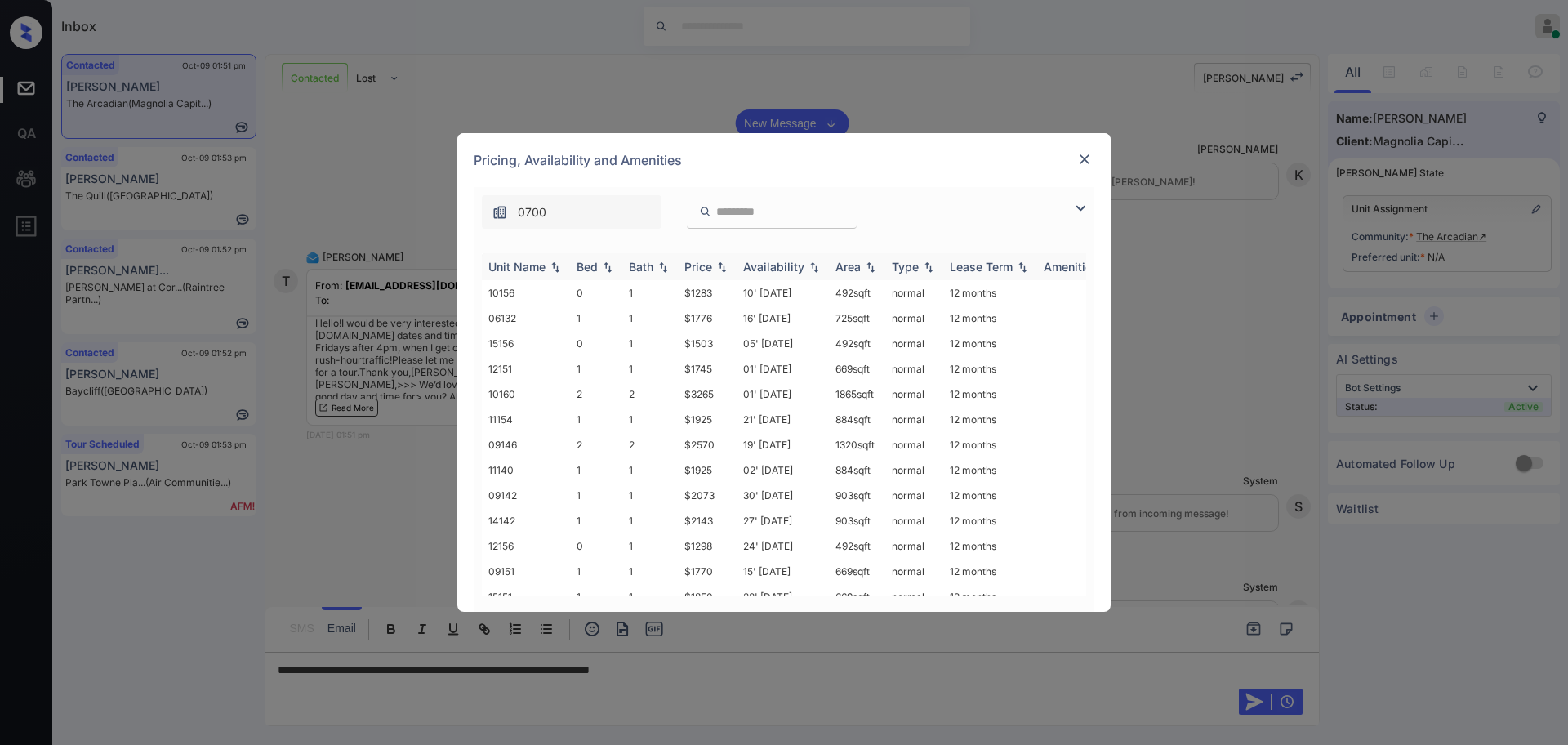
click at [585, 264] on div "Bed" at bounding box center [587, 267] width 21 height 14
click at [591, 267] on div "Bed" at bounding box center [587, 267] width 21 height 14
drag, startPoint x: 684, startPoint y: 294, endPoint x: 931, endPoint y: 326, distance: 249.1
click at [717, 296] on td "$1283" at bounding box center [708, 292] width 59 height 26
copy td "$1283"
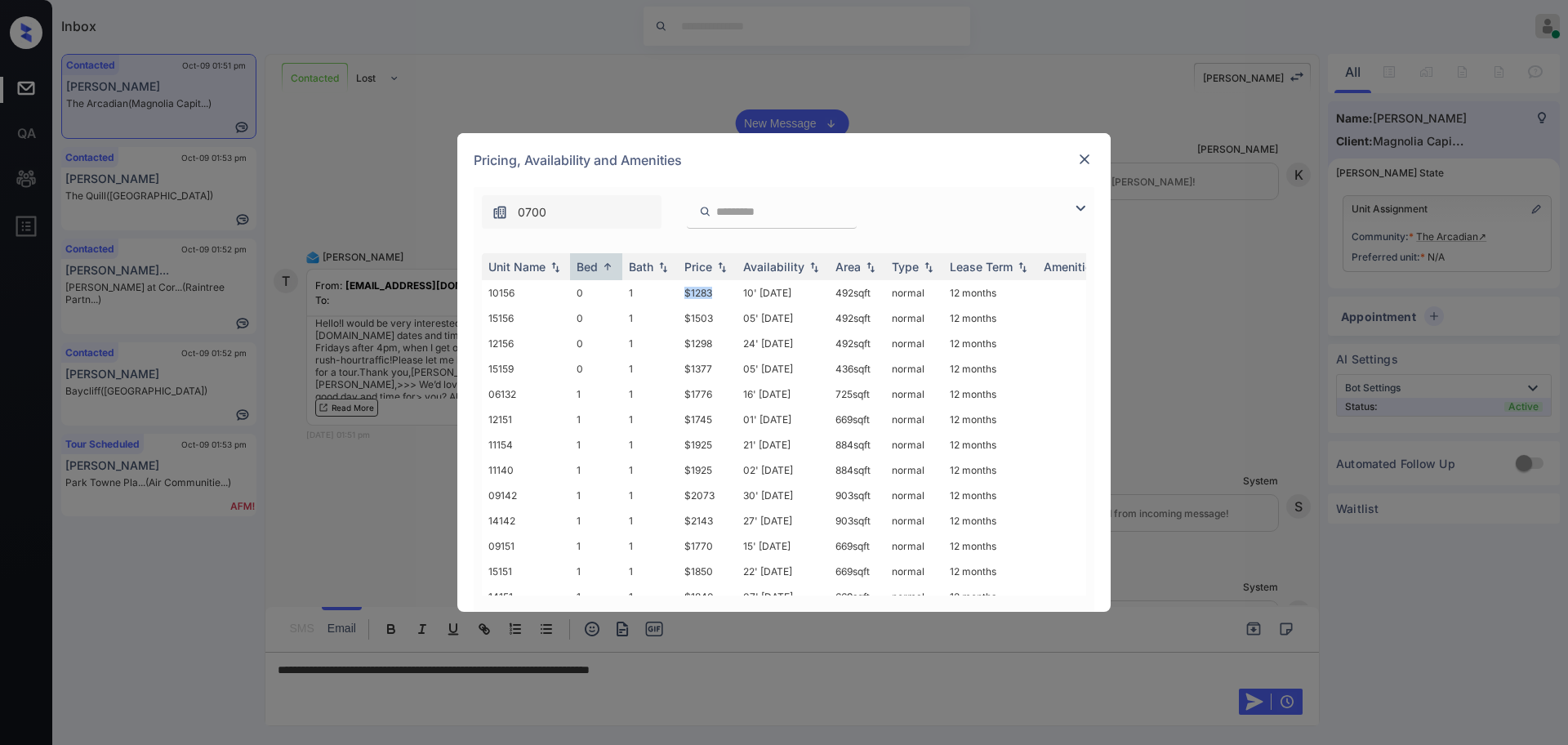
click at [1084, 154] on img at bounding box center [1084, 159] width 16 height 16
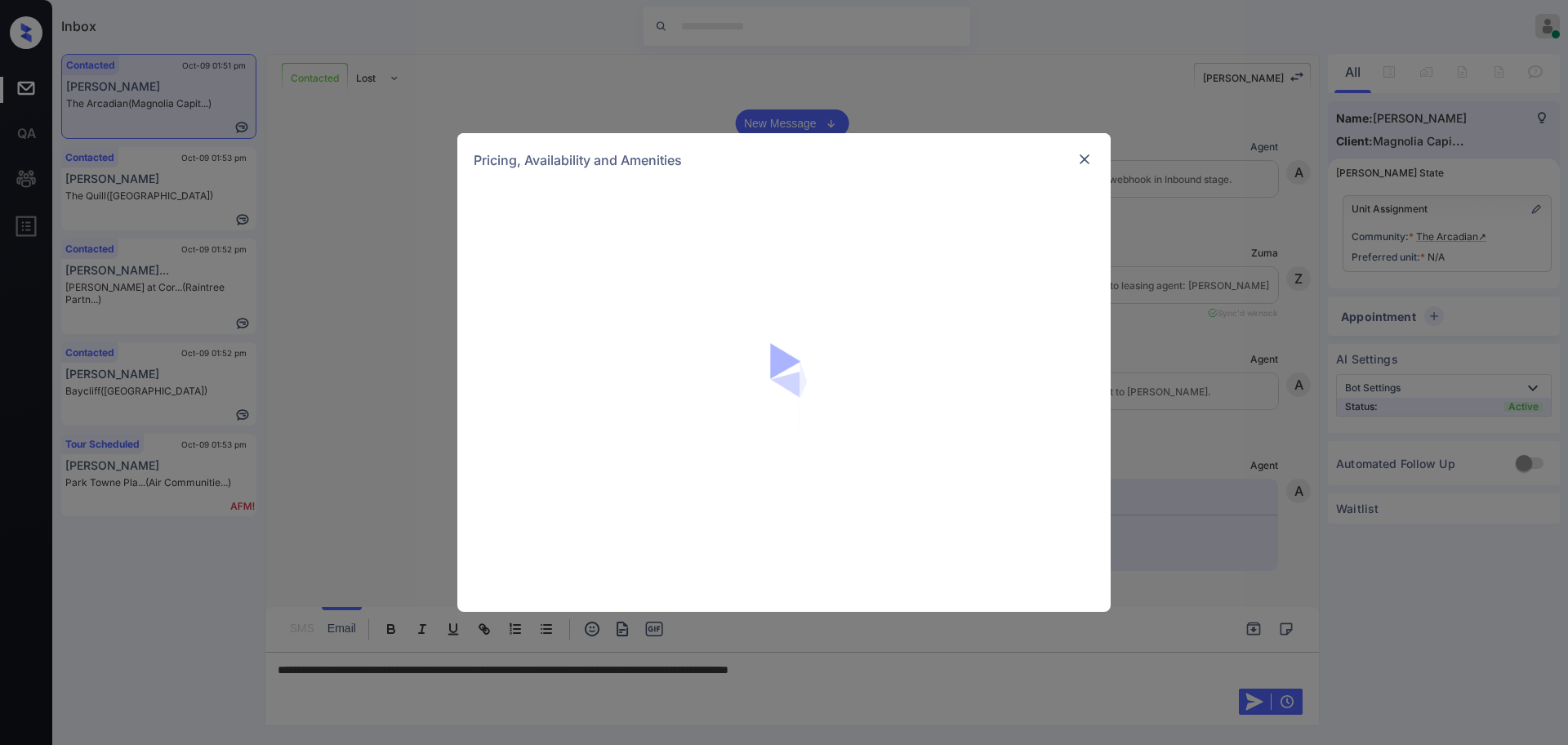
scroll to position [816, 0]
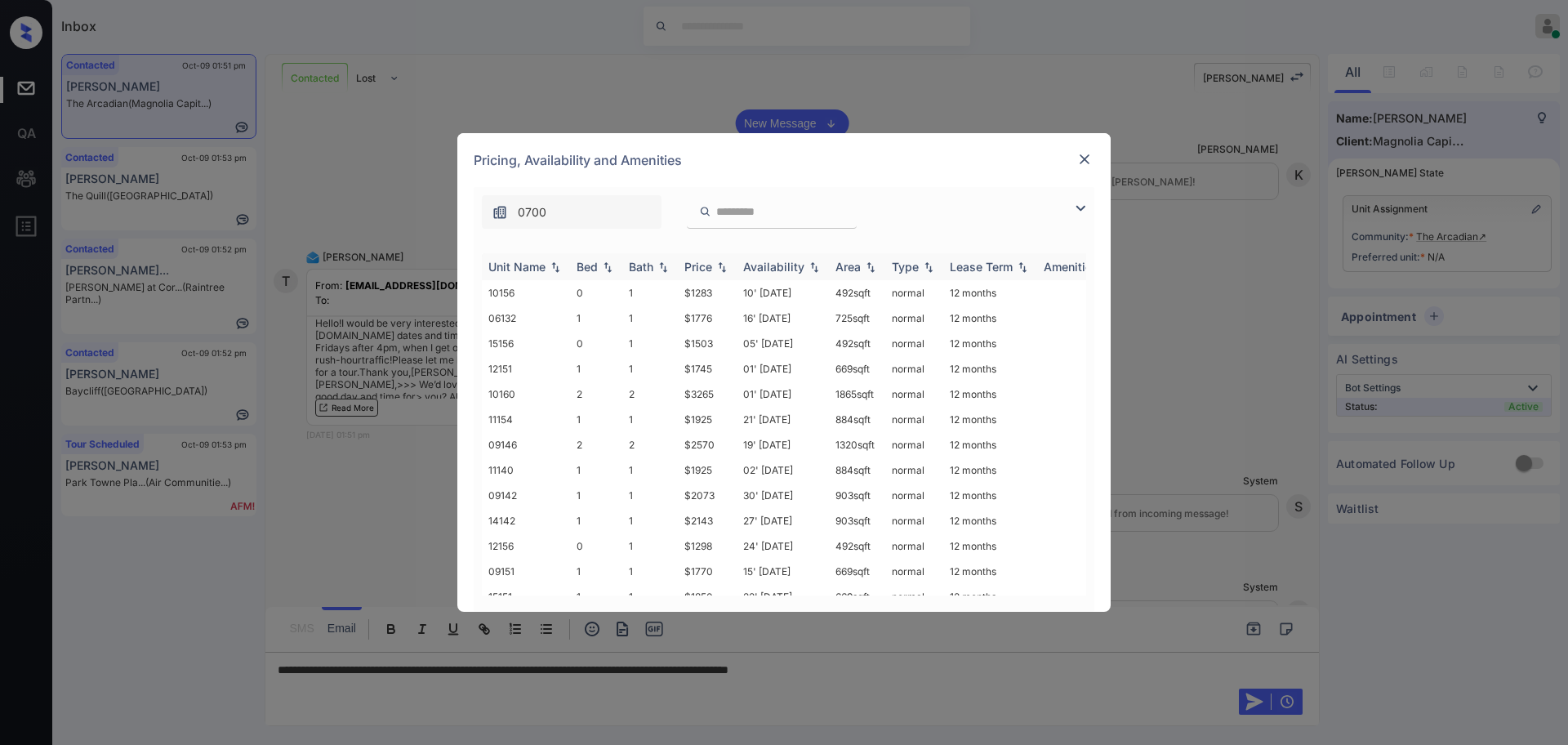
click at [575, 272] on th "Bed" at bounding box center [595, 267] width 52 height 27
click at [590, 269] on div "Bed" at bounding box center [587, 267] width 21 height 14
drag, startPoint x: 677, startPoint y: 396, endPoint x: 714, endPoint y: 396, distance: 37.0
click at [714, 396] on tr "06132 1 1 $1776 16' [DATE] 725 sqft normal 12 months" at bounding box center [909, 393] width 854 height 26
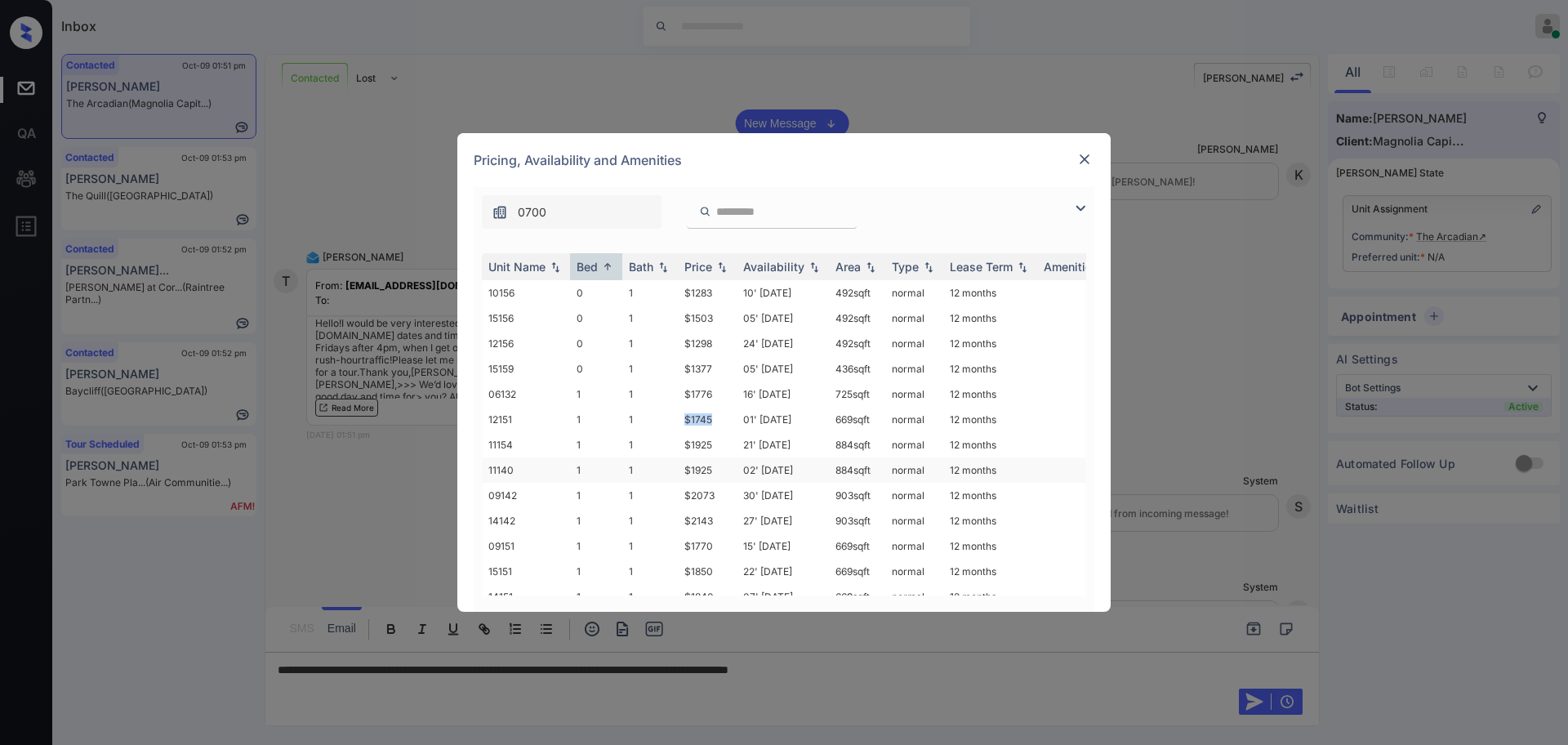
drag, startPoint x: 679, startPoint y: 424, endPoint x: 782, endPoint y: 469, distance: 112.4
click at [713, 420] on td "$1745" at bounding box center [708, 419] width 59 height 26
copy td "$1745"
click at [1086, 155] on img at bounding box center [1084, 159] width 16 height 16
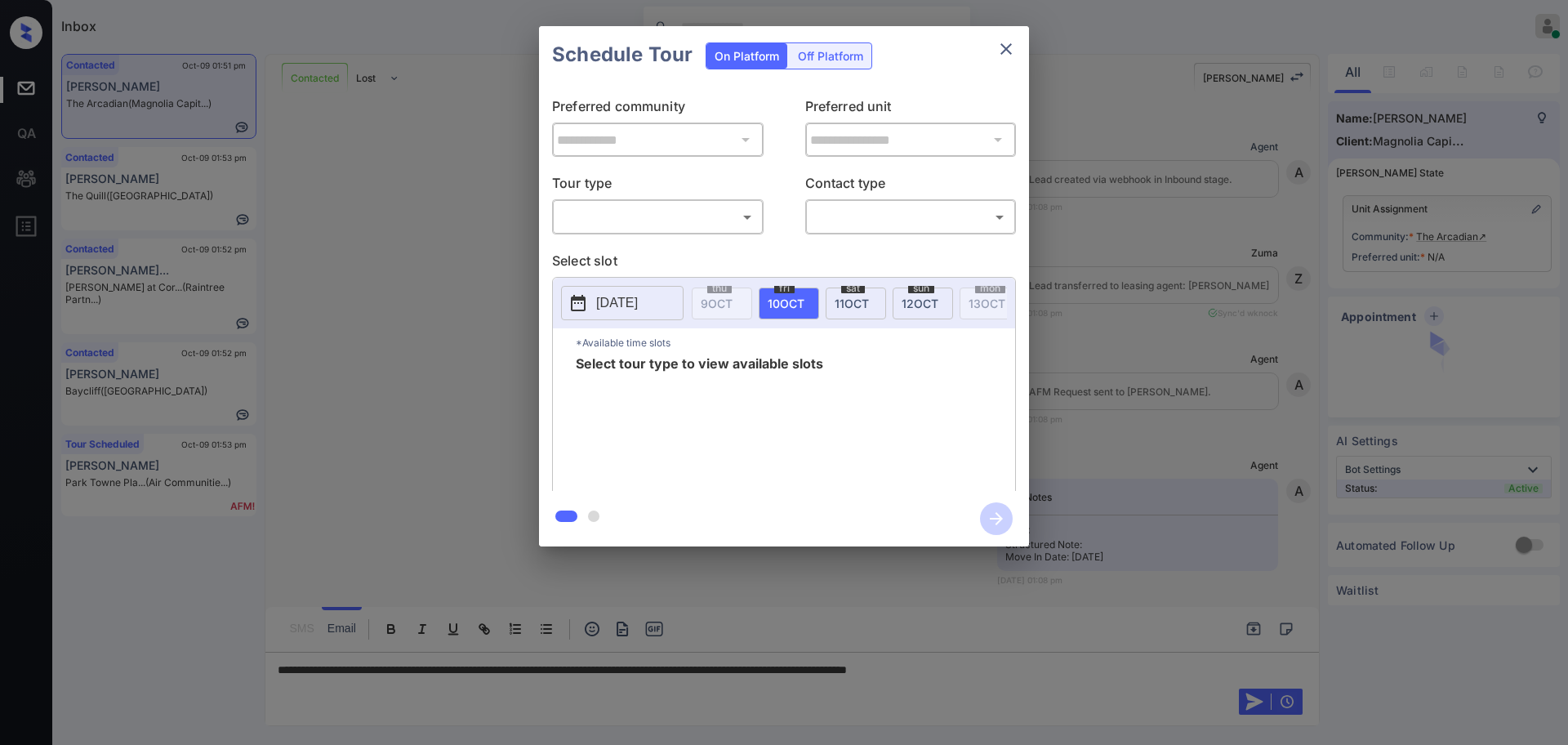
scroll to position [816, 0]
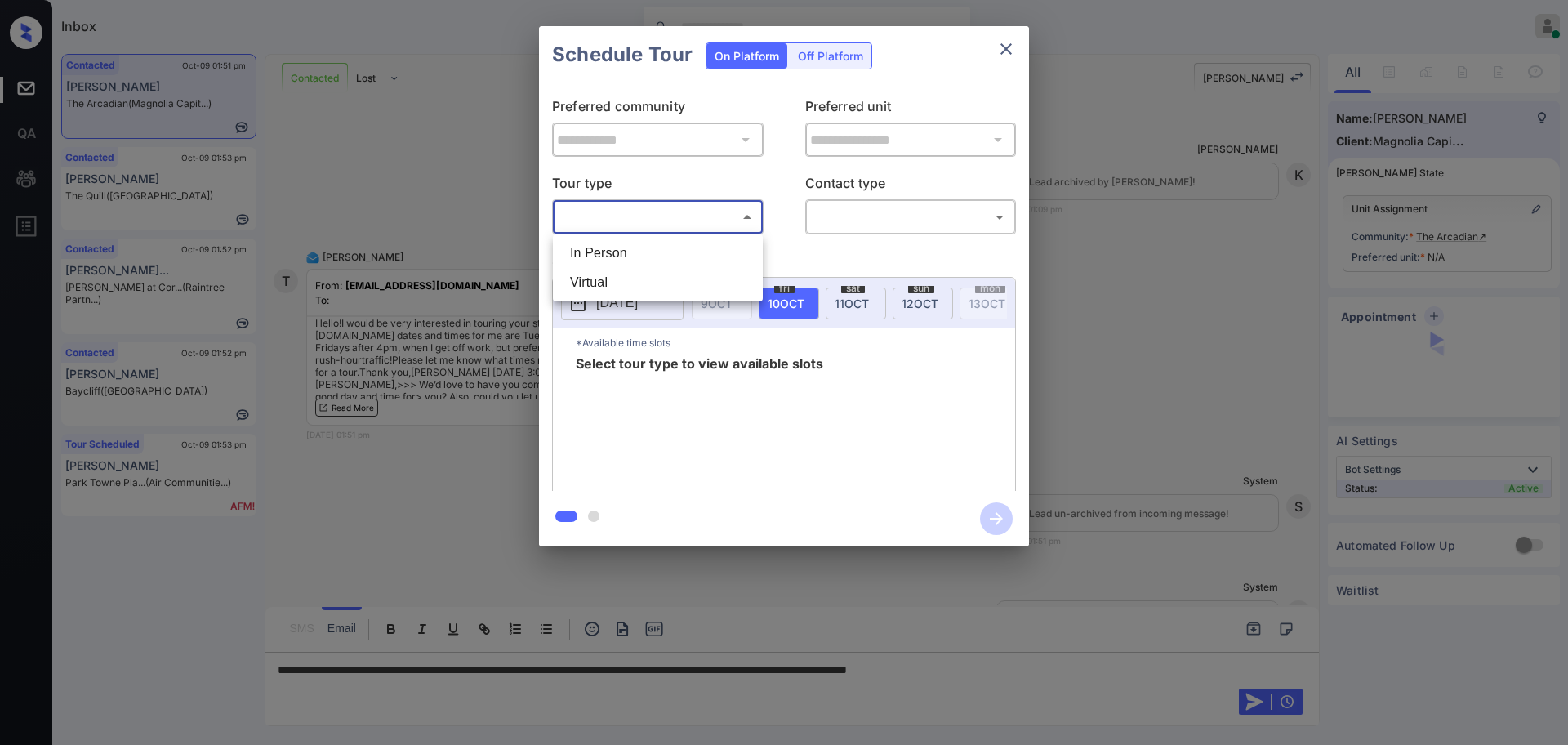
click at [664, 211] on body "Inbox [PERSON_NAME] Online Set yourself offline Set yourself on break Profile S…" at bounding box center [784, 372] width 1568 height 745
drag, startPoint x: 662, startPoint y: 235, endPoint x: 657, endPoint y: 252, distance: 17.7
click at [661, 241] on ul "In Person Virtual" at bounding box center [657, 268] width 210 height 67
drag, startPoint x: 657, startPoint y: 252, endPoint x: 864, endPoint y: 206, distance: 212.0
click at [657, 252] on li "In Person" at bounding box center [658, 252] width 202 height 30
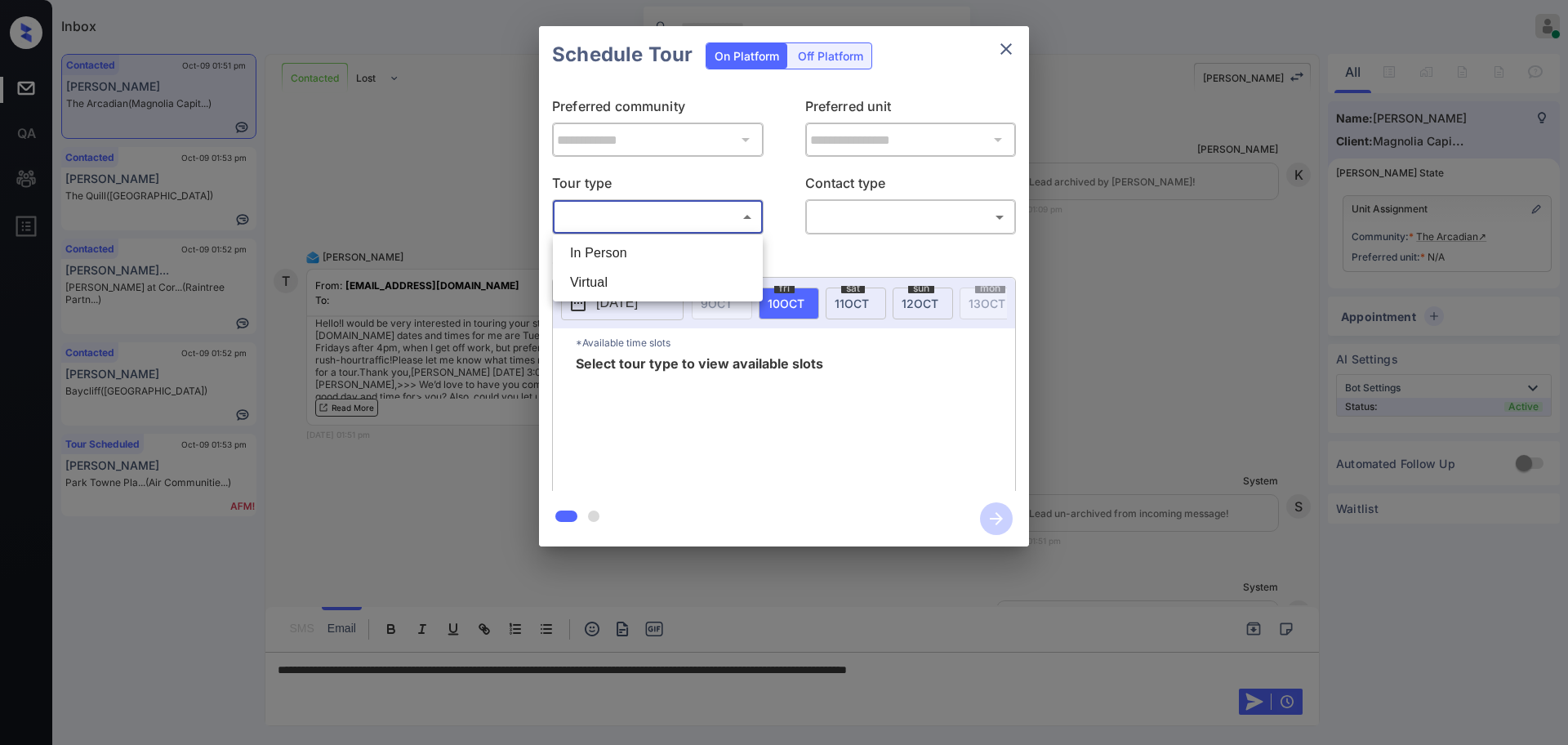
type input "********"
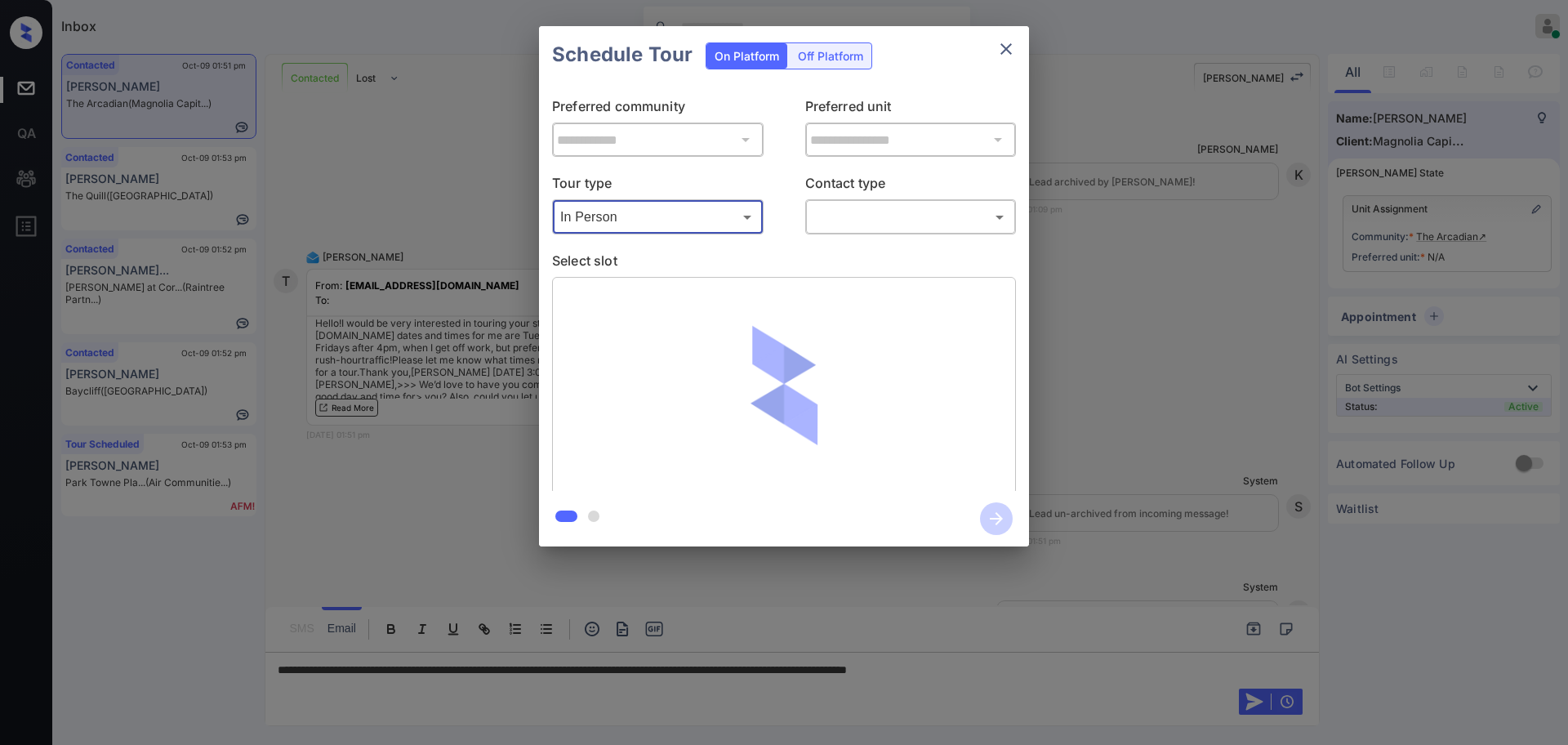
click at [877, 205] on body "Inbox Ajay Kumar Online Set yourself offline Set yourself on break Profile Swit…" at bounding box center [784, 372] width 1568 height 745
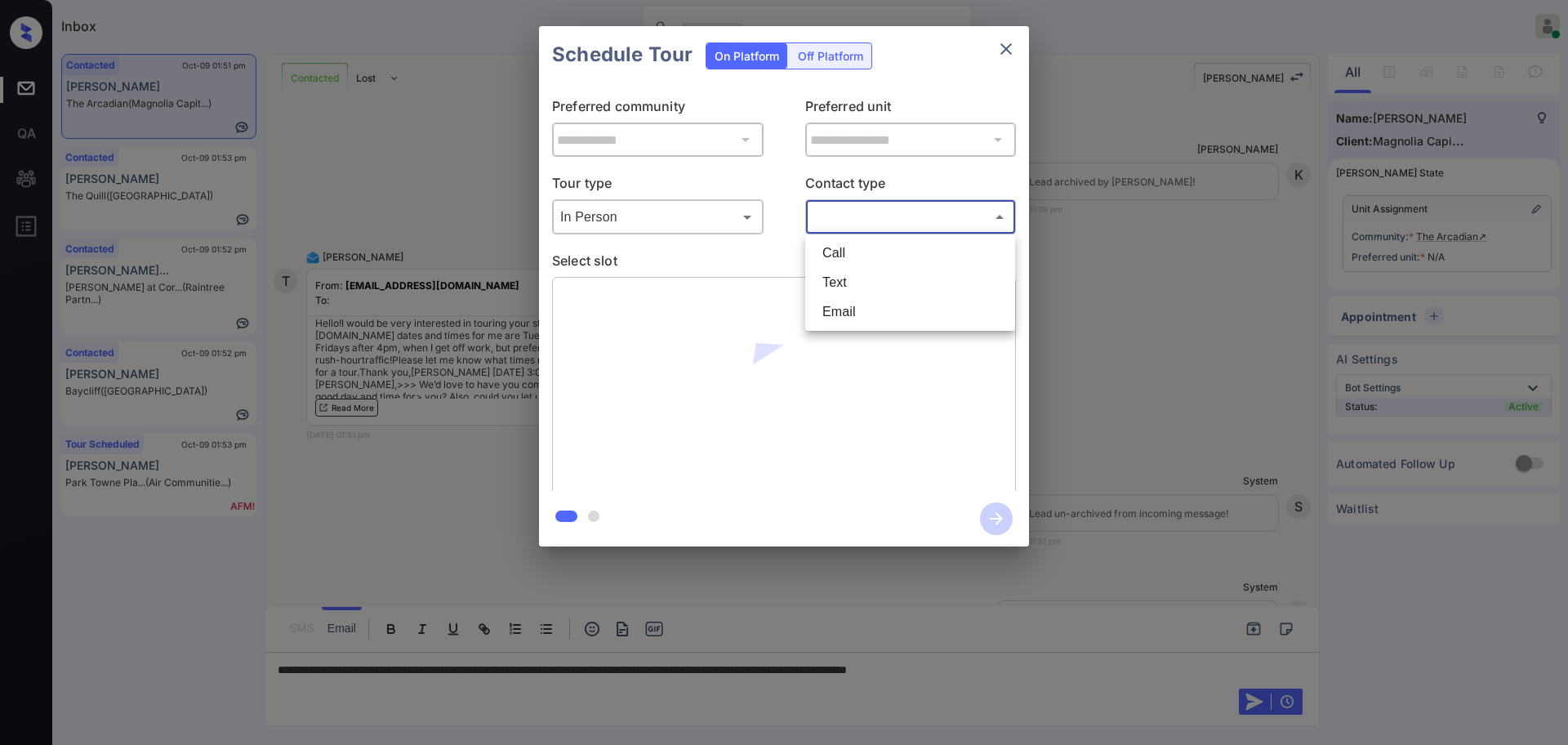
click at [866, 281] on li "Text" at bounding box center [911, 282] width 202 height 30
type input "****"
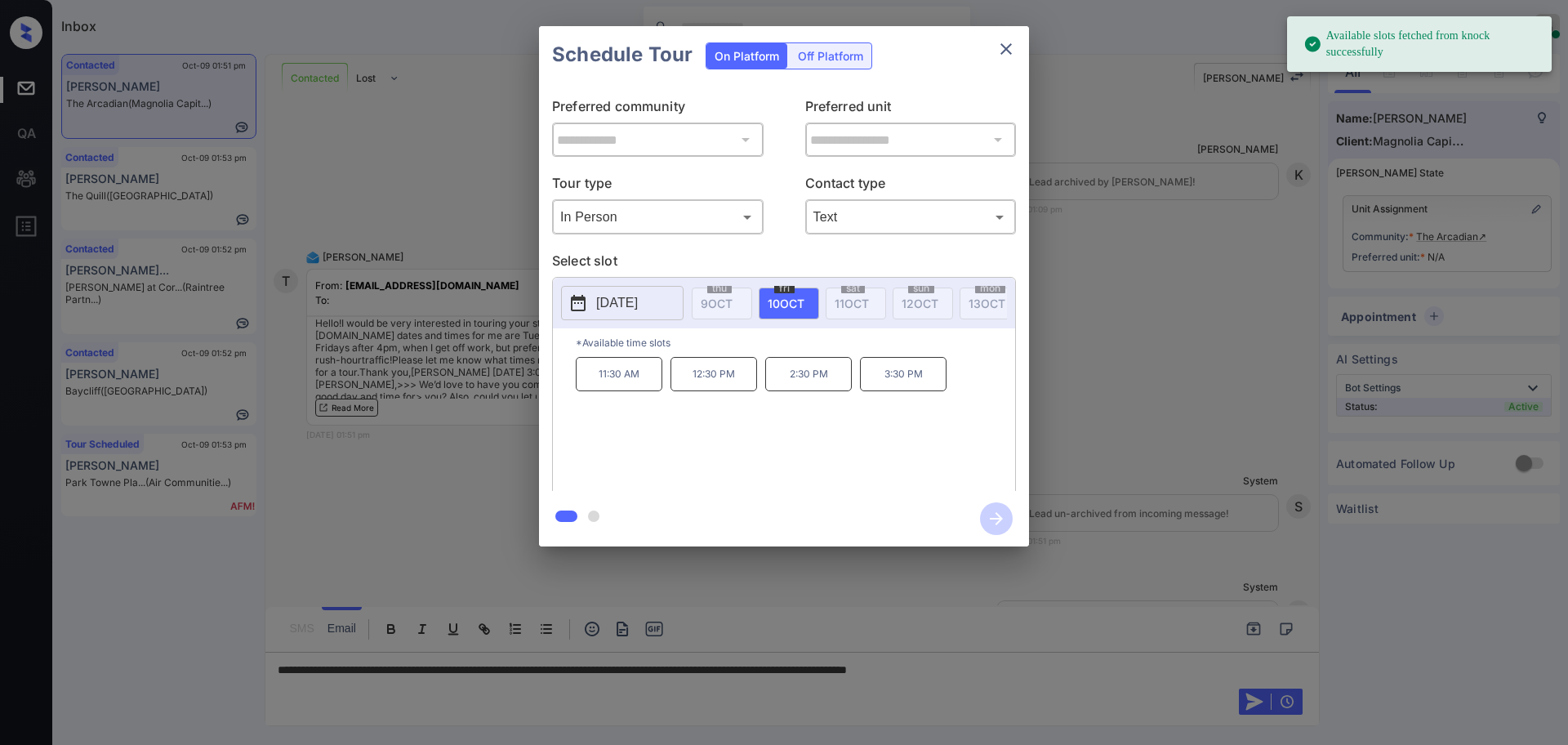
click at [639, 292] on button "2025-10-10" at bounding box center [622, 303] width 123 height 34
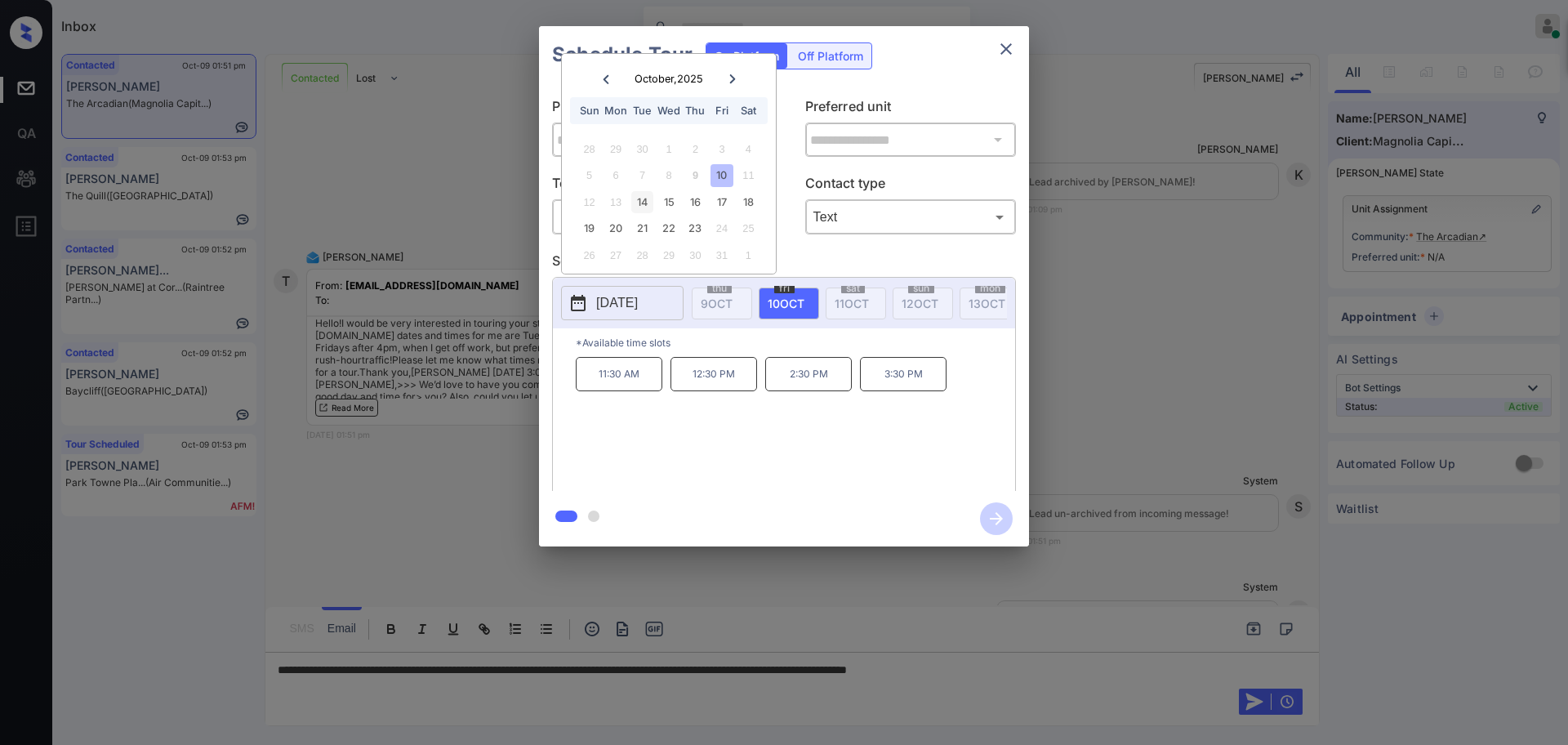
click at [645, 209] on div "14" at bounding box center [642, 202] width 22 height 22
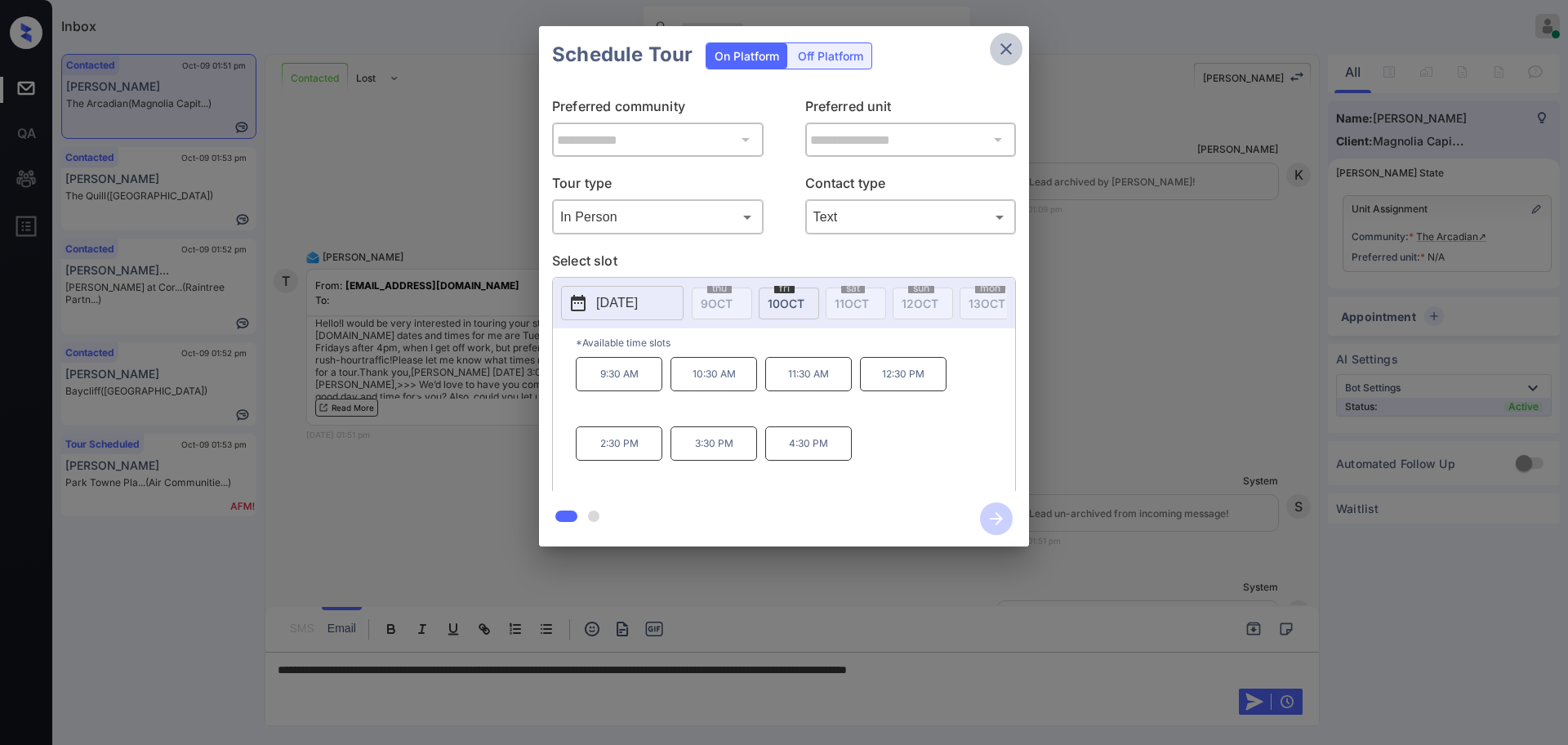
click at [1005, 46] on icon "close" at bounding box center [1006, 49] width 20 height 20
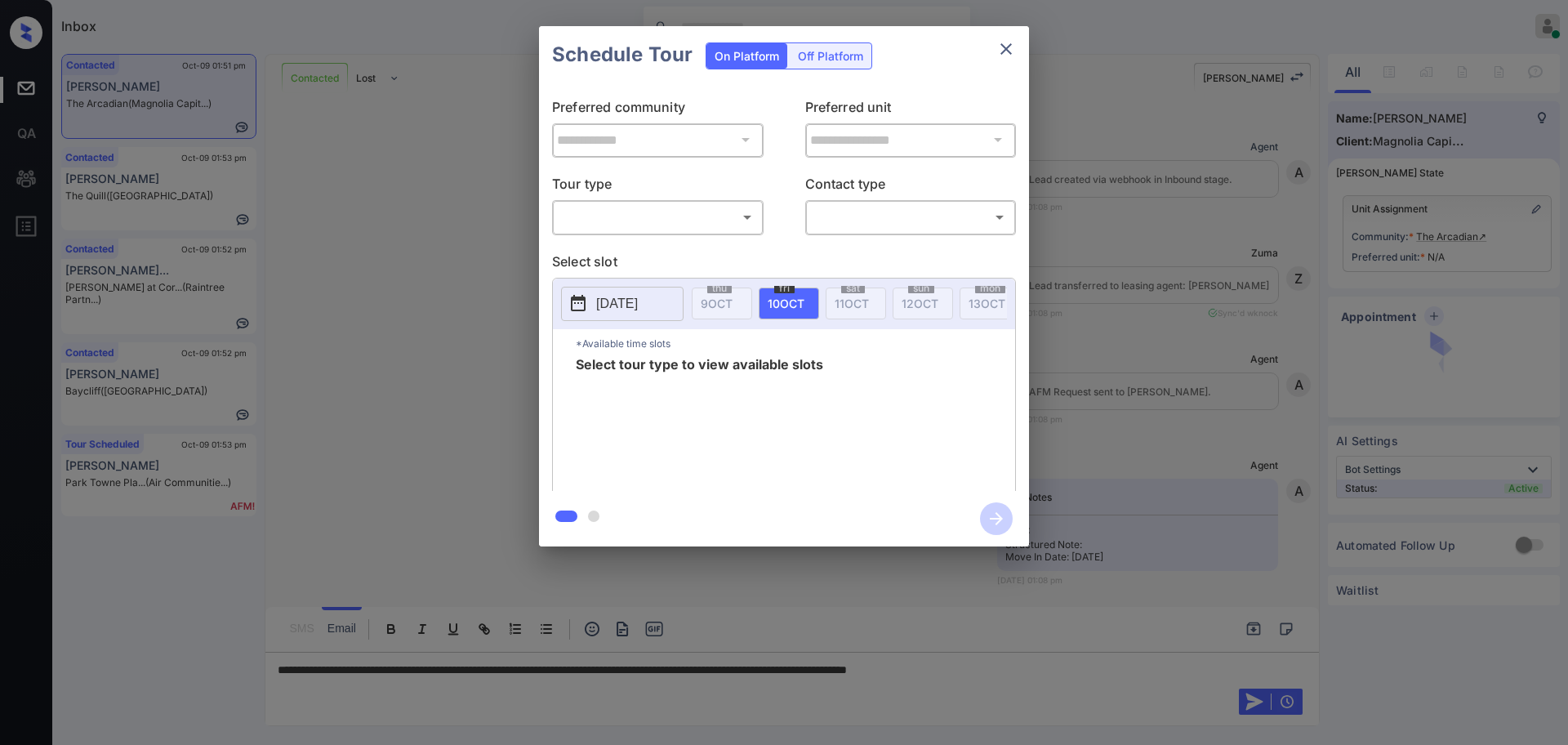
scroll to position [816, 0]
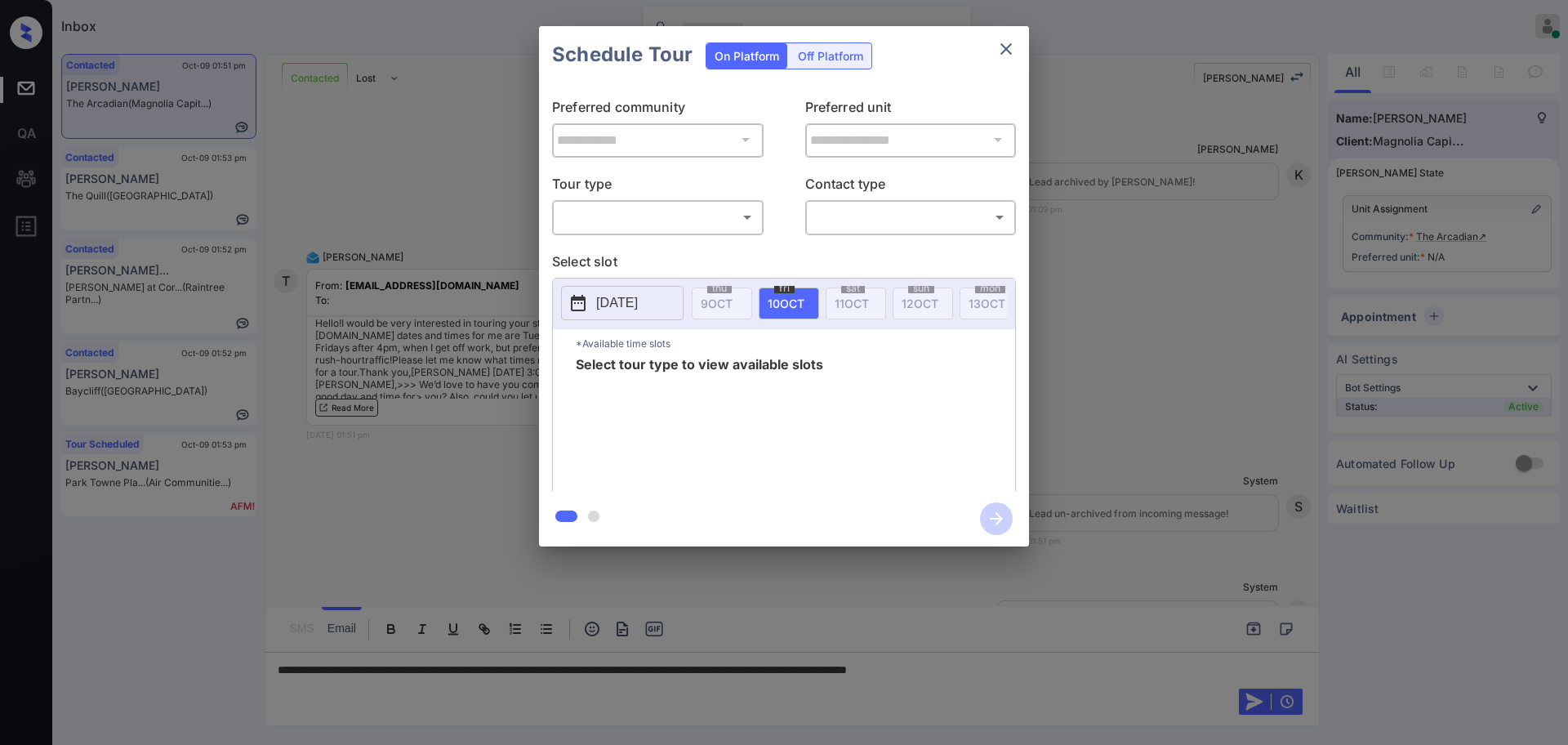
click at [610, 214] on body "Inbox [PERSON_NAME] Online Set yourself offline Set yourself on break Profile S…" at bounding box center [784, 372] width 1568 height 745
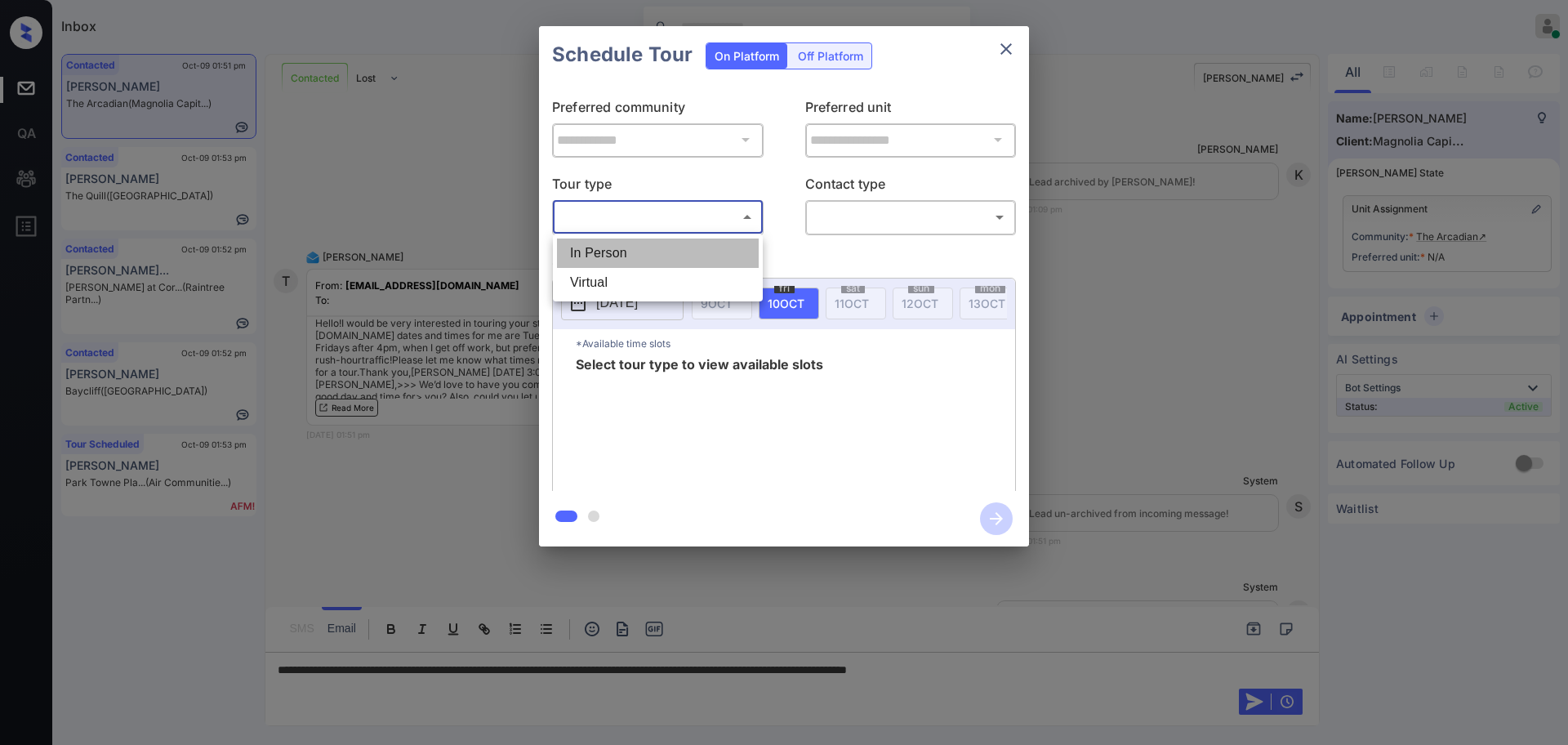
click at [613, 247] on li "In Person" at bounding box center [658, 252] width 202 height 30
type input "********"
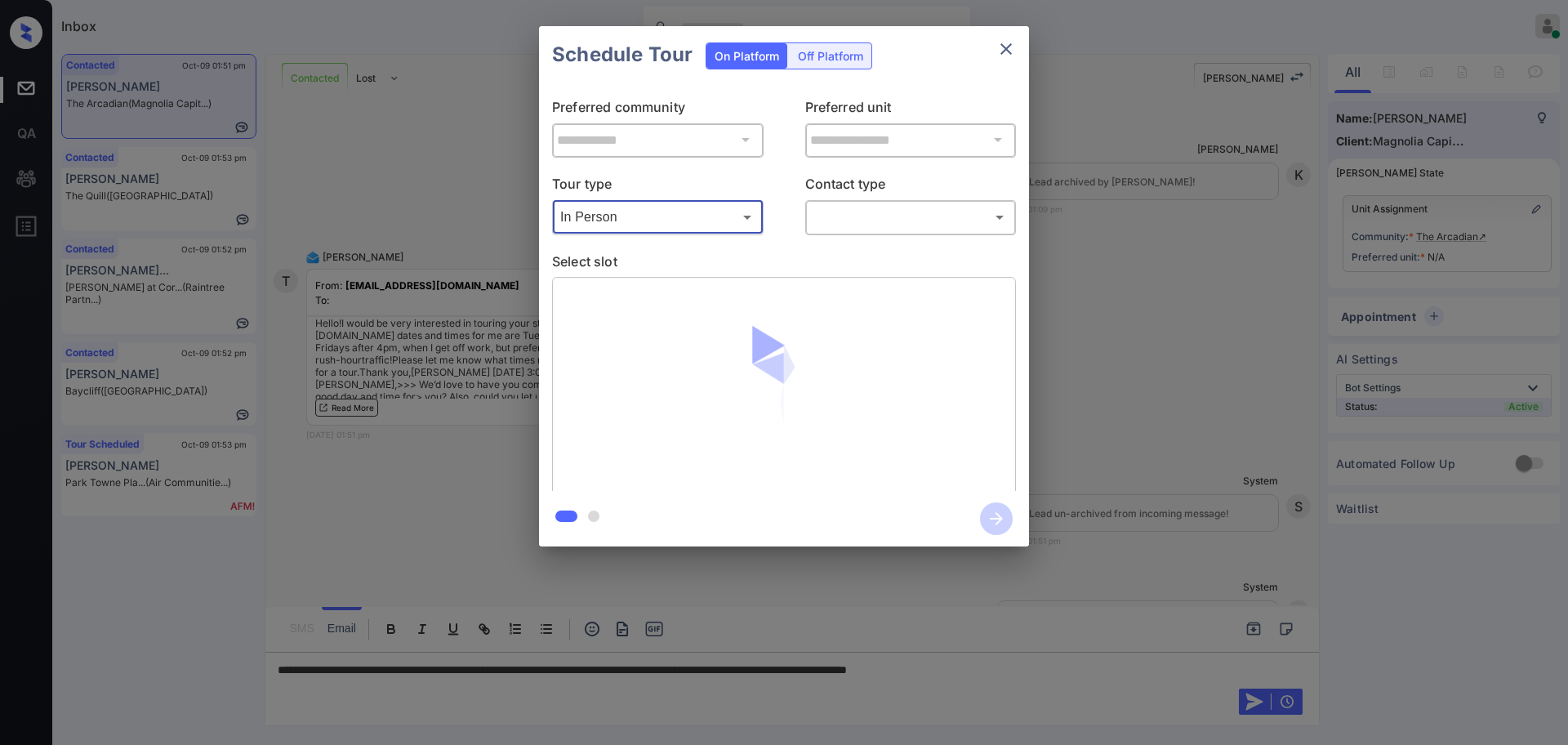
click at [912, 211] on body "Inbox [PERSON_NAME] Online Set yourself offline Set yourself on break Profile S…" at bounding box center [784, 372] width 1568 height 745
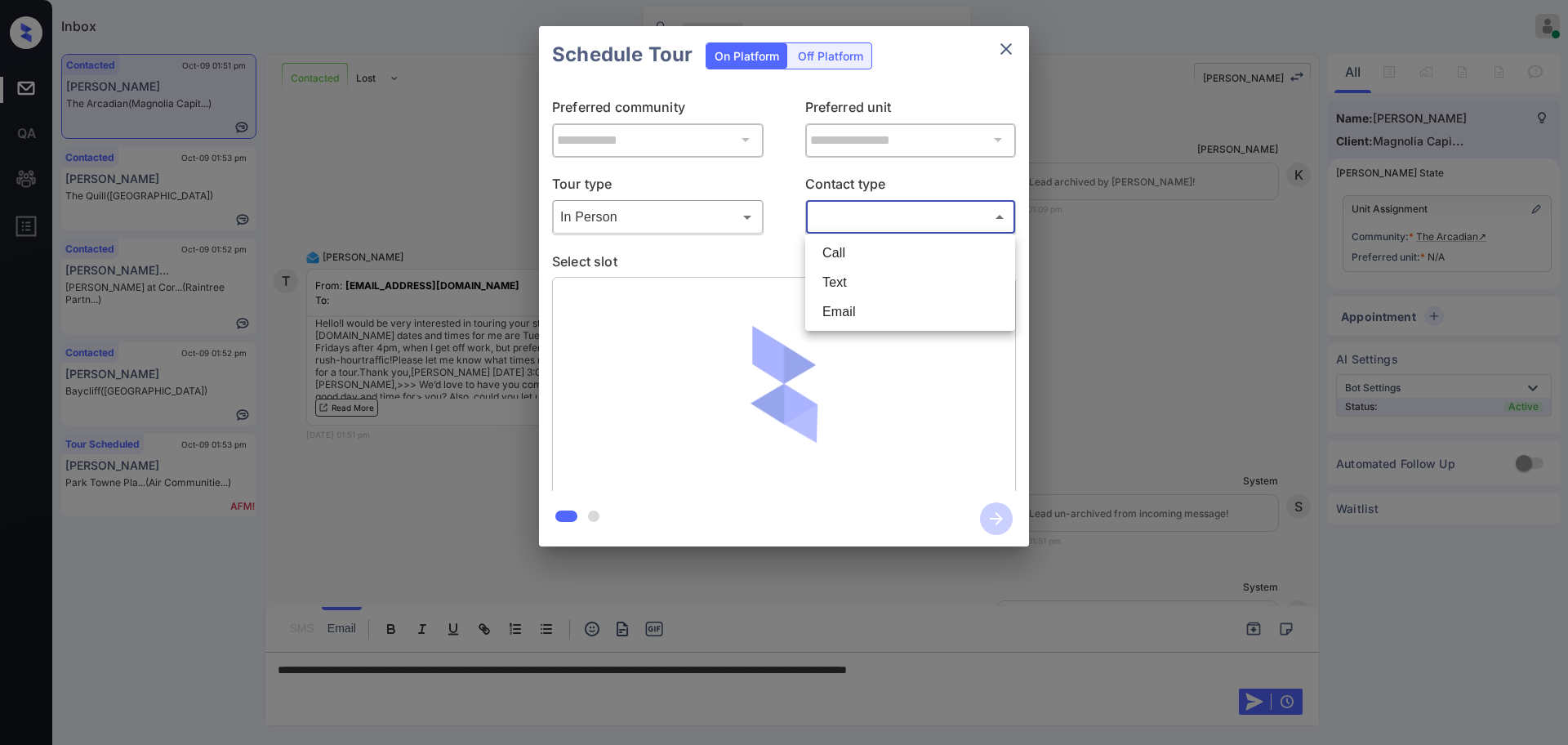
click at [846, 285] on li "Text" at bounding box center [911, 282] width 202 height 30
type input "****"
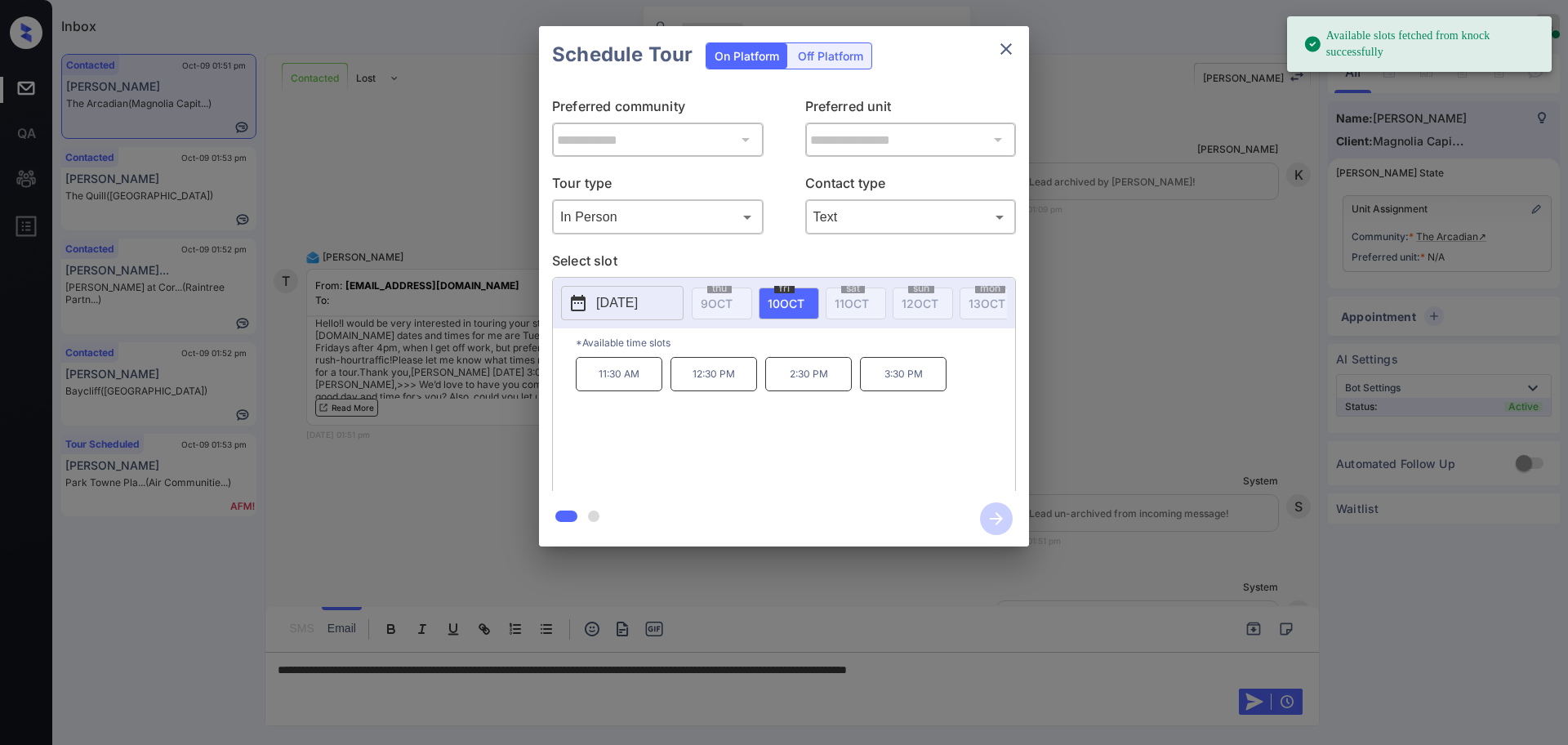
click at [638, 309] on p "[DATE]" at bounding box center [617, 303] width 42 height 20
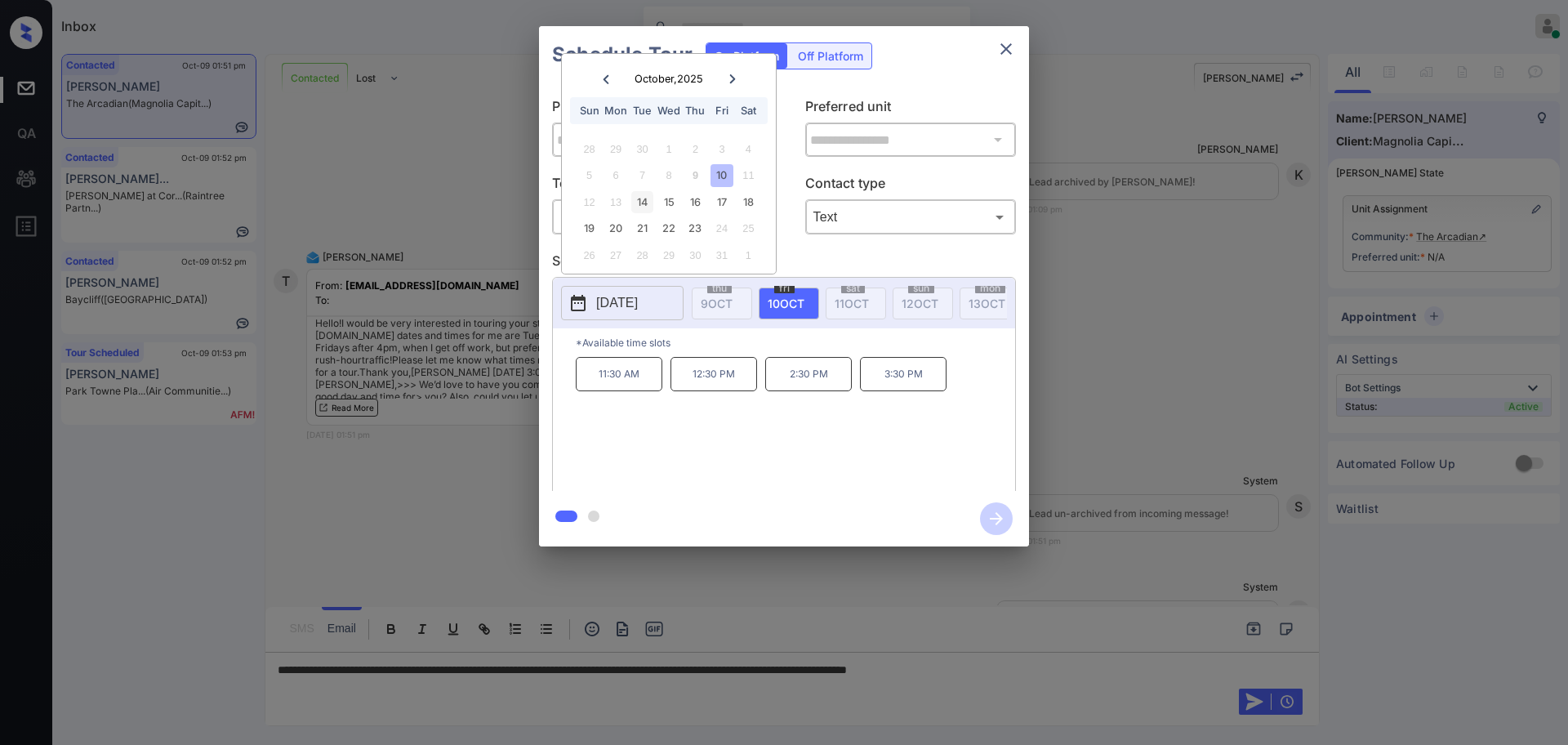
click at [638, 205] on div "14" at bounding box center [642, 202] width 22 height 22
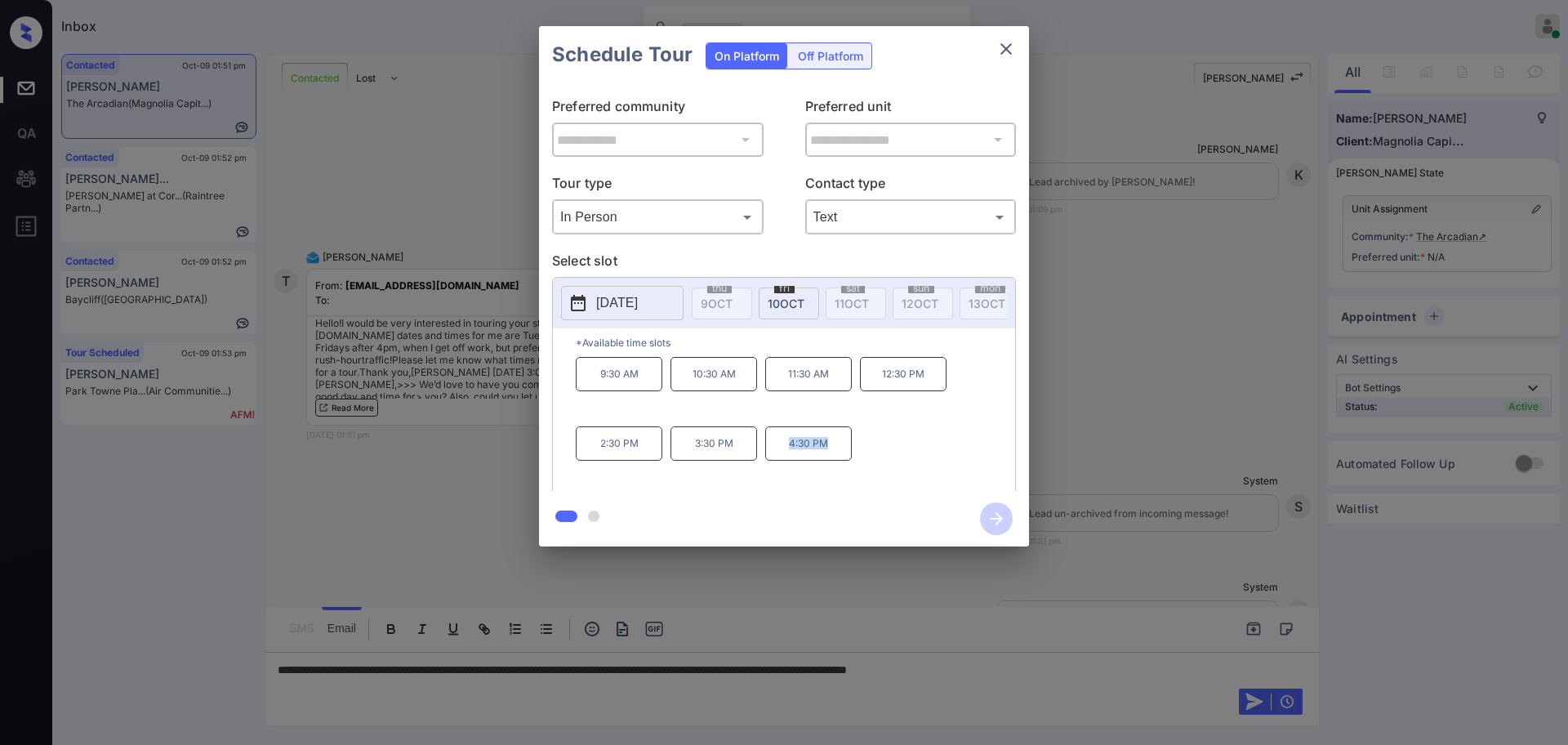
drag, startPoint x: 778, startPoint y: 456, endPoint x: 1035, endPoint y: 259, distance: 323.8
click at [862, 460] on div "9:30 AM 10:30 AM 11:30 AM 12:30 PM 2:30 PM 3:30 PM 4:30 PM" at bounding box center [794, 422] width 439 height 131
copy p "4:30 PM"
click at [1020, 43] on button "close" at bounding box center [1006, 49] width 32 height 32
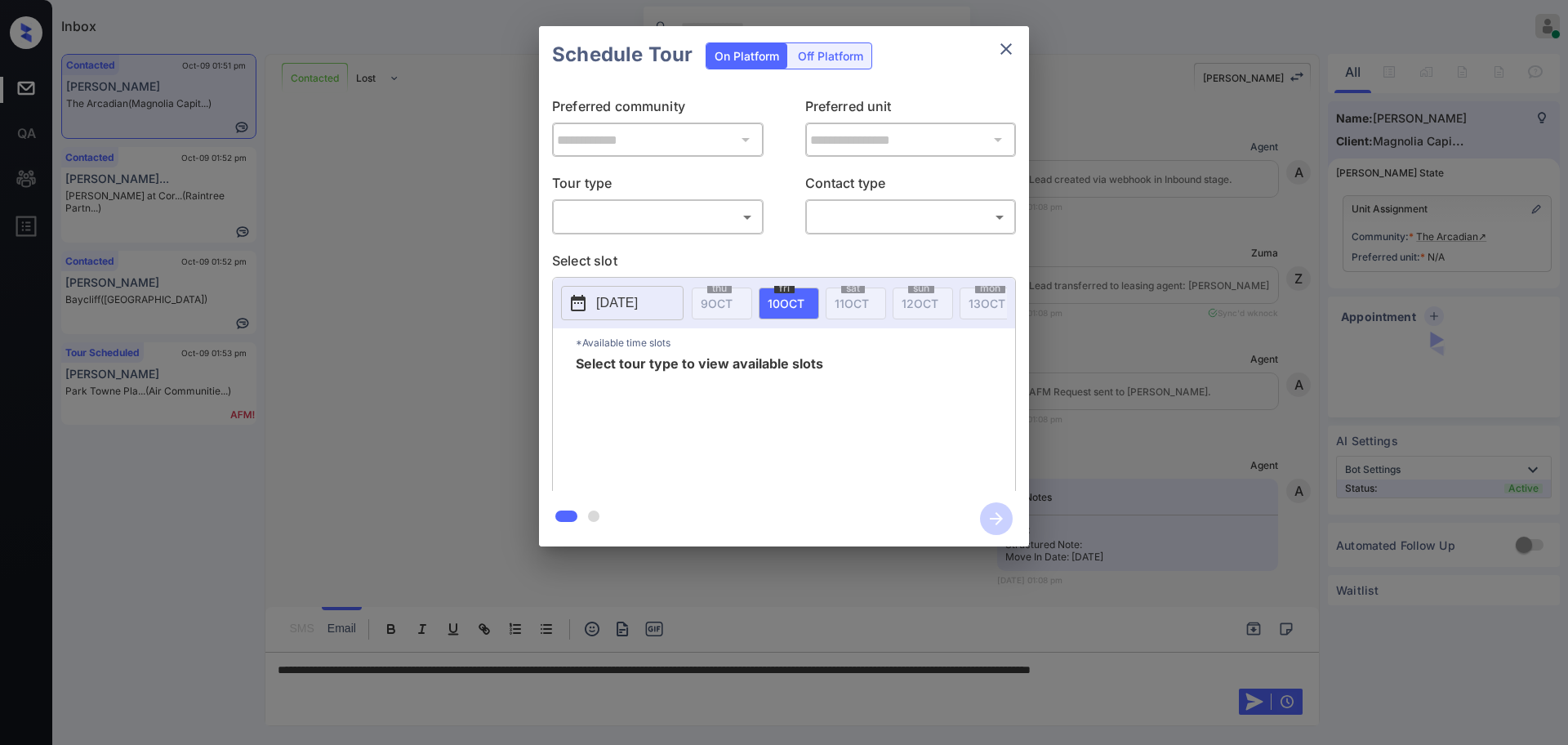
scroll to position [816, 0]
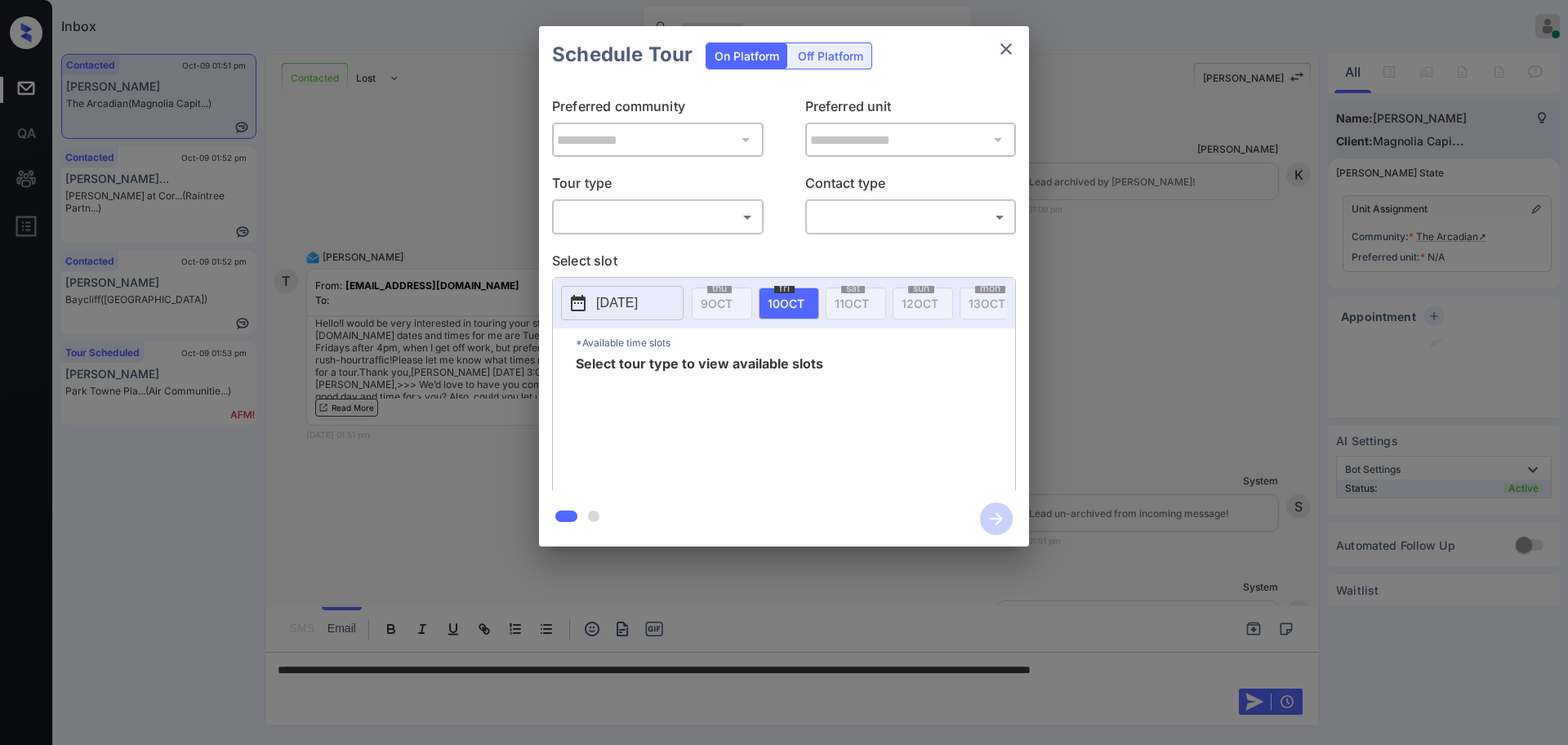
click at [647, 215] on body "Inbox Ajay Kumar Online Set yourself offline Set yourself on break Profile Swit…" at bounding box center [784, 372] width 1568 height 745
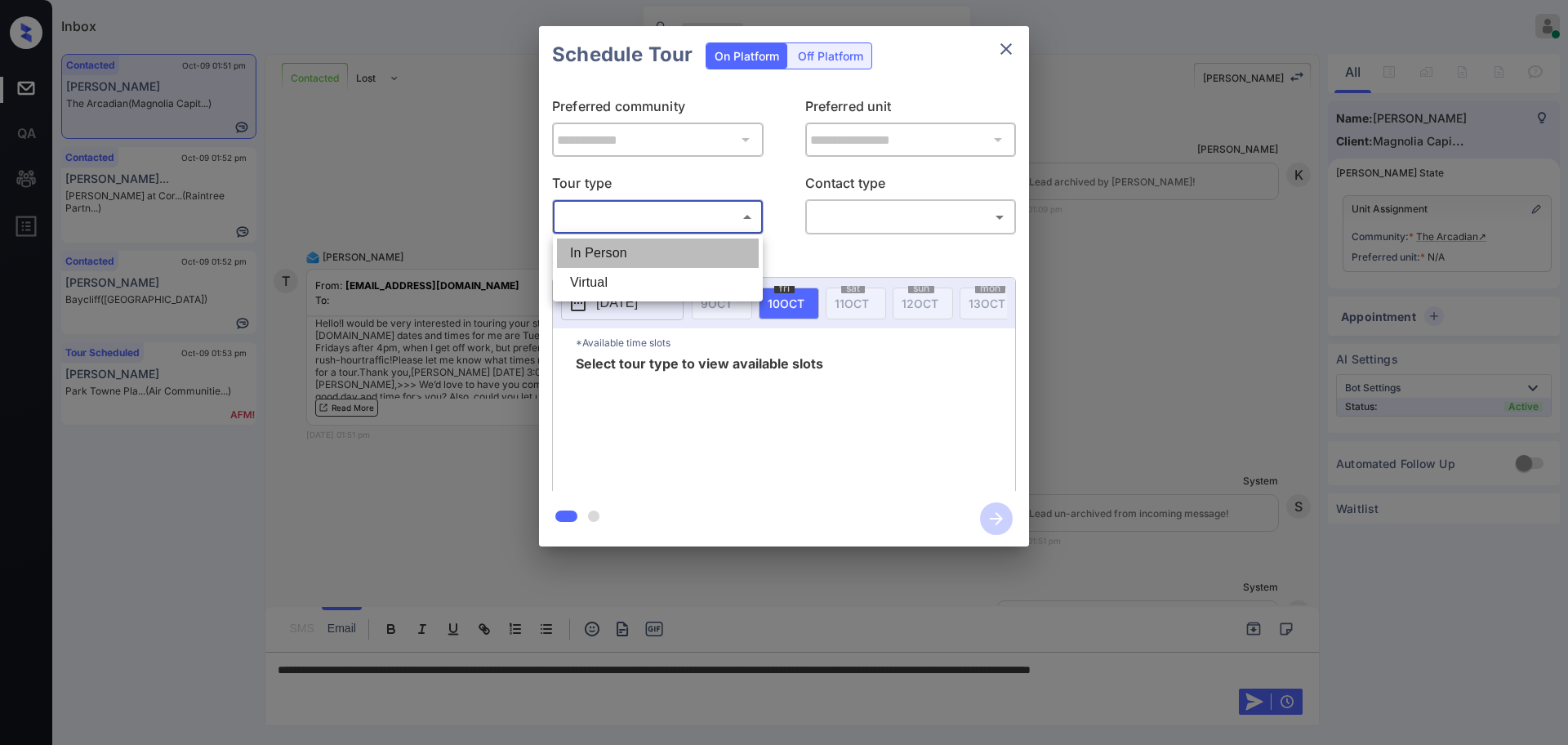
click at [630, 261] on li "In Person" at bounding box center [658, 252] width 202 height 30
type input "********"
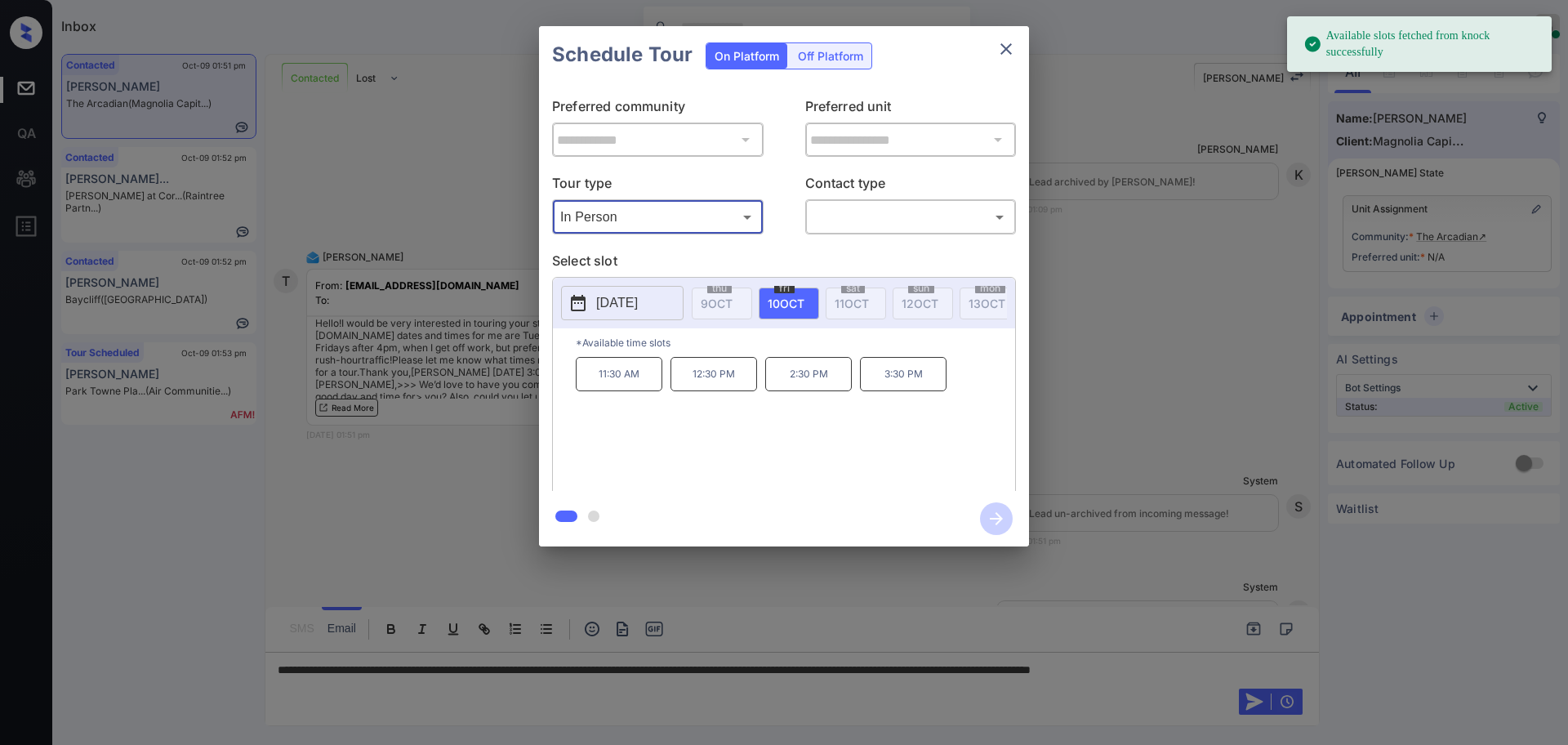
click at [610, 313] on button "[DATE]" at bounding box center [622, 303] width 123 height 34
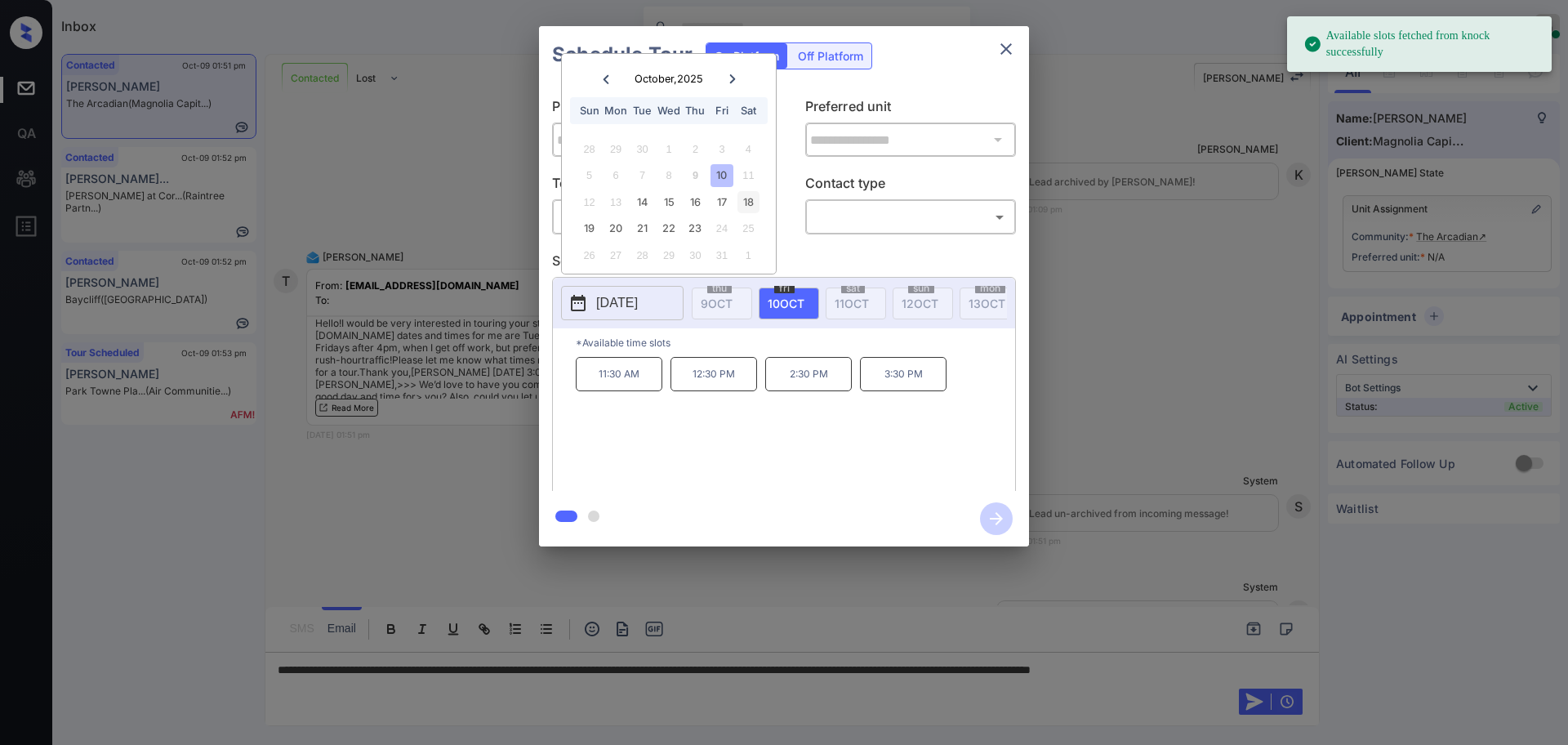
click at [749, 203] on div "18" at bounding box center [748, 202] width 22 height 22
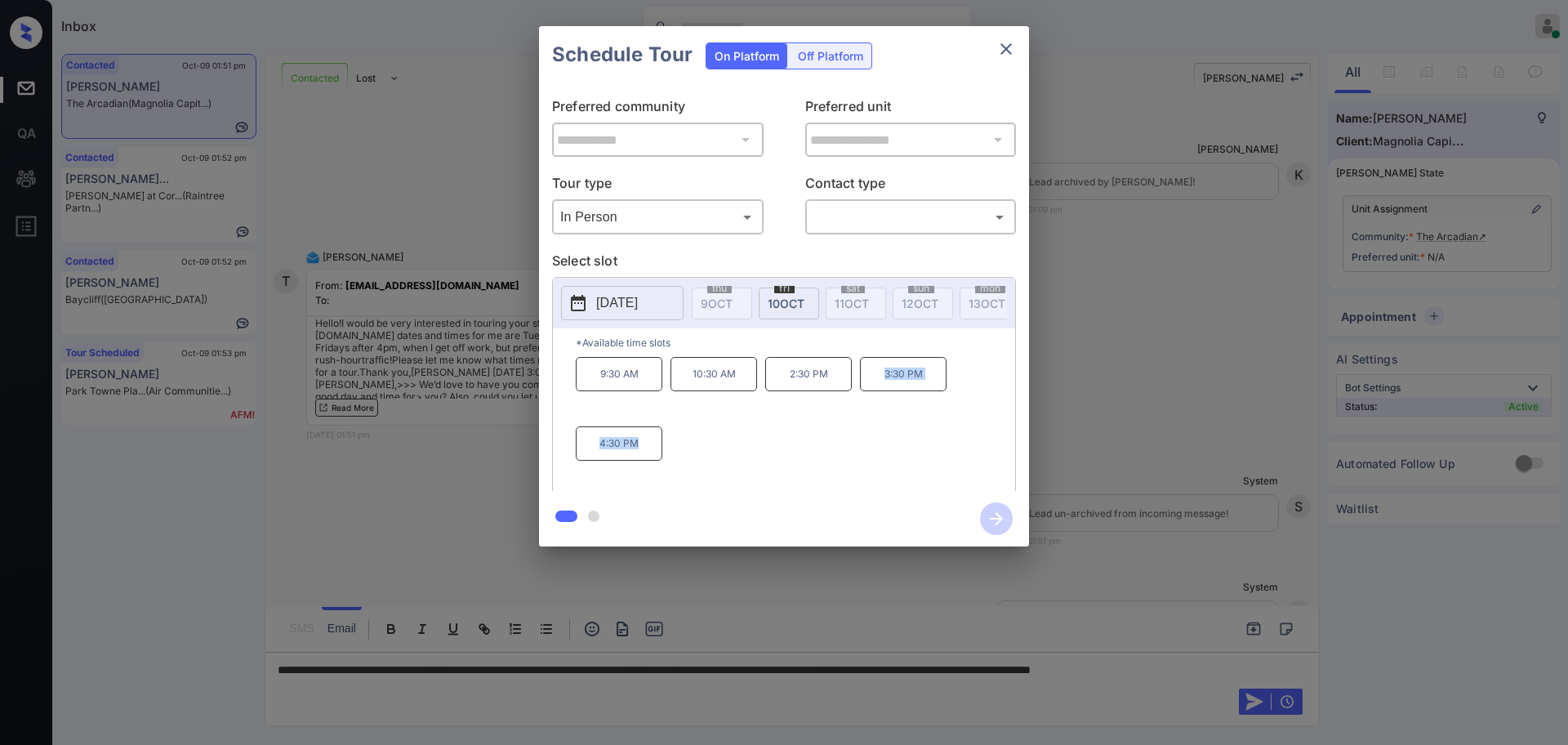
drag, startPoint x: 877, startPoint y: 383, endPoint x: 907, endPoint y: 514, distance: 134.4
click at [907, 514] on div "**********" at bounding box center [784, 286] width 490 height 520
copy div "3:30 PM 4:30 PM"
click at [1011, 51] on icon "close" at bounding box center [1006, 49] width 20 height 20
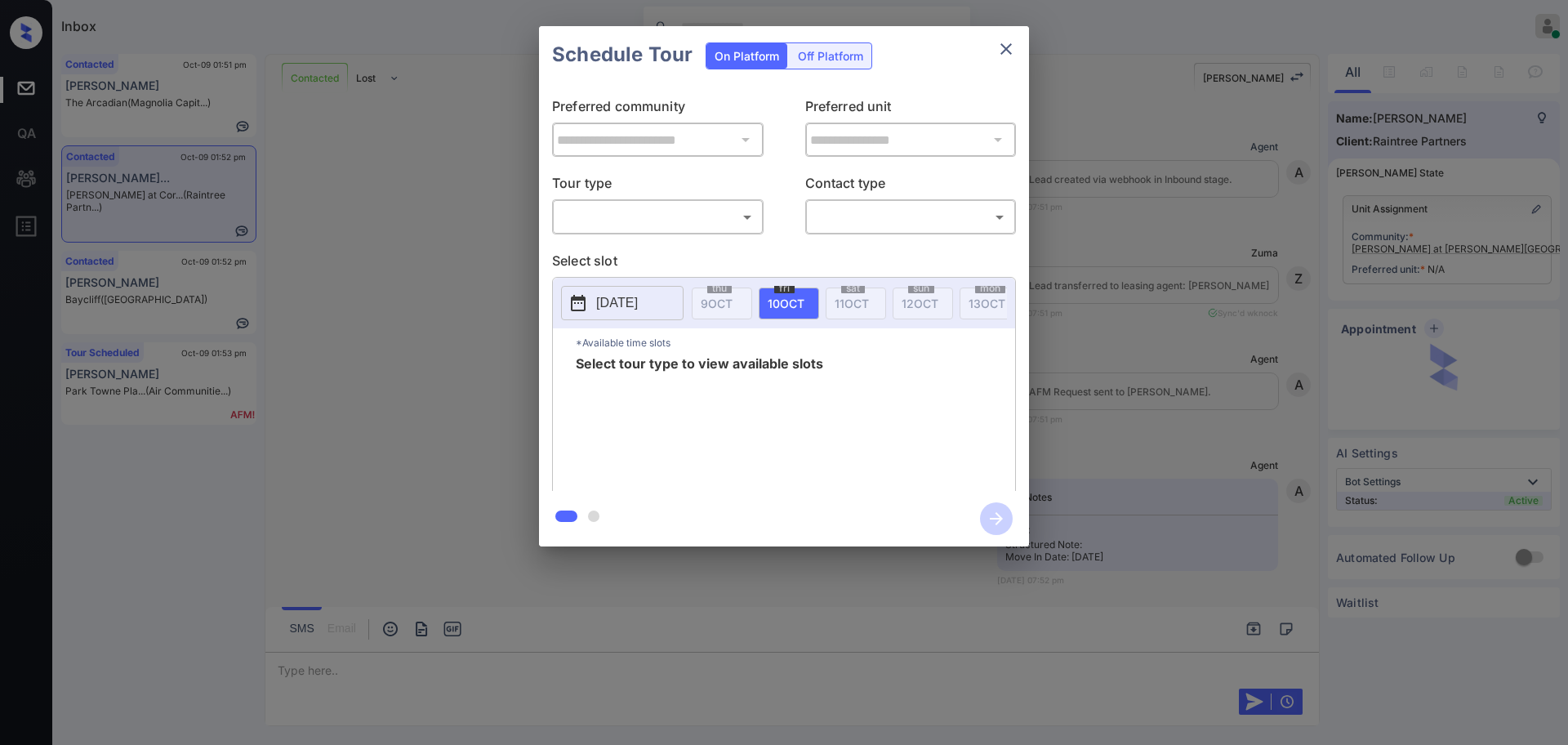
scroll to position [5352, 0]
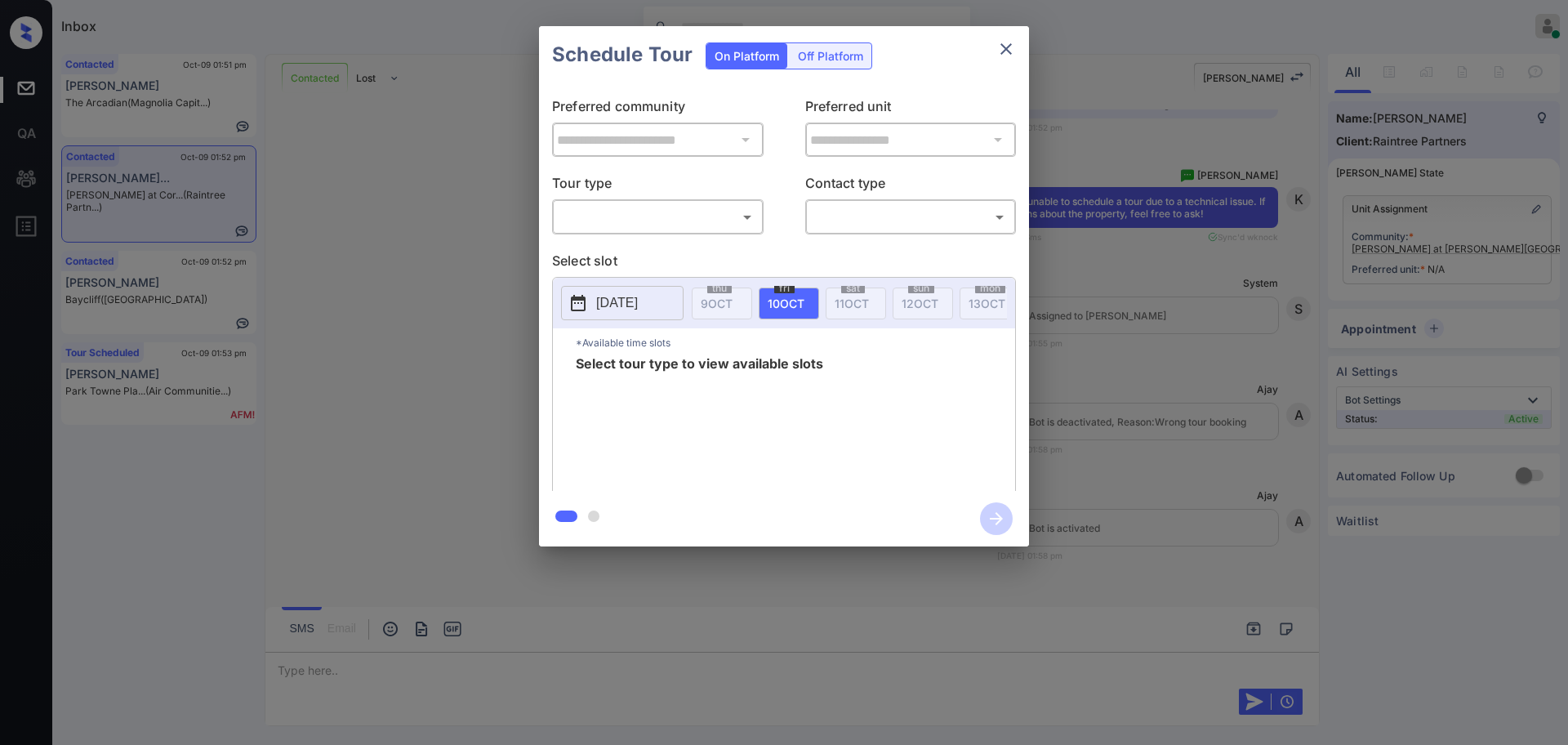
click at [688, 230] on body "Inbox [PERSON_NAME] Online Set yourself offline Set yourself on break Profile S…" at bounding box center [784, 372] width 1568 height 745
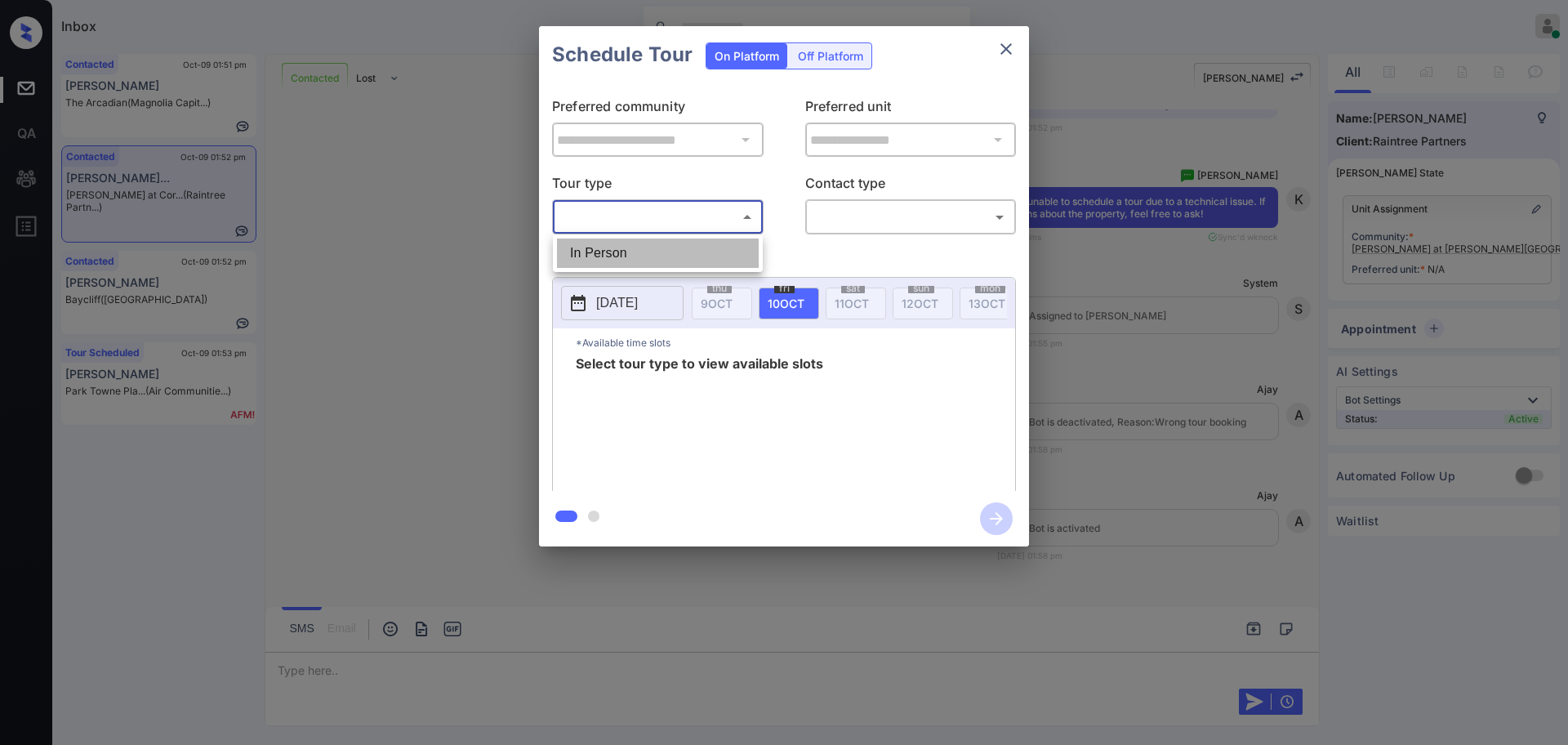
drag, startPoint x: 628, startPoint y: 250, endPoint x: 894, endPoint y: 220, distance: 267.7
click at [627, 251] on li "In Person" at bounding box center [658, 252] width 202 height 30
type input "********"
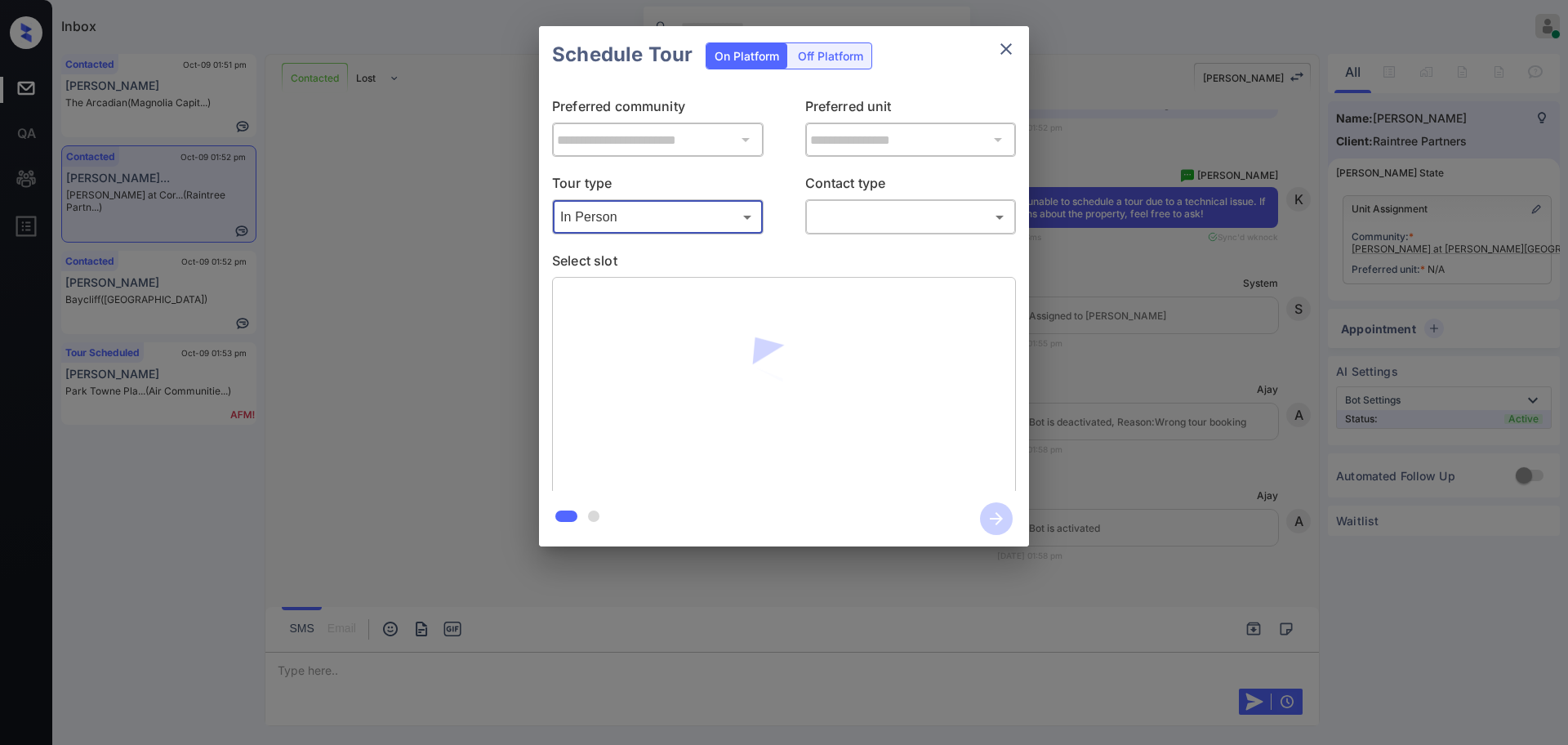
click at [896, 218] on body "Inbox [PERSON_NAME] Online Set yourself offline Set yourself on break Profile S…" at bounding box center [784, 372] width 1568 height 745
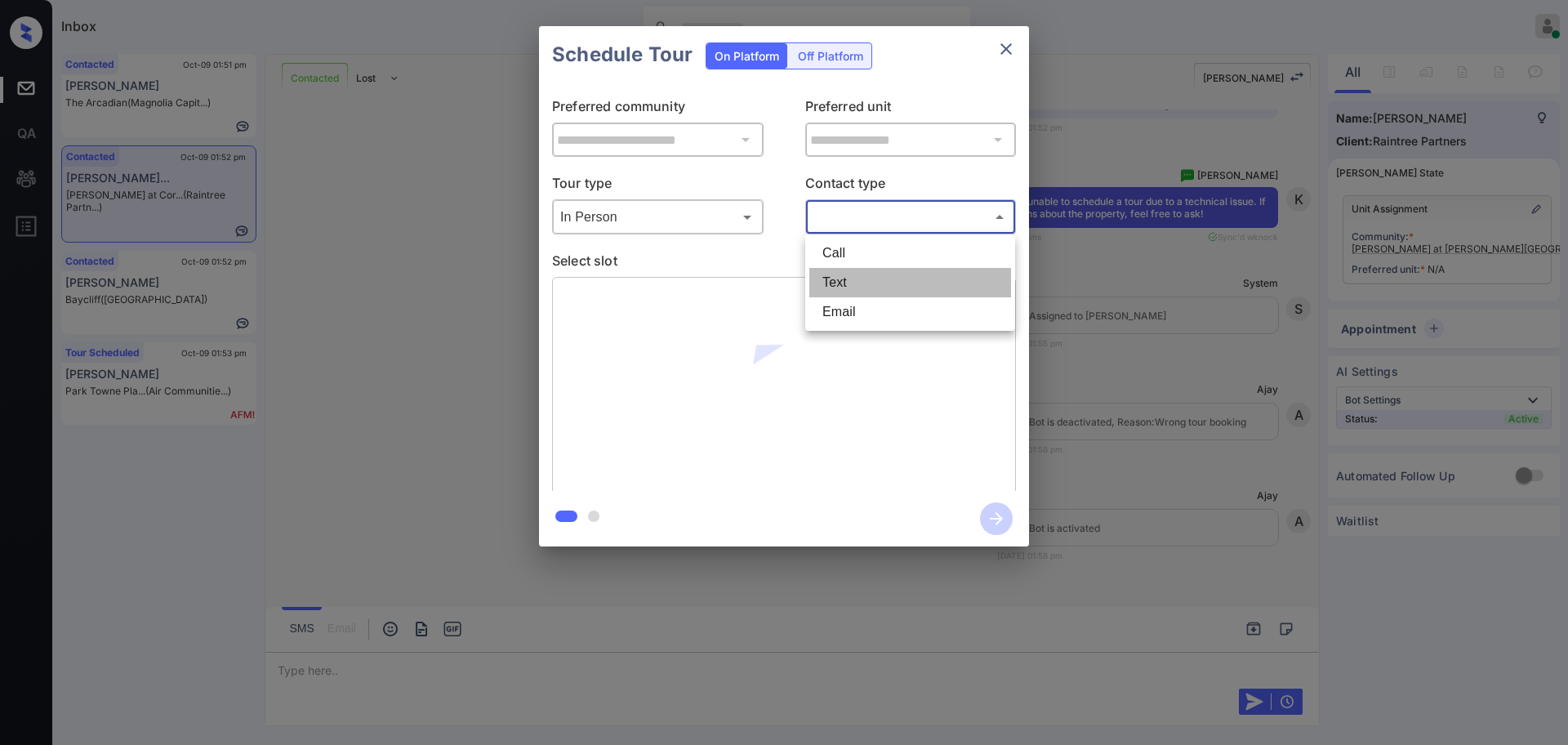
click at [861, 273] on li "Text" at bounding box center [911, 282] width 202 height 30
type input "****"
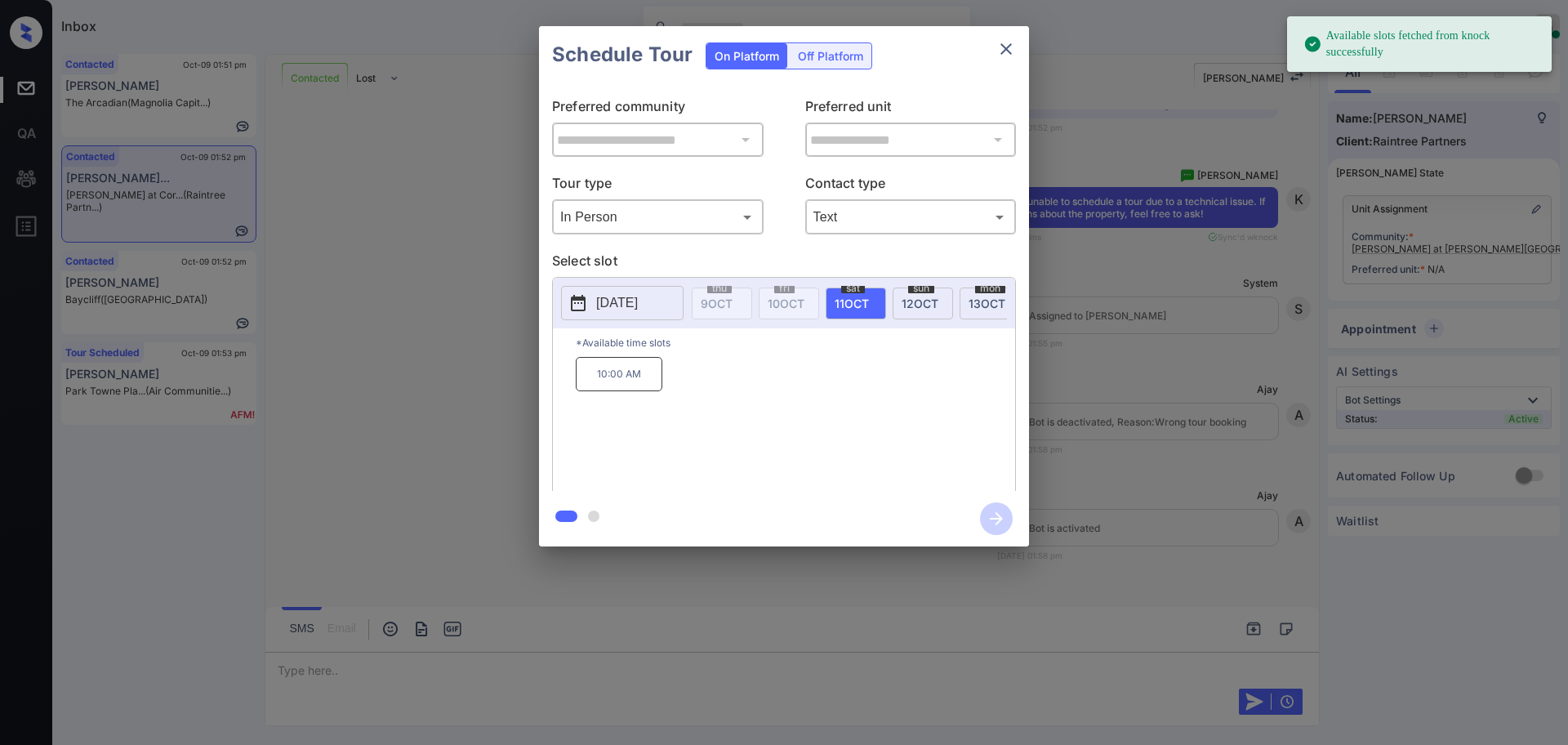
click at [623, 312] on p "[DATE]" at bounding box center [617, 303] width 42 height 20
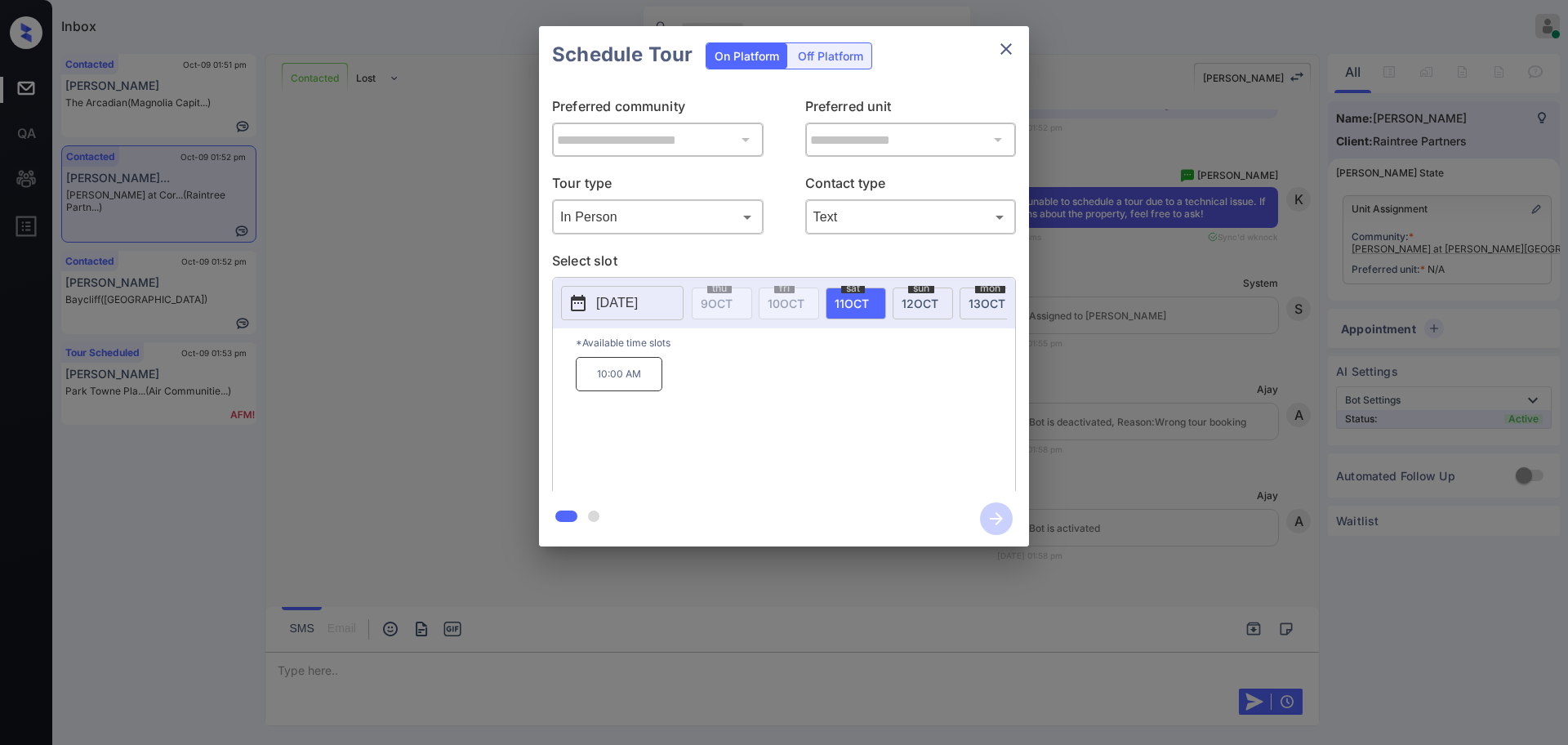
click at [298, 663] on div at bounding box center [784, 372] width 1568 height 745
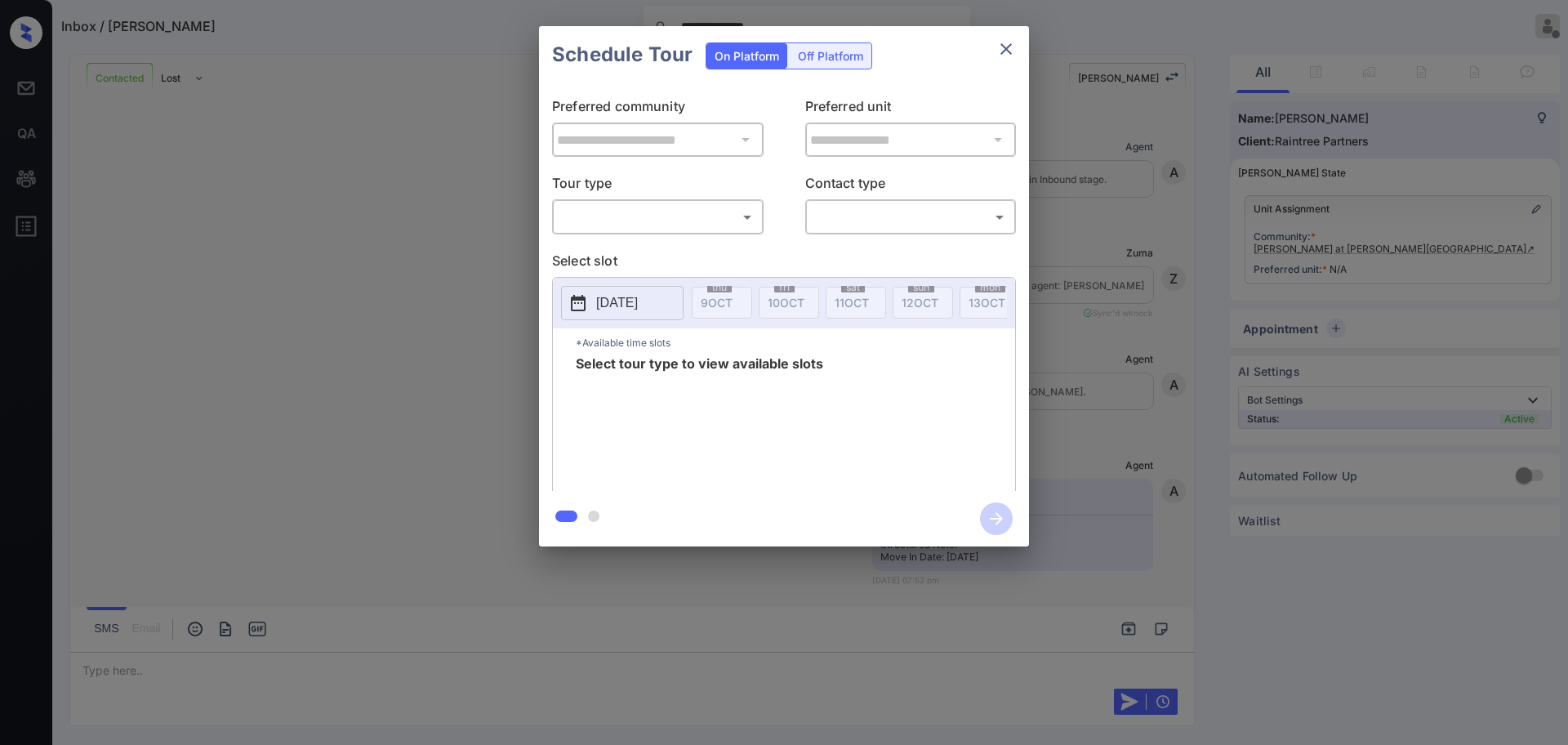
scroll to position [4863, 0]
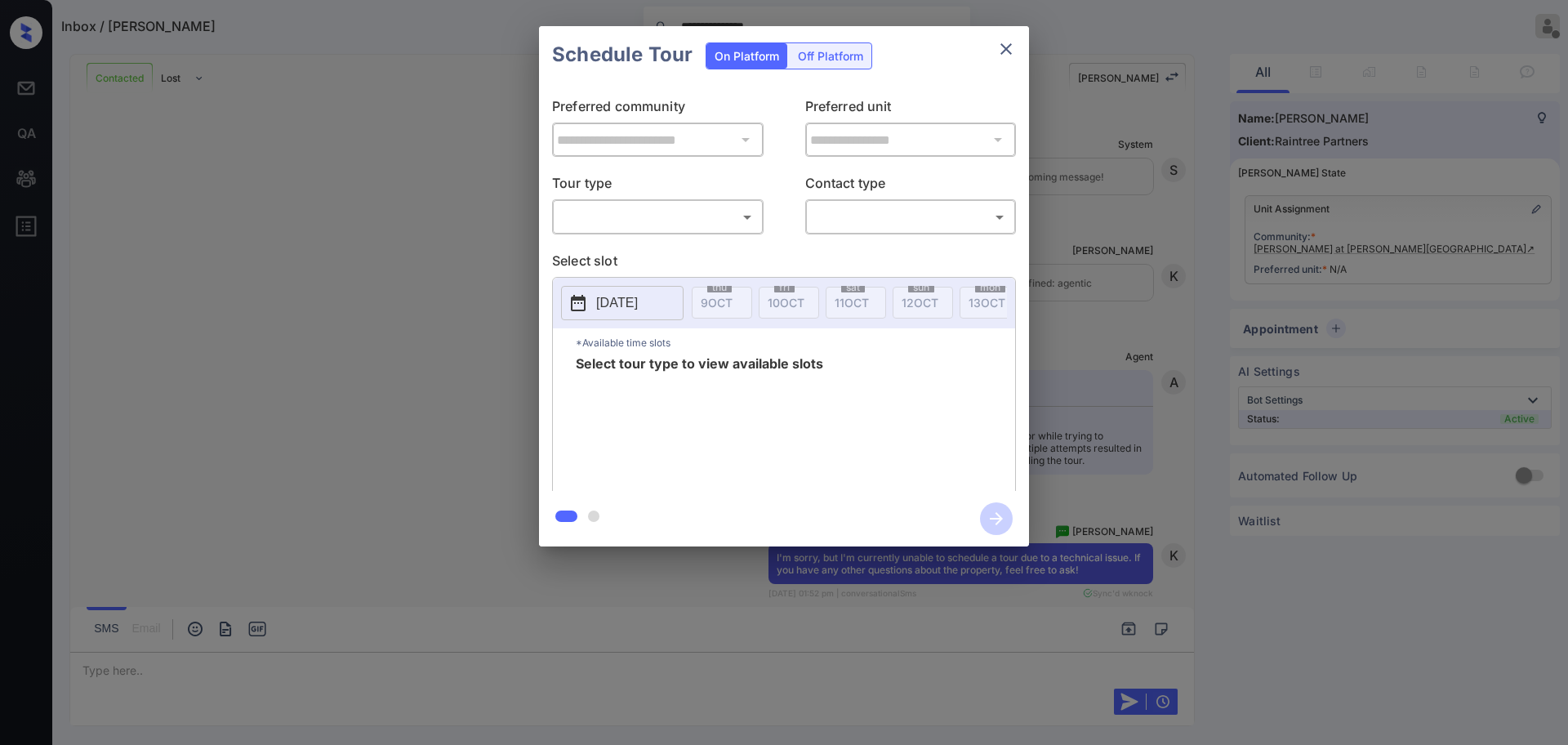
click at [614, 211] on body "**********" at bounding box center [784, 372] width 1568 height 745
click at [1122, 325] on div at bounding box center [784, 372] width 1568 height 745
click at [1120, 336] on div "**********" at bounding box center [784, 286] width 1568 height 573
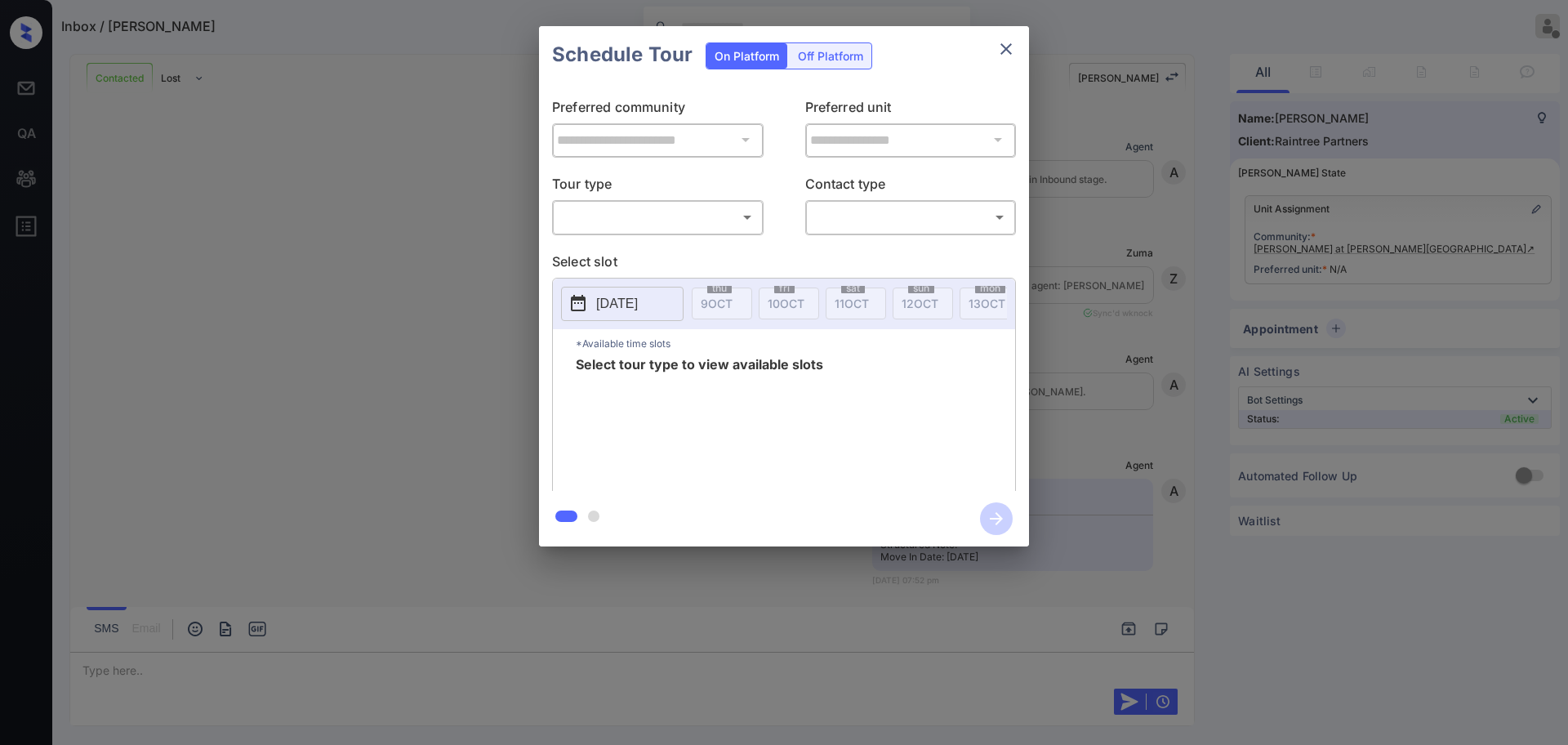
scroll to position [5271, 0]
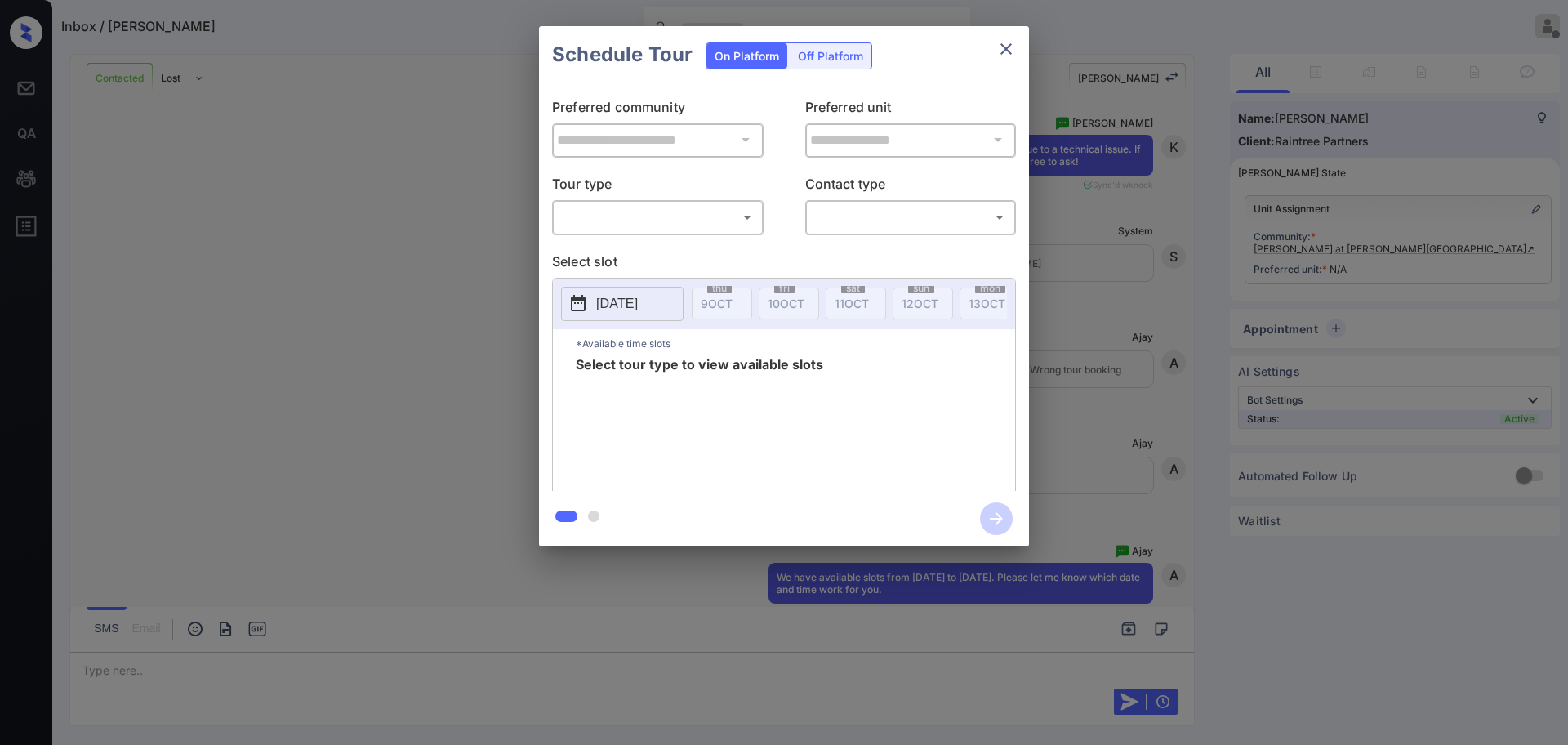
click at [633, 199] on div "​ ​" at bounding box center [658, 216] width 211 height 35
click at [633, 214] on body "Inbox / [PERSON_NAME] [PERSON_NAME] Offline Set yourself online Set yourself on…" at bounding box center [784, 372] width 1568 height 745
click at [690, 246] on li "In Person" at bounding box center [658, 252] width 202 height 30
type input "********"
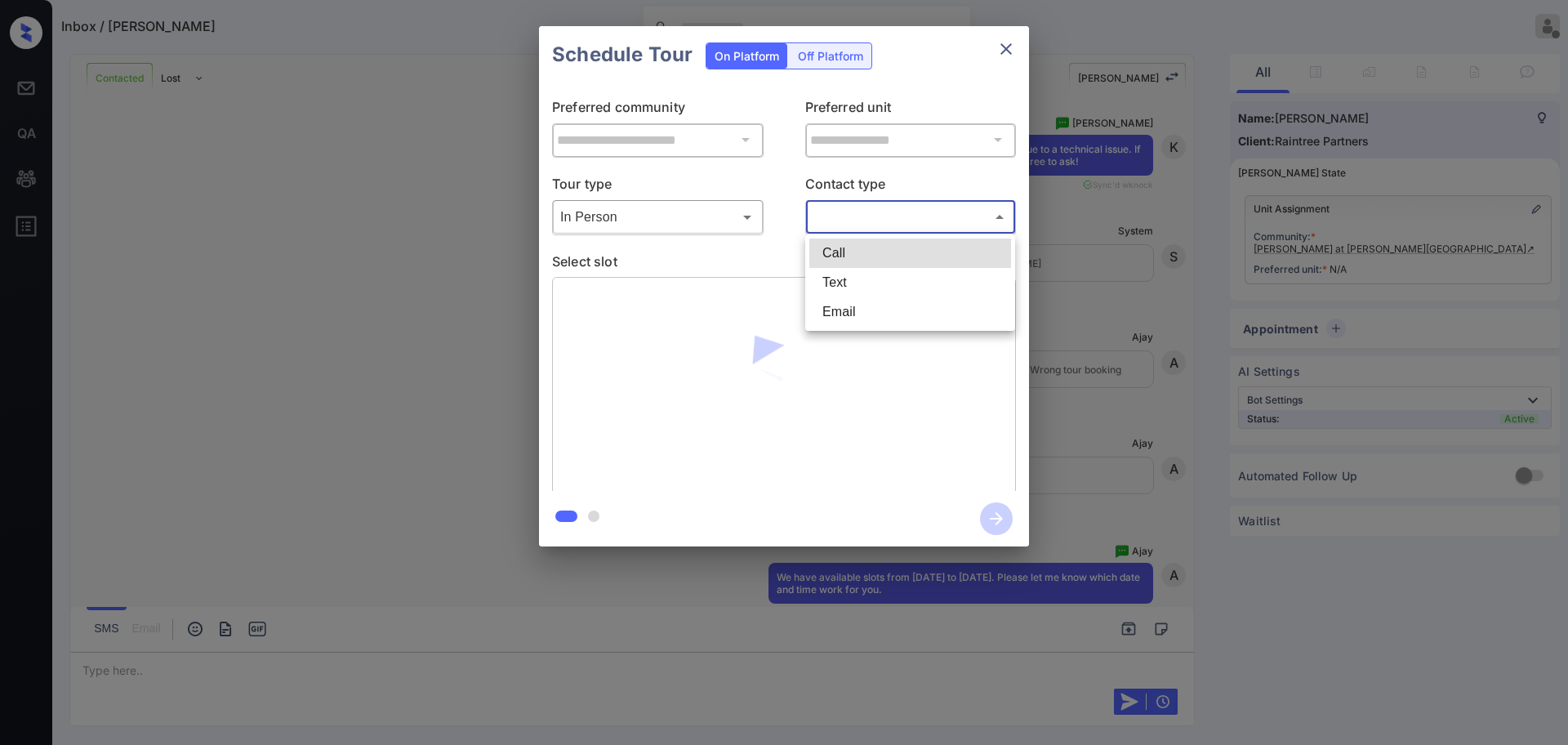
click at [904, 203] on body "Inbox / [PERSON_NAME] [PERSON_NAME] Offline Set yourself online Set yourself on…" at bounding box center [784, 372] width 1568 height 745
click at [842, 278] on li "Text" at bounding box center [911, 282] width 202 height 30
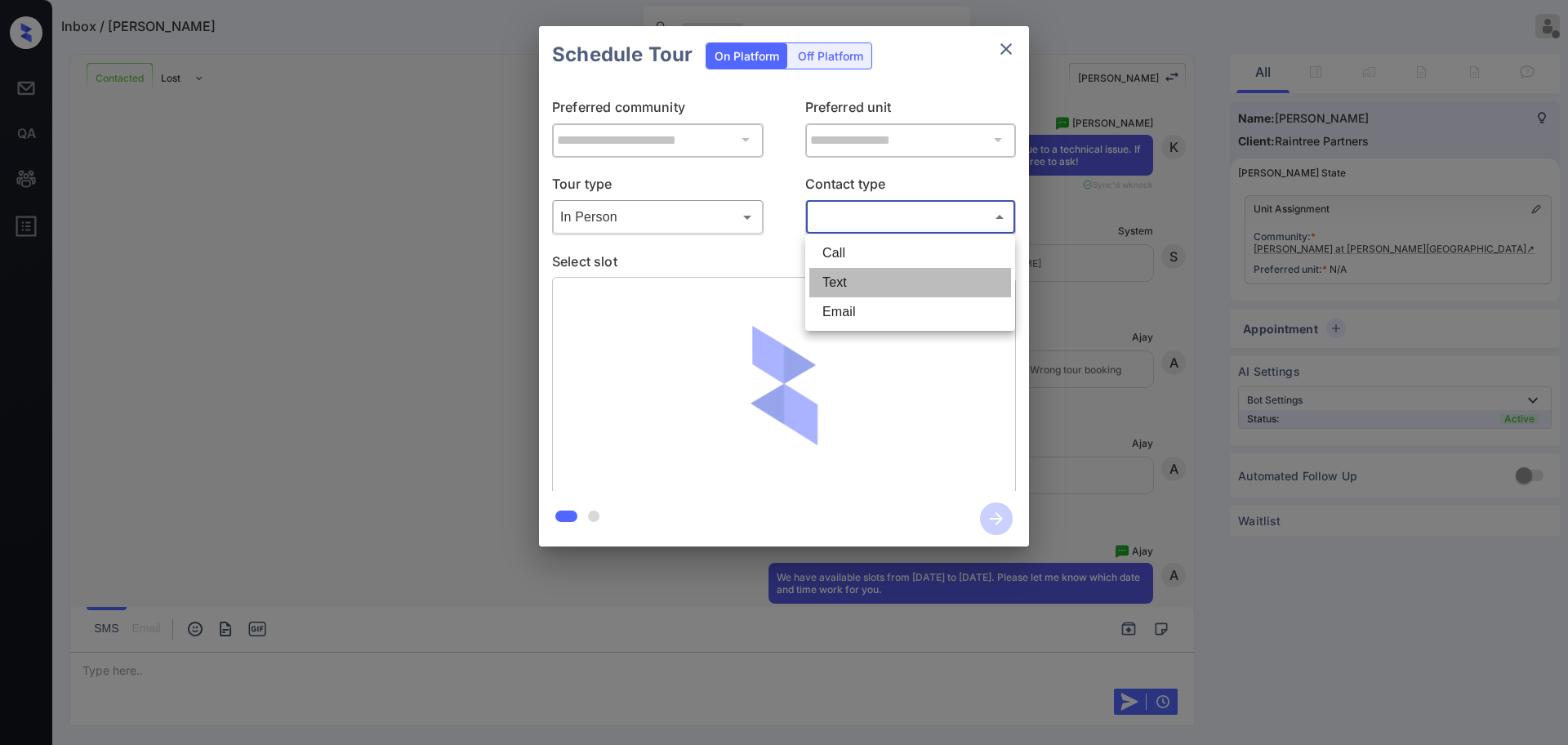
type input "****"
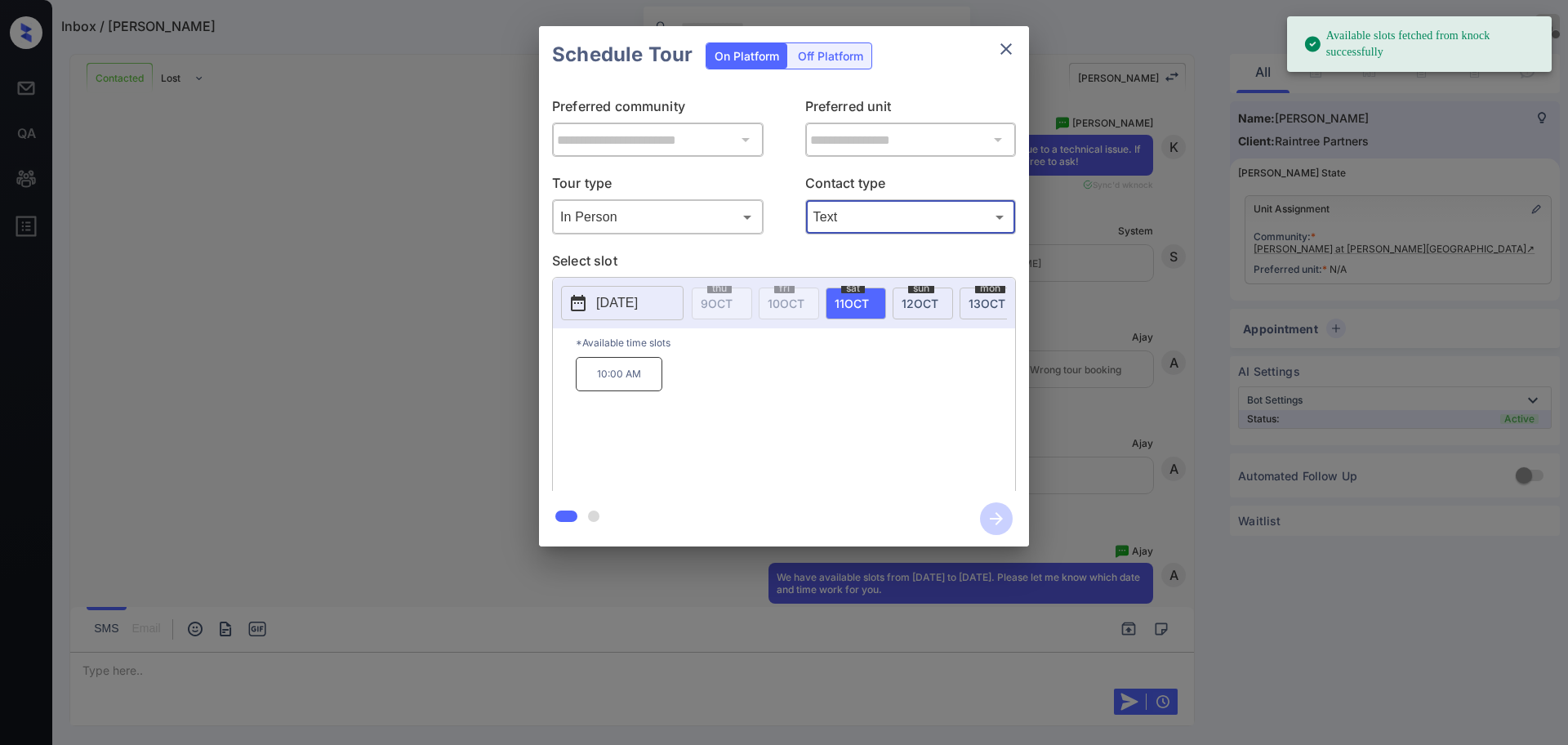
click at [1086, 347] on div "**********" at bounding box center [784, 286] width 1568 height 573
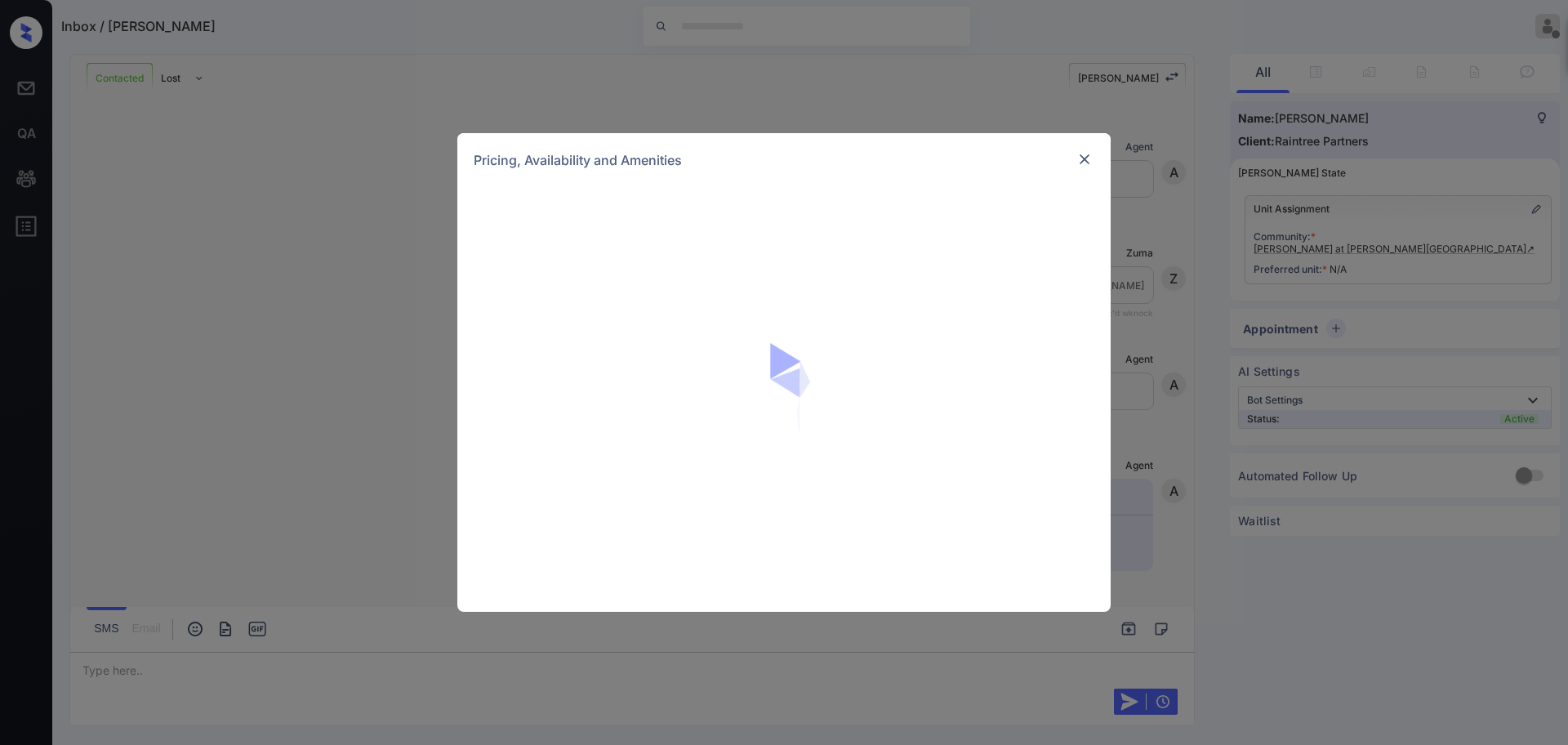
scroll to position [5271, 0]
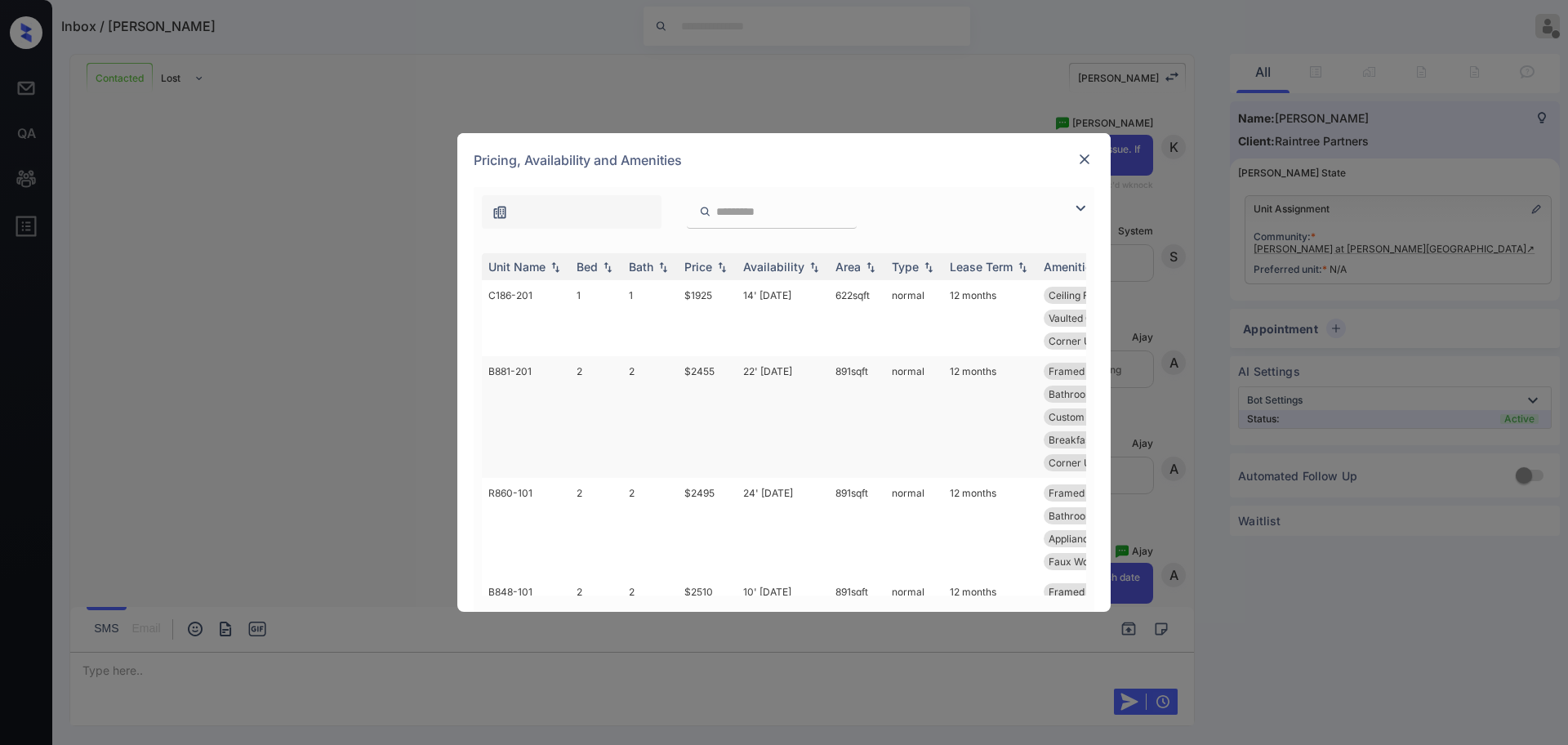
click at [693, 373] on td "$2455" at bounding box center [708, 417] width 59 height 122
type textarea "****"
click at [693, 373] on td "$2455" at bounding box center [708, 417] width 59 height 122
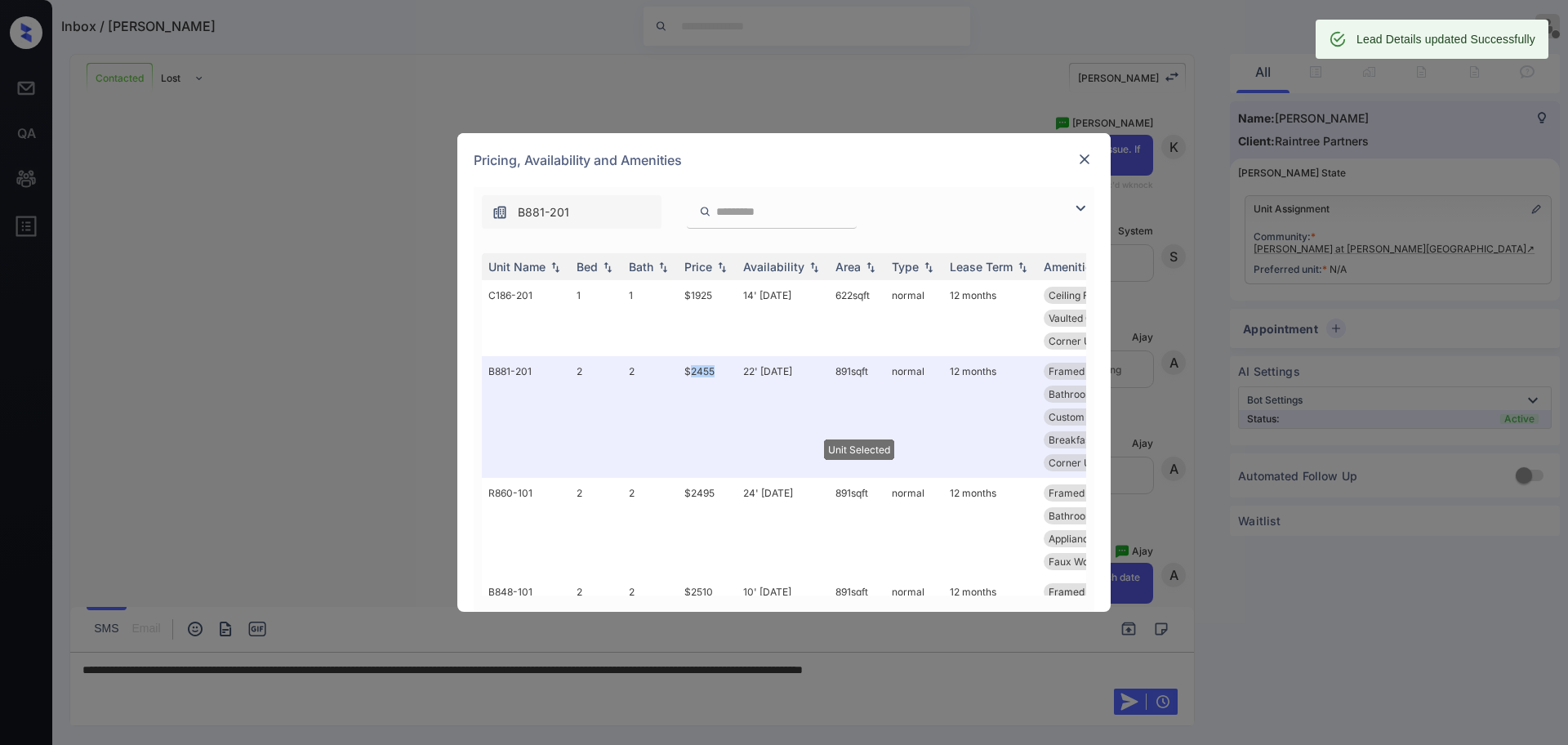
click at [1084, 155] on img at bounding box center [1084, 159] width 16 height 16
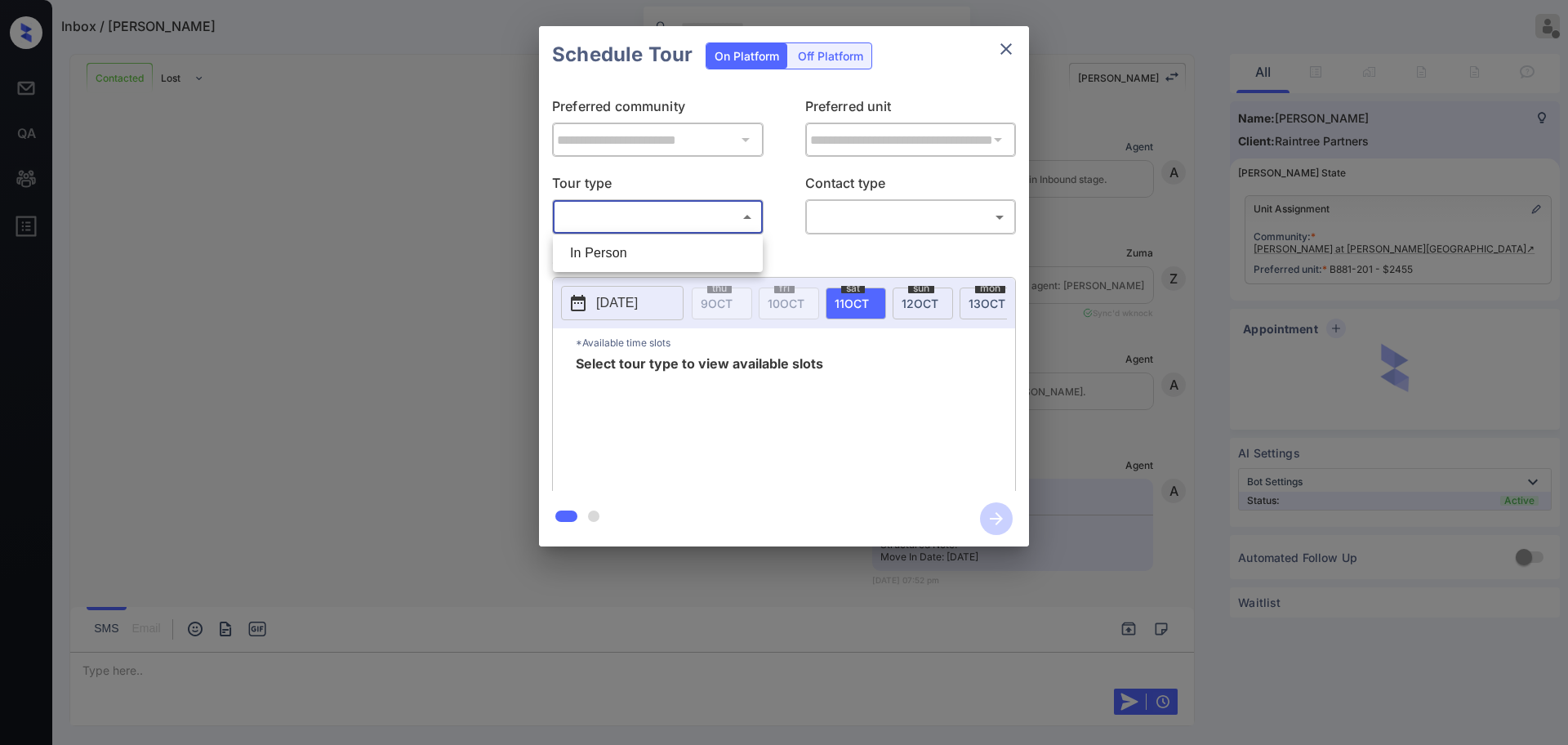
scroll to position [5788, 0]
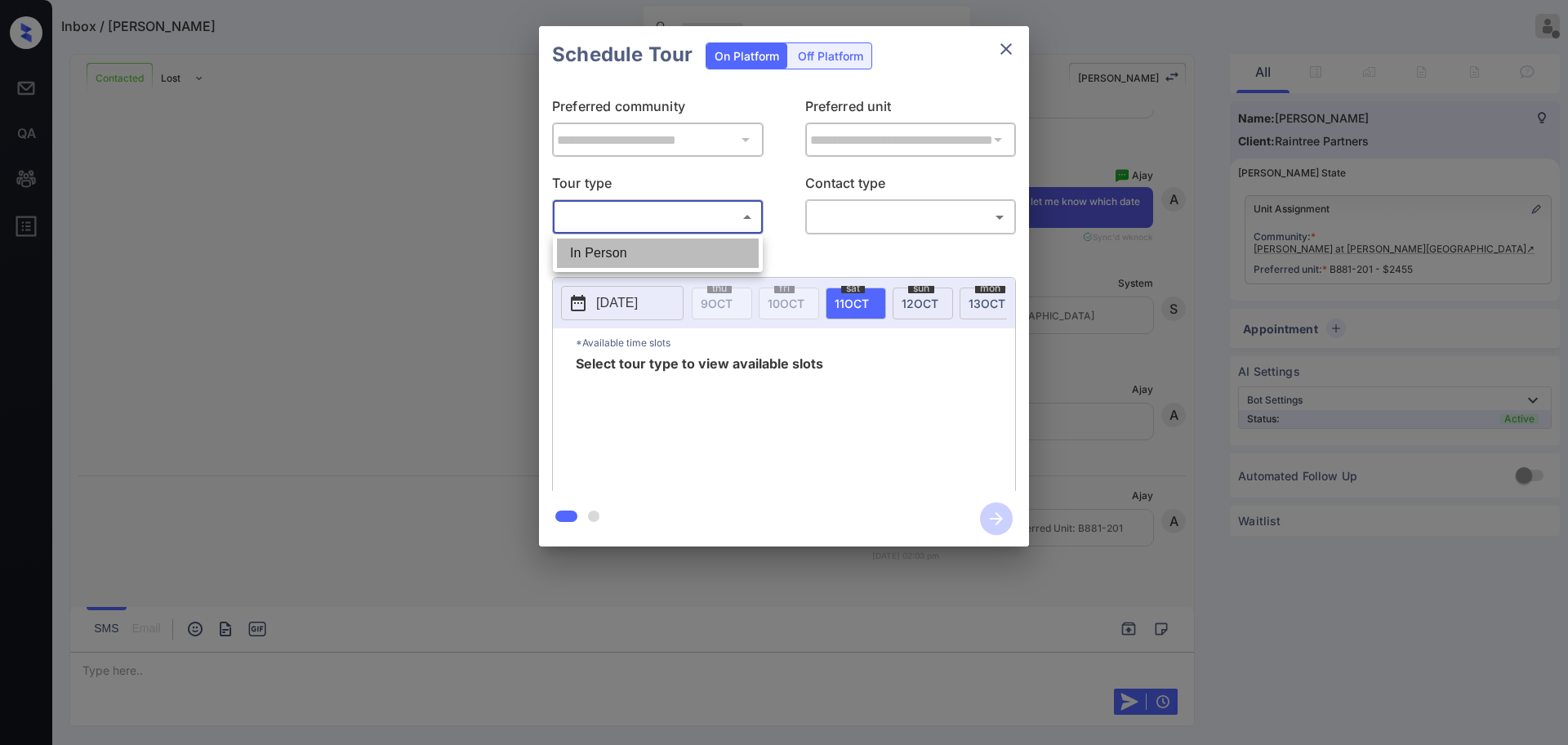
click at [661, 244] on li "In Person" at bounding box center [658, 252] width 202 height 30
type input "********"
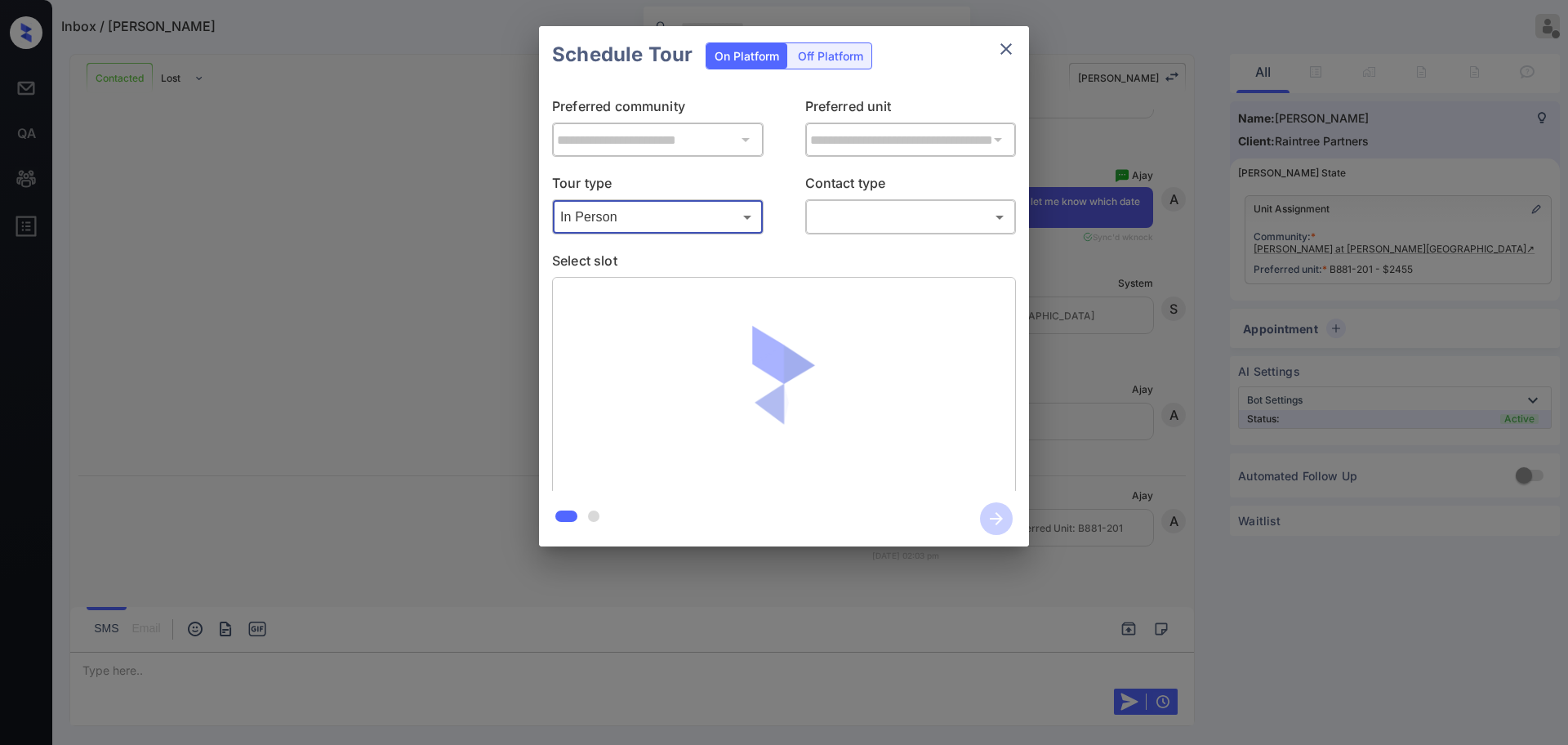
click at [856, 212] on body "Inbox / [PERSON_NAME] [PERSON_NAME] Offline Set yourself online Set yourself on…" at bounding box center [784, 372] width 1568 height 745
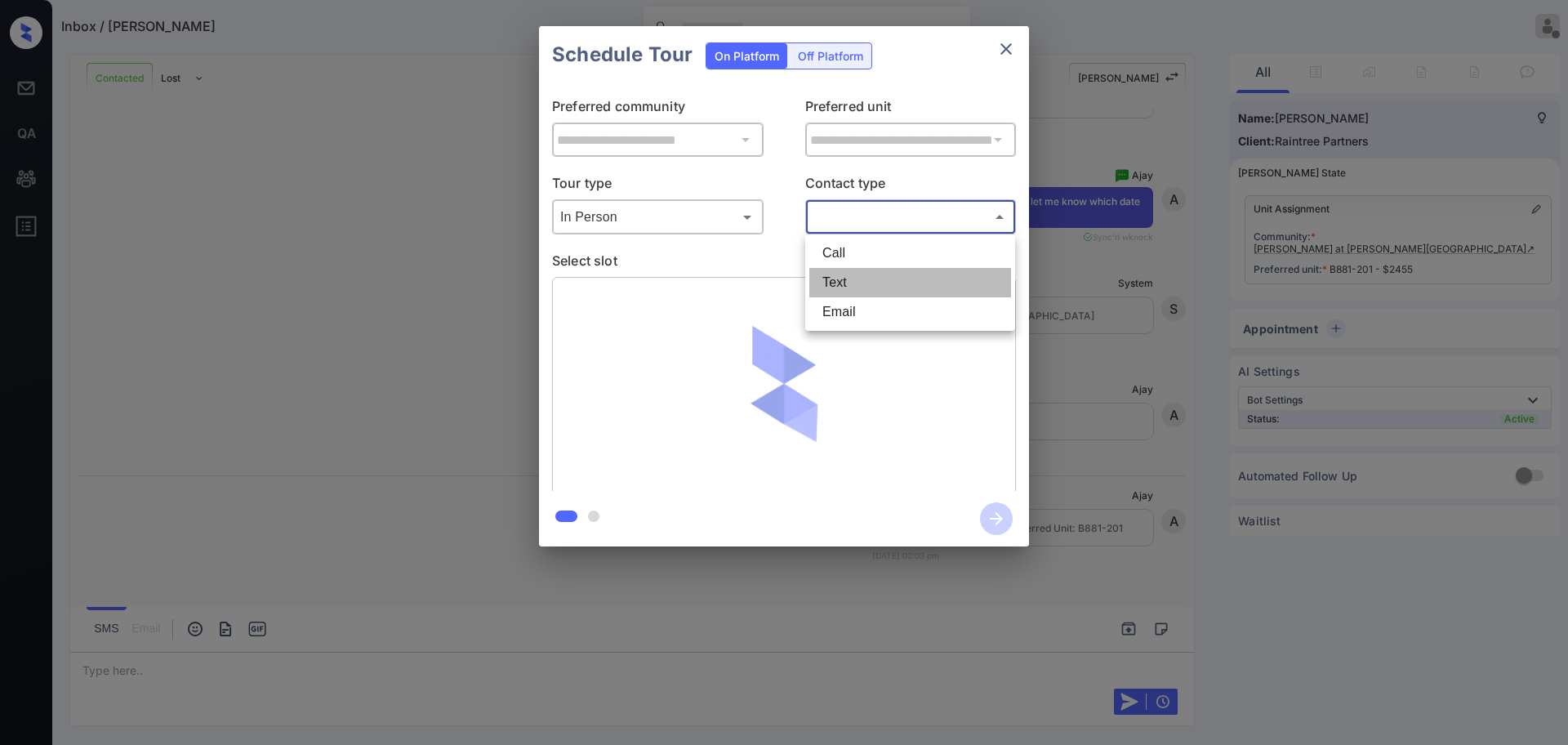
click at [845, 282] on li "Text" at bounding box center [911, 282] width 202 height 30
type input "****"
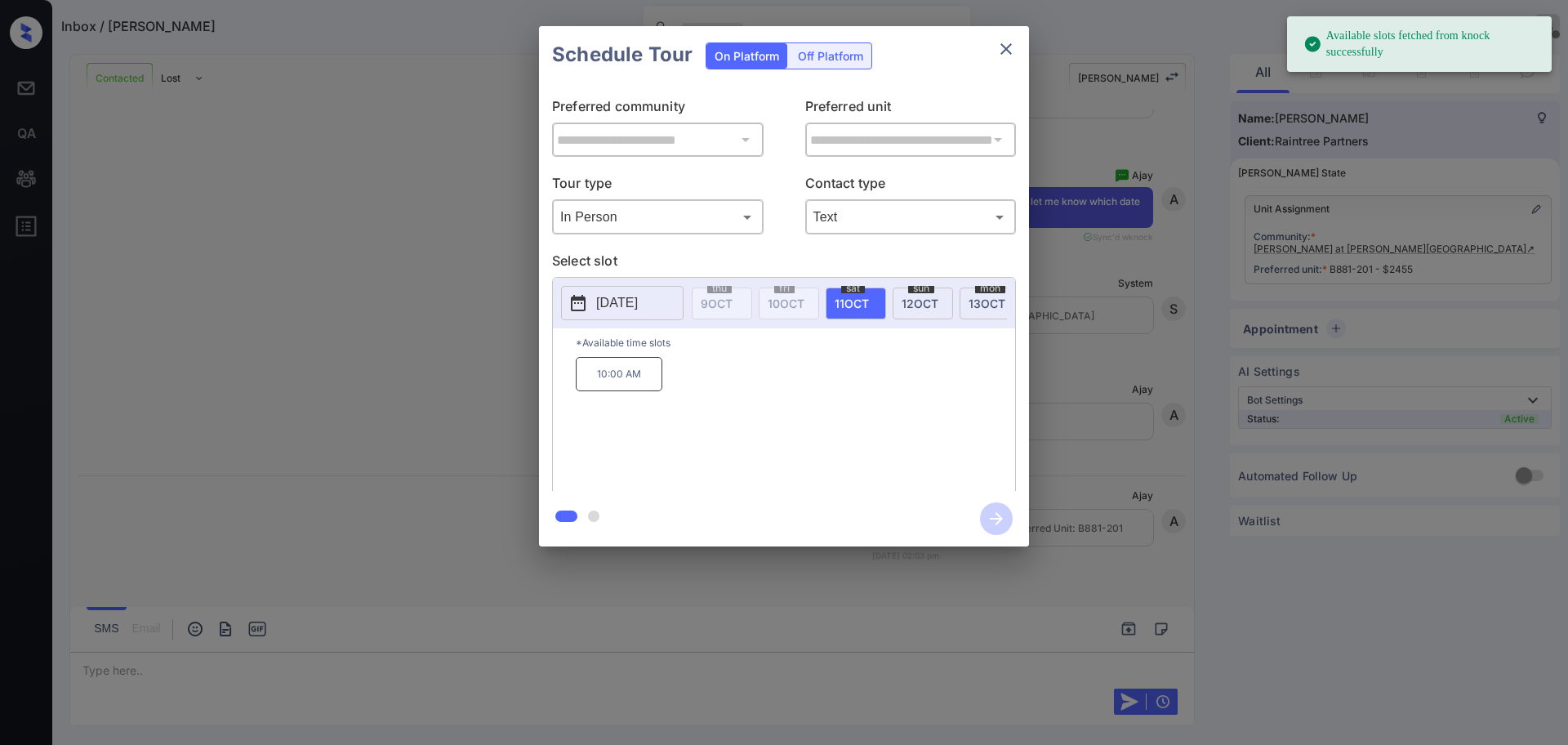
click at [630, 307] on p "[DATE]" at bounding box center [617, 303] width 42 height 20
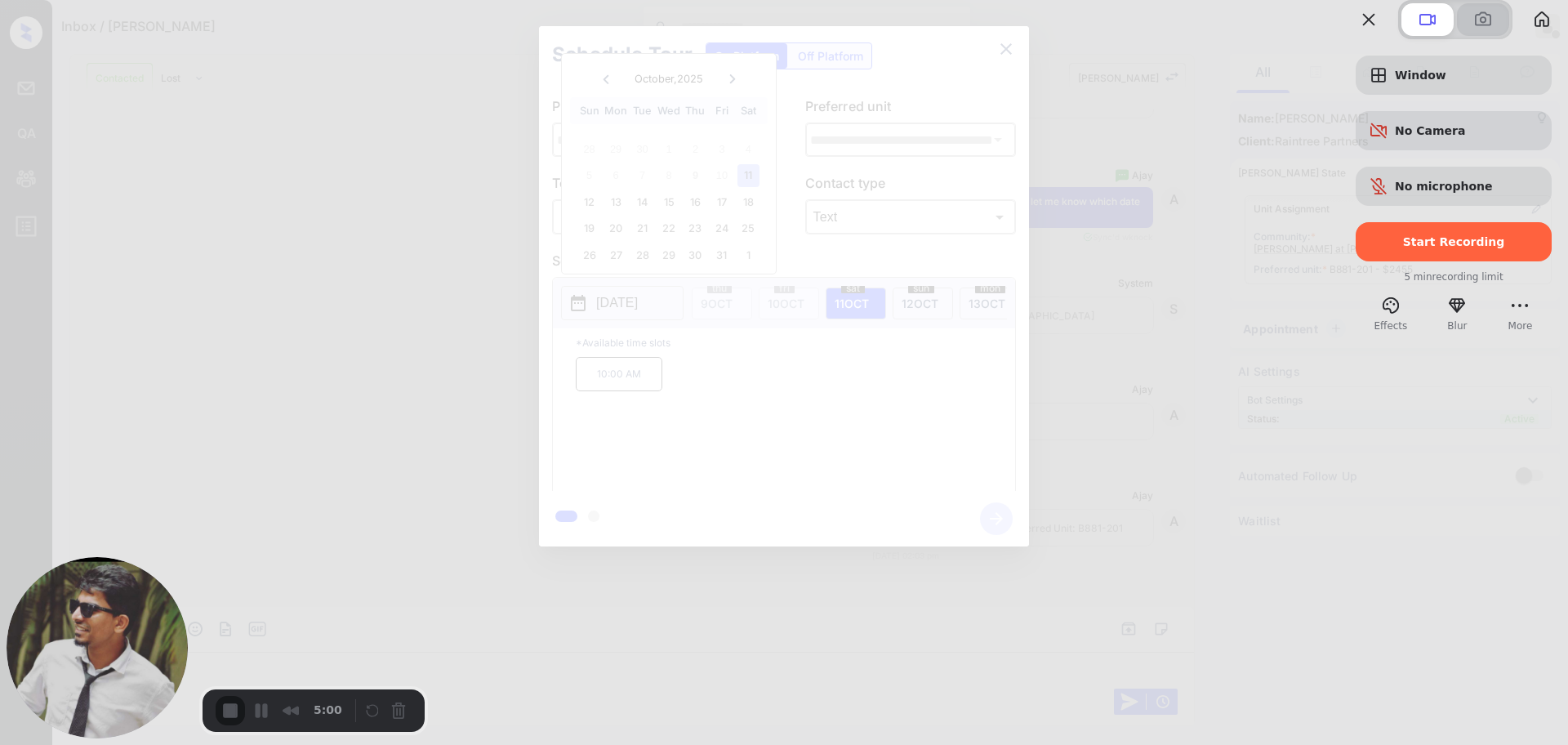
click at [1474, 30] on span at bounding box center [1483, 19] width 20 height 20
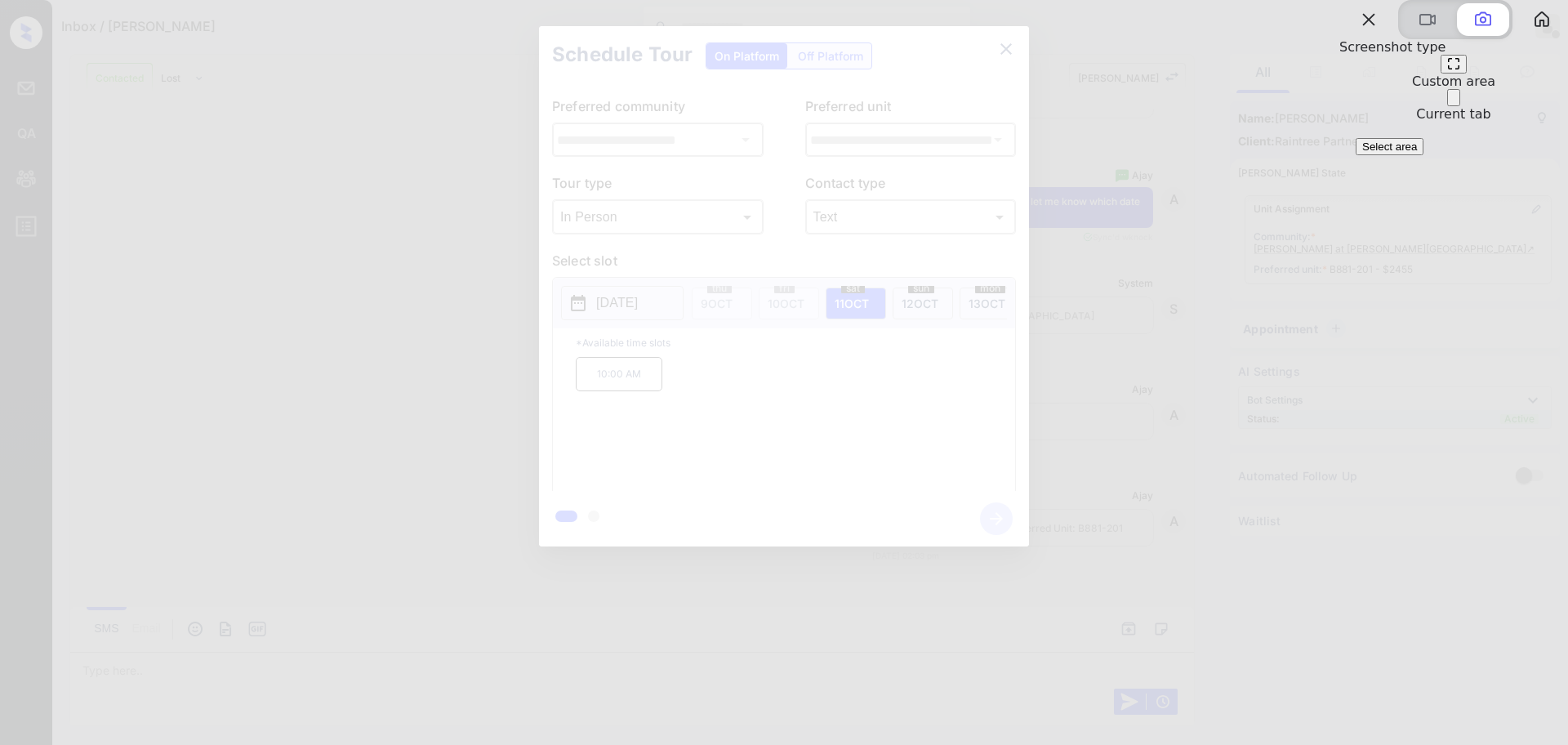
click at [1417, 152] on span "Select area" at bounding box center [1389, 146] width 54 height 12
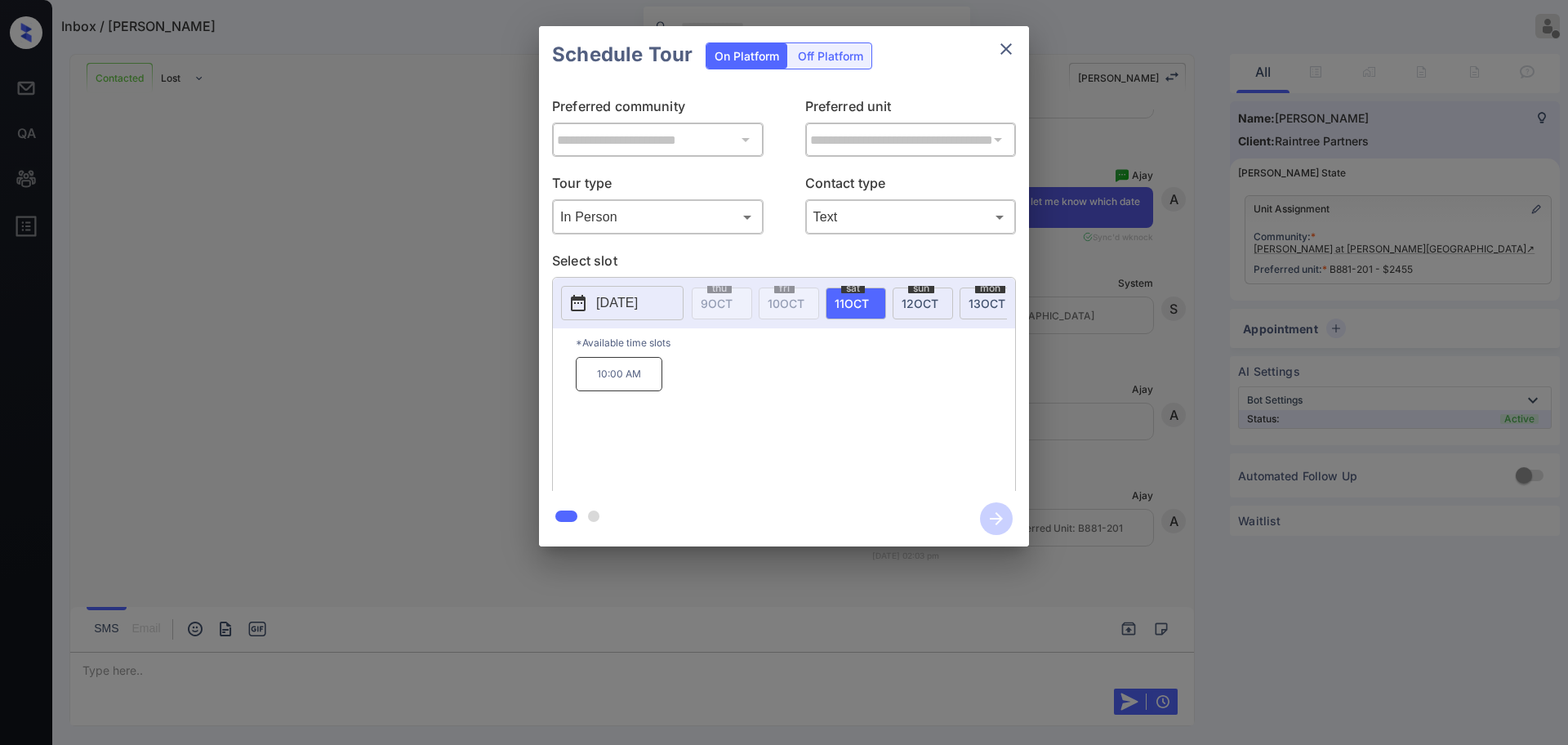
drag, startPoint x: 4, startPoint y: 10, endPoint x: 1567, endPoint y: 742, distance: 1725.9
click at [1000, 57] on icon "close" at bounding box center [1006, 49] width 20 height 20
